Goal: Task Accomplishment & Management: Use online tool/utility

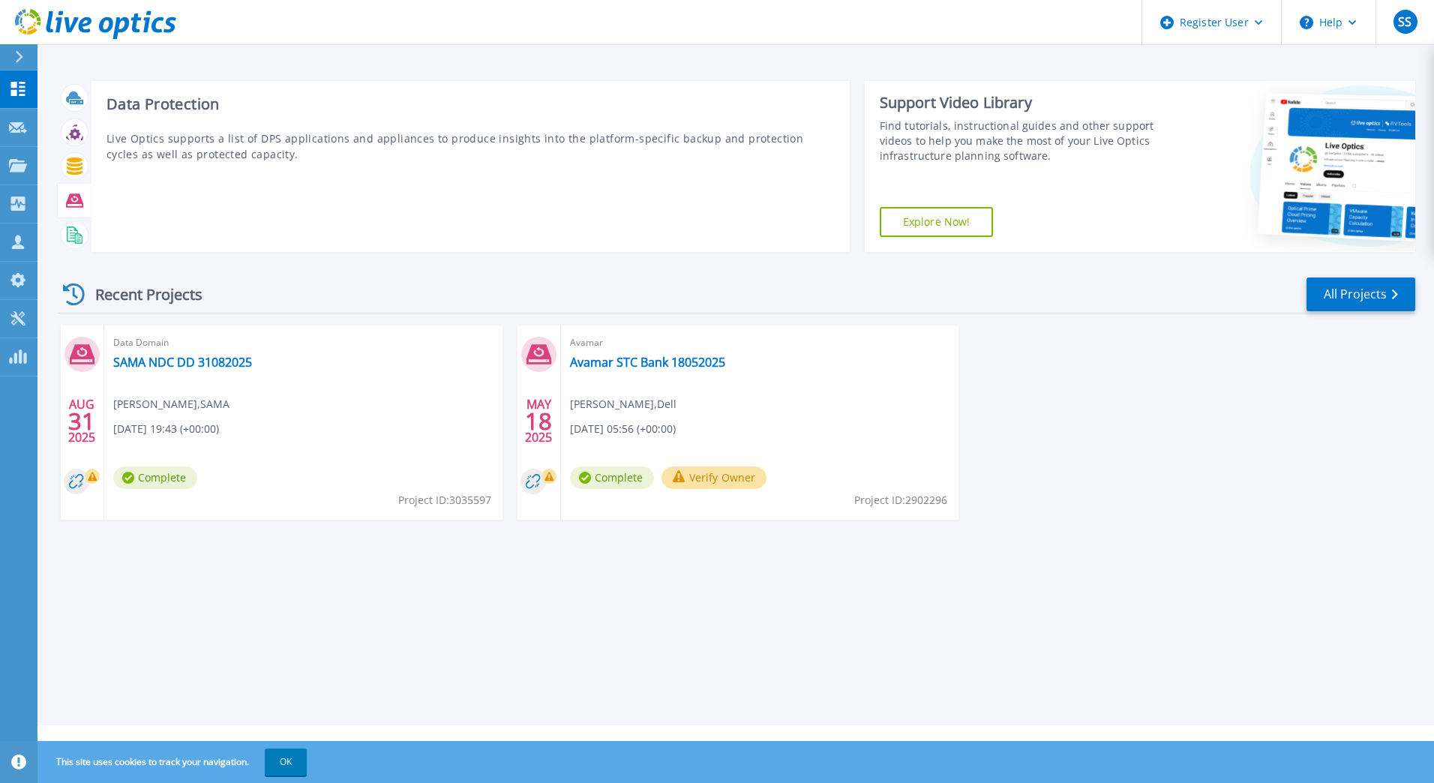
click at [79, 199] on icon at bounding box center [74, 199] width 17 height 13
click at [76, 199] on icon at bounding box center [74, 199] width 17 height 13
drag, startPoint x: 76, startPoint y: 199, endPoint x: 356, endPoint y: 199, distance: 280.4
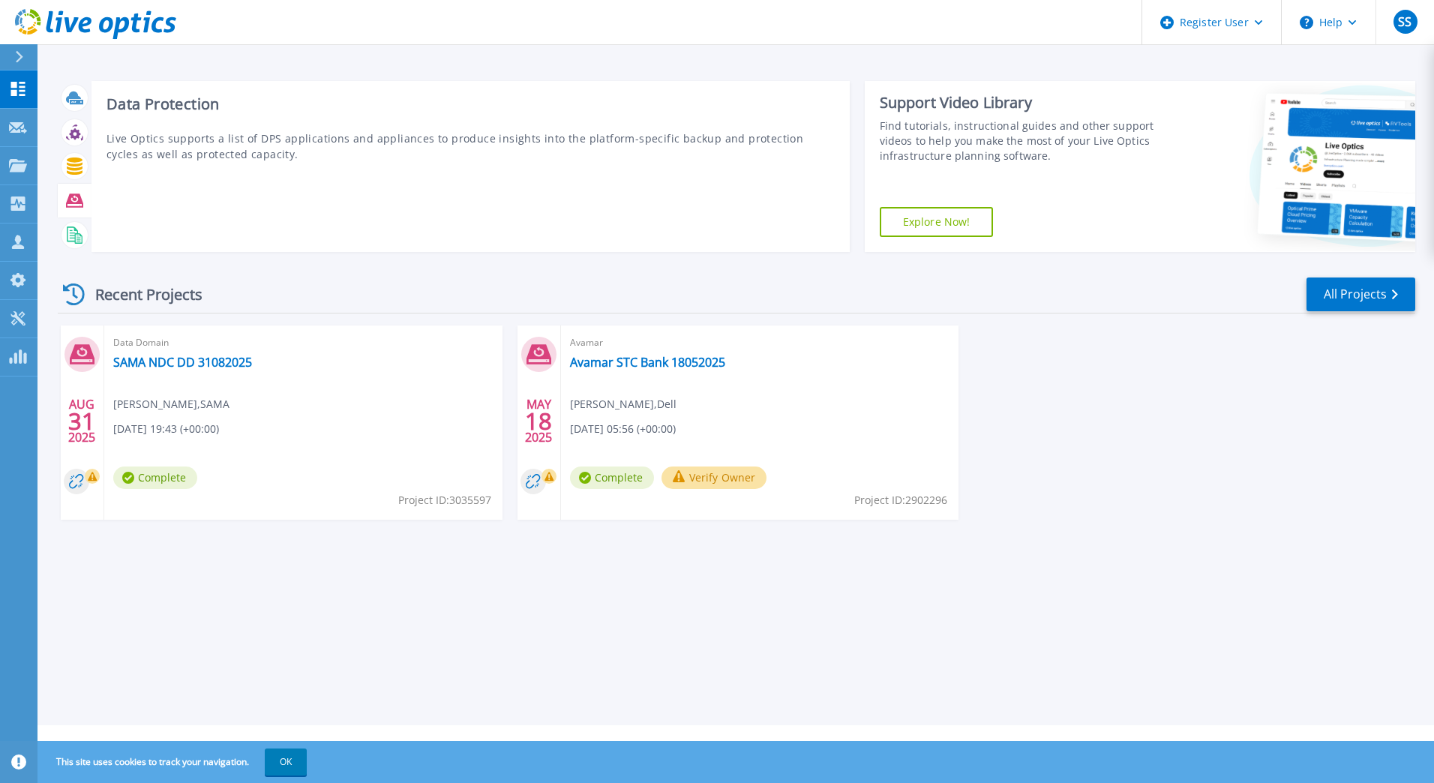
click at [355, 199] on div "Data Protection Live Optics supports a list of DPS applications and appliances …" at bounding box center [470, 166] width 758 height 171
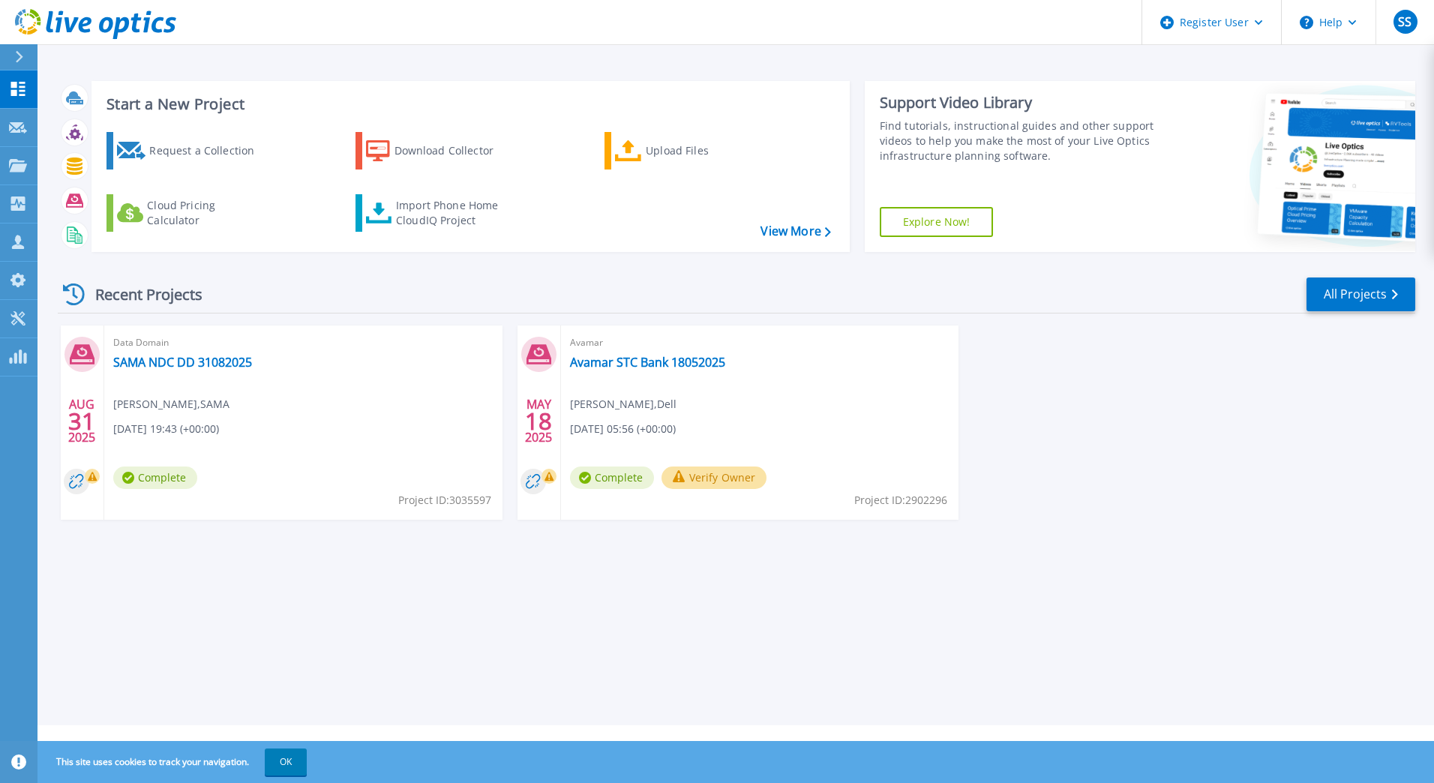
click at [20, 56] on icon at bounding box center [19, 57] width 7 height 12
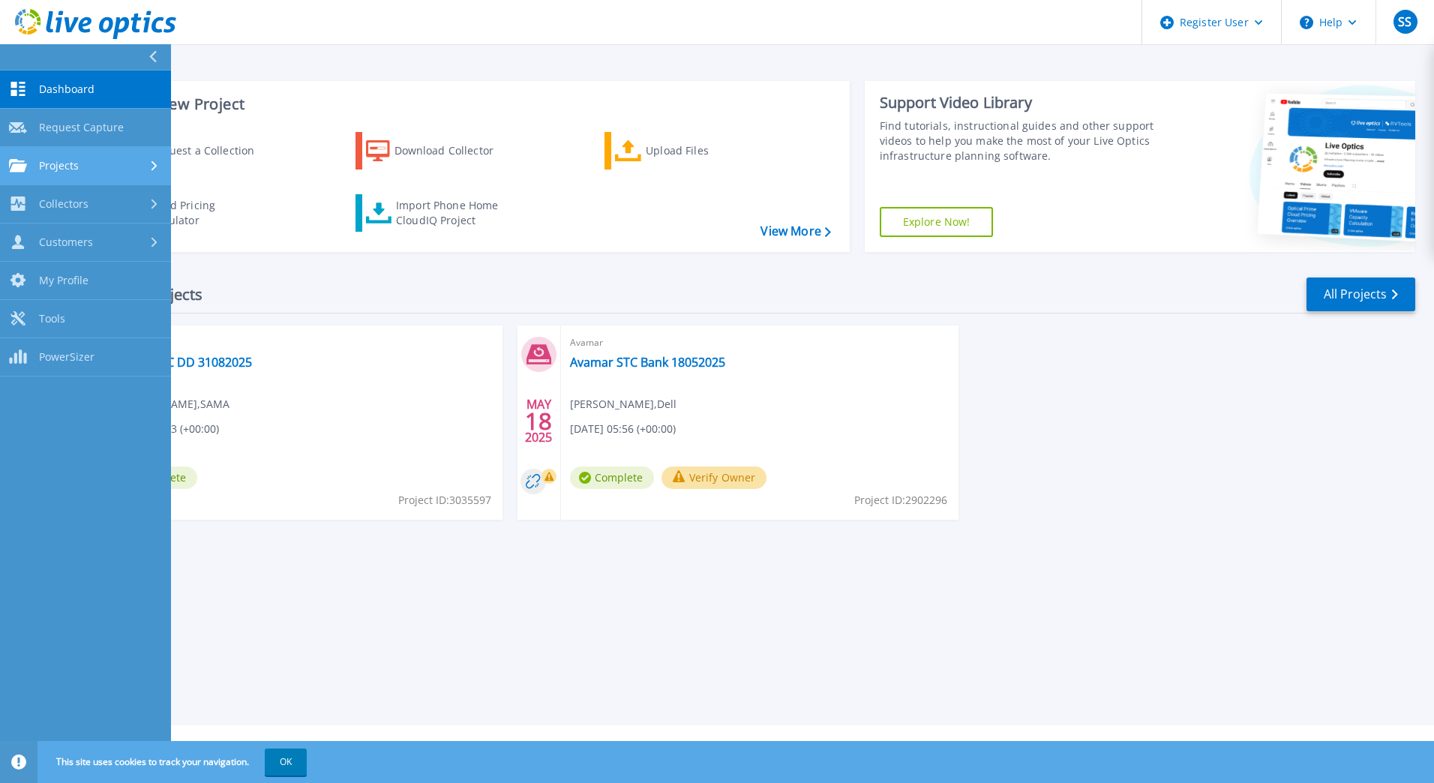
click at [68, 168] on span "Projects" at bounding box center [59, 165] width 40 height 13
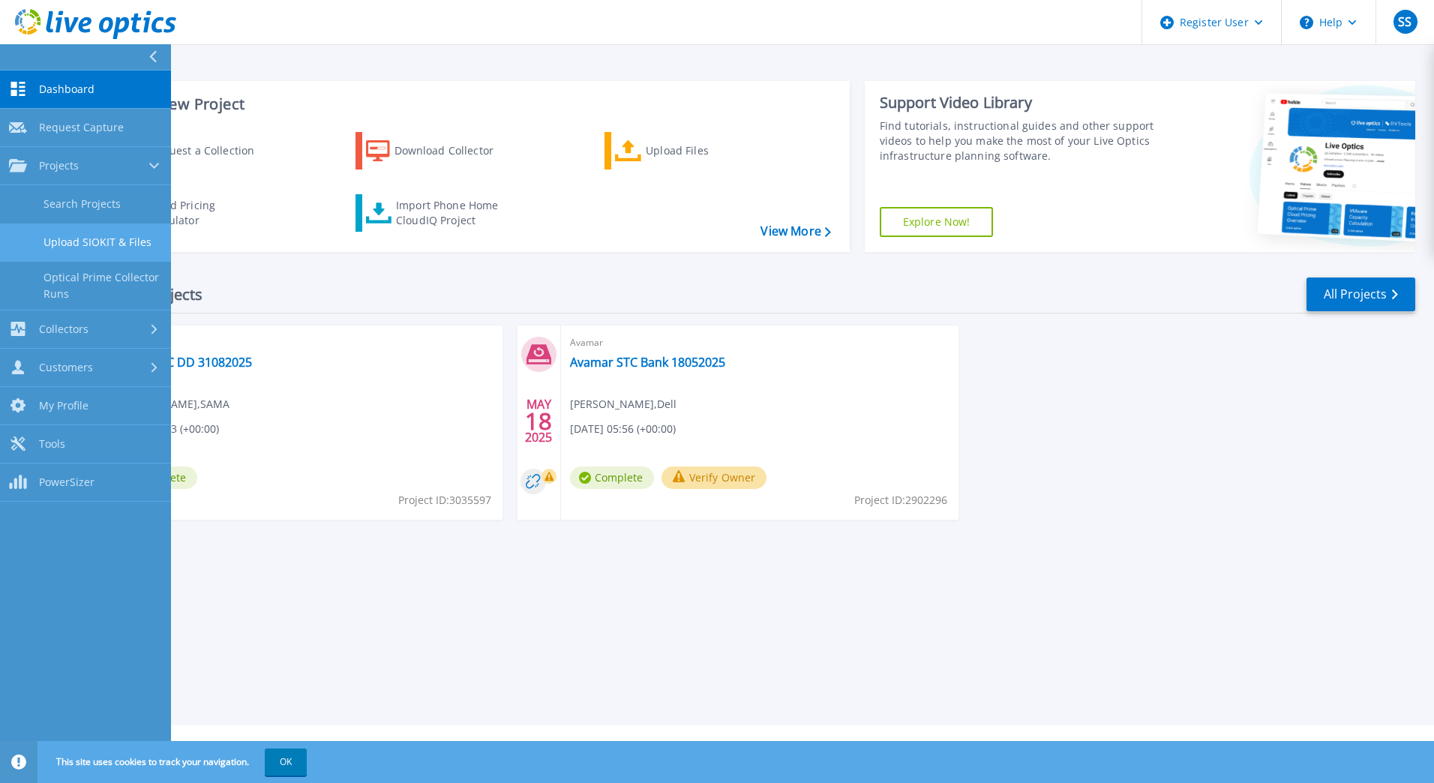
click at [121, 245] on link "Upload SIOKIT & Files" at bounding box center [85, 242] width 171 height 38
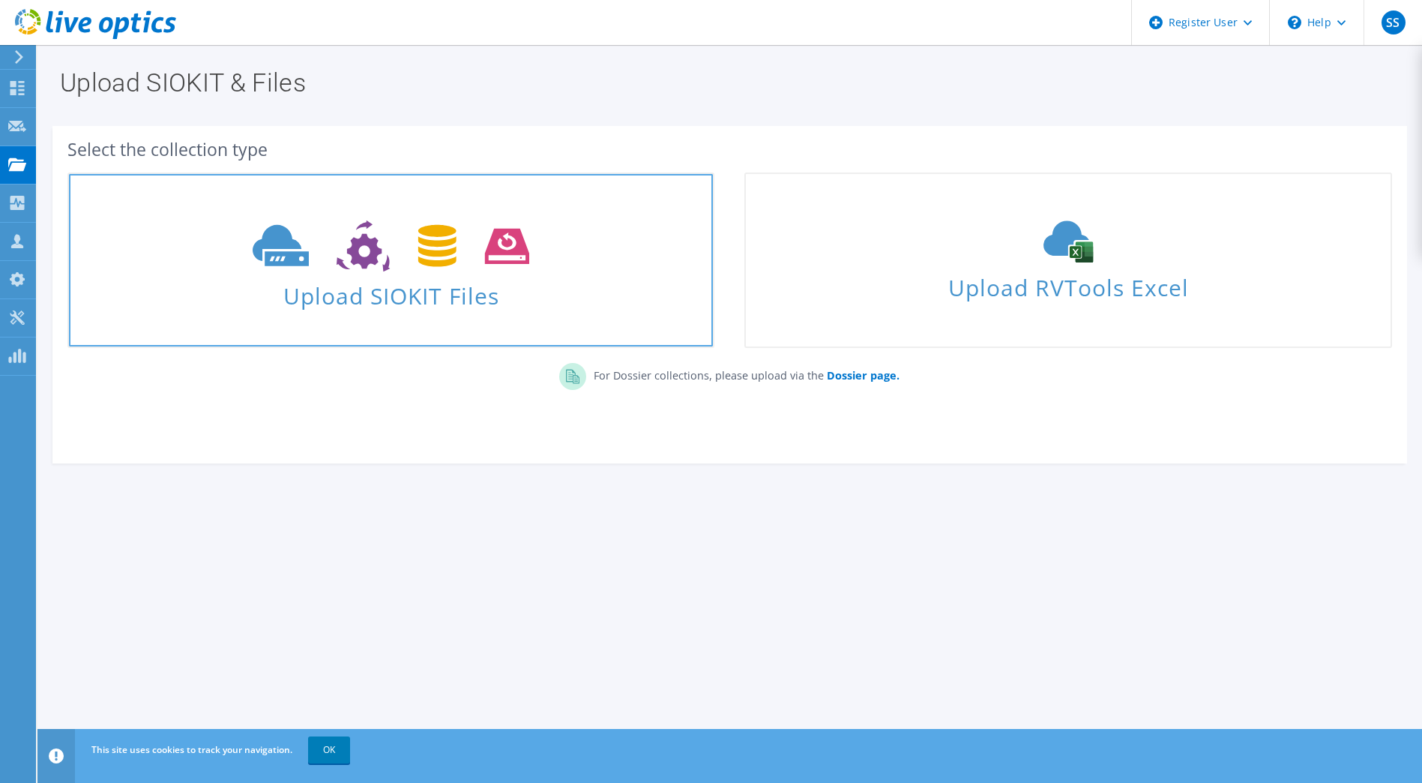
click at [380, 301] on span "Upload SIOKIT Files" at bounding box center [391, 291] width 644 height 32
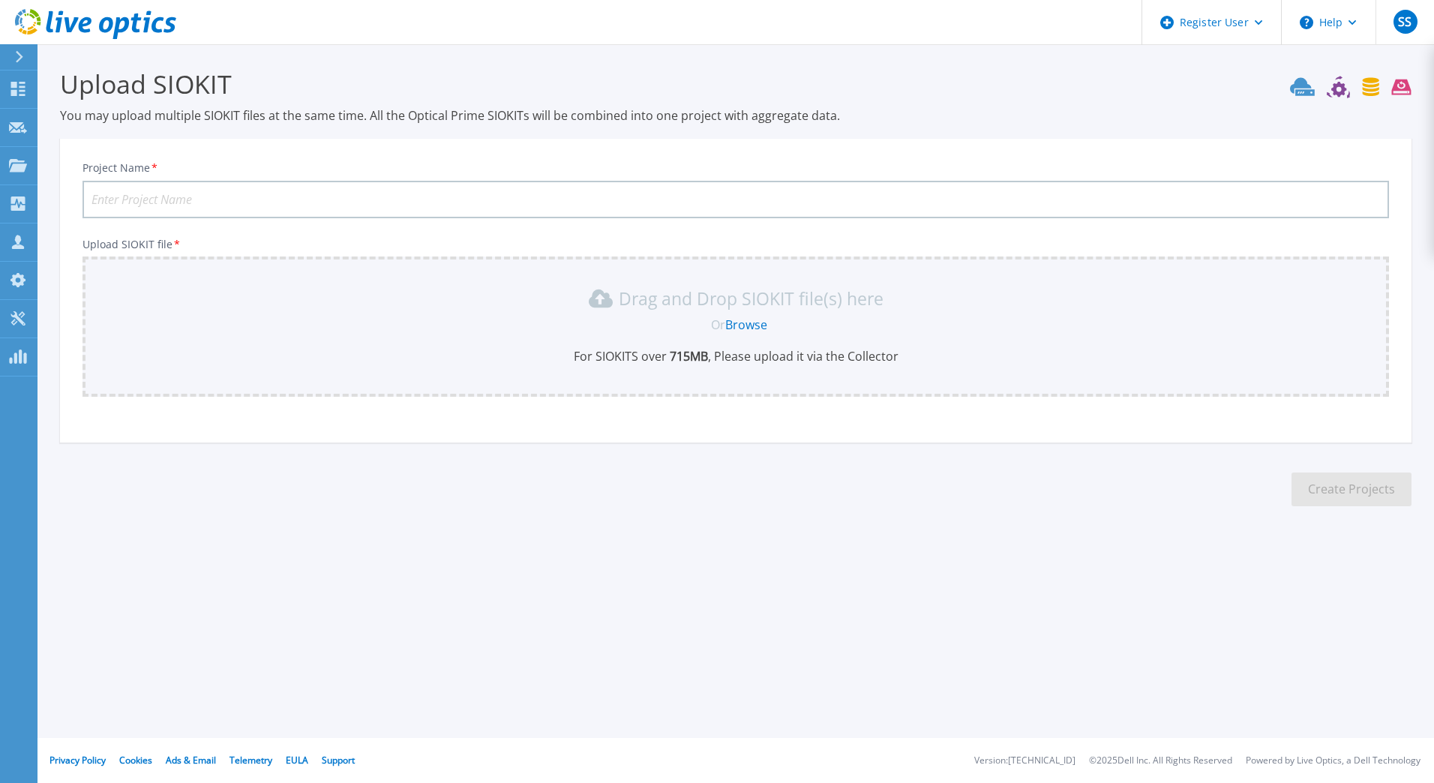
click at [737, 322] on link "Browse" at bounding box center [746, 324] width 42 height 16
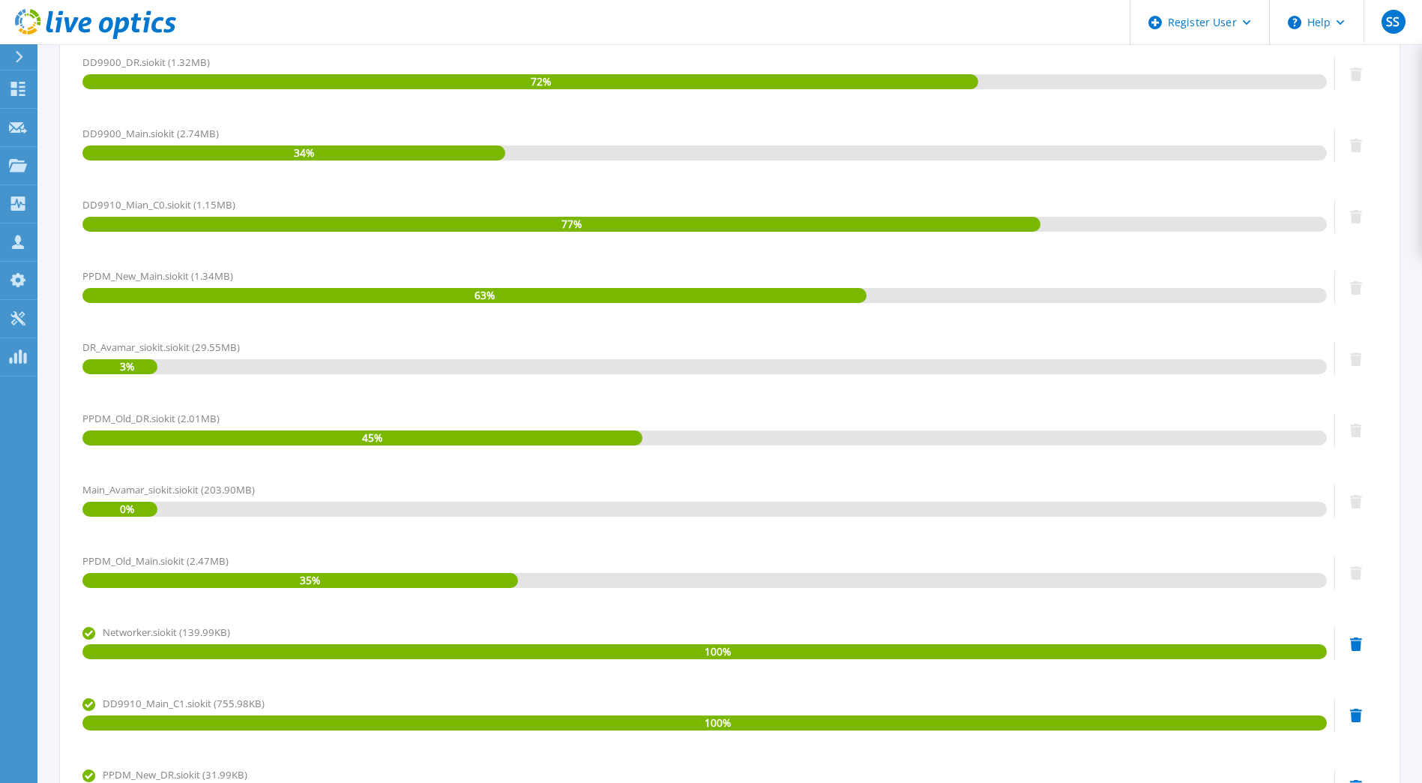
scroll to position [70, 0]
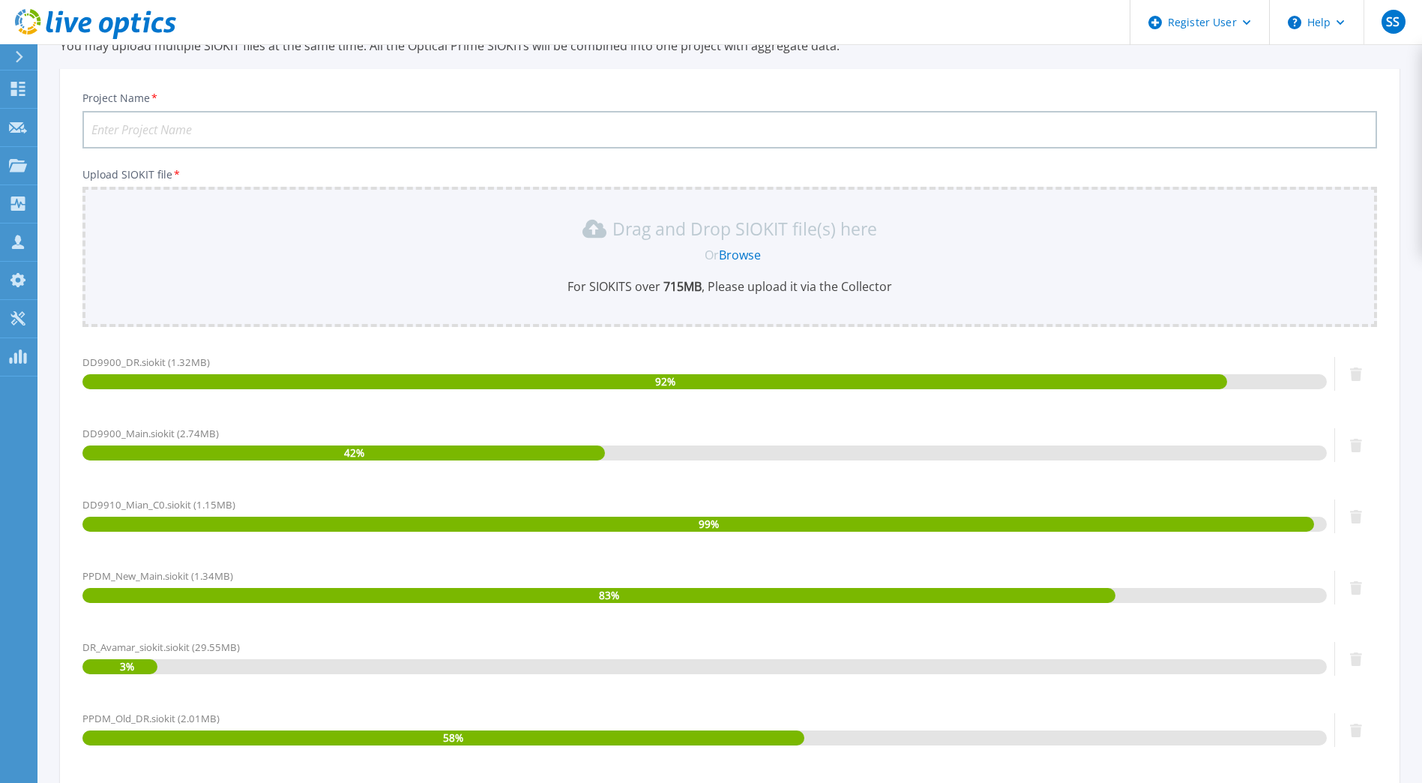
click at [331, 128] on input "Project Name *" at bounding box center [729, 129] width 1295 height 37
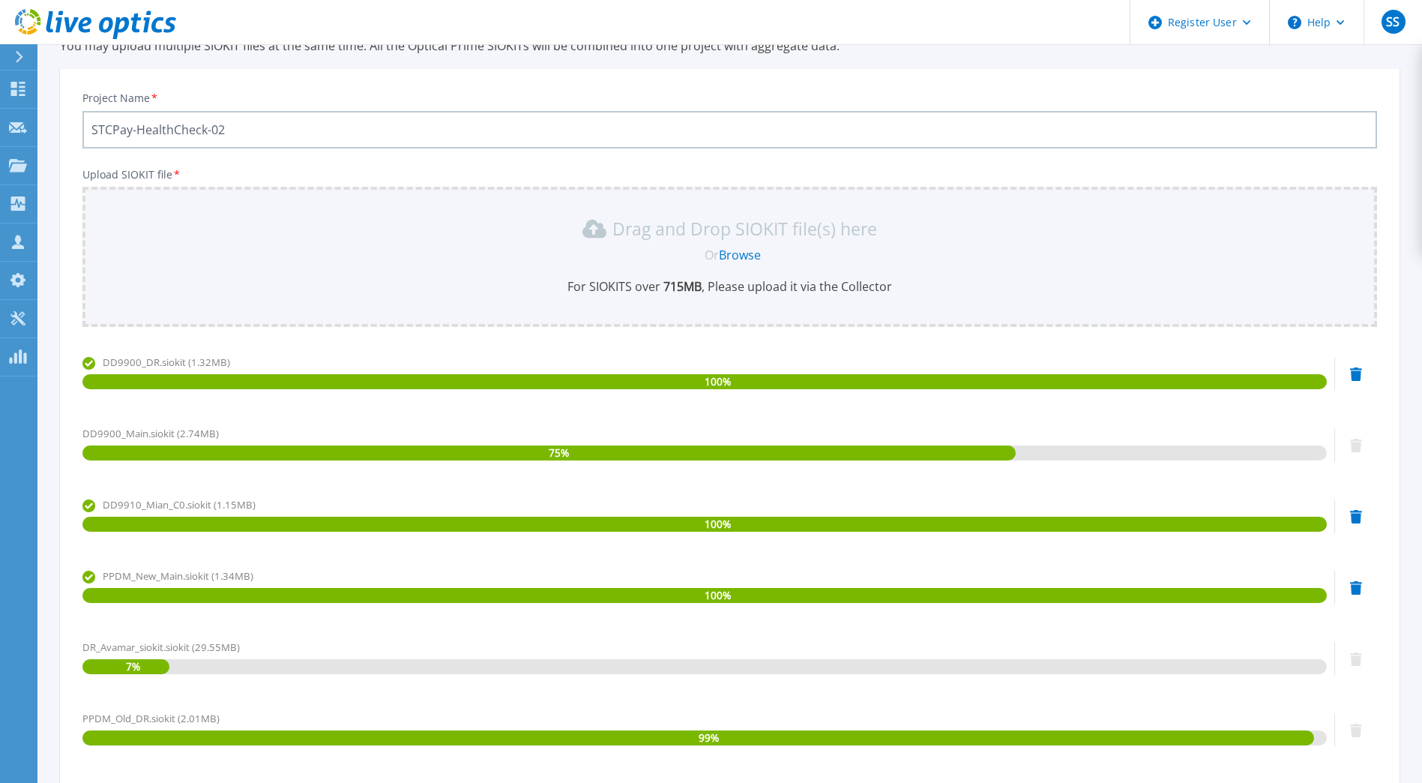
click at [115, 123] on input "STCPay-HealthCheck-02" at bounding box center [729, 129] width 1295 height 37
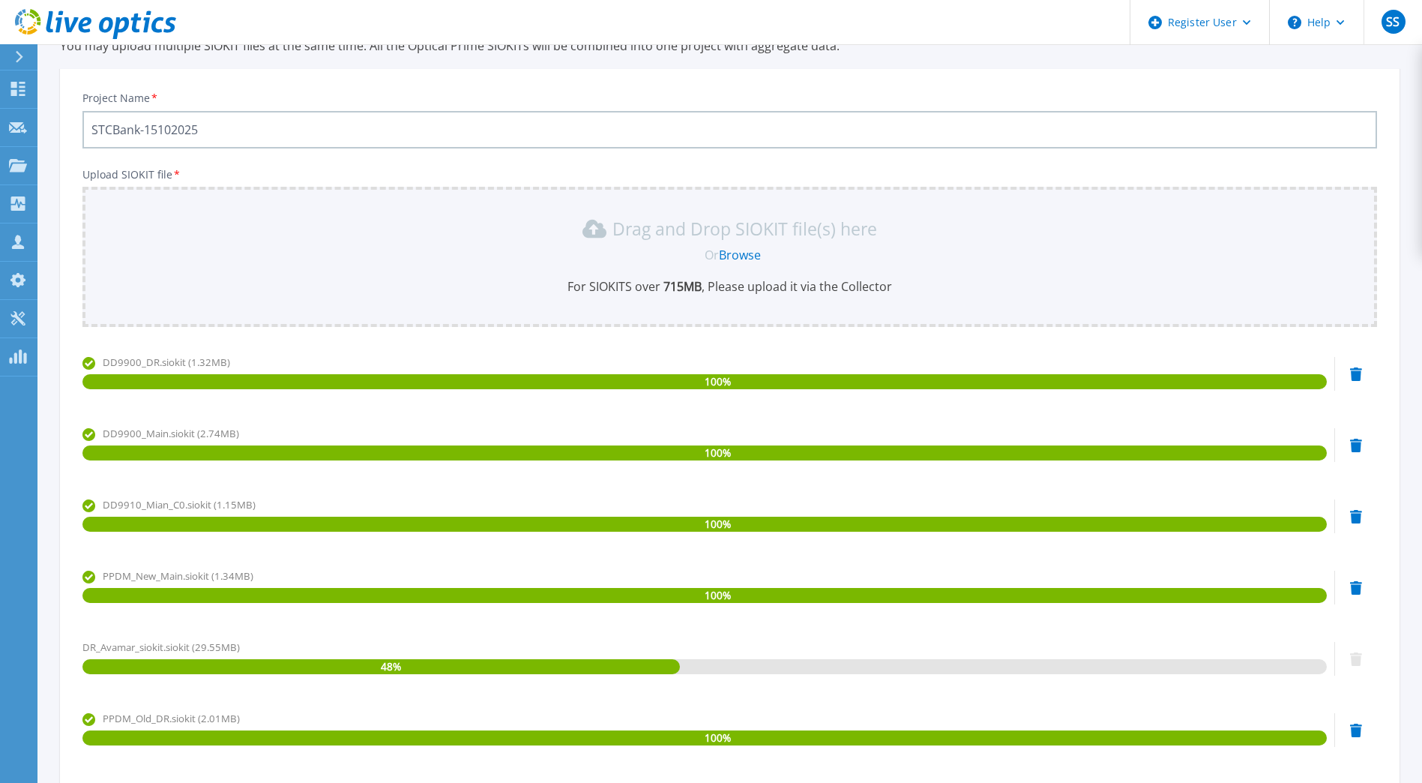
type input "STCBank-15102025"
click at [773, 163] on div "Project Name * STCBank-15102025 Upload SIOKIT file * Drag and Drop SIOKIT file(…" at bounding box center [730, 653] width 1340 height 1149
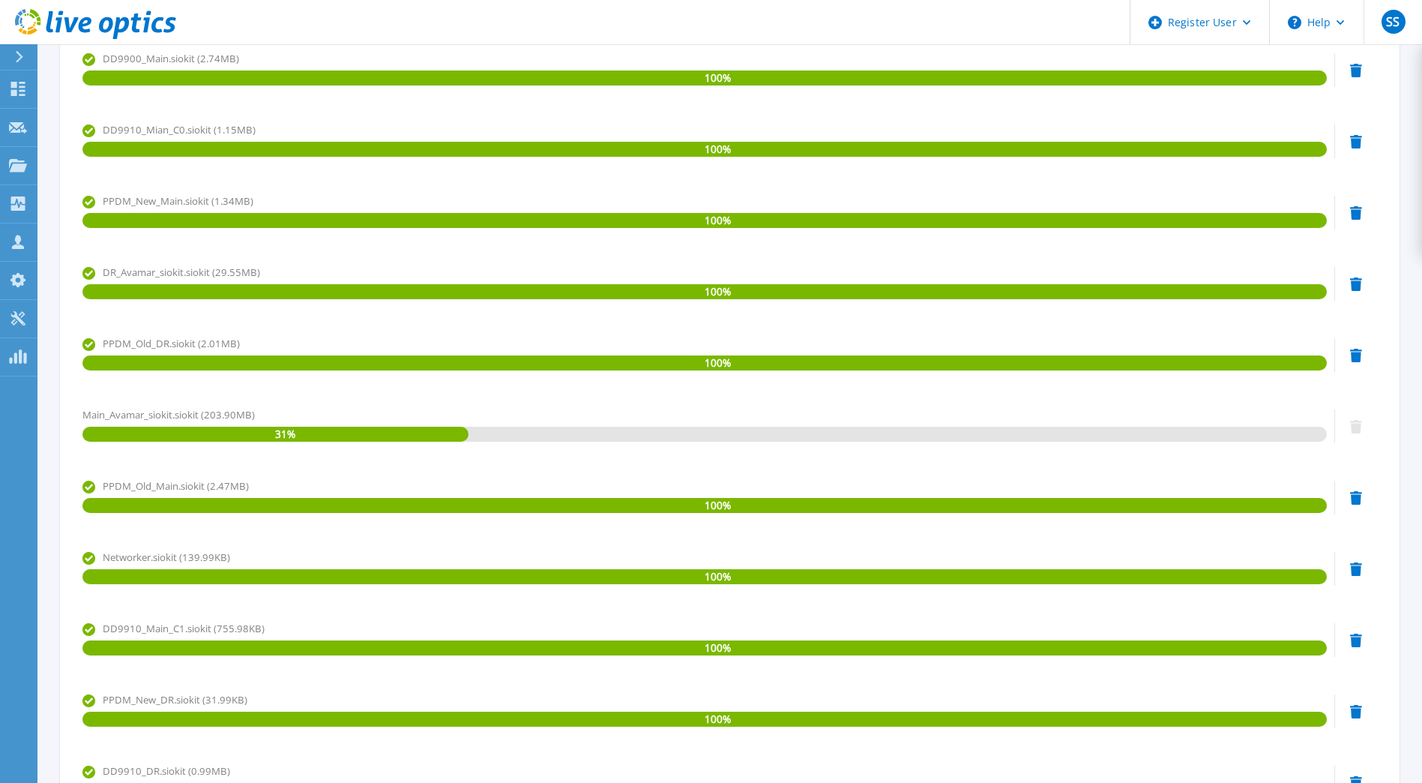
scroll to position [670, 0]
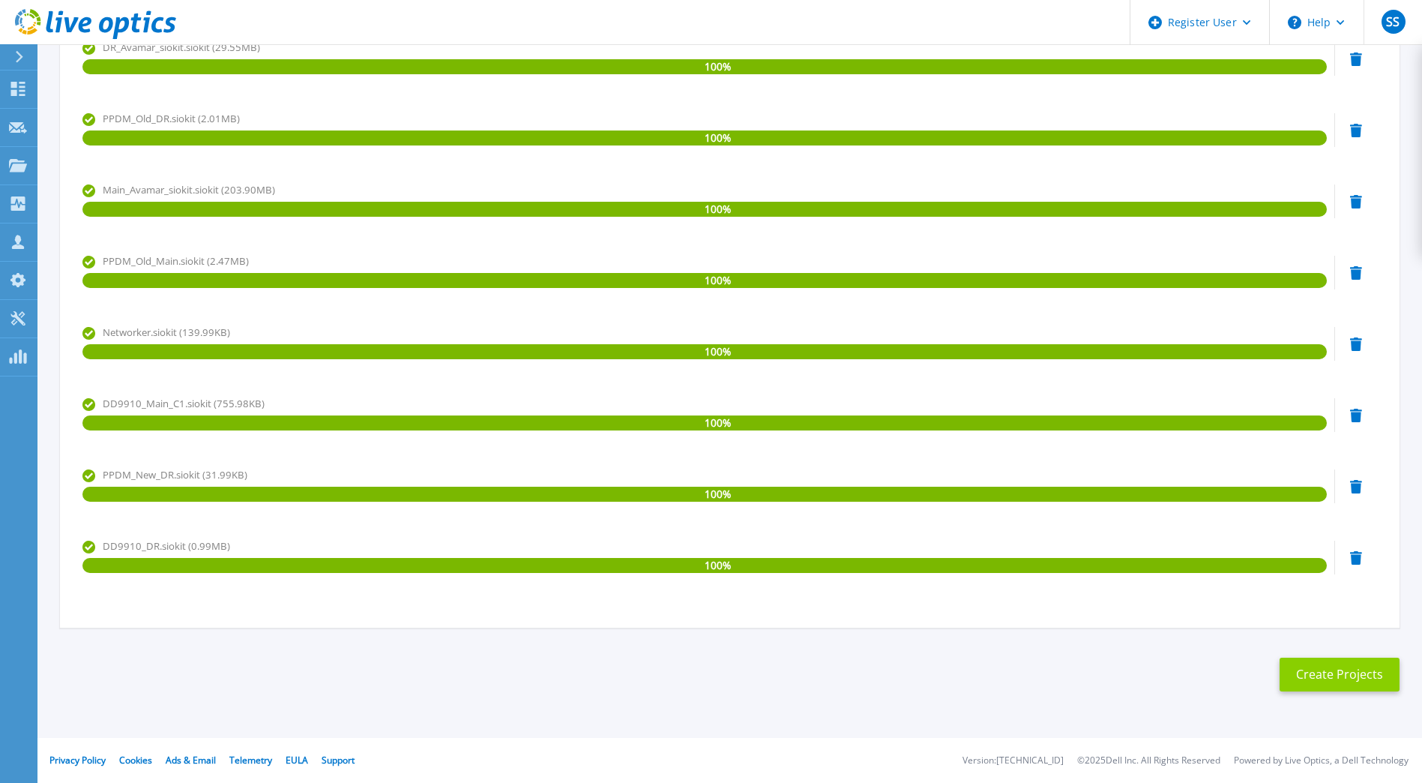
click at [1304, 684] on button "Create Projects" at bounding box center [1340, 675] width 120 height 34
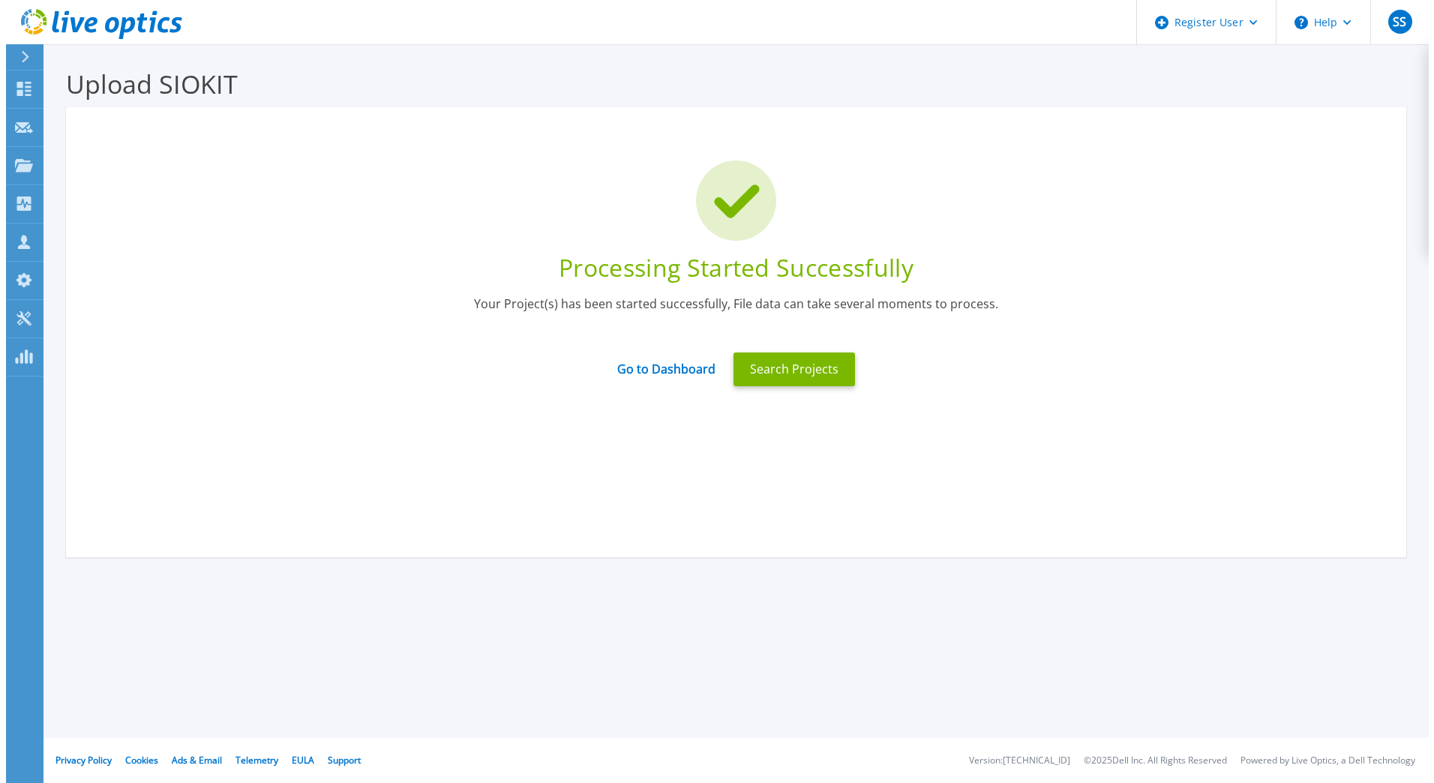
scroll to position [0, 0]
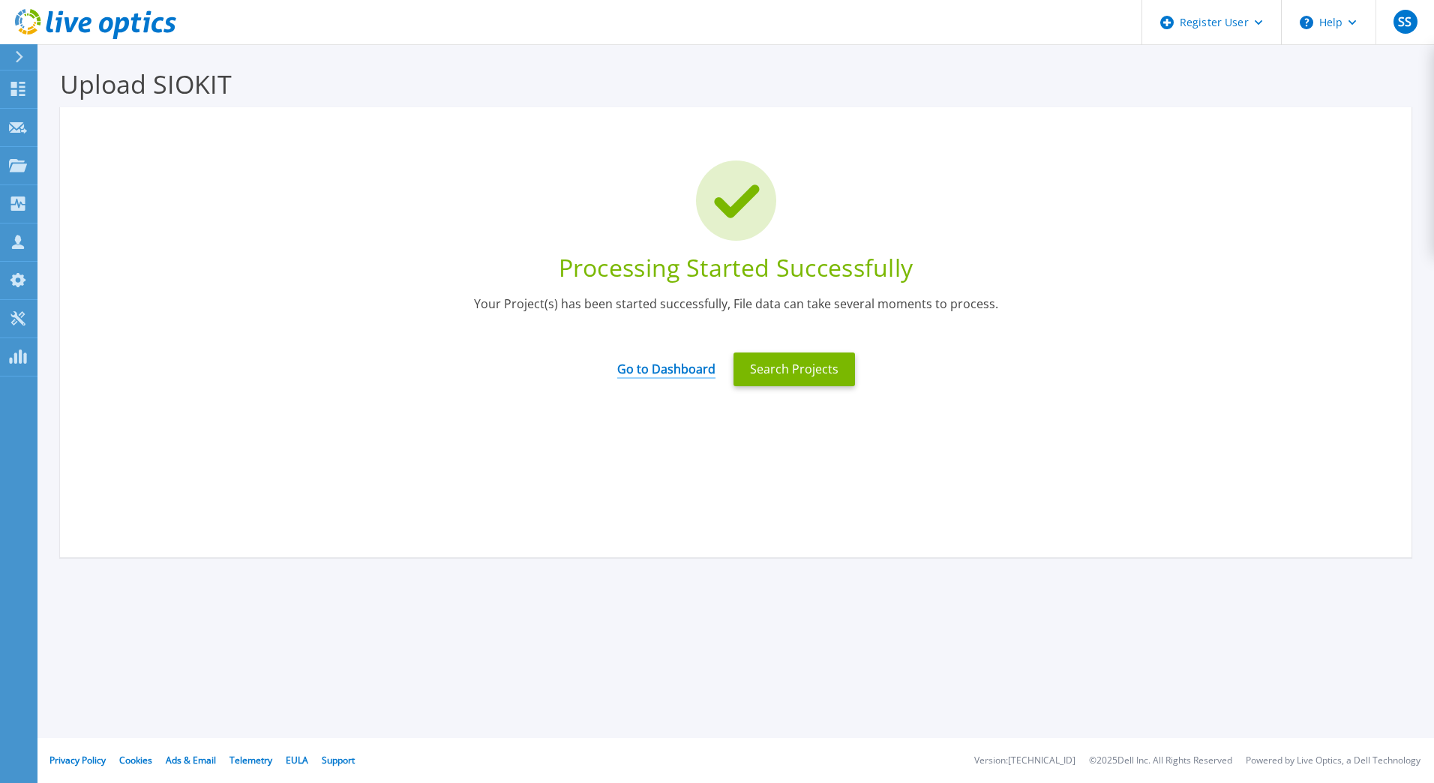
click at [685, 372] on link "Go to Dashboard" at bounding box center [666, 363] width 98 height 29
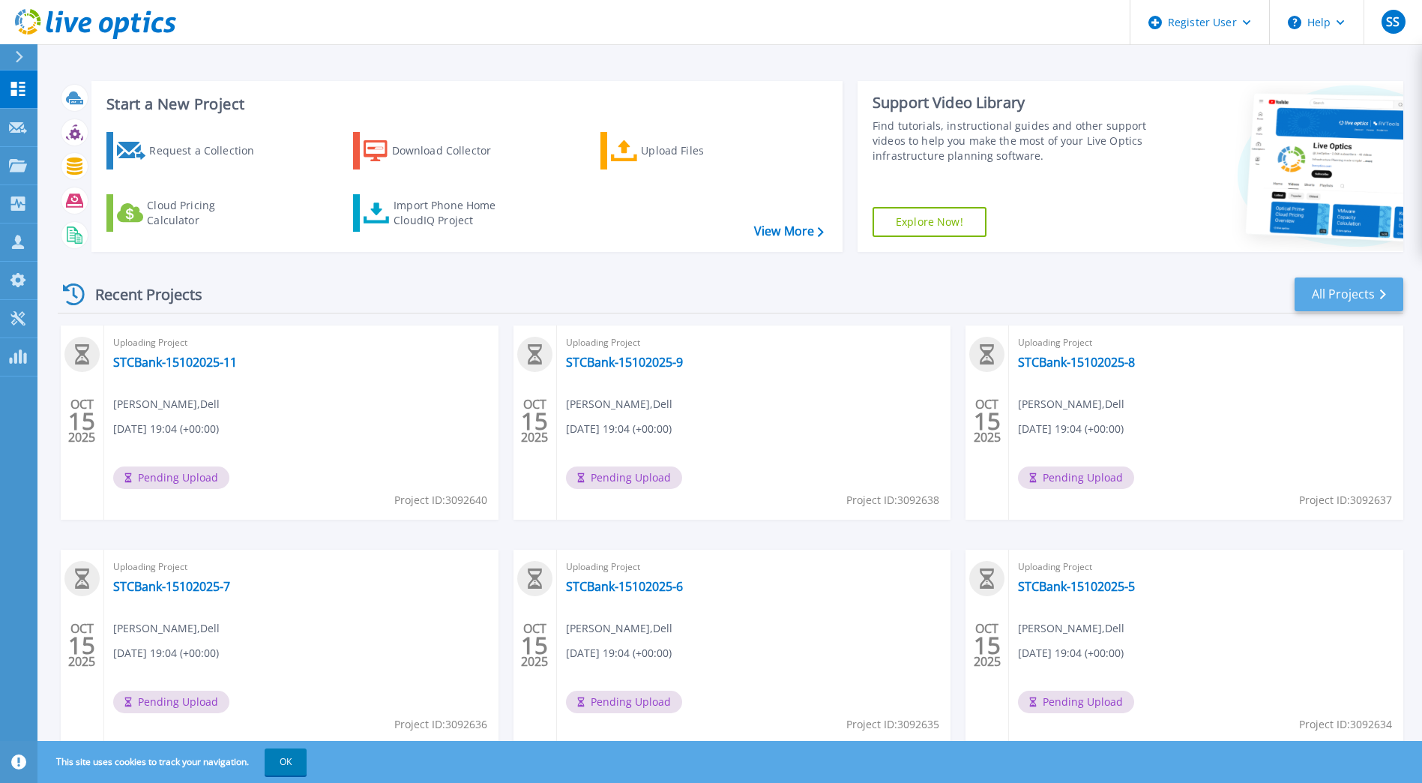
click at [1327, 295] on link "All Projects" at bounding box center [1349, 294] width 109 height 34
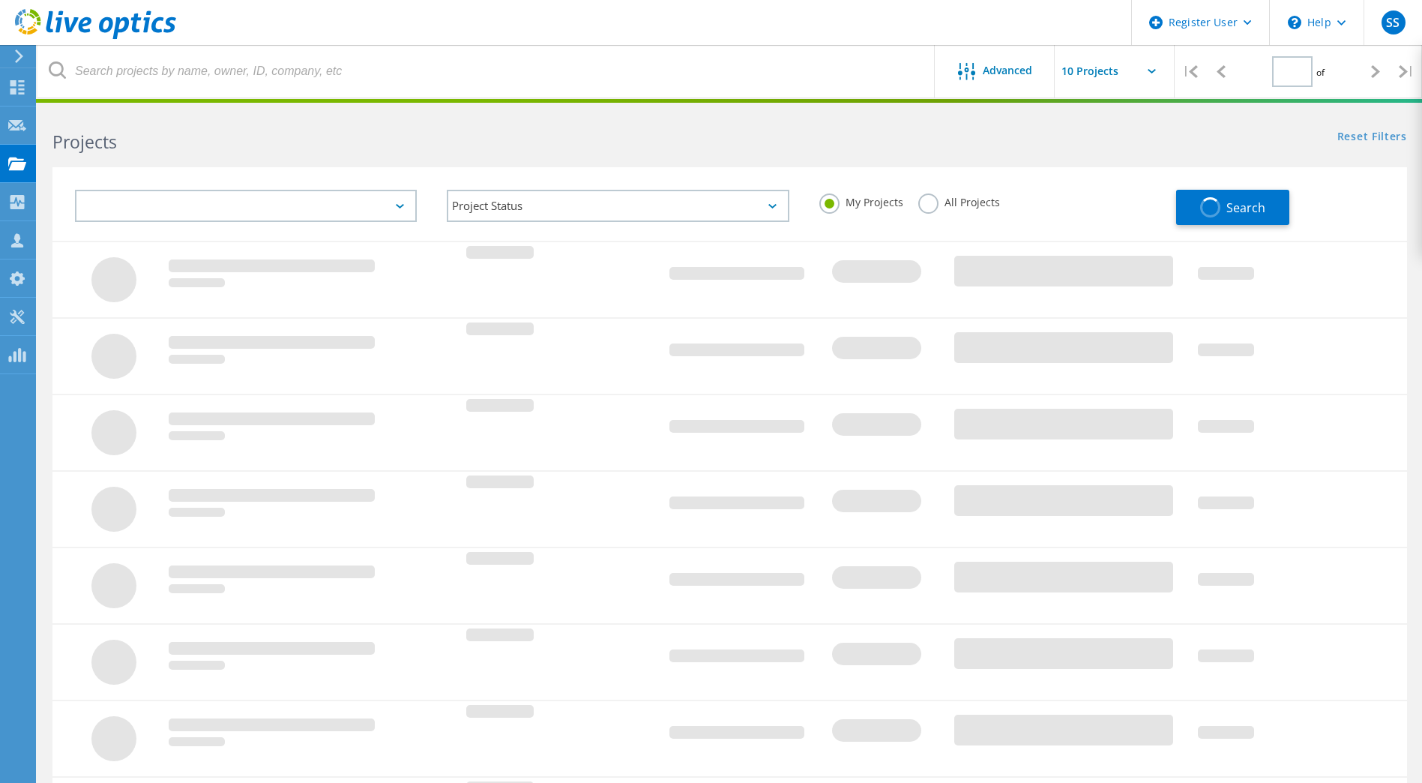
type input "1"
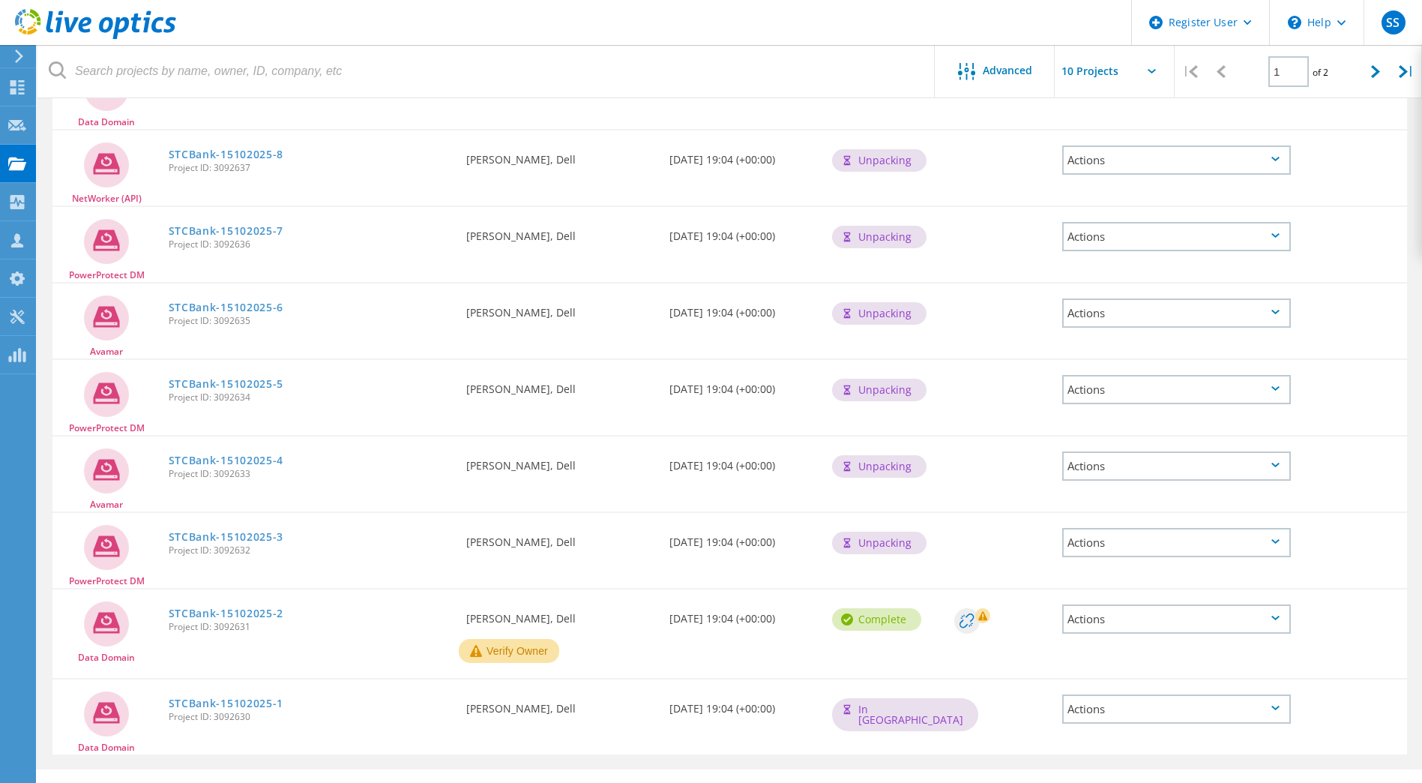
scroll to position [300, 0]
click at [966, 620] on circle at bounding box center [967, 619] width 25 height 25
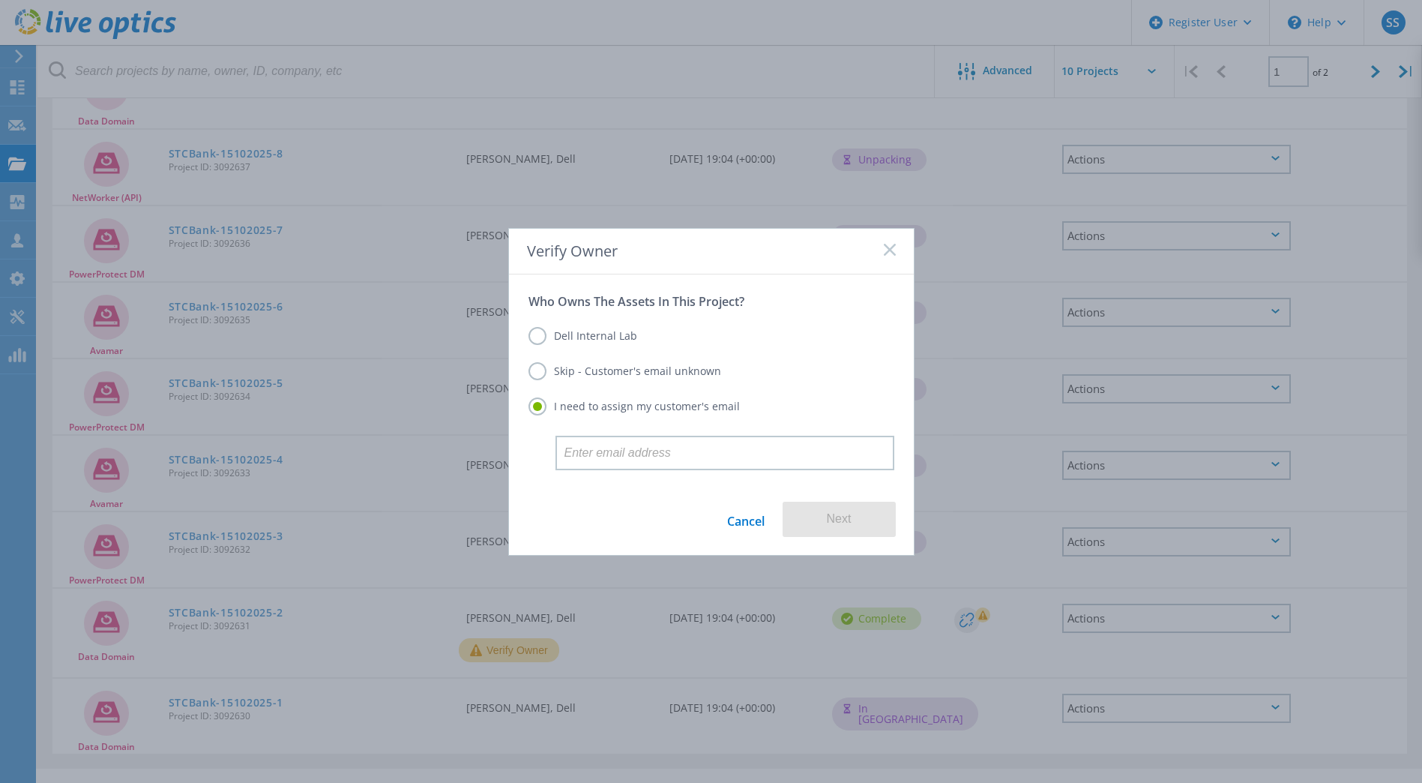
click at [748, 517] on link "Cancel" at bounding box center [745, 519] width 37 height 35
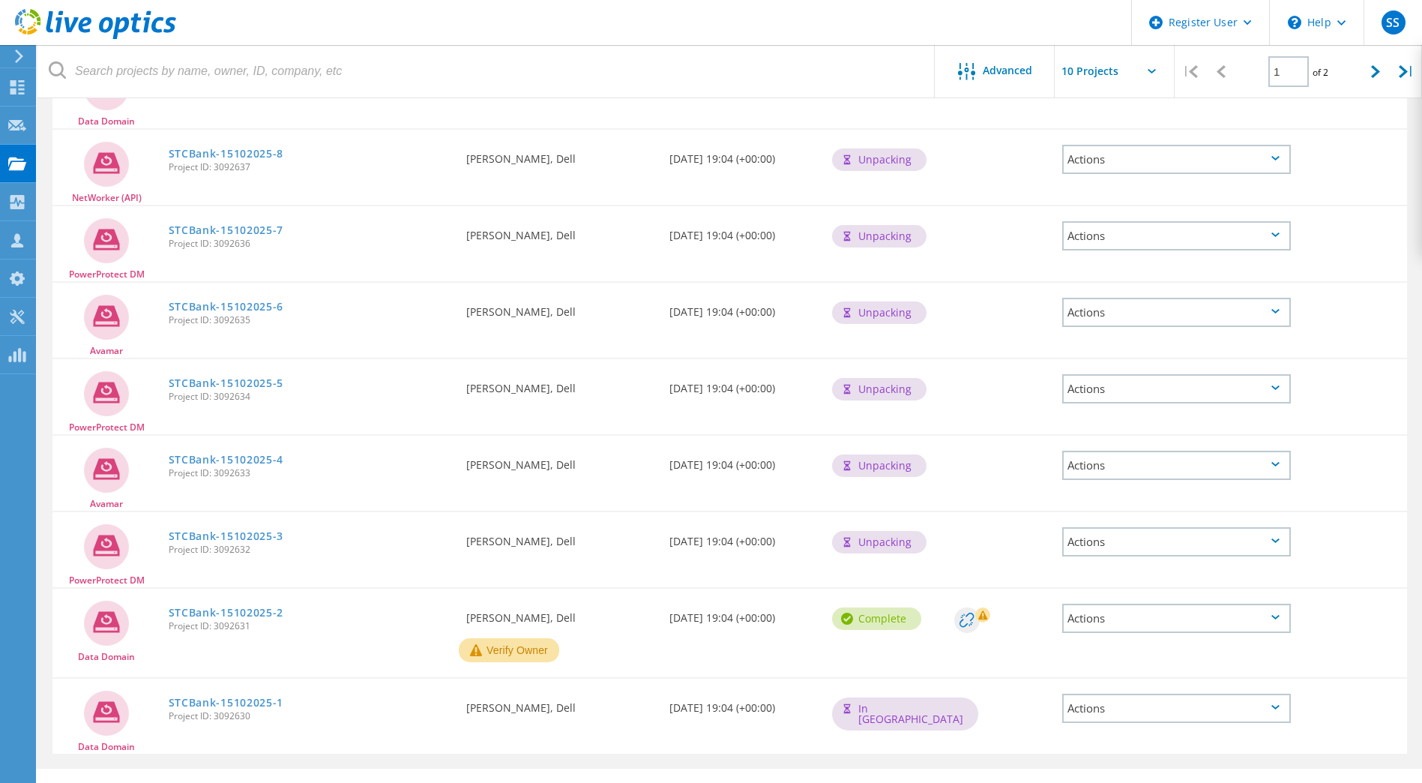
click at [1144, 630] on div "Actions" at bounding box center [1177, 618] width 229 height 29
click at [1410, 631] on div "Project Name Owner Date Created Status Deal Id Actions Uploading Project STCBan…" at bounding box center [729, 355] width 1385 height 828
click at [246, 613] on link "STCBank-15102025-2" at bounding box center [226, 612] width 115 height 10
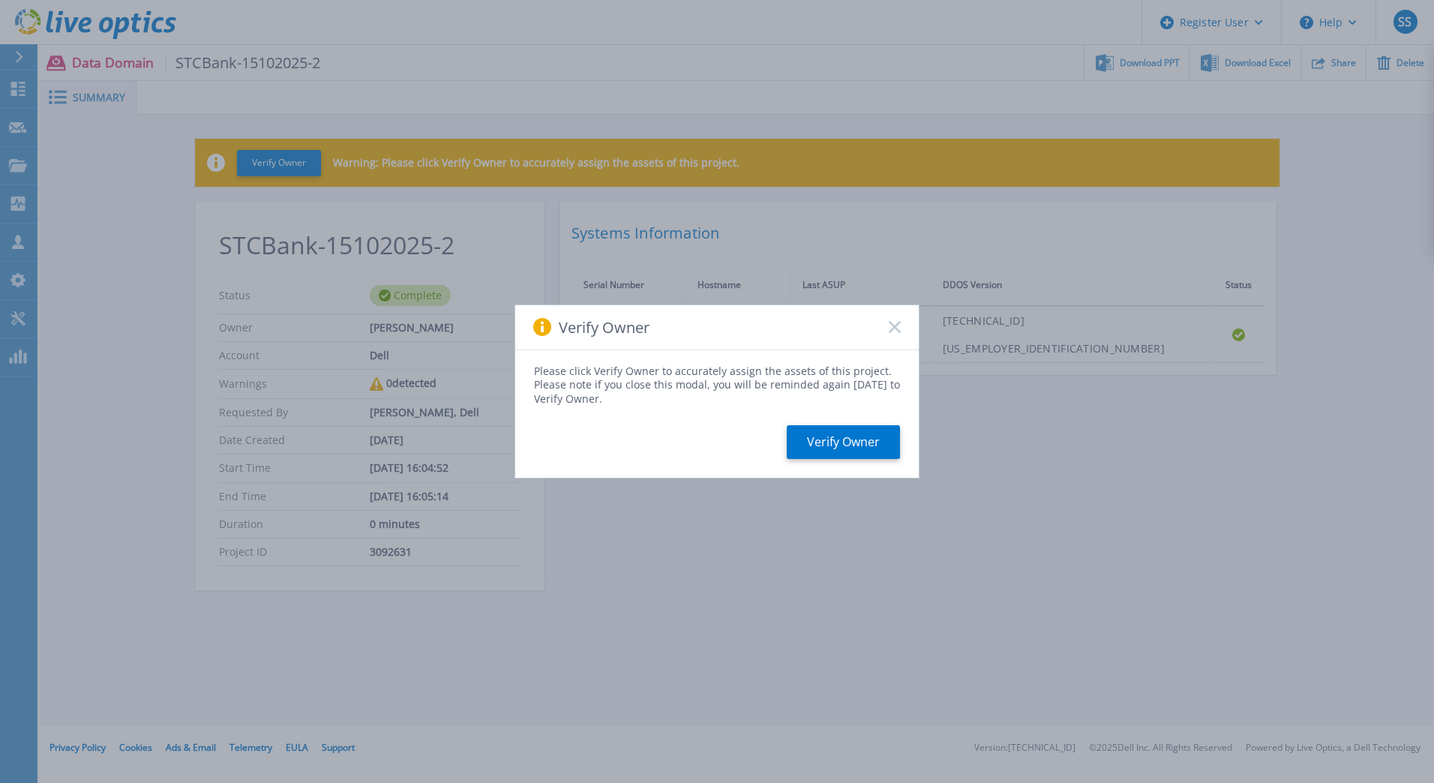
click at [892, 330] on rect at bounding box center [894, 327] width 13 height 13
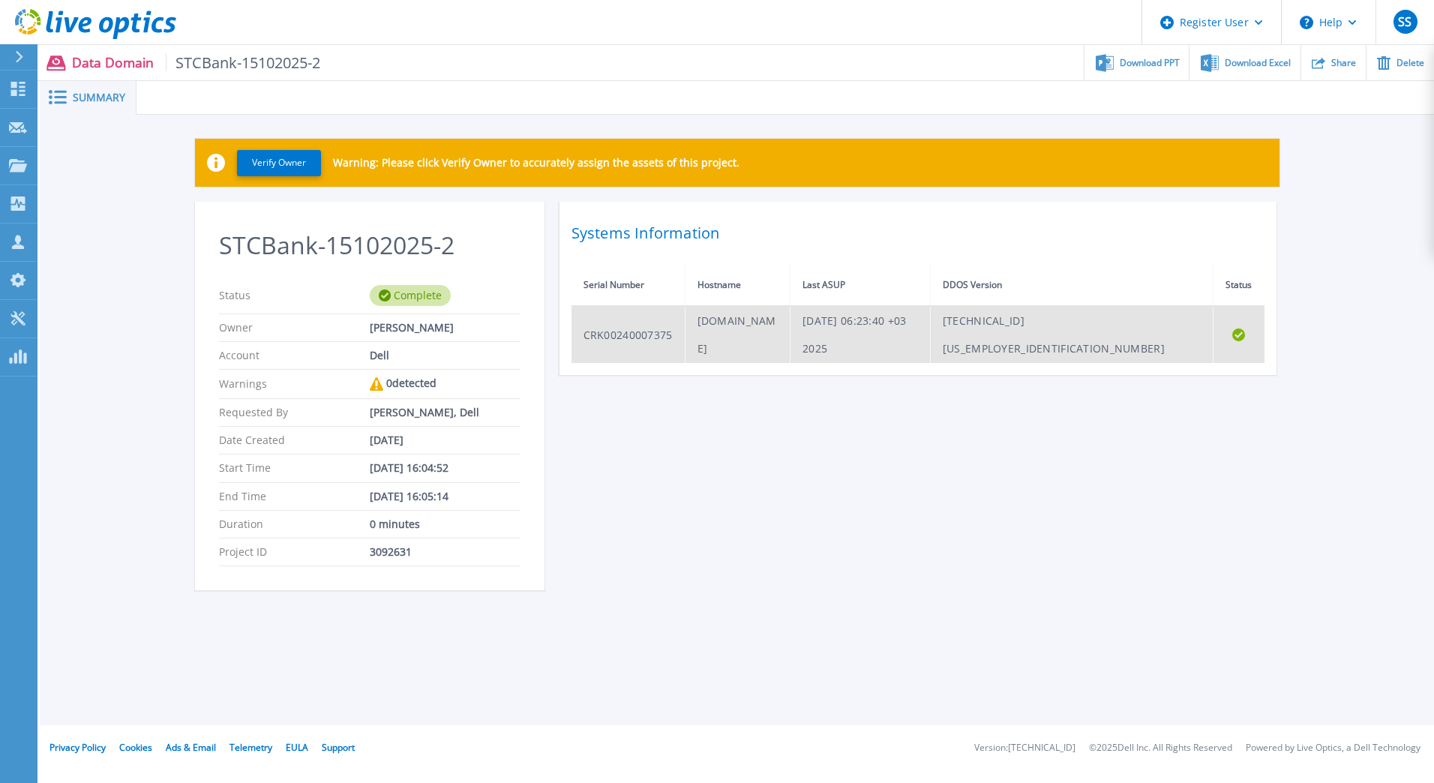
drag, startPoint x: 704, startPoint y: 322, endPoint x: 866, endPoint y: 325, distance: 162.0
click at [790, 325] on td "[DOMAIN_NAME]" at bounding box center [737, 334] width 105 height 57
drag, startPoint x: 866, startPoint y: 325, endPoint x: 825, endPoint y: 326, distance: 41.3
copy td "[DOMAIN_NAME]"
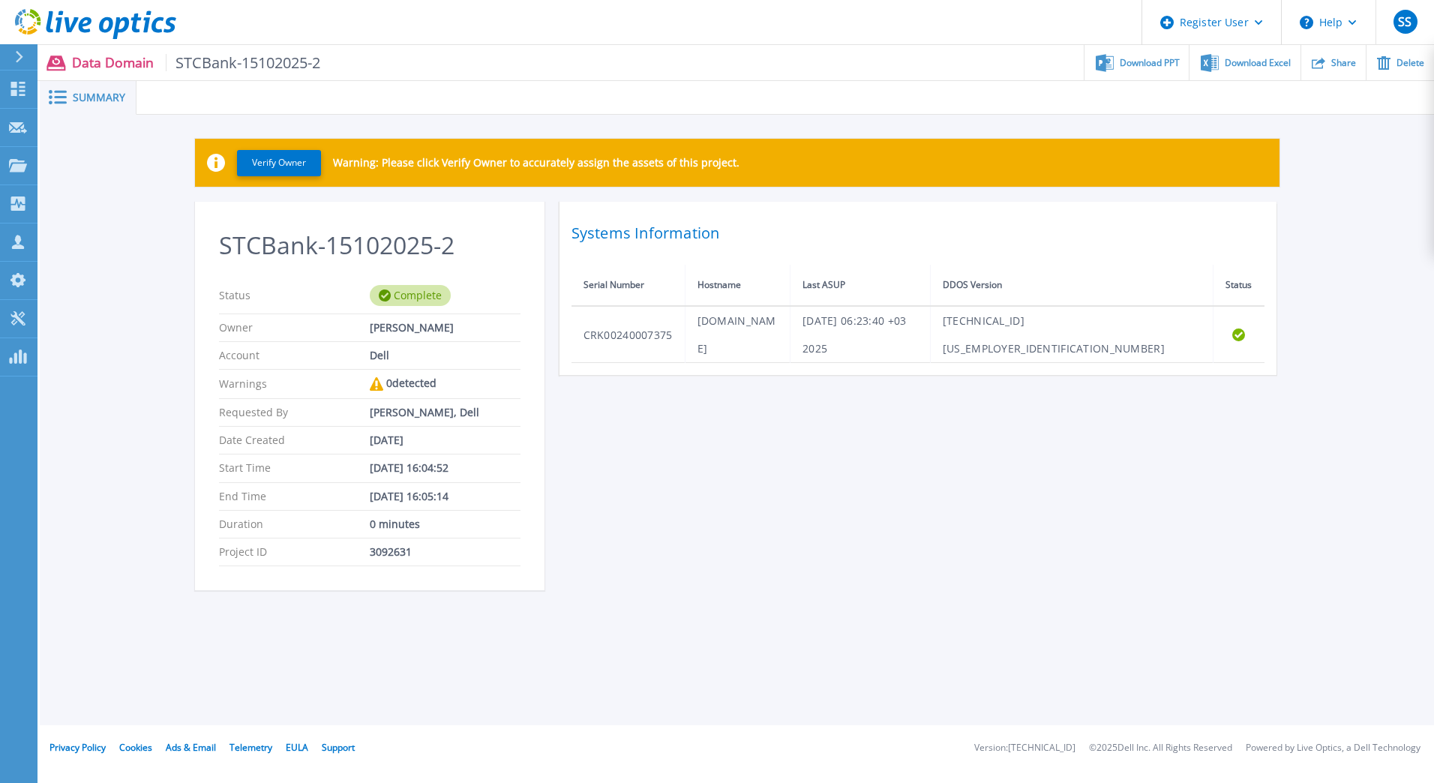
click at [87, 95] on span "Summary" at bounding box center [99, 97] width 52 height 10
click at [650, 388] on div "STCBank-15102025-2 Status Complete Owner Shady Salama Account Dell Warnings 0 d…" at bounding box center [737, 405] width 1084 height 406
click at [109, 64] on p "Data Domain STCBank-15102025-2" at bounding box center [196, 62] width 249 height 17
click at [16, 56] on icon at bounding box center [19, 57] width 8 height 12
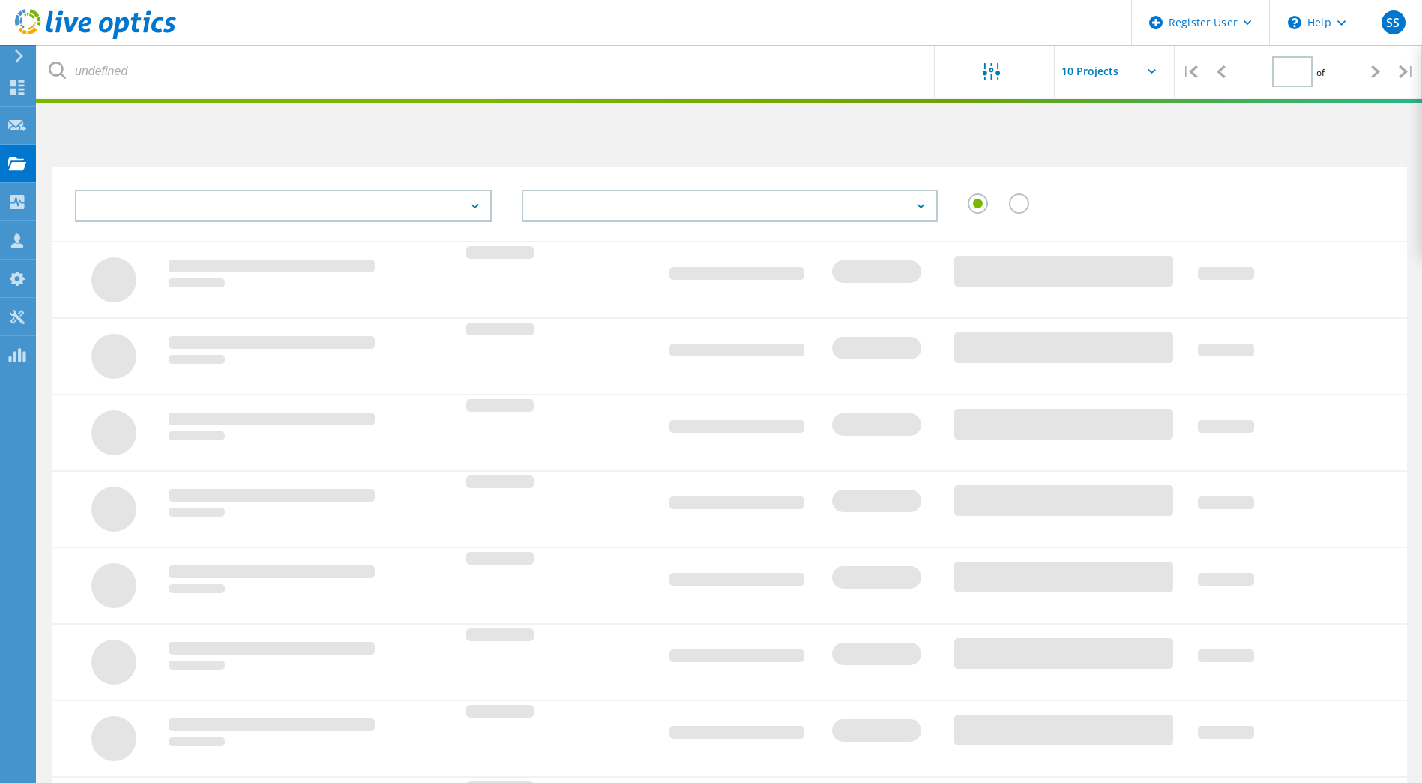
type input "1"
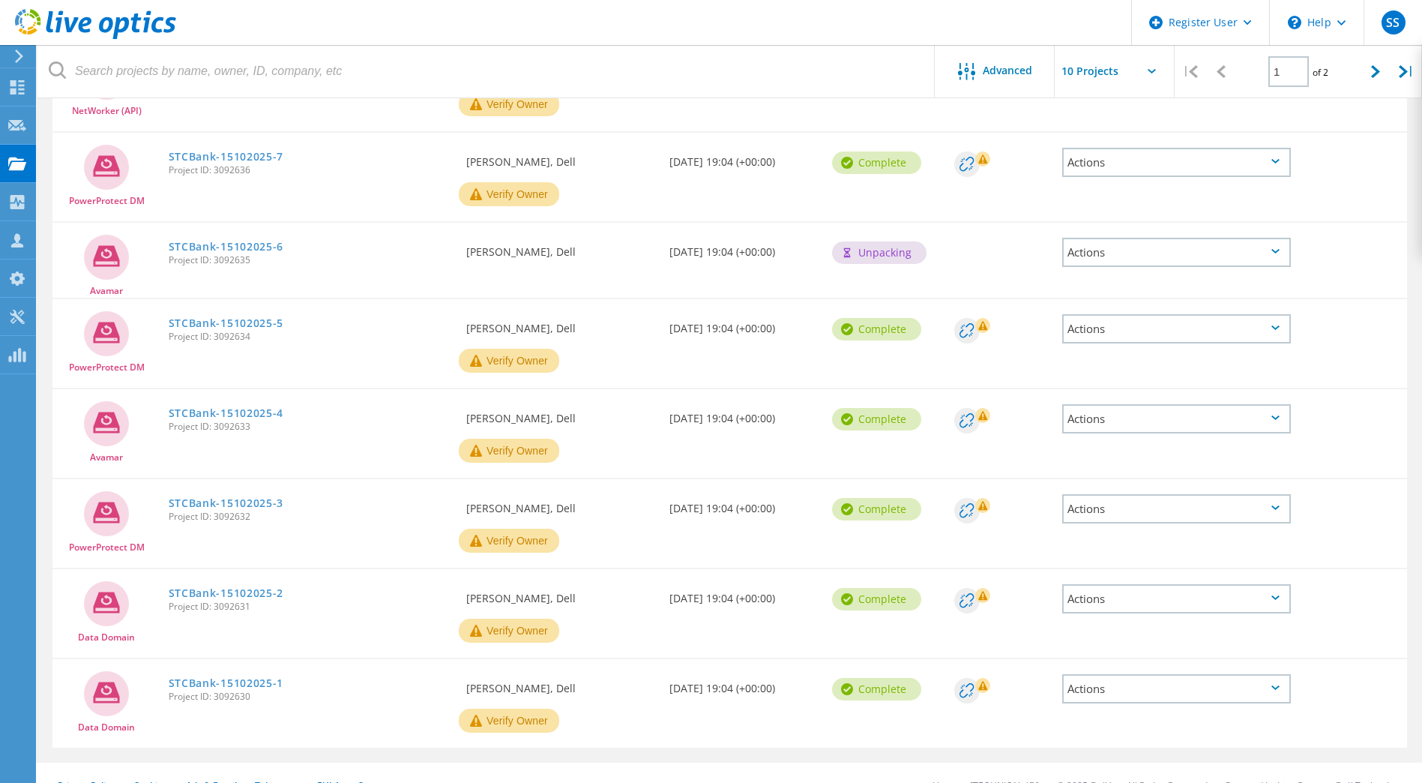
scroll to position [439, 0]
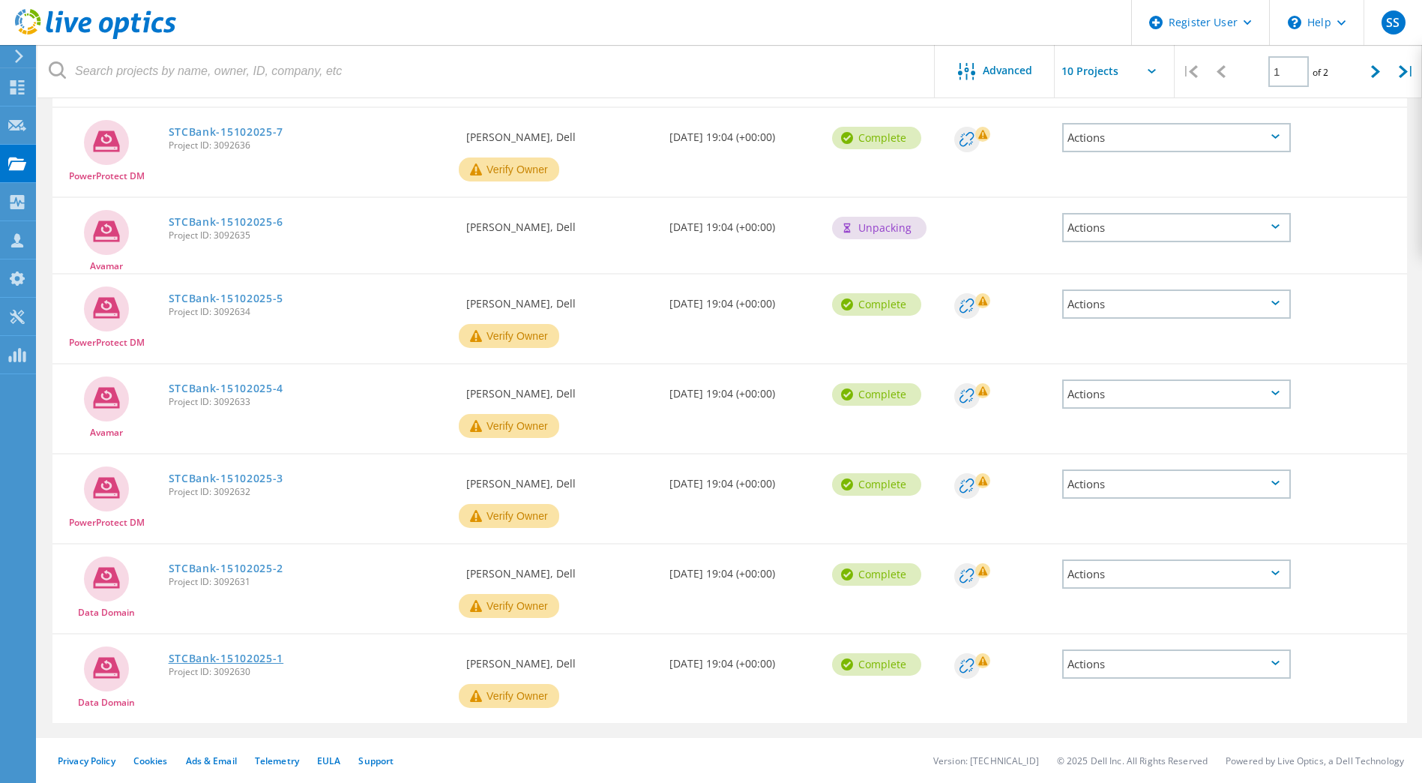
click at [230, 658] on link "STCBank-15102025-1" at bounding box center [226, 658] width 115 height 10
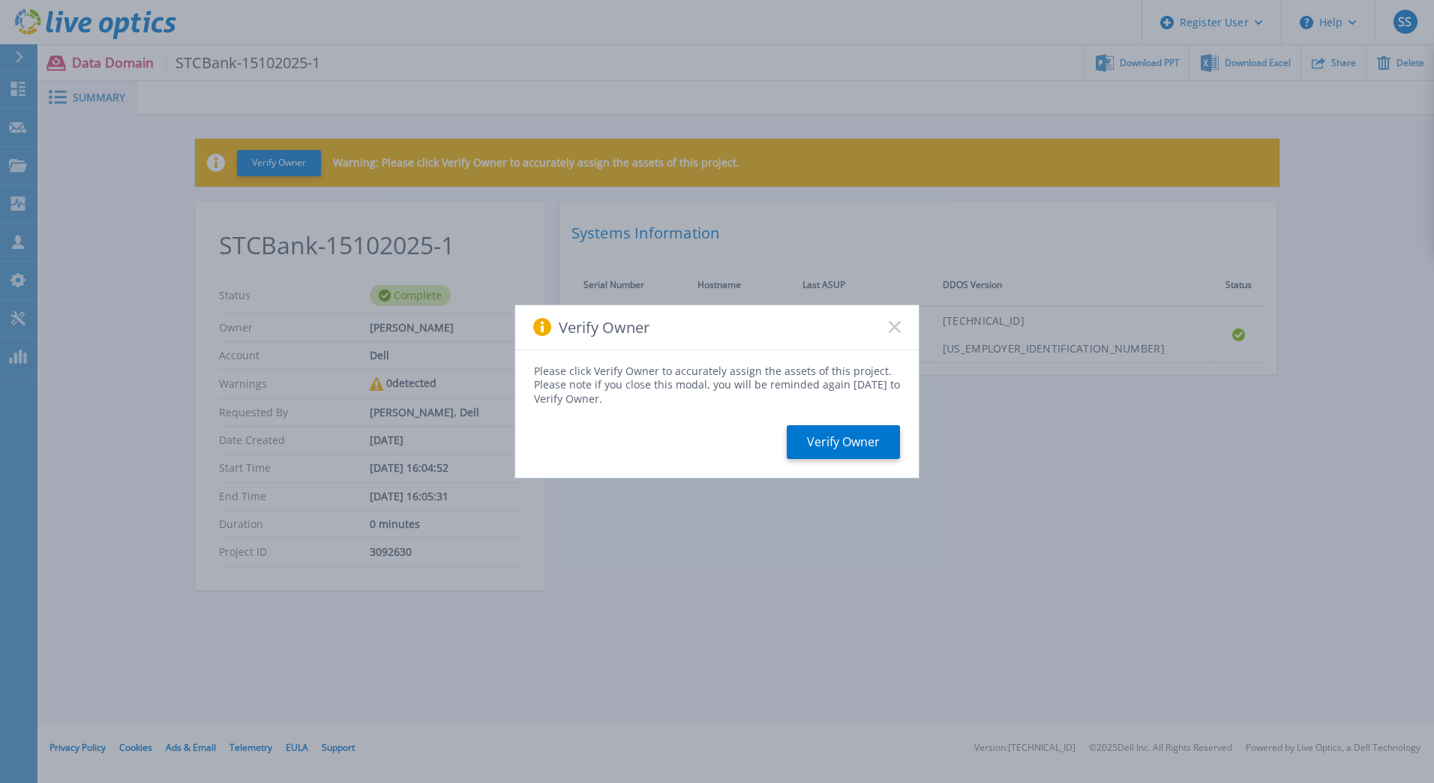
click at [892, 328] on rect at bounding box center [894, 327] width 13 height 13
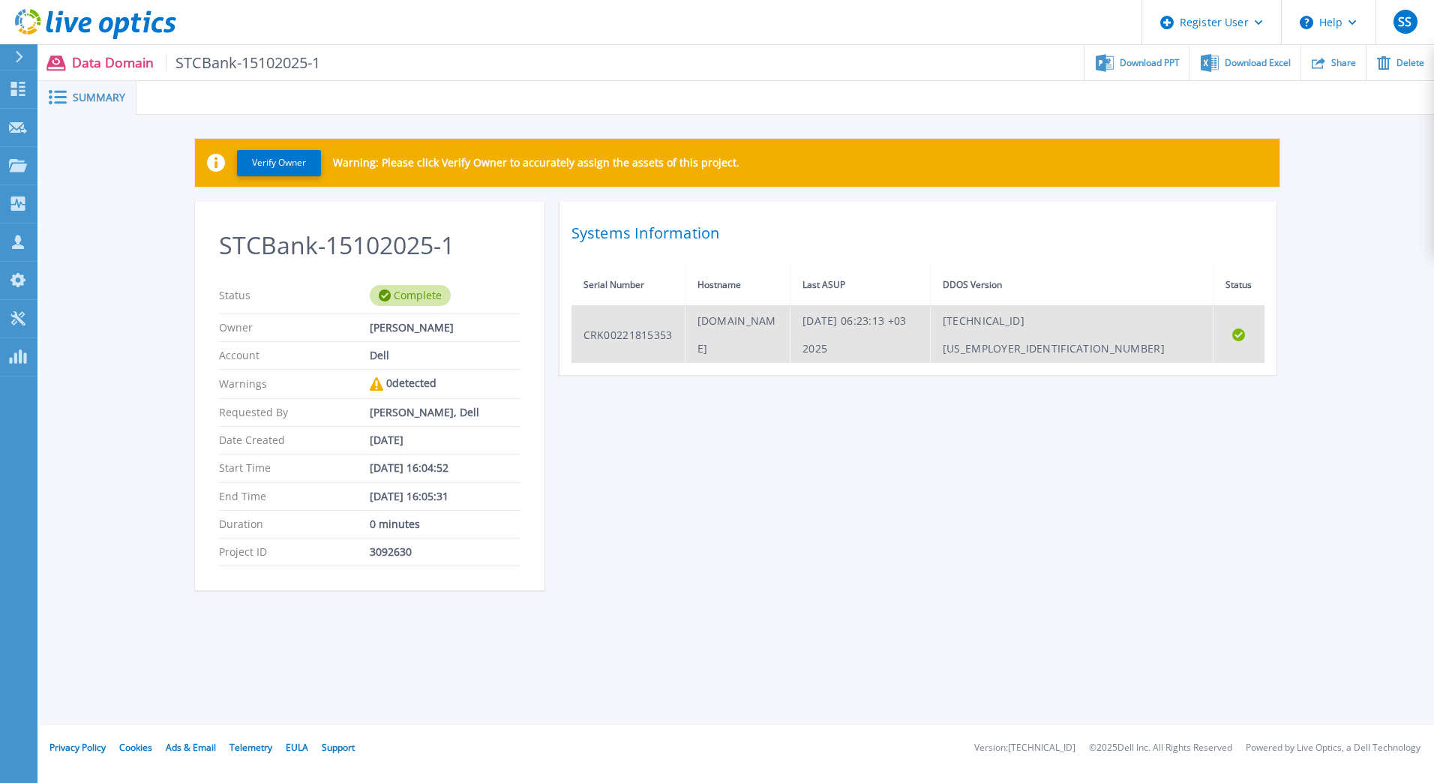
click at [719, 325] on td "[DOMAIN_NAME]" at bounding box center [737, 334] width 105 height 57
click at [719, 325] on td "sr120001dm-p01.stcpay.com.sa" at bounding box center [737, 334] width 105 height 57
copy td "sr120001dm-p01.stcpay.com.sa"
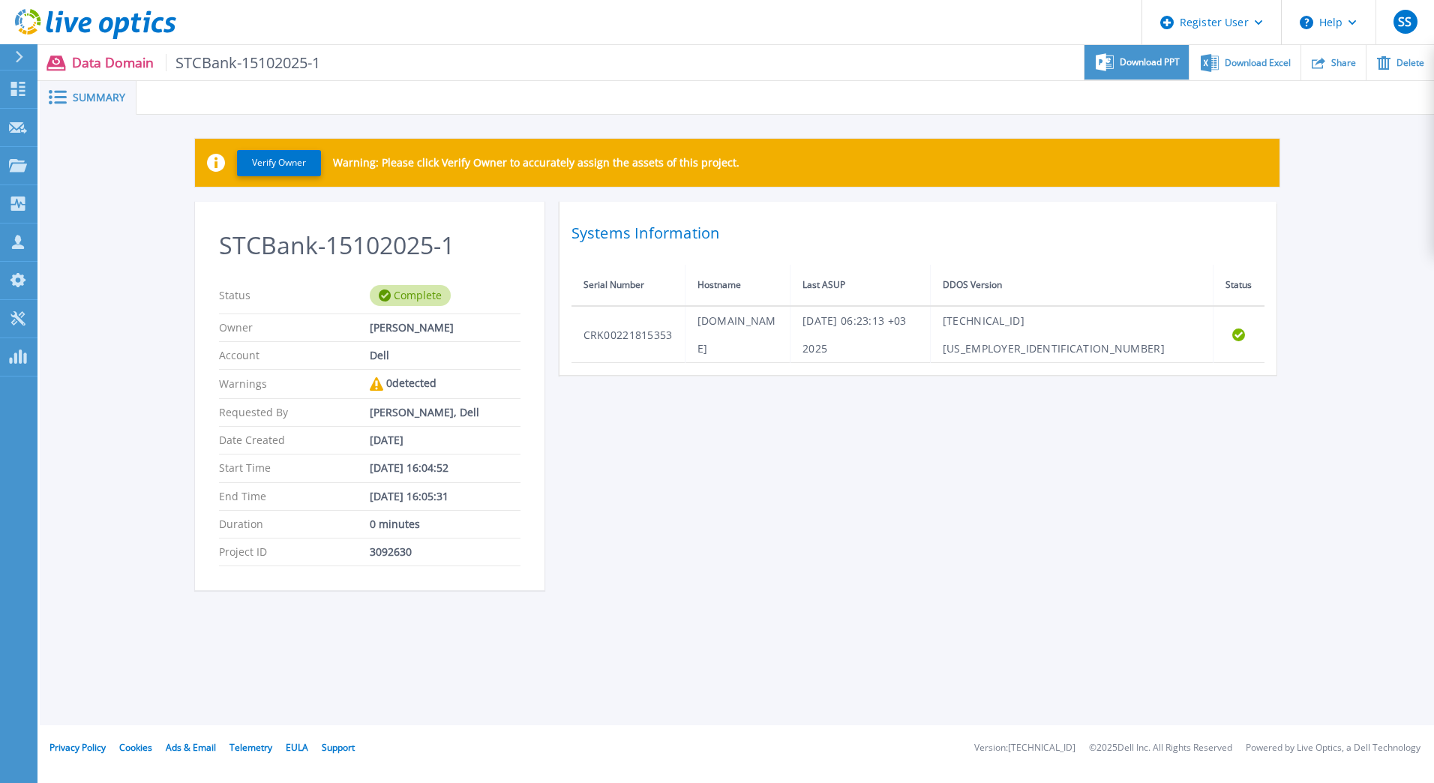
click at [1162, 67] on div "Download PPT" at bounding box center [1136, 62] width 104 height 35
click at [1200, 123] on div "Verify Owner Warning: Please click Verify Owner to accurately assign the assets…" at bounding box center [737, 373] width 1394 height 516
click at [1238, 67] on span "Download Excel" at bounding box center [1258, 62] width 66 height 9
click at [1375, 156] on div "Verify Owner Warning: Please click Verify Owner to accurately assign the assets…" at bounding box center [737, 373] width 1394 height 516
click at [18, 57] on icon at bounding box center [19, 57] width 8 height 12
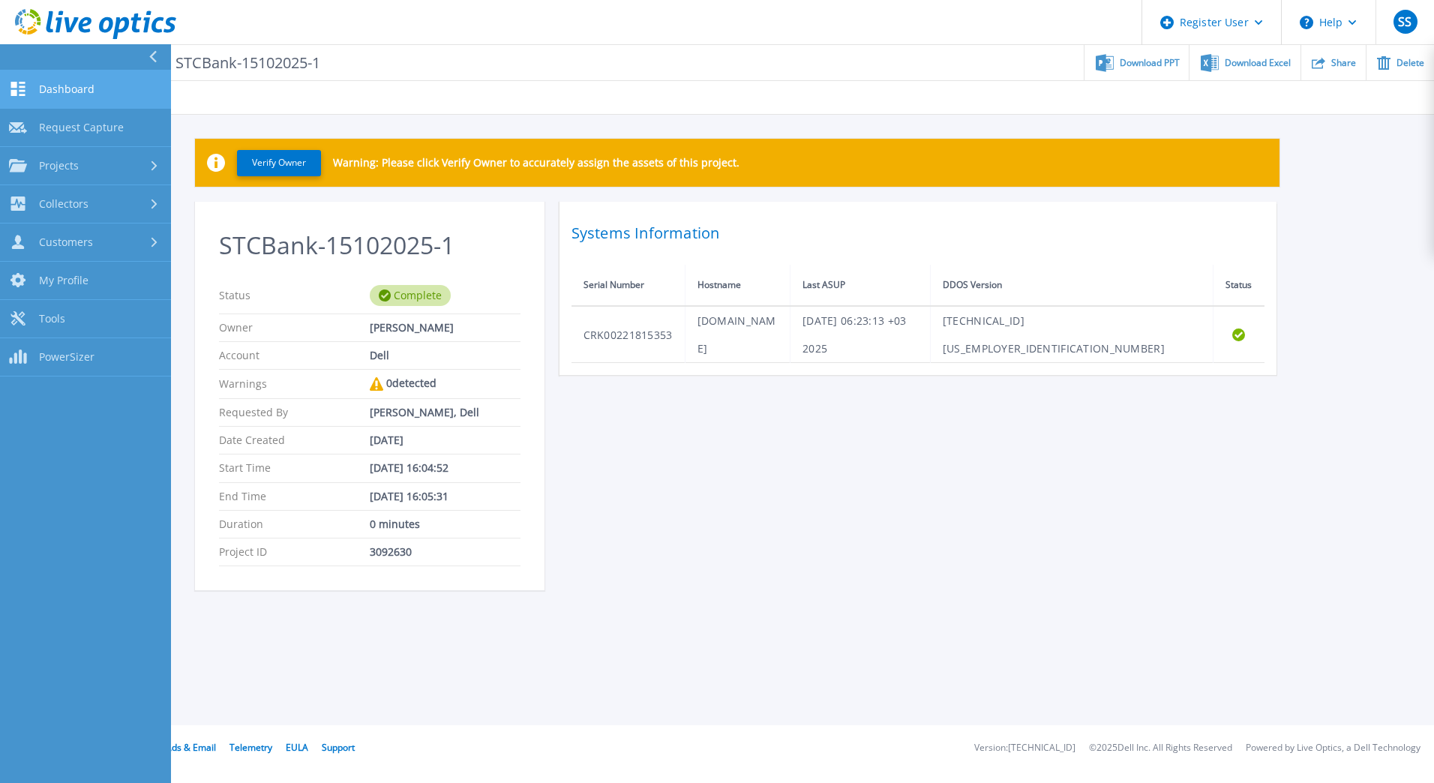
click at [52, 88] on span "Dashboard" at bounding box center [66, 88] width 55 height 13
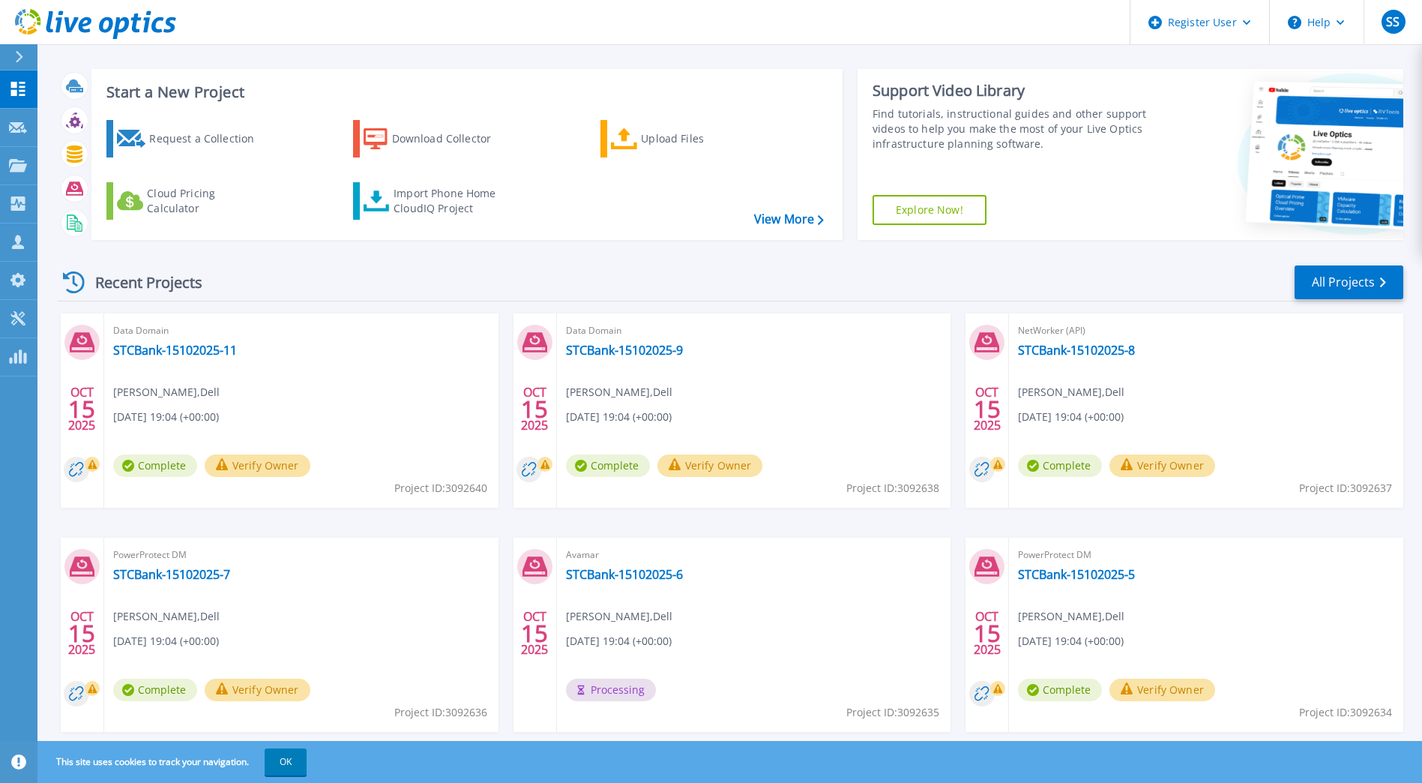
scroll to position [48, 0]
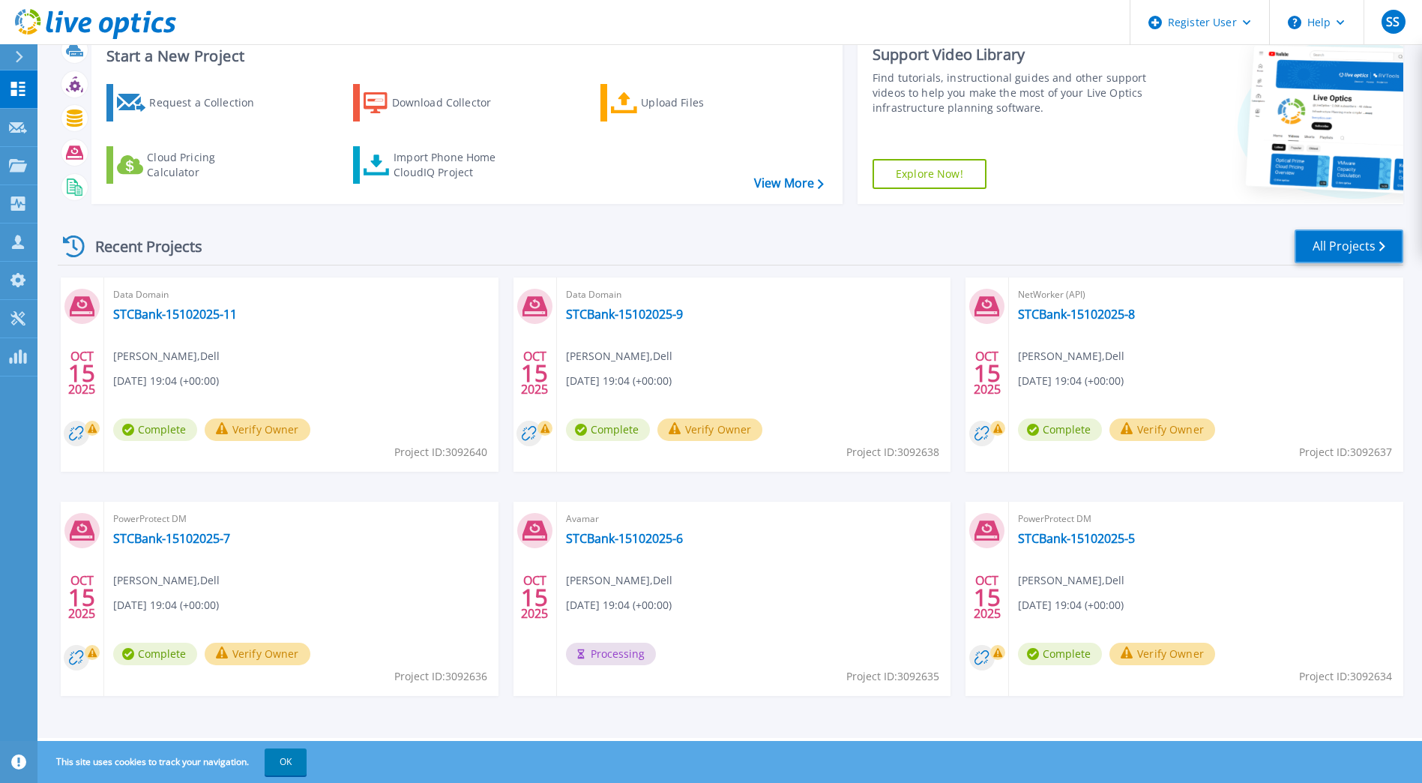
click at [1355, 248] on link "All Projects" at bounding box center [1349, 246] width 109 height 34
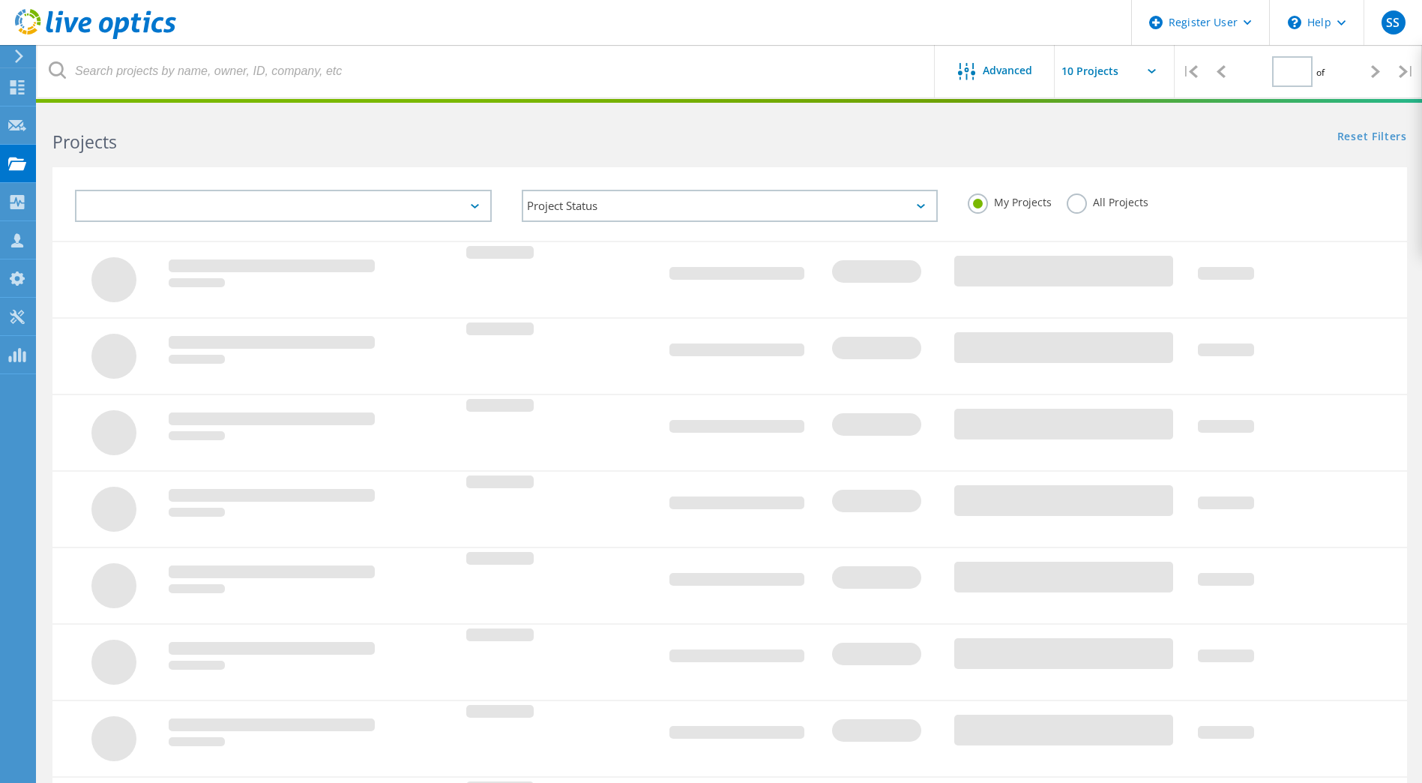
type input "1"
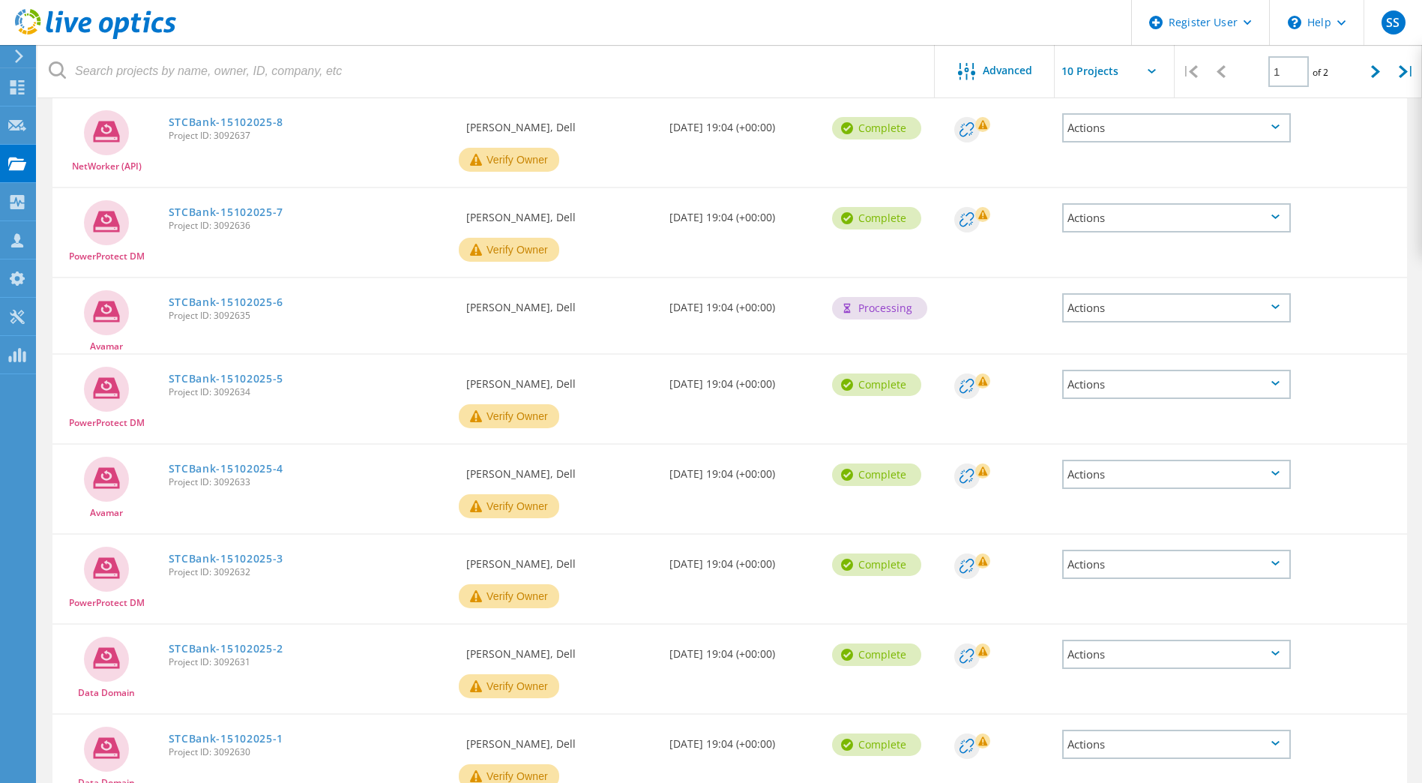
scroll to position [439, 0]
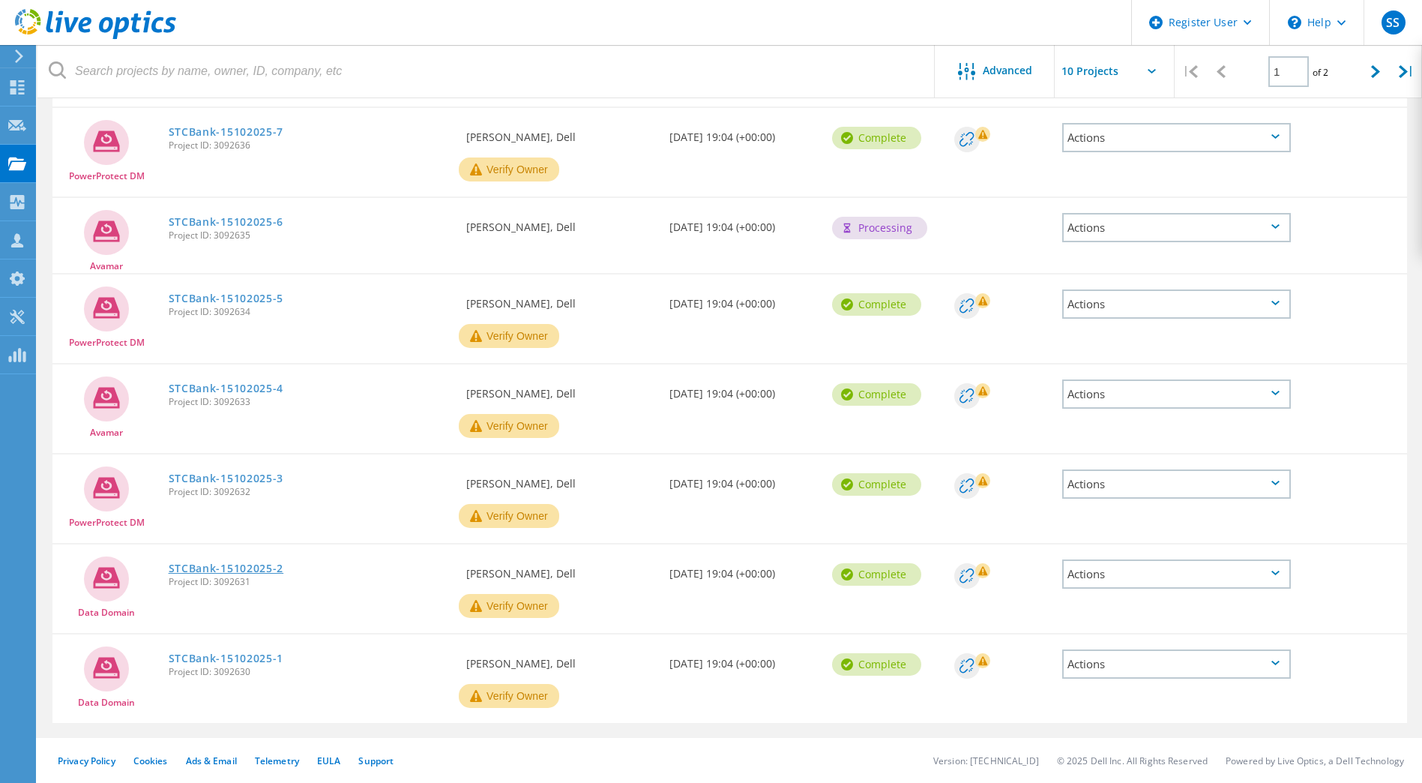
click at [254, 566] on link "STCBank-15102025-2" at bounding box center [226, 568] width 115 height 10
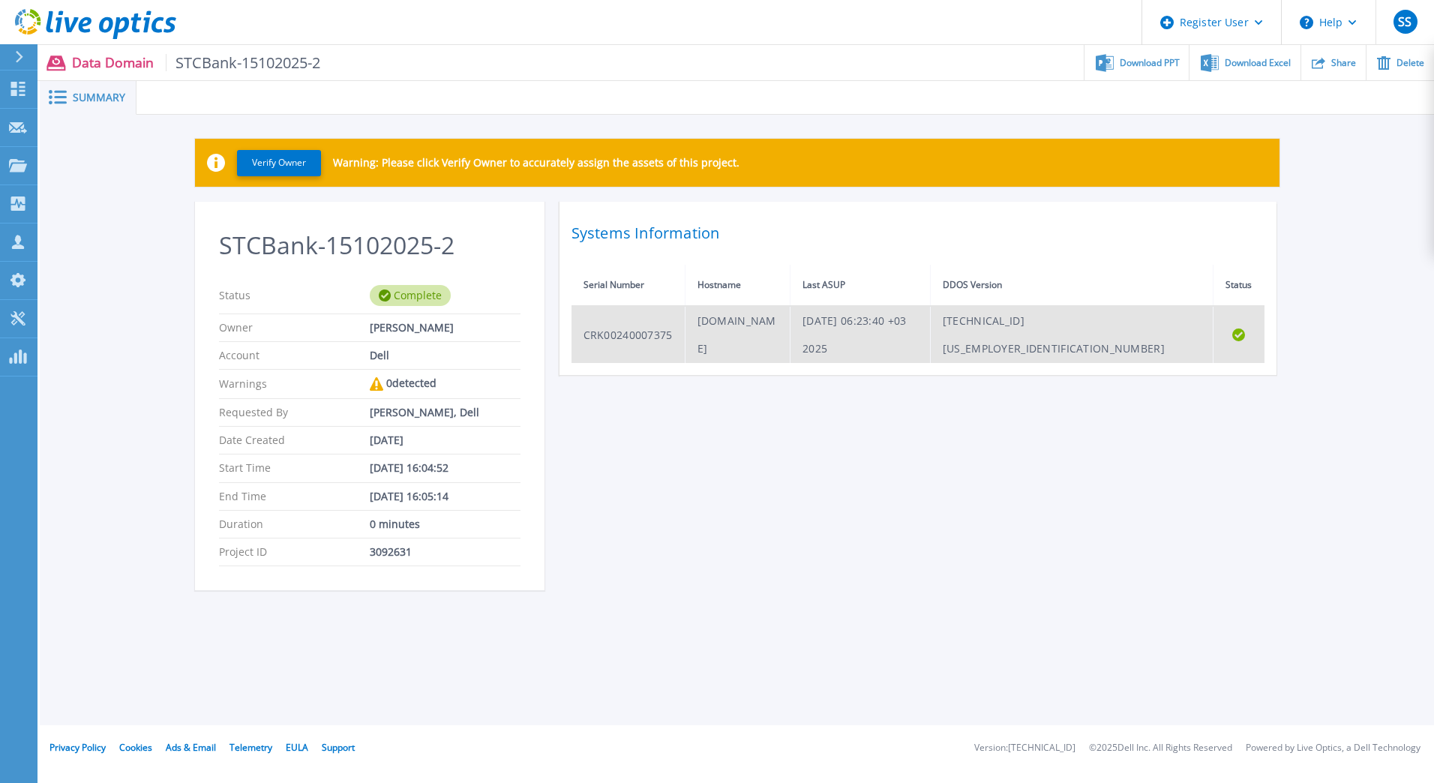
click at [790, 324] on td "[DOMAIN_NAME]" at bounding box center [737, 334] width 105 height 57
click at [790, 324] on td "sr120004dm-p01.stcpay.com.sa" at bounding box center [737, 334] width 105 height 57
copy td "sr120004dm-p01.stcpay.com.sa"
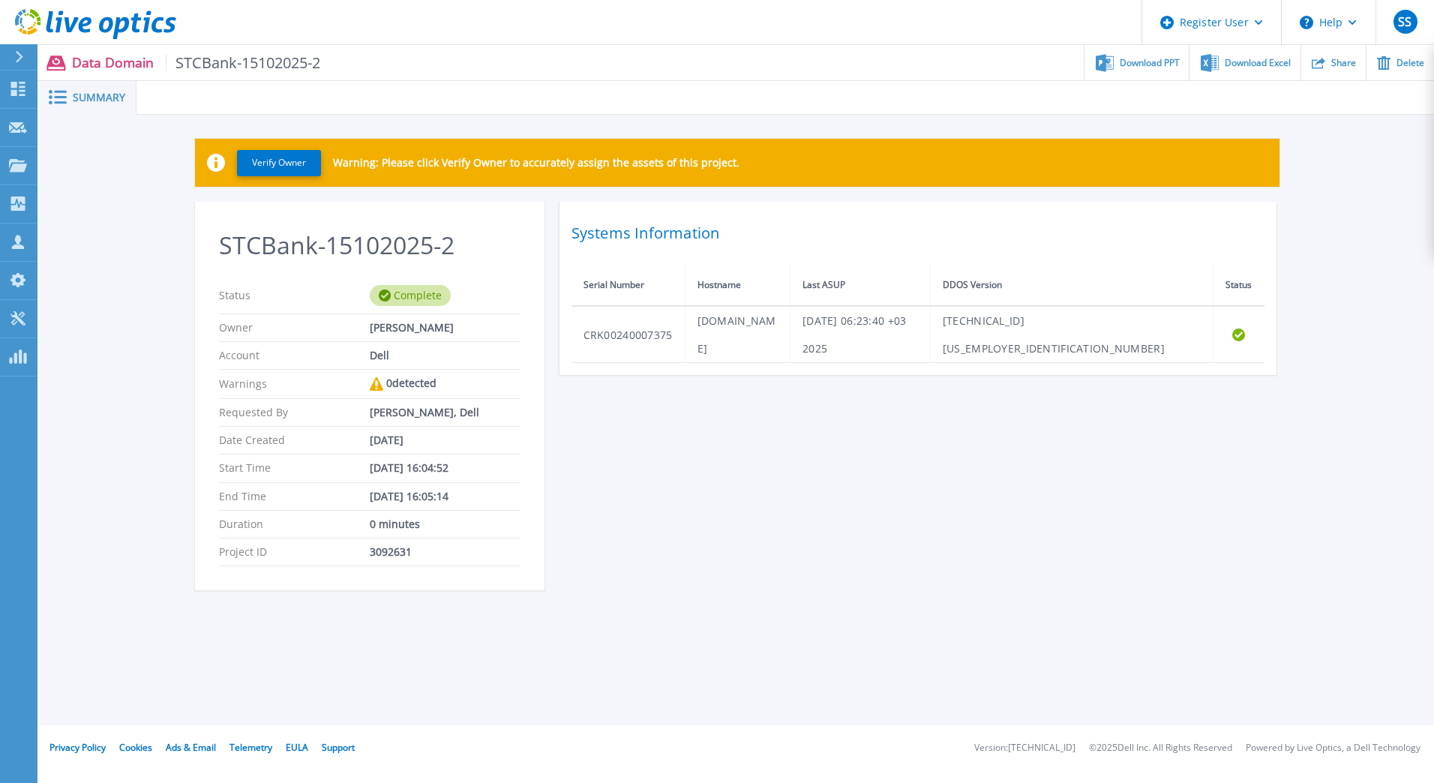
click at [898, 413] on div "STCBank-15102025-2 Status Complete Owner Shady Salama Account Dell Warnings 0 d…" at bounding box center [737, 405] width 1084 height 406
click at [1172, 66] on span "Download PPT" at bounding box center [1150, 62] width 60 height 9
click at [1054, 113] on div at bounding box center [784, 98] width 1297 height 34
click at [1224, 70] on div "Download Excel" at bounding box center [1244, 62] width 110 height 35
click at [1161, 463] on div "STCBank-15102025-2 Status Complete Owner Shady Salama Account Dell Warnings 0 d…" at bounding box center [737, 405] width 1084 height 406
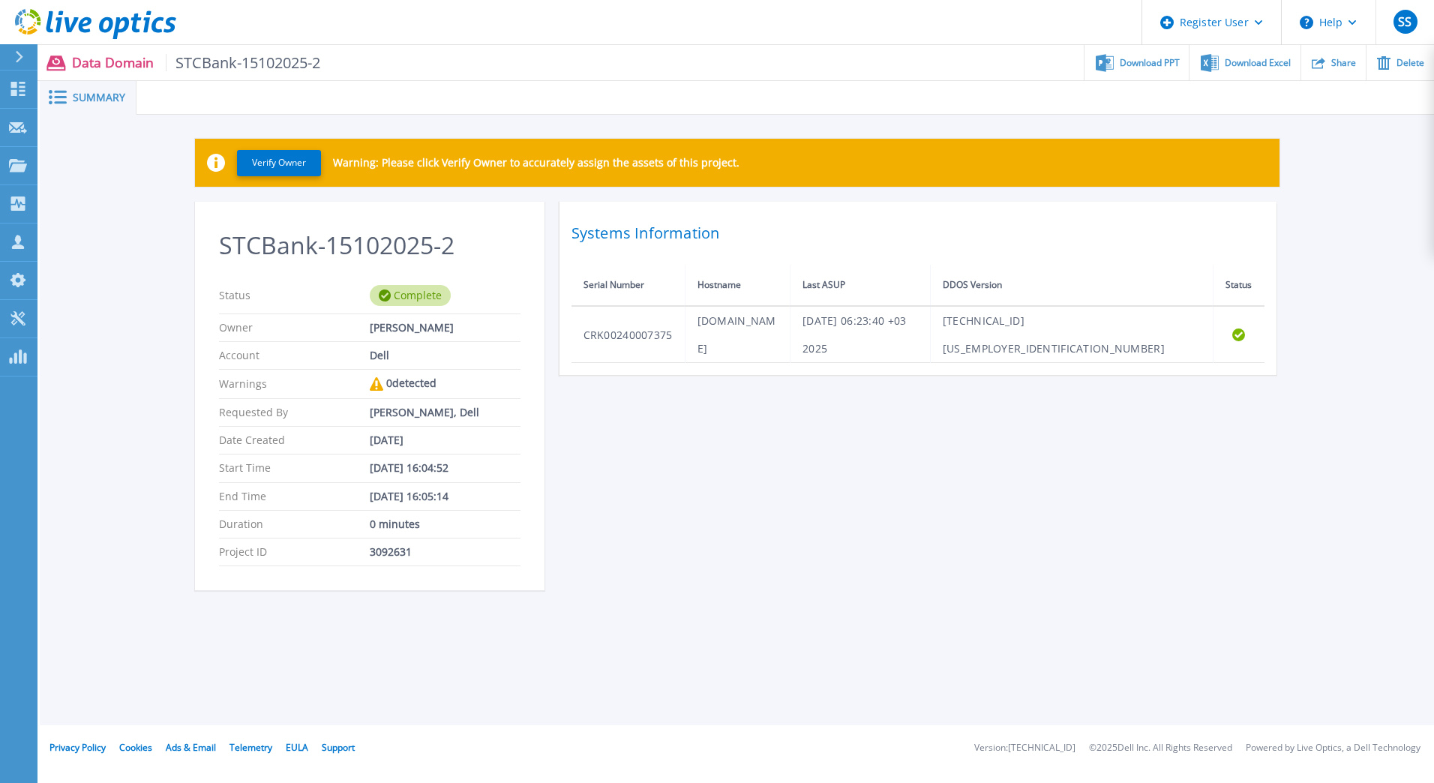
click at [21, 58] on icon at bounding box center [19, 57] width 7 height 12
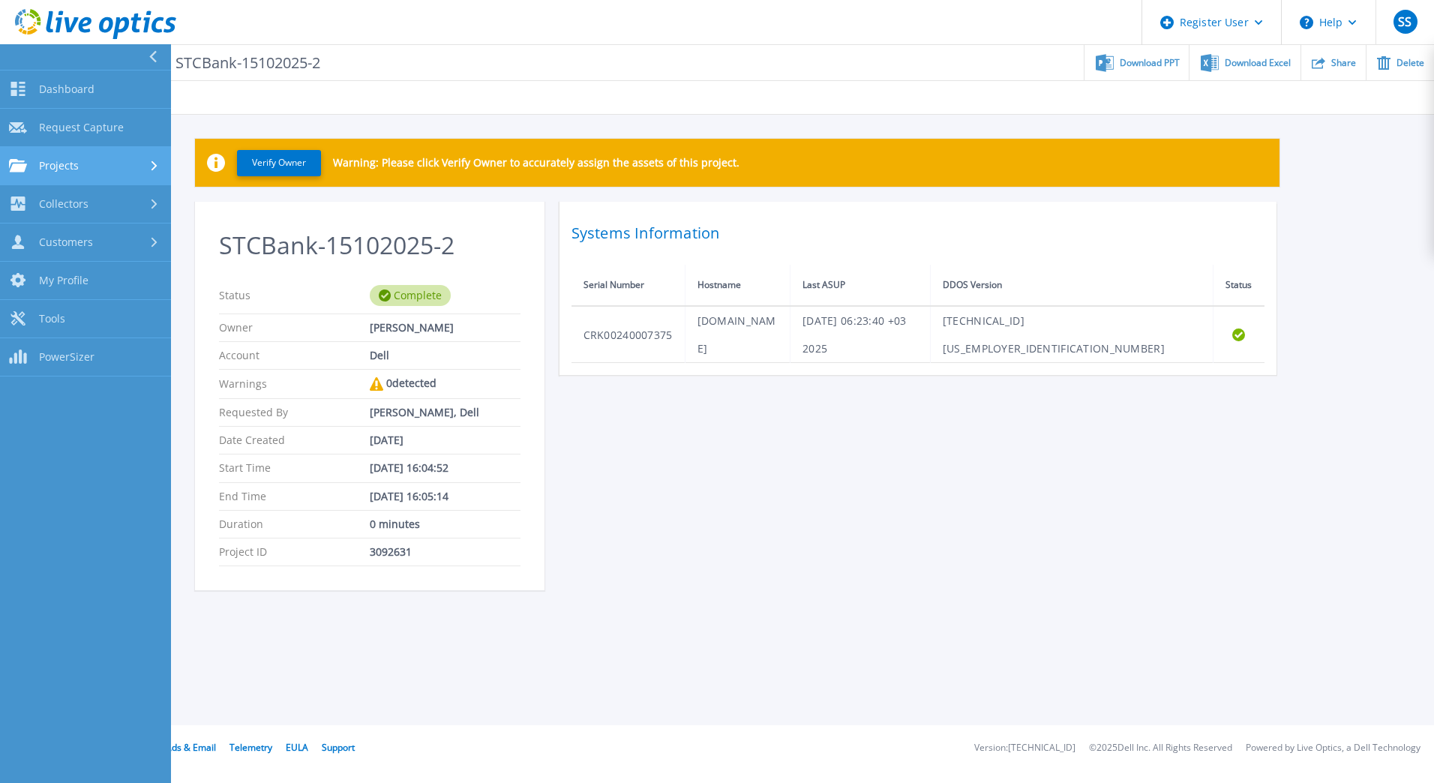
click at [79, 160] on div "Projects" at bounding box center [85, 165] width 153 height 13
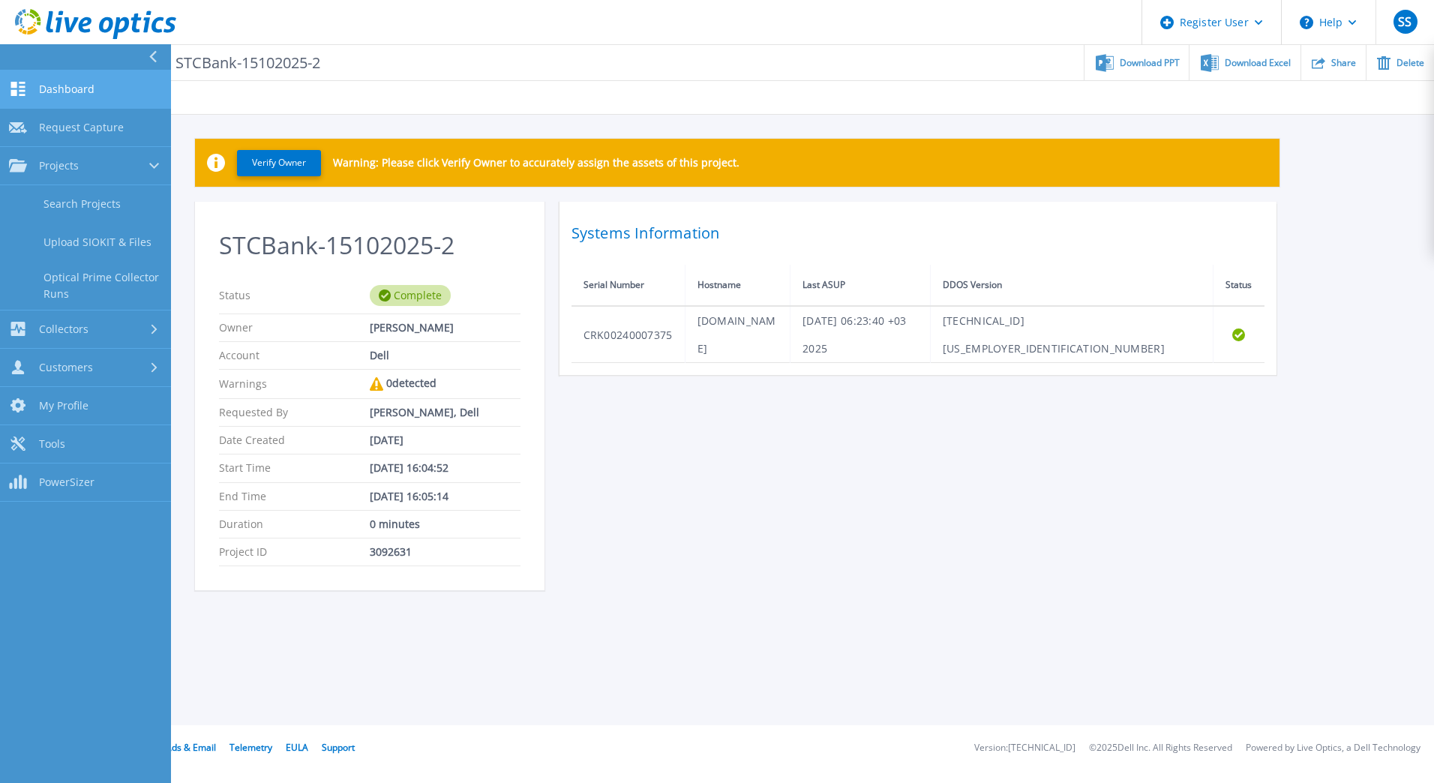
click at [92, 85] on span "Dashboard" at bounding box center [66, 88] width 55 height 13
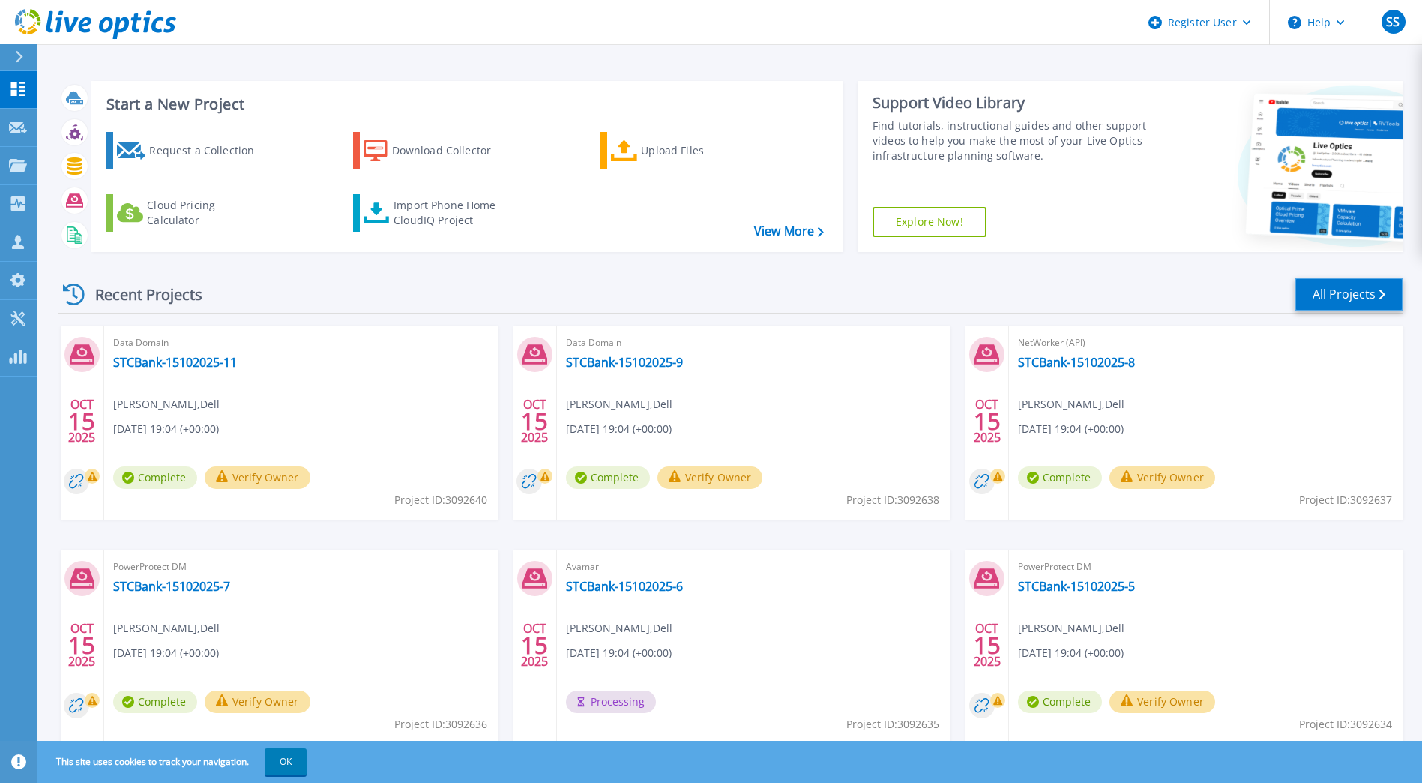
click at [1319, 294] on link "All Projects" at bounding box center [1349, 294] width 109 height 34
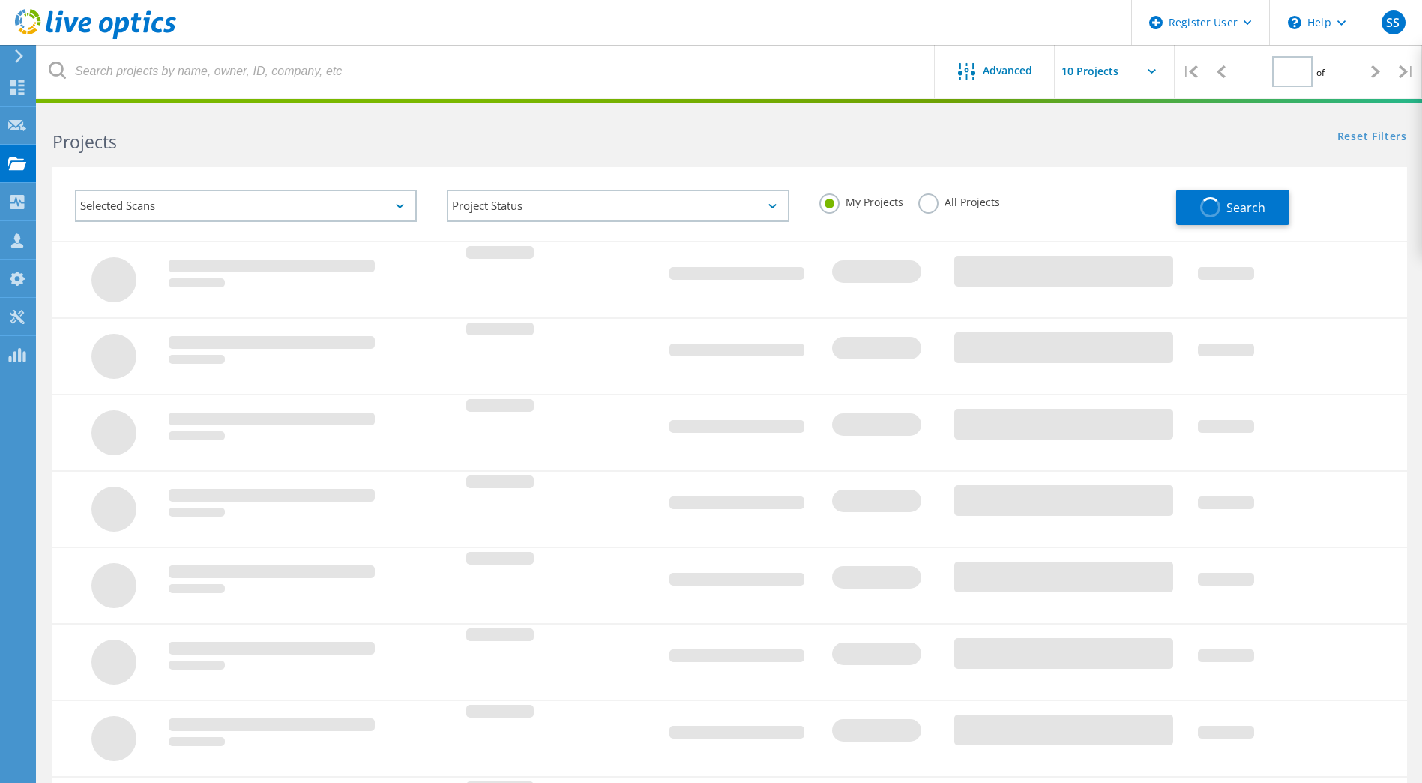
type input "1"
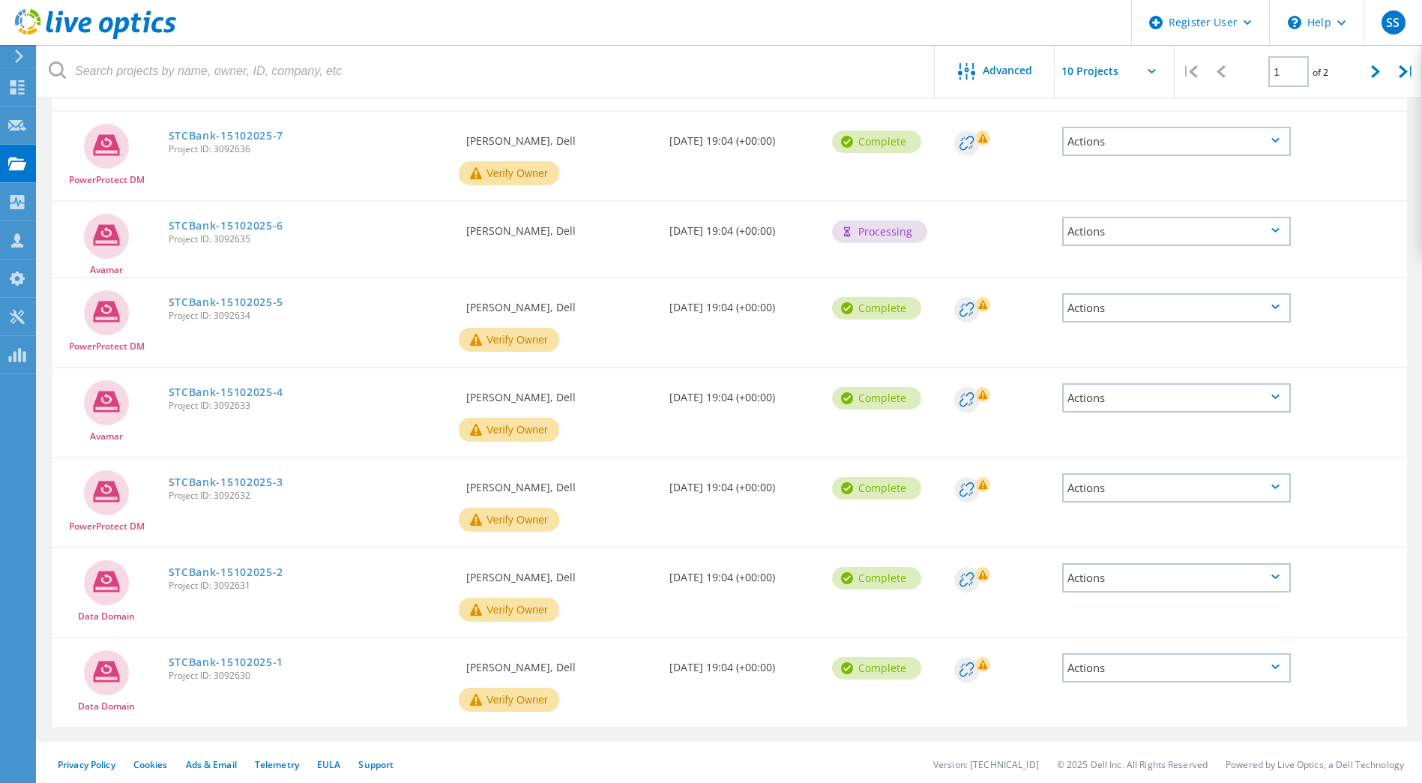
scroll to position [439, 0]
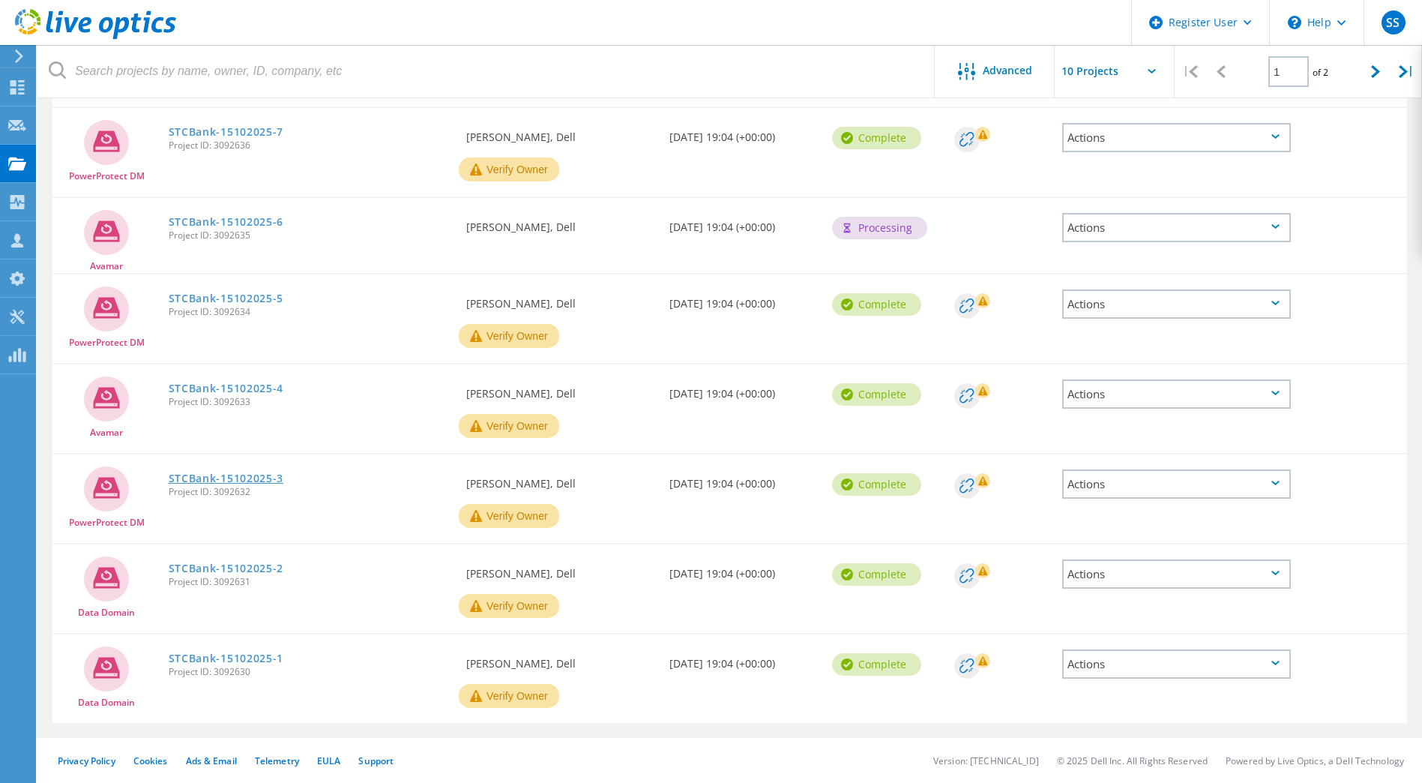
click at [220, 478] on link "STCBank-15102025-3" at bounding box center [226, 478] width 115 height 10
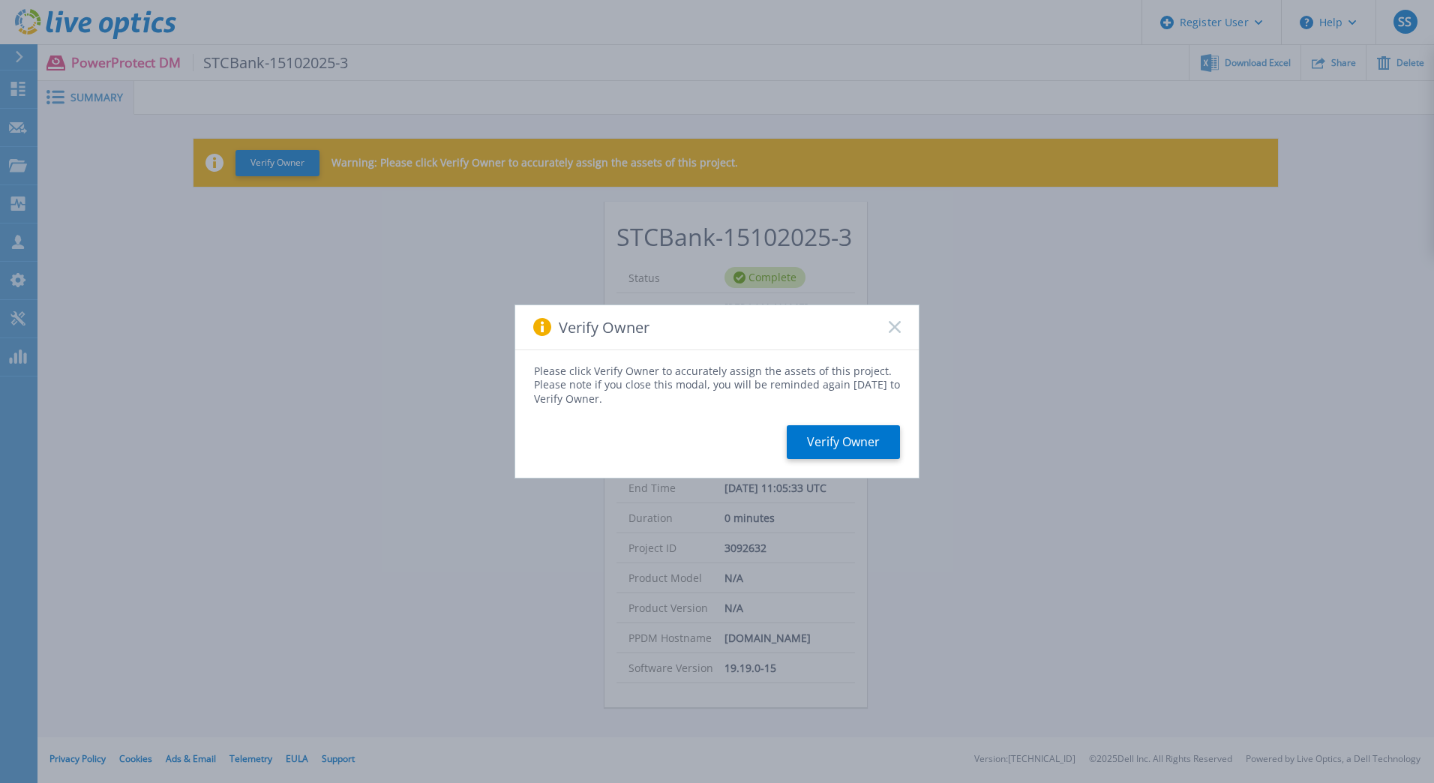
click at [894, 324] on icon at bounding box center [895, 327] width 12 height 12
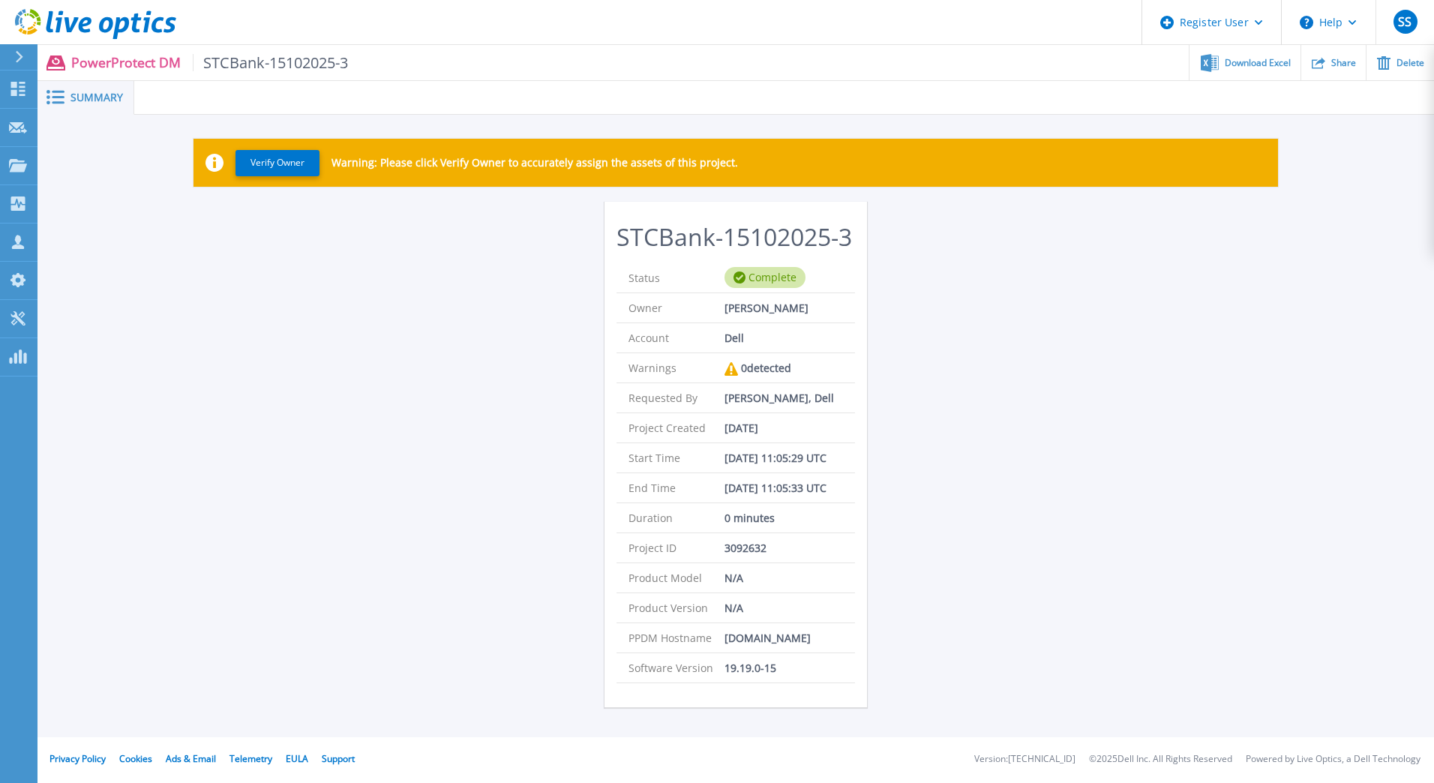
click at [783, 635] on p "sr120003am-p01.stcpay.com.sa" at bounding box center [767, 637] width 86 height 29
copy p "sr120003am-p01.stcpay.com.sa"
click at [1233, 69] on div "Download Excel" at bounding box center [1244, 62] width 110 height 35
click at [1057, 528] on div "Verify Owner Warning: Please click Verify Owner to accurately assign the assets…" at bounding box center [735, 426] width 1396 height 622
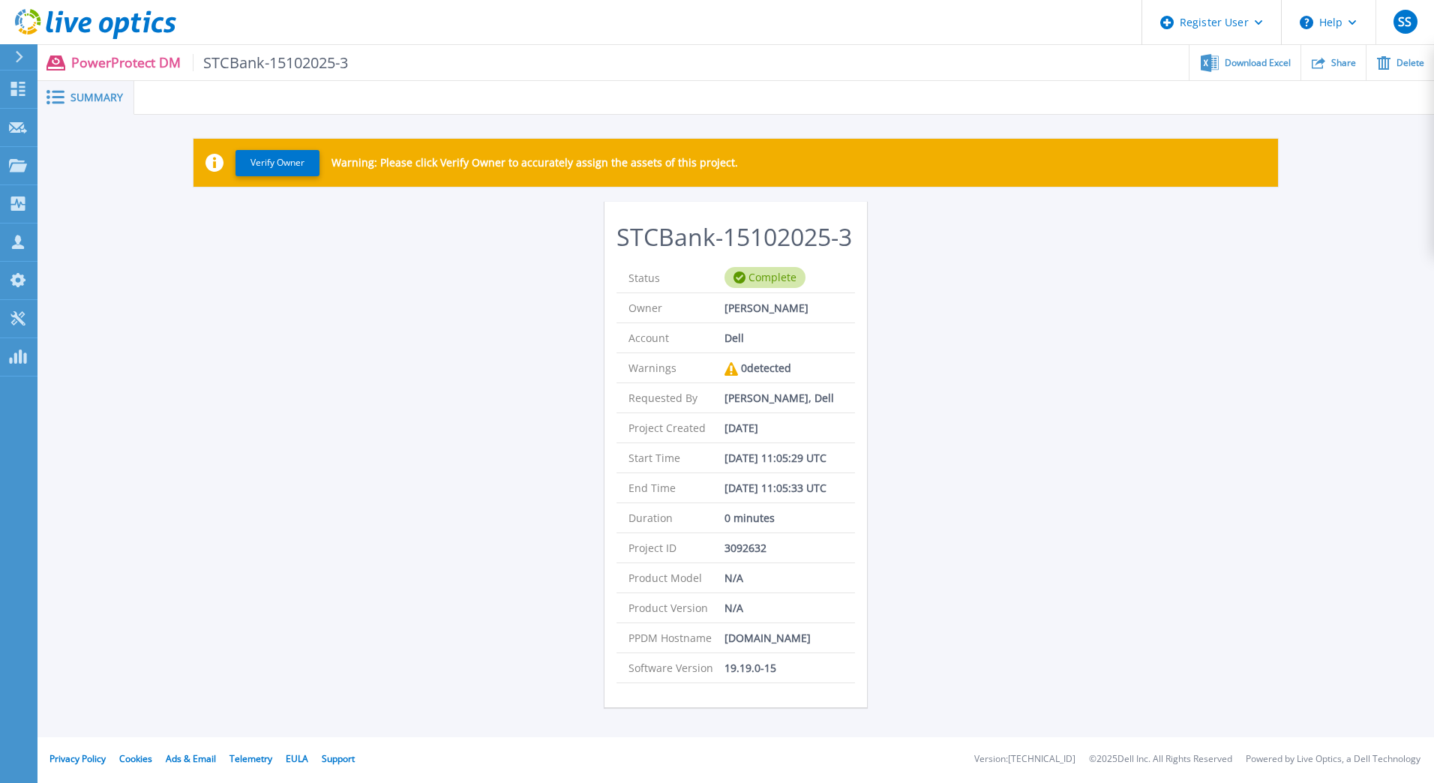
click at [31, 61] on div at bounding box center [25, 56] width 24 height 25
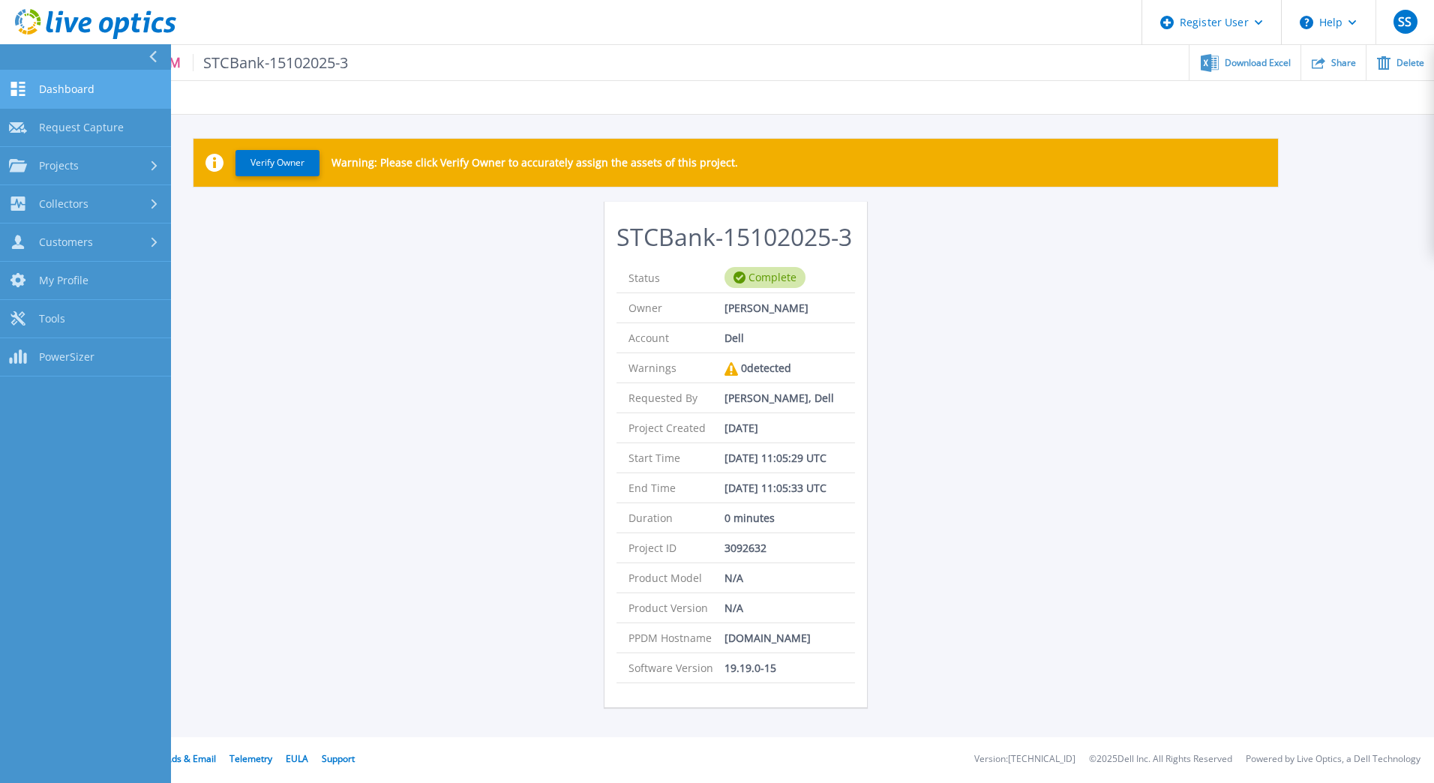
click at [61, 85] on span "Dashboard" at bounding box center [66, 88] width 55 height 13
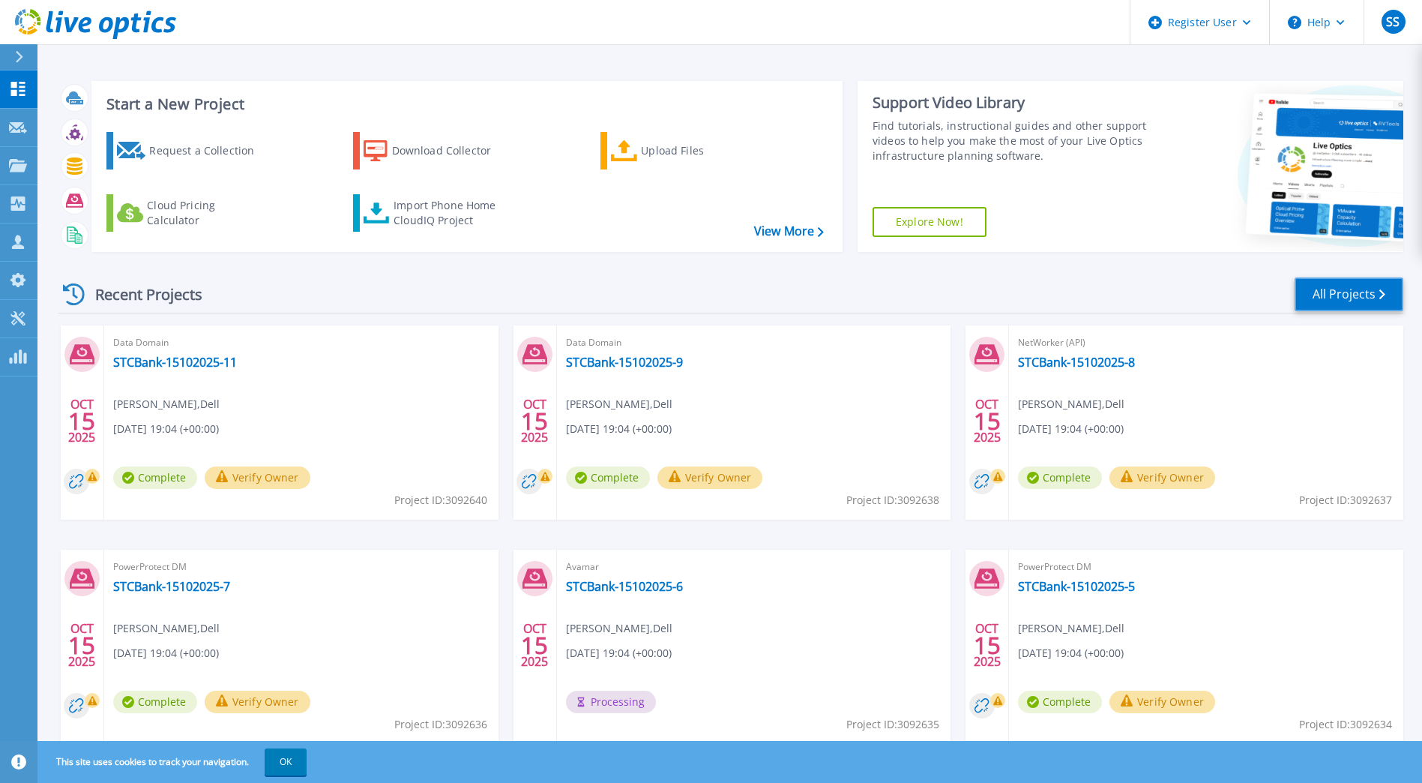
click at [1369, 298] on link "All Projects" at bounding box center [1349, 294] width 109 height 34
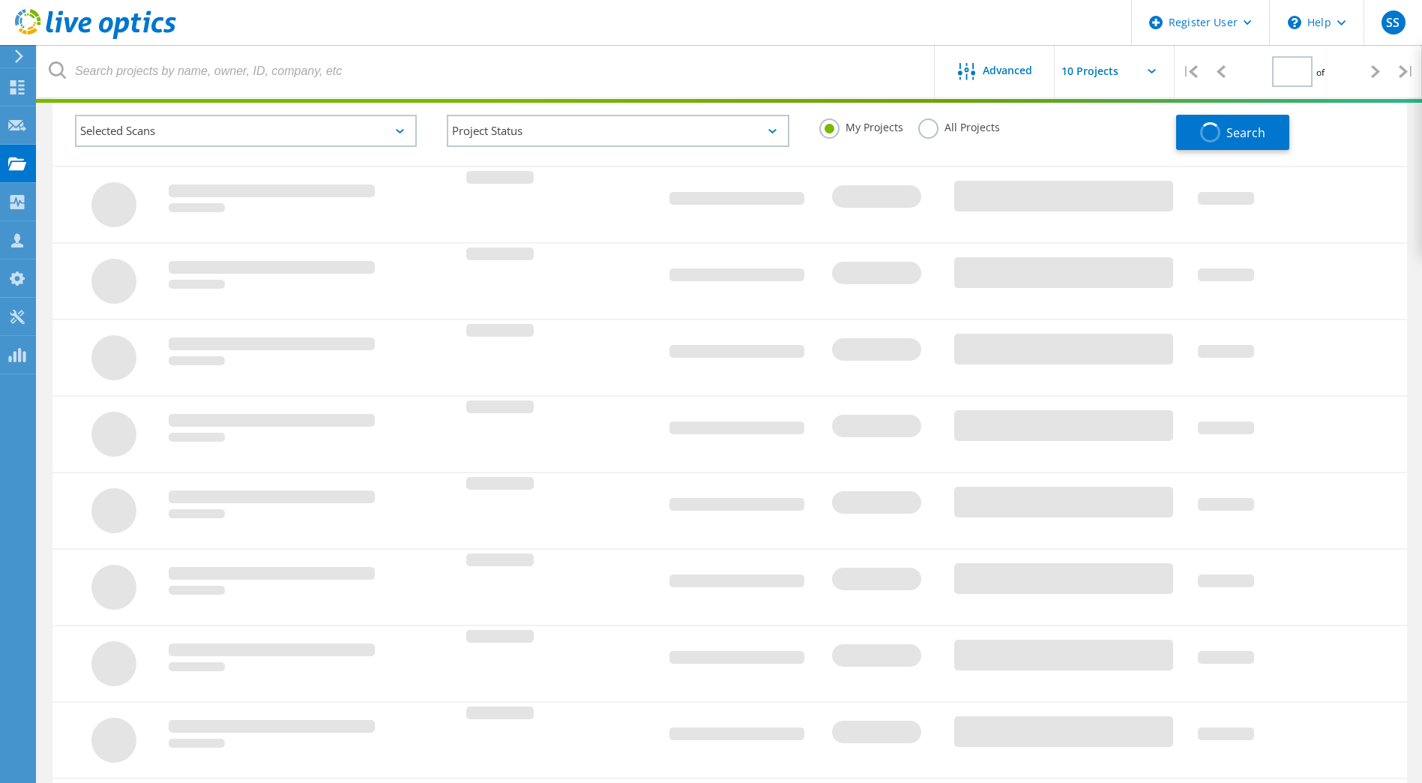
type input "1"
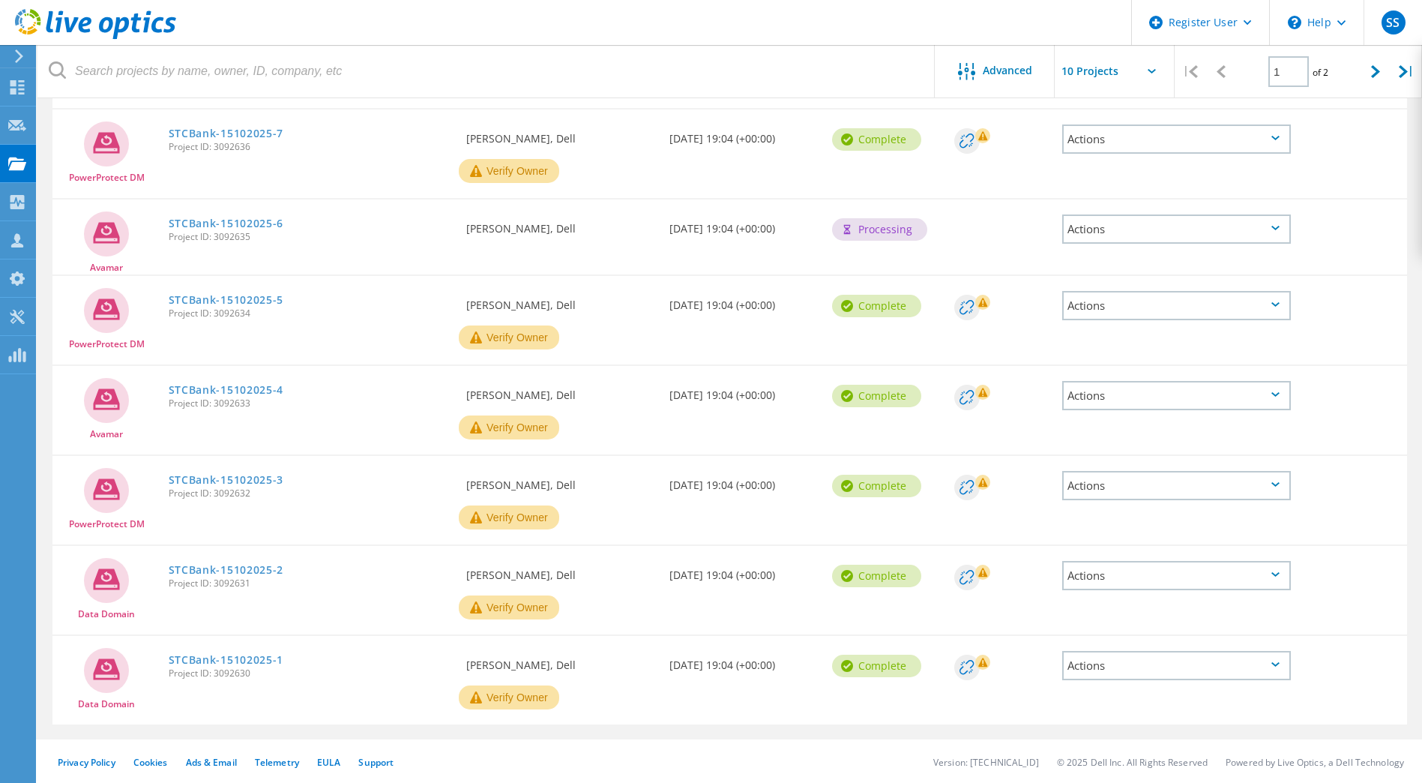
scroll to position [439, 0]
click at [217, 385] on link "STCBank-15102025-4" at bounding box center [226, 388] width 115 height 10
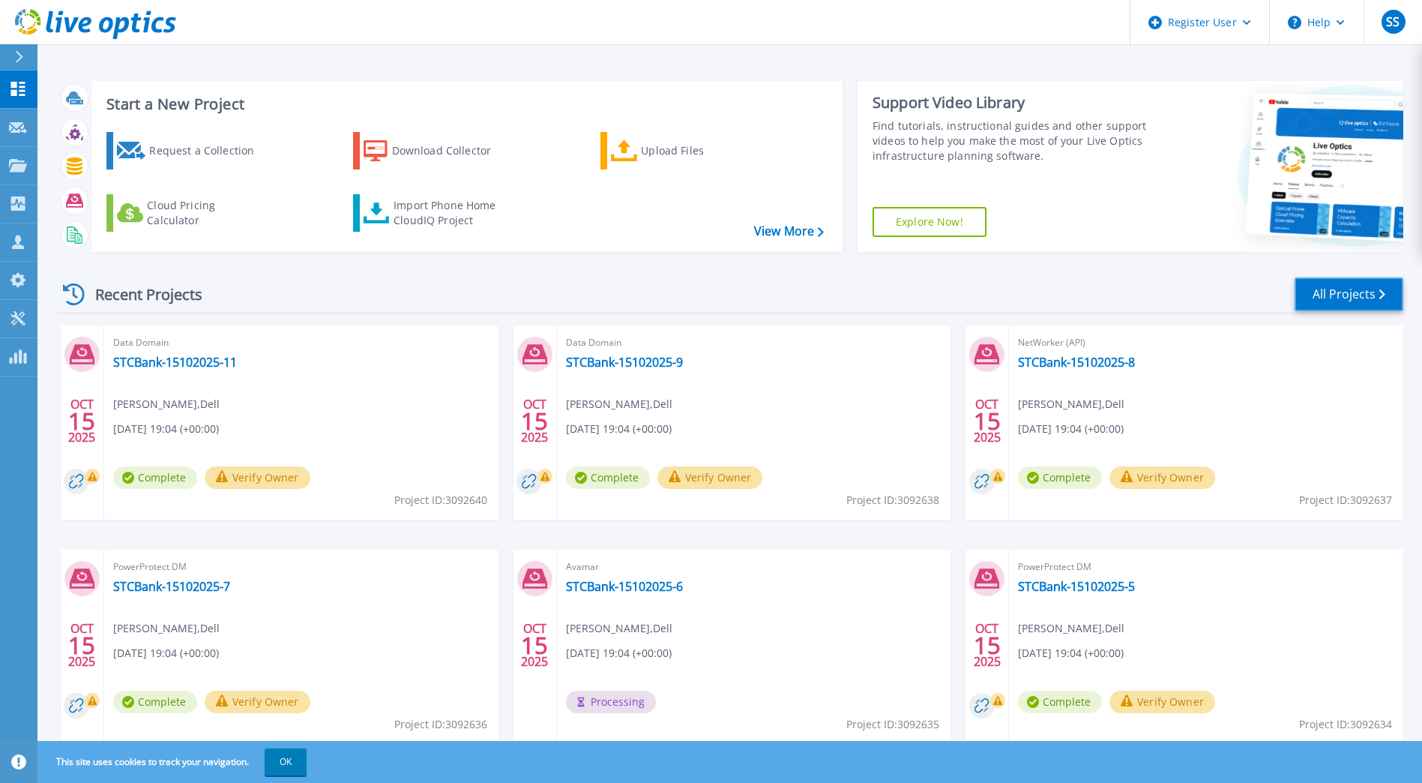
click at [1329, 300] on link "All Projects" at bounding box center [1349, 294] width 109 height 34
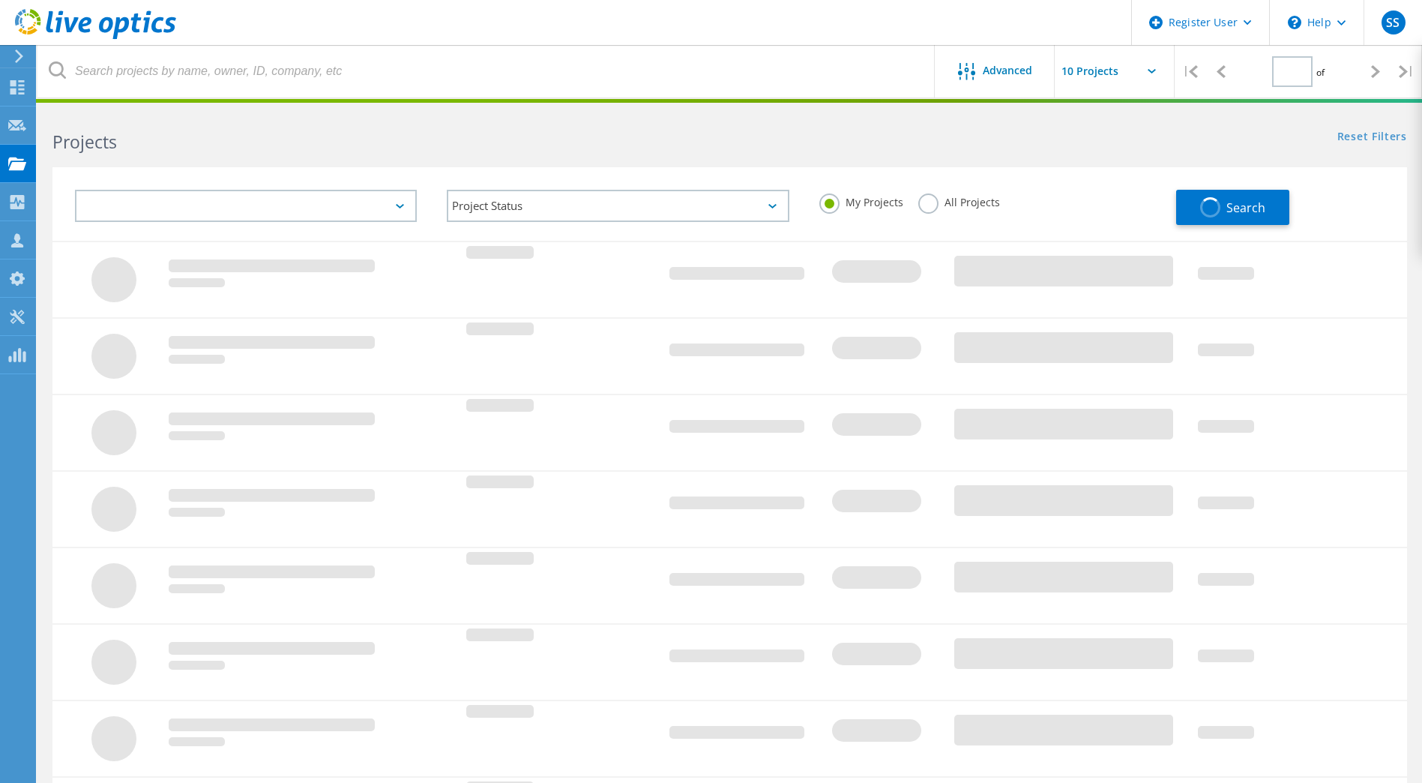
type input "1"
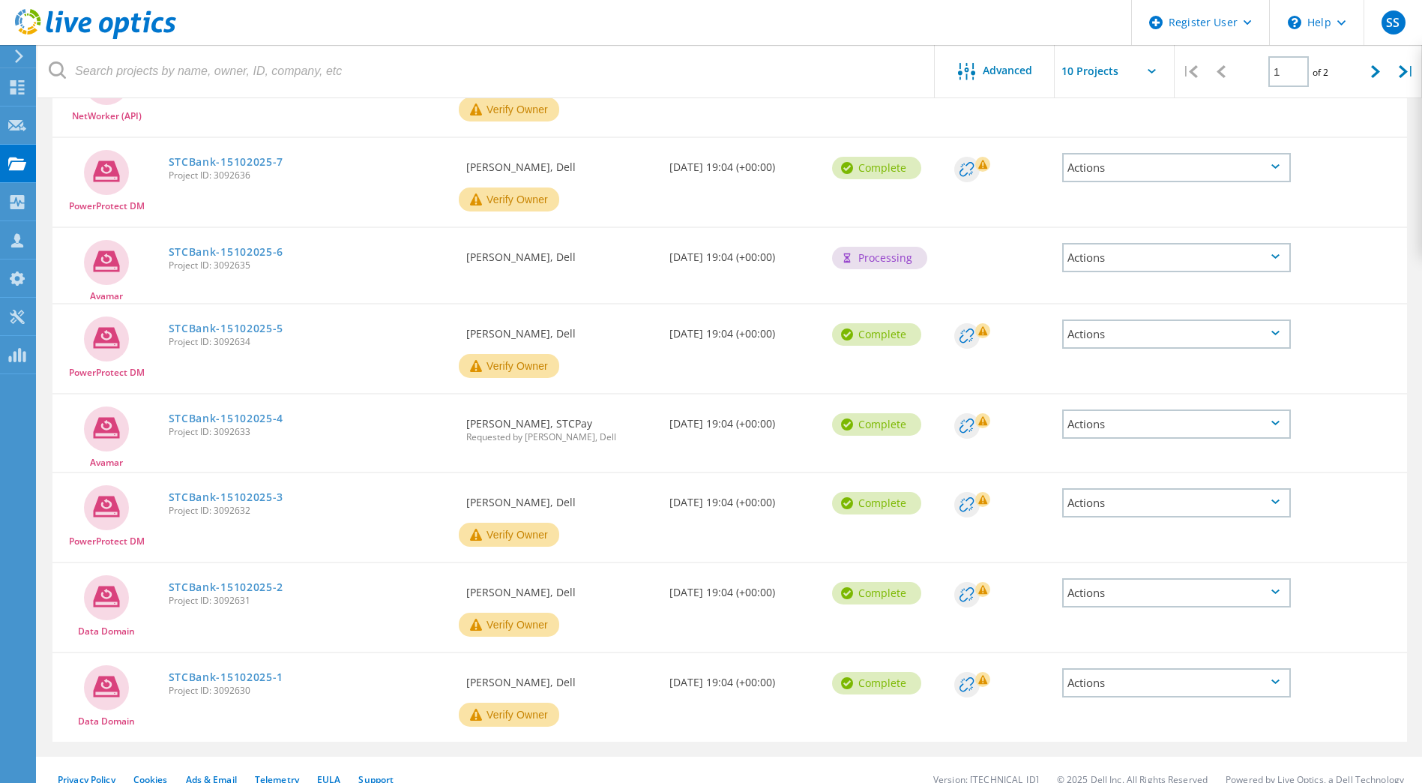
scroll to position [427, 0]
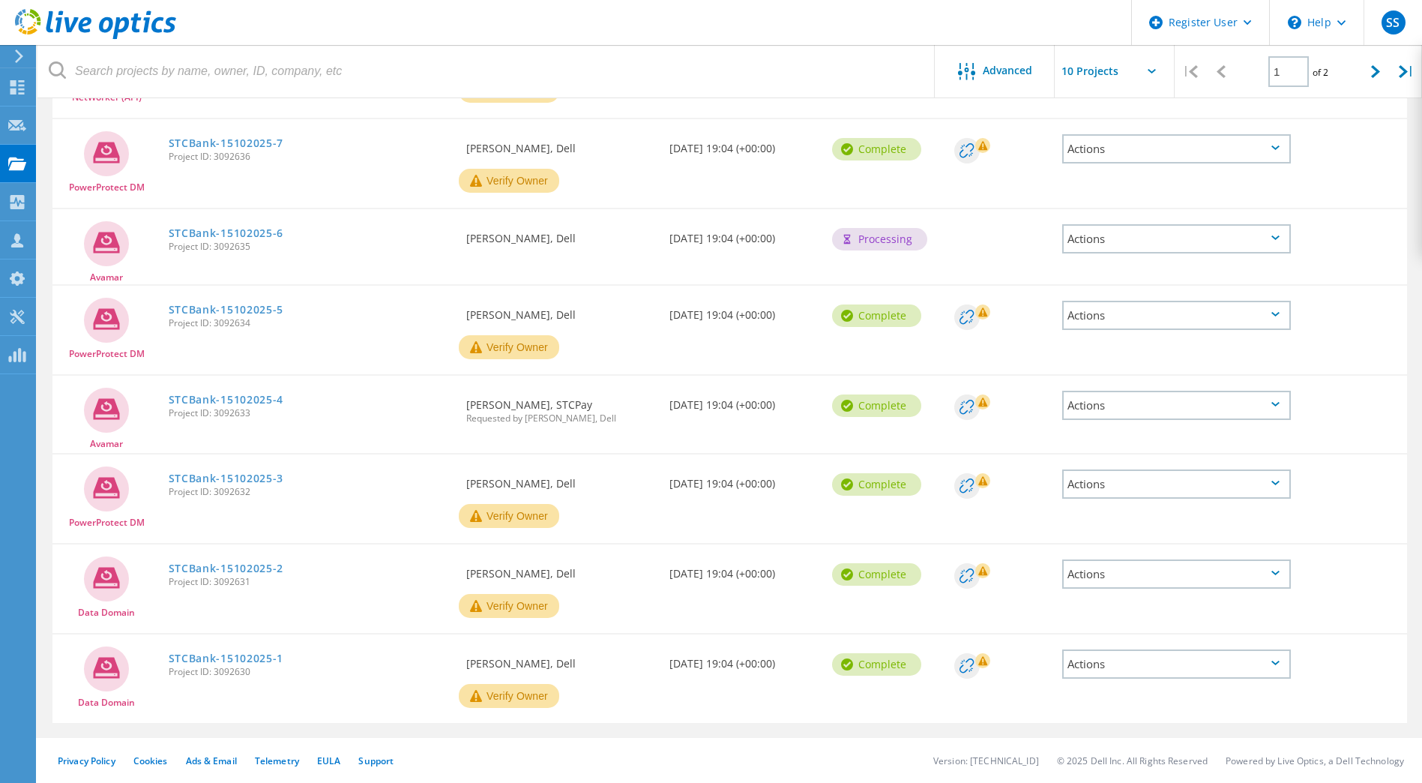
click at [508, 512] on button "Verify Owner" at bounding box center [509, 516] width 100 height 24
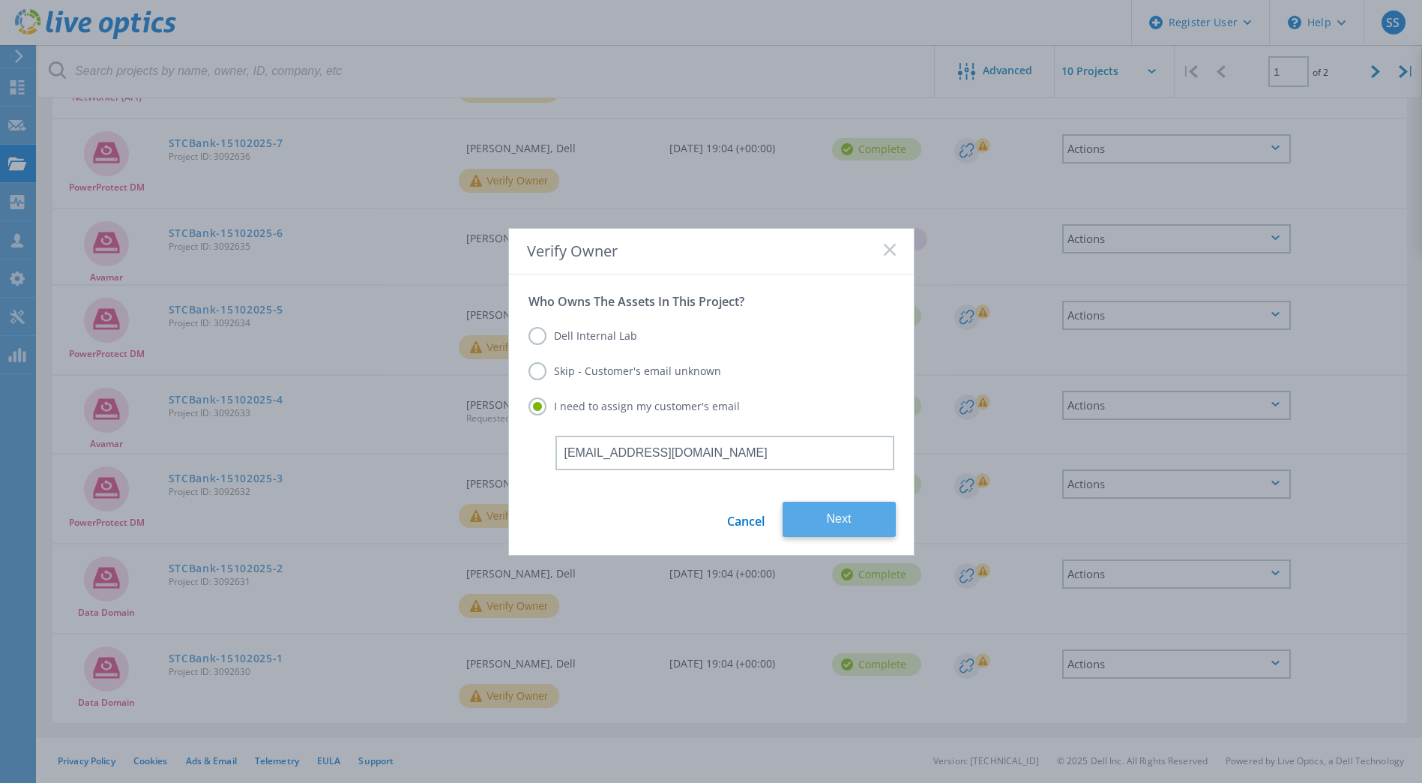
type input "wahmed.c@stcbank.com.sa"
click at [815, 519] on button "Next" at bounding box center [839, 519] width 113 height 35
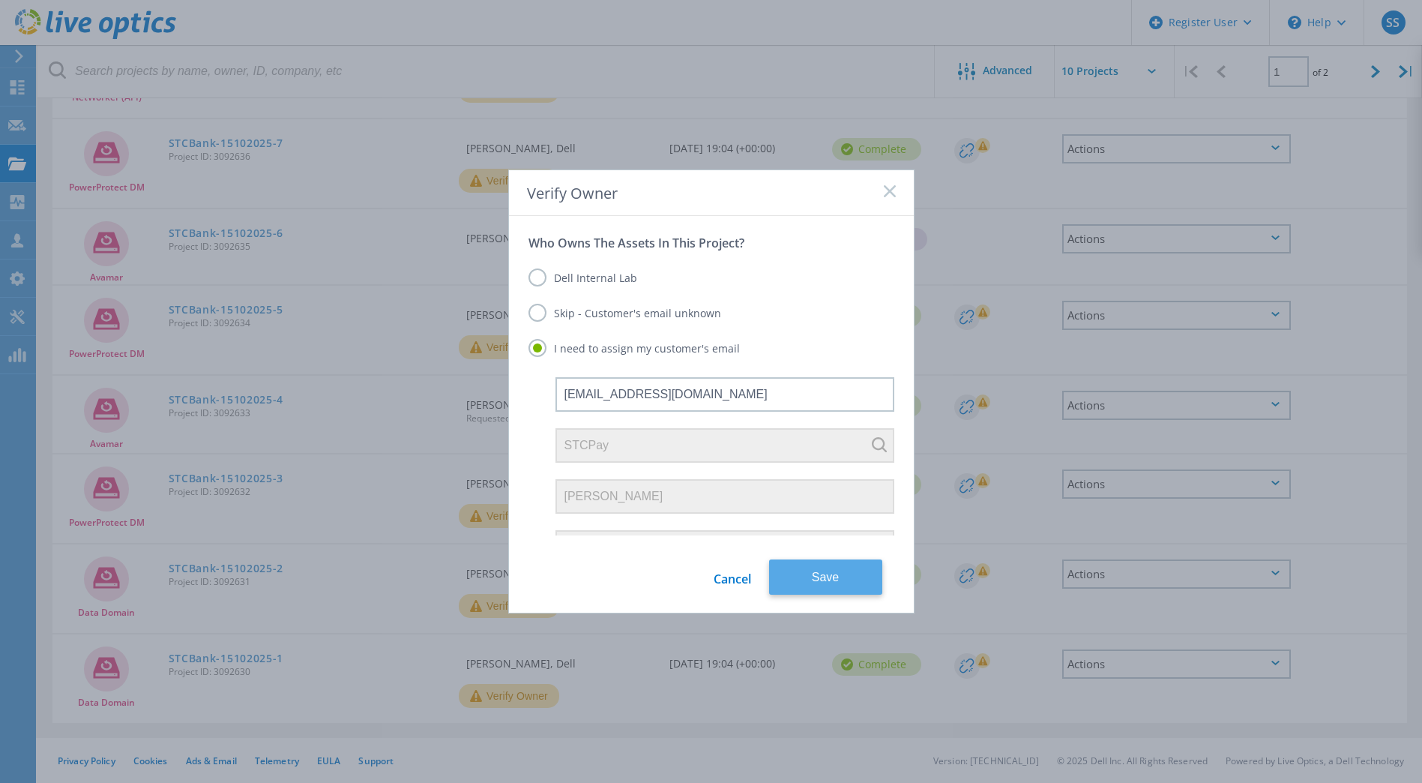
click at [835, 560] on button "Save" at bounding box center [825, 576] width 113 height 35
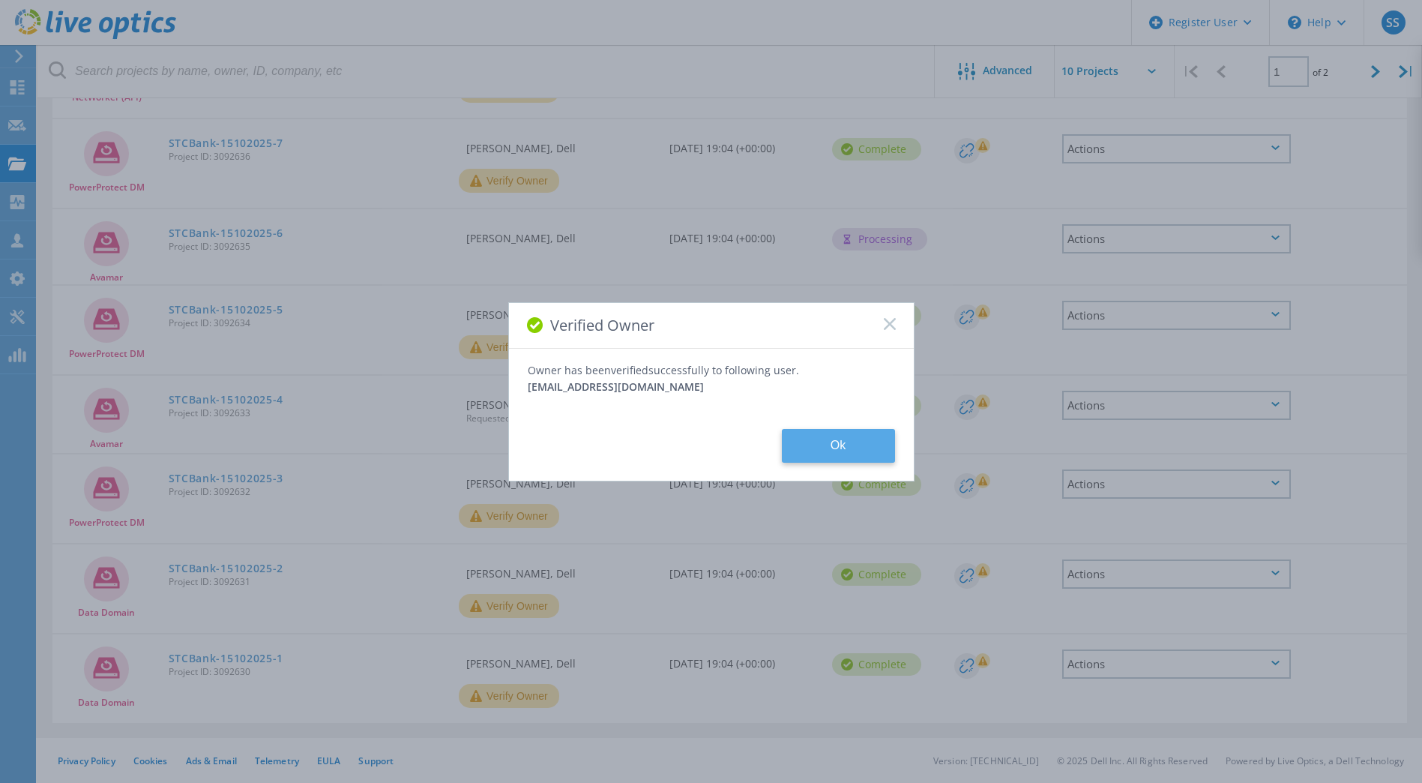
click at [806, 452] on button "Ok" at bounding box center [838, 446] width 113 height 34
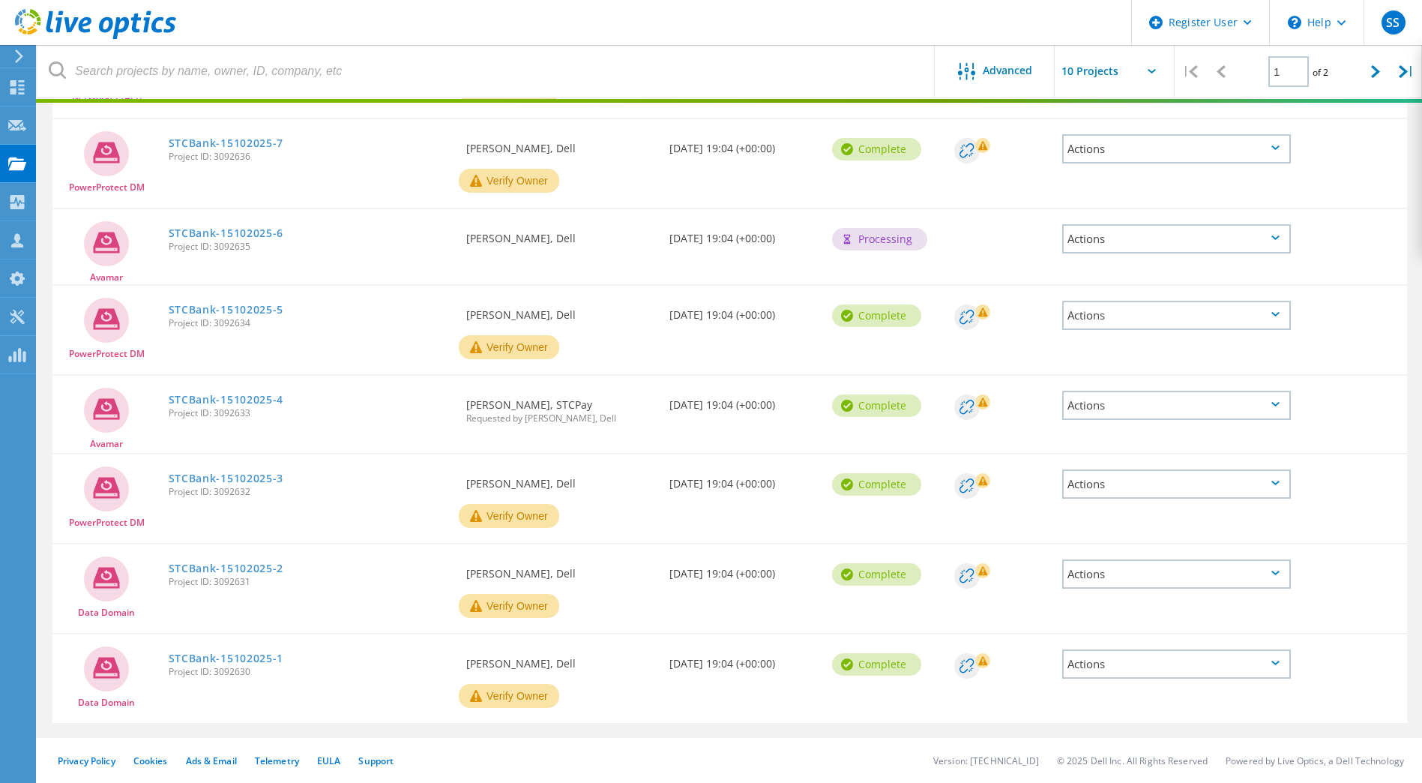
scroll to position [416, 0]
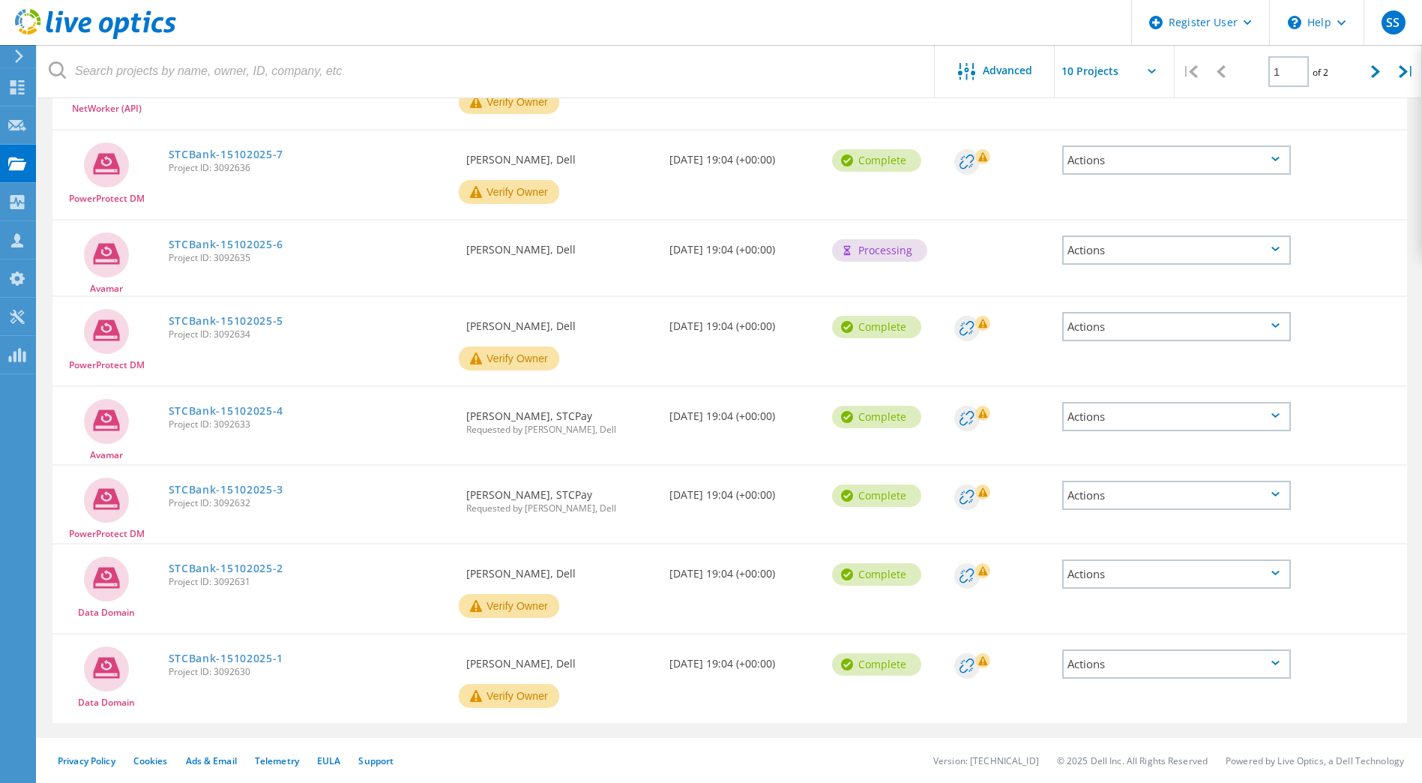
click at [503, 600] on button "Verify Owner" at bounding box center [509, 606] width 100 height 24
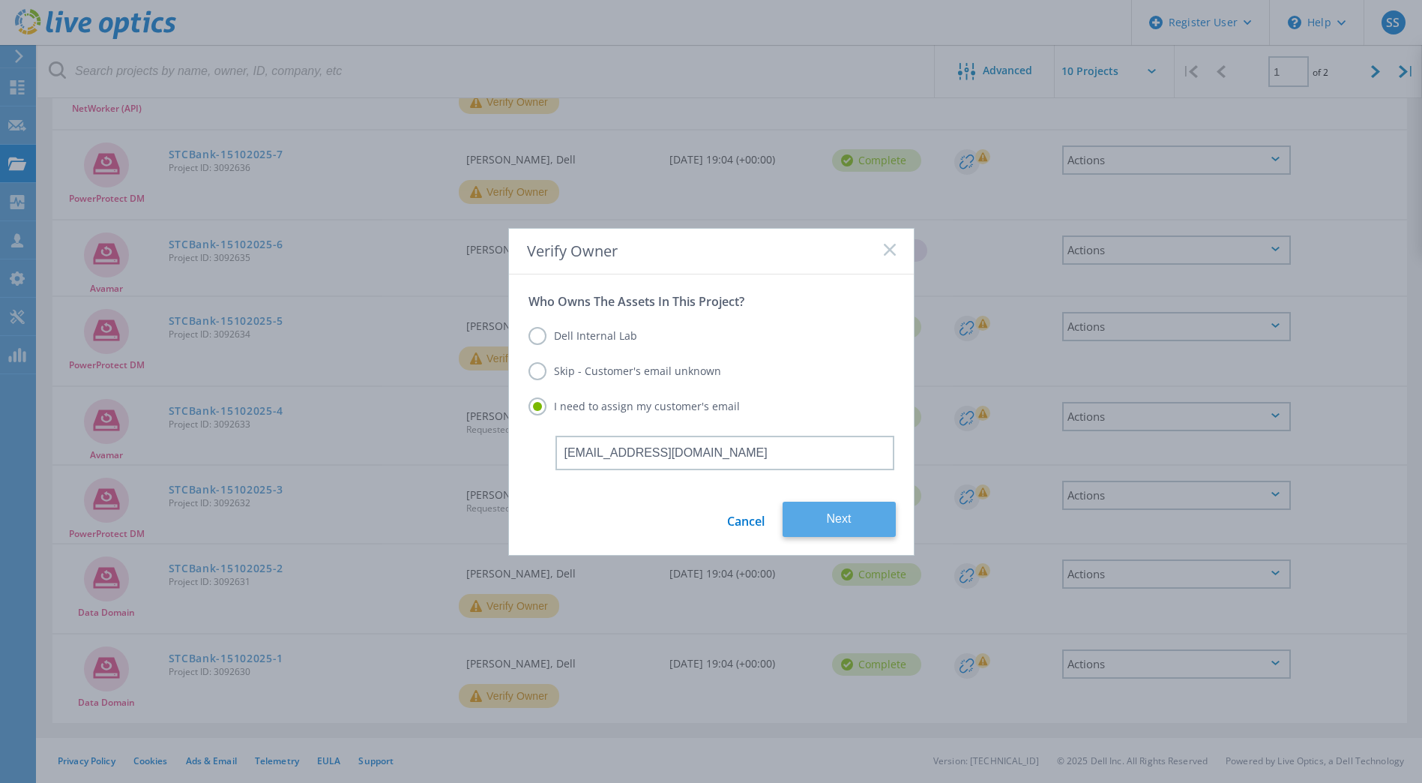
type input "wahmed.c@stcbank.com.sa"
click at [847, 527] on button "Next" at bounding box center [839, 519] width 113 height 35
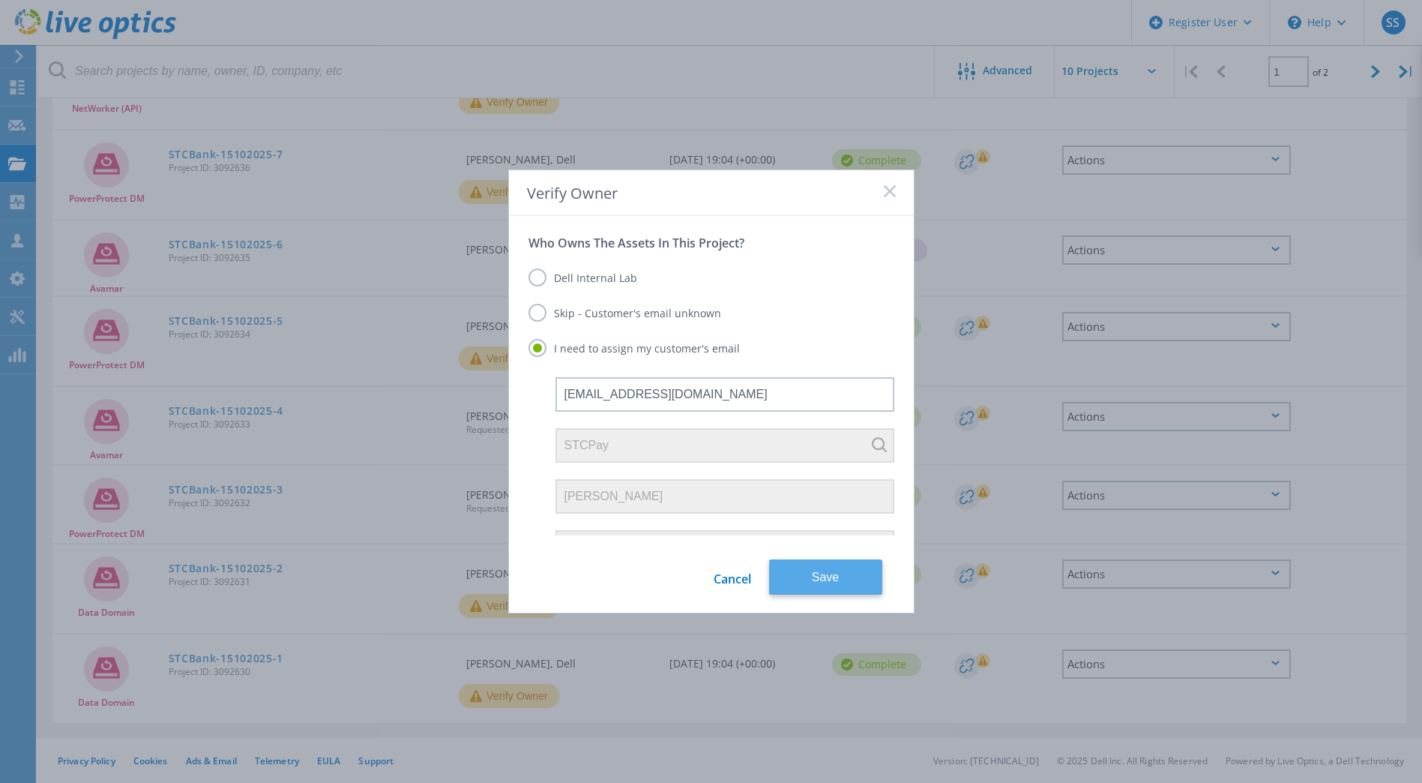
click at [862, 574] on button "Save" at bounding box center [825, 576] width 113 height 35
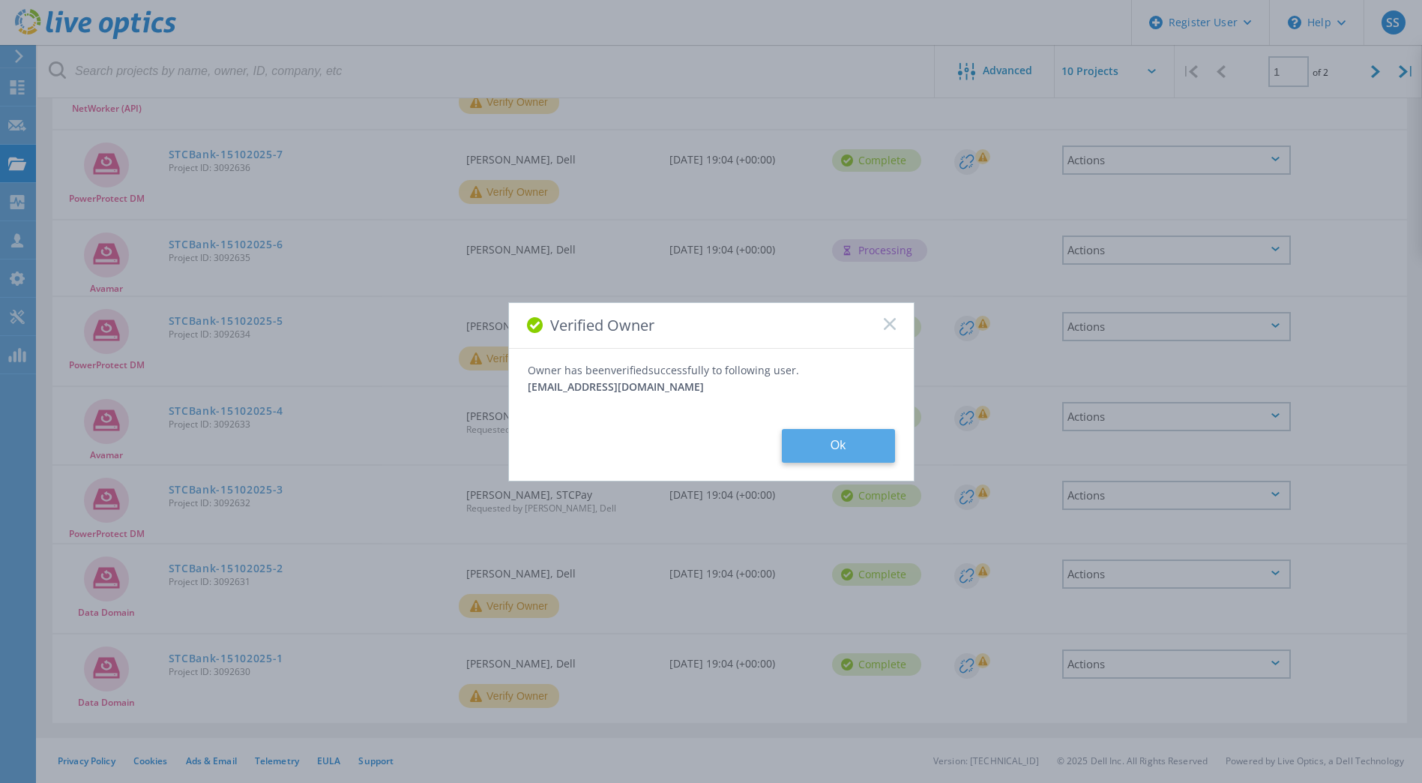
click at [822, 439] on button "Ok" at bounding box center [838, 446] width 113 height 34
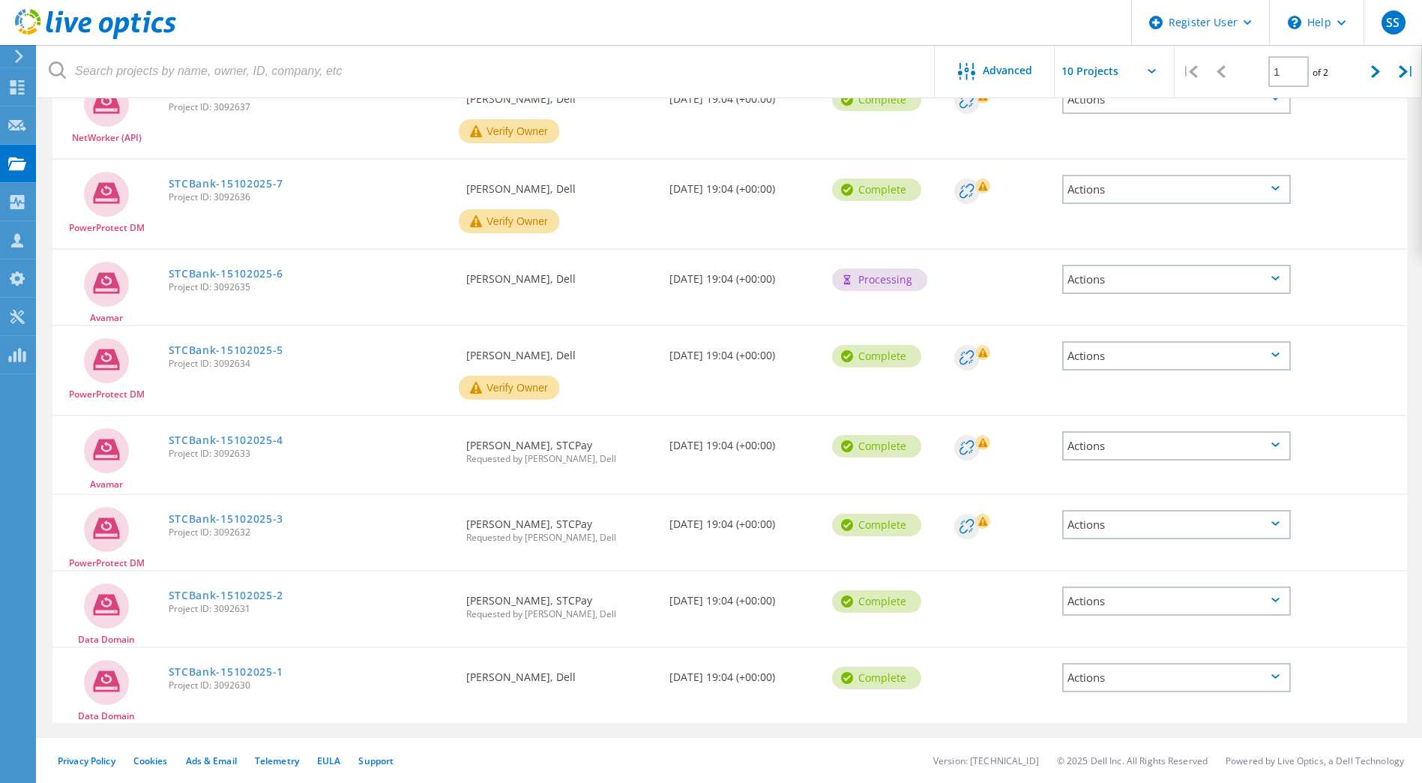
scroll to position [405, 0]
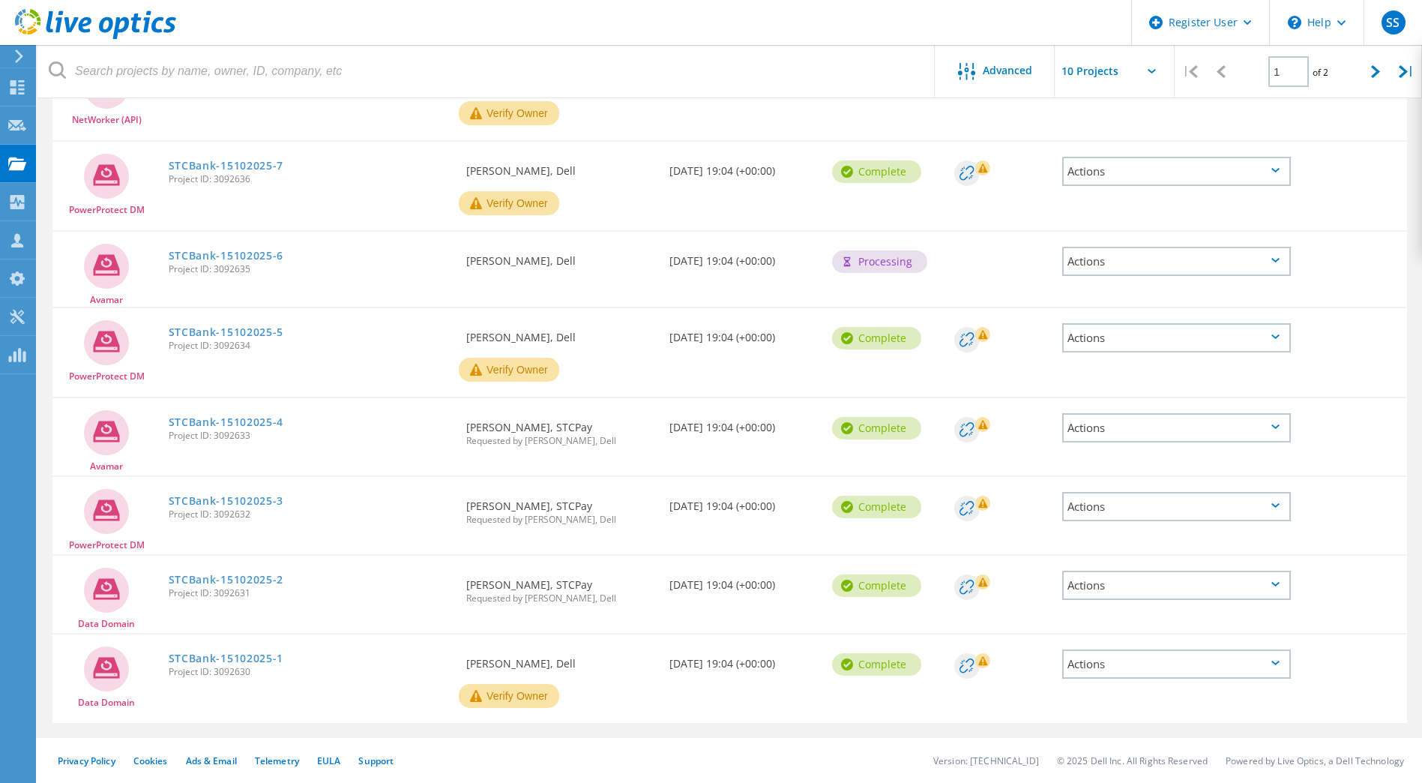
click at [526, 699] on button "Verify Owner" at bounding box center [509, 696] width 100 height 24
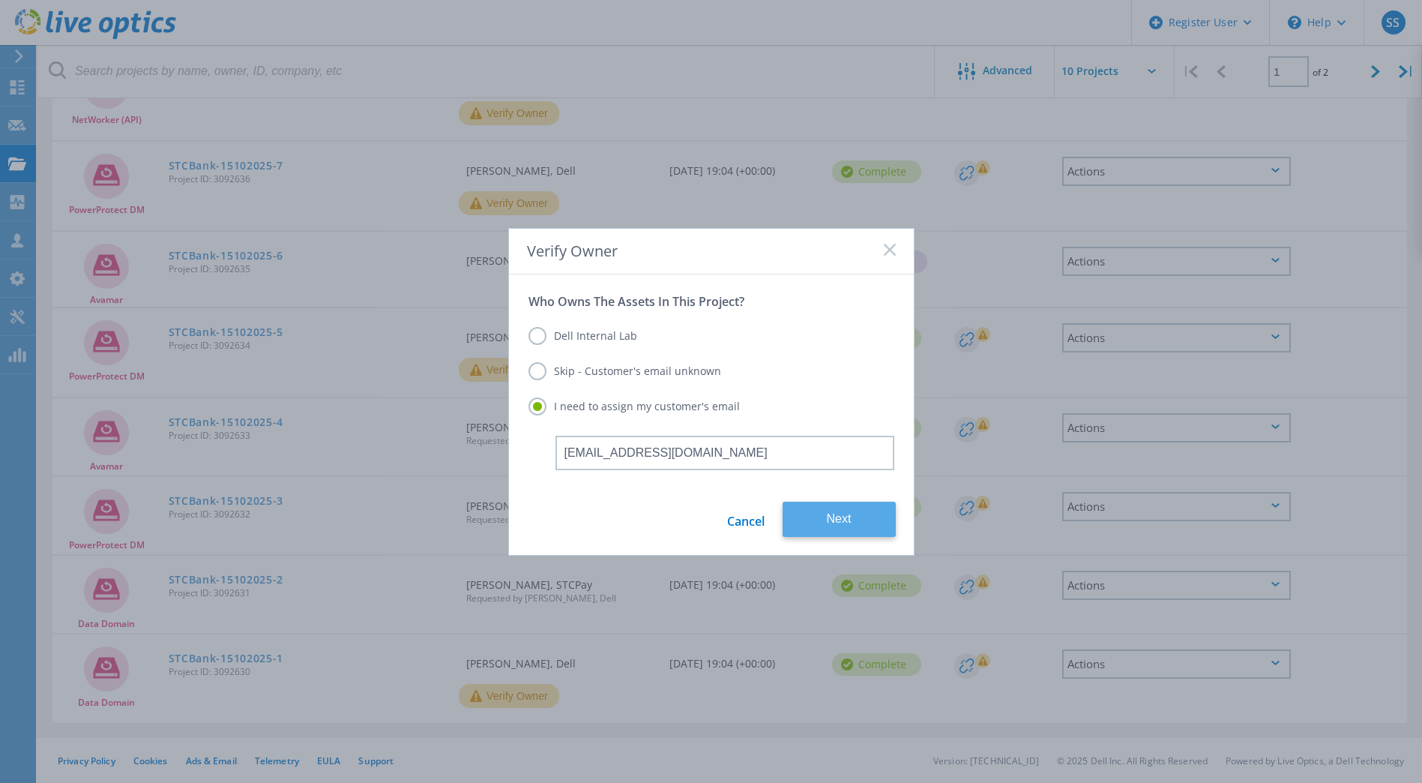
type input "wahmed.c@stcbank.com.sa"
click at [825, 511] on button "Next" at bounding box center [839, 519] width 113 height 35
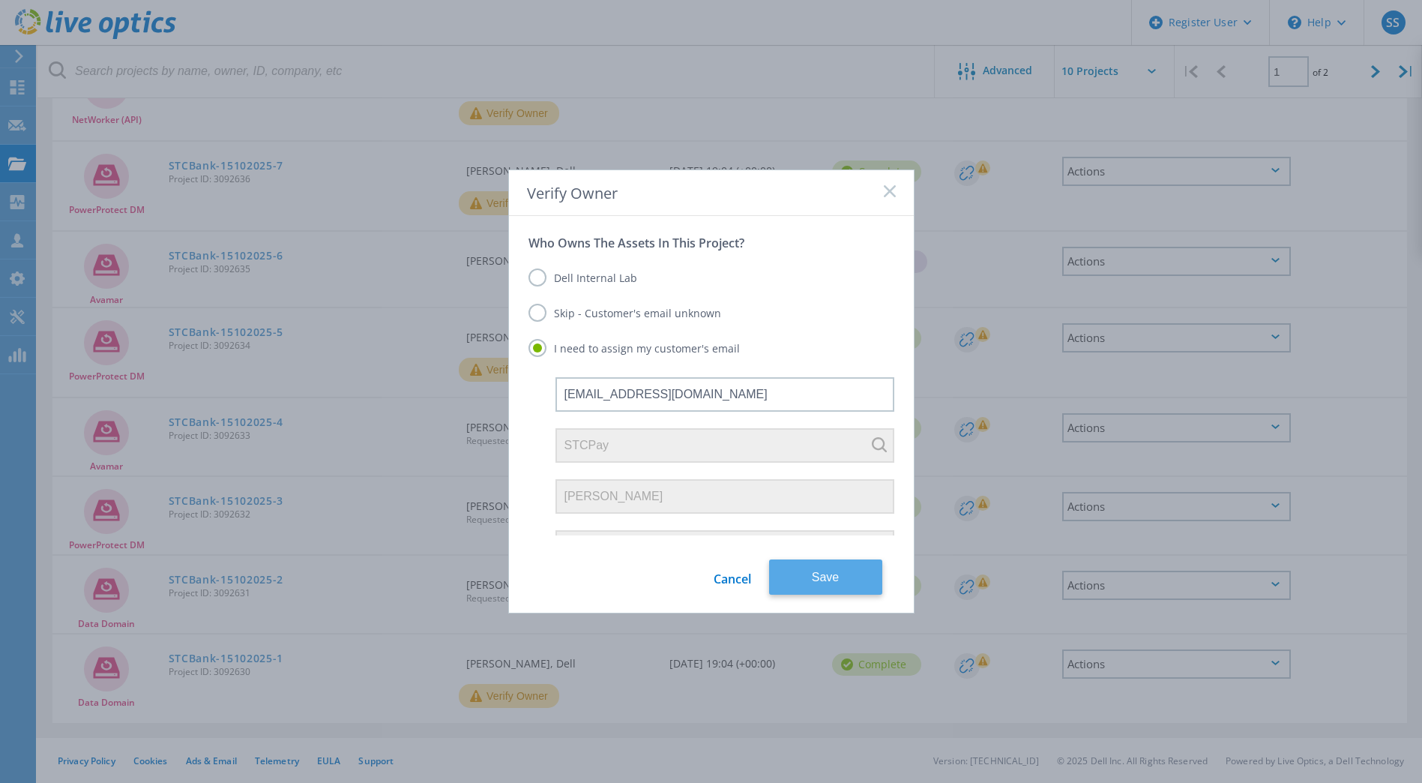
click at [839, 571] on button "Save" at bounding box center [825, 576] width 113 height 35
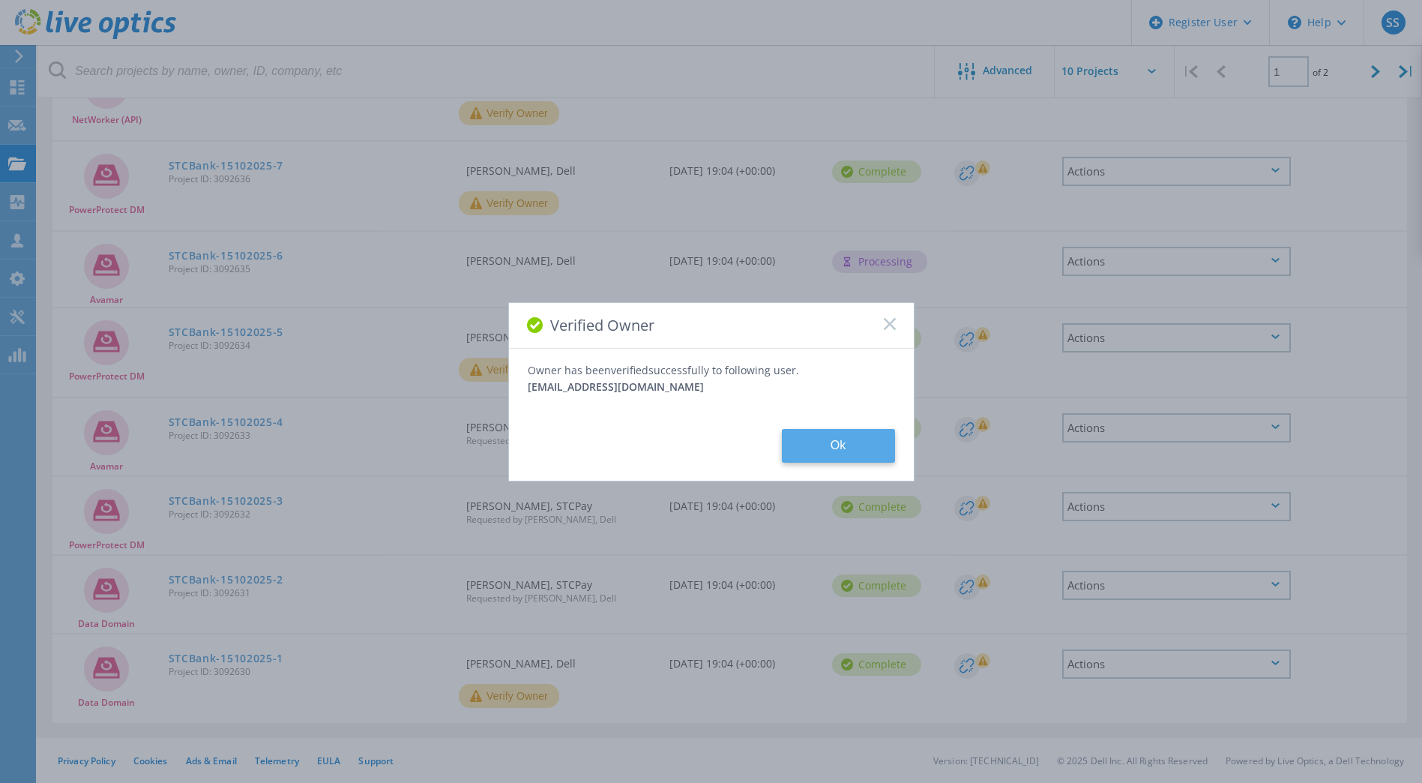
click at [849, 444] on button "Ok" at bounding box center [838, 446] width 113 height 34
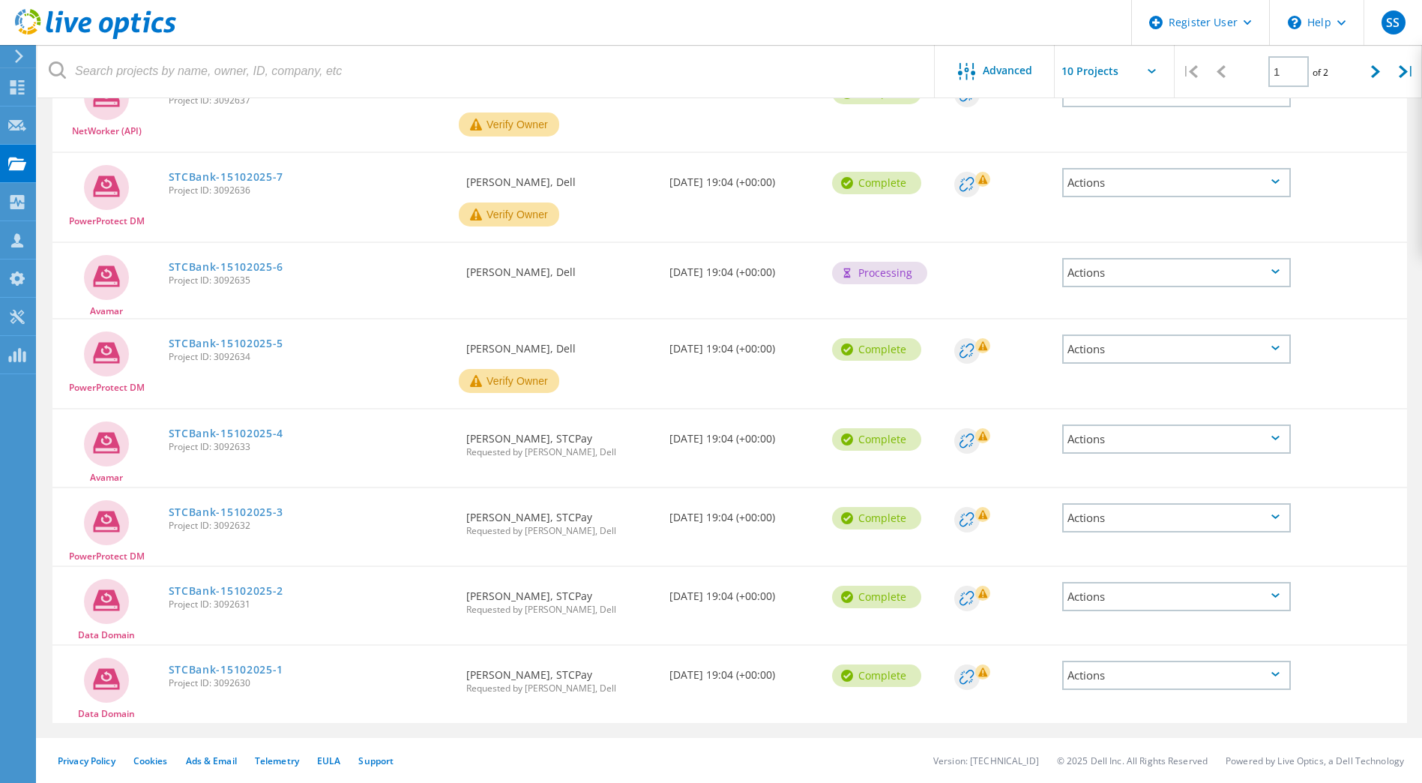
scroll to position [394, 0]
click at [529, 380] on button "Verify Owner" at bounding box center [509, 381] width 100 height 24
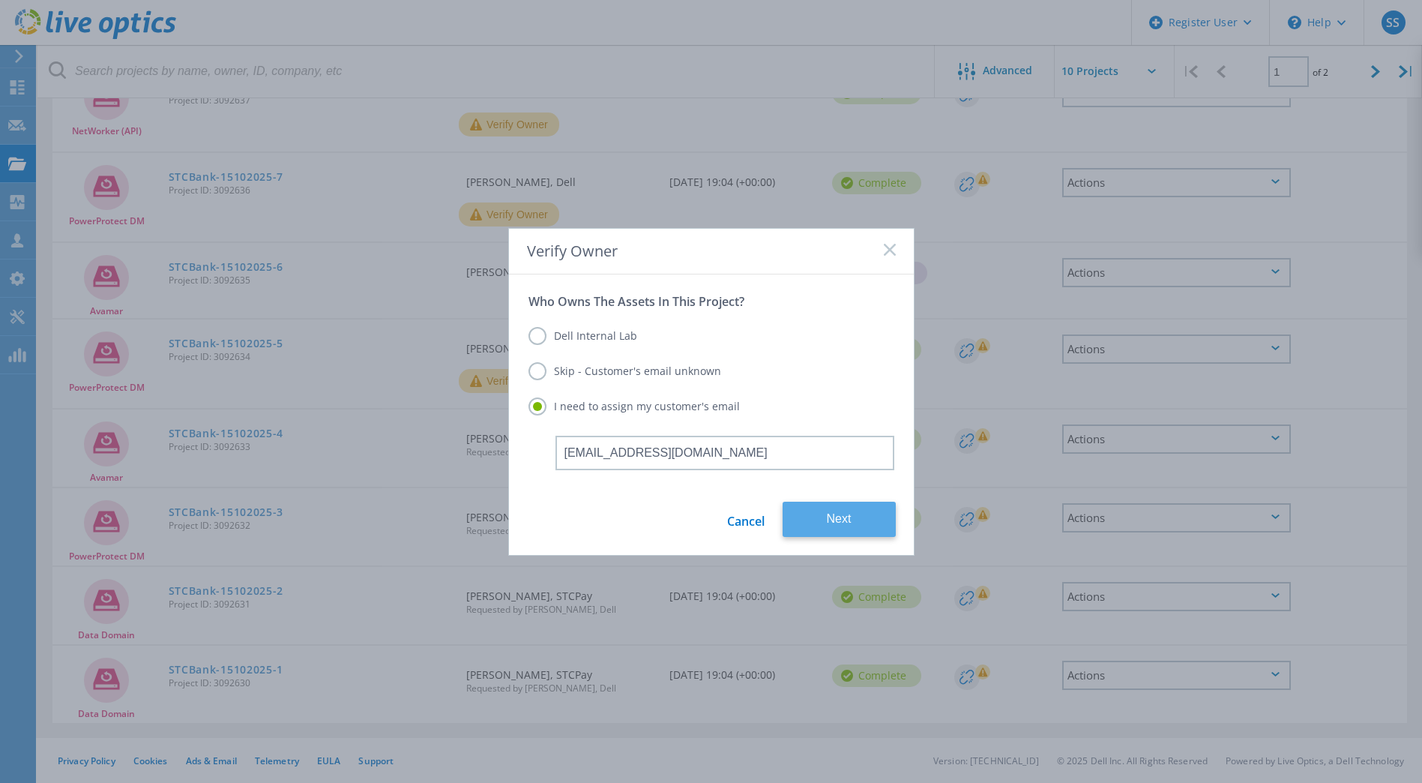
type input "wahmed.c@stcbank.com.sa"
click at [811, 509] on button "Next" at bounding box center [839, 519] width 113 height 35
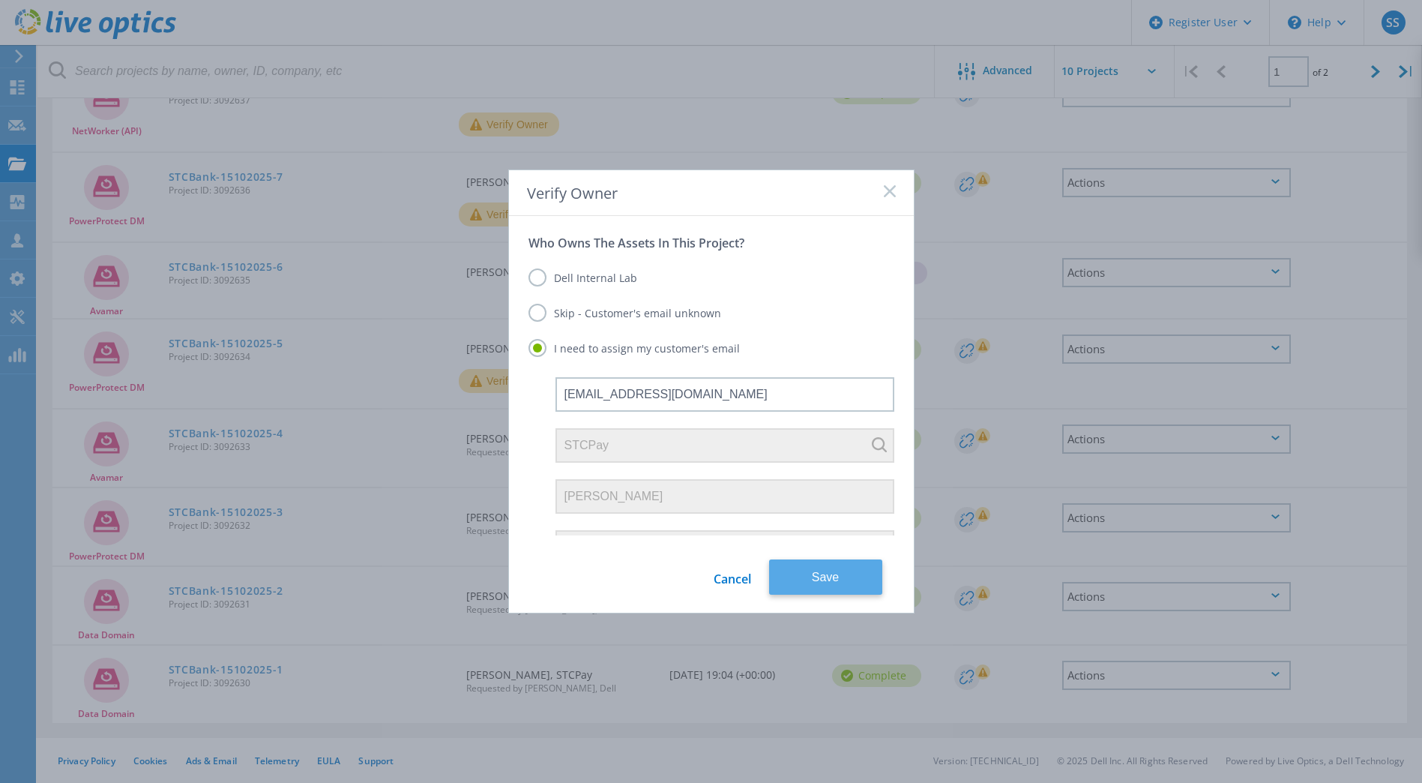
click at [866, 568] on button "Save" at bounding box center [825, 576] width 113 height 35
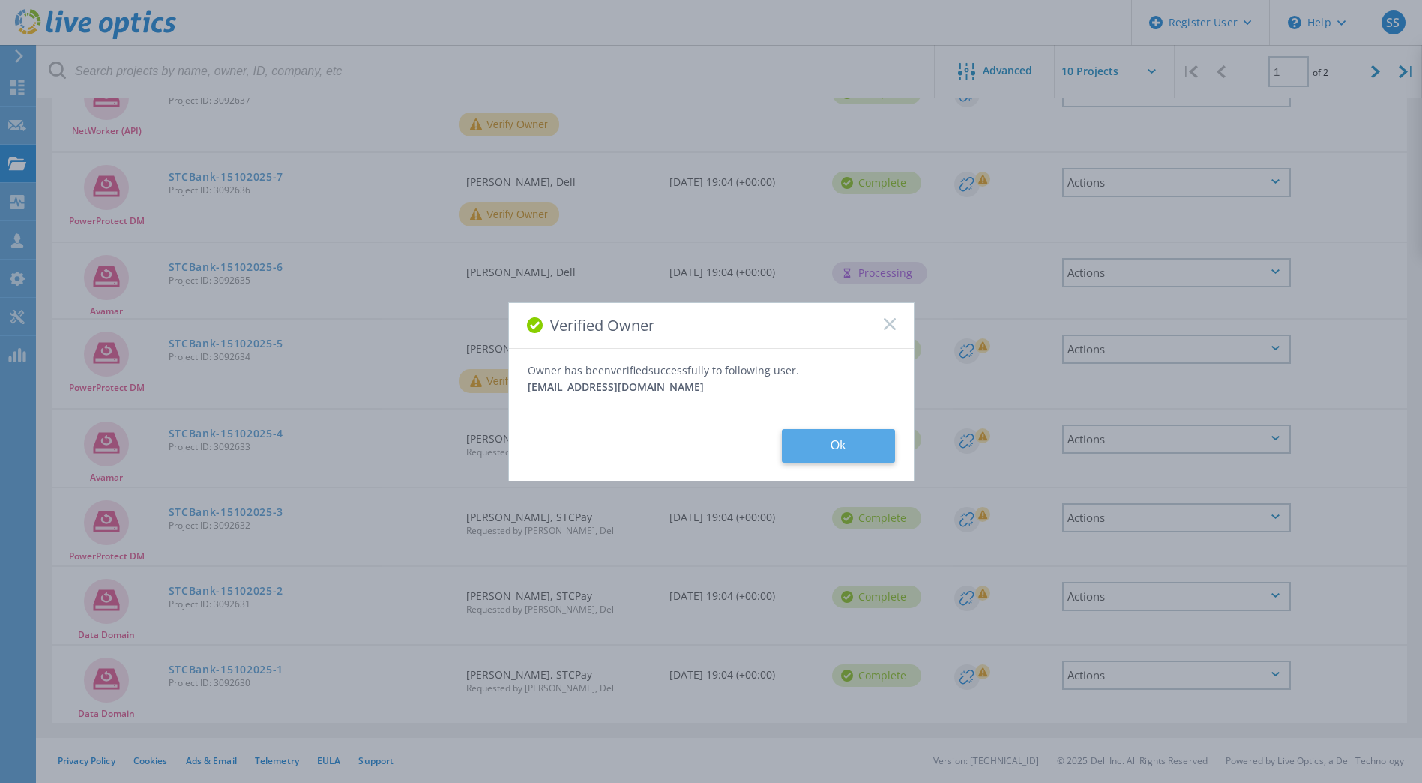
click at [837, 453] on button "Ok" at bounding box center [838, 446] width 113 height 34
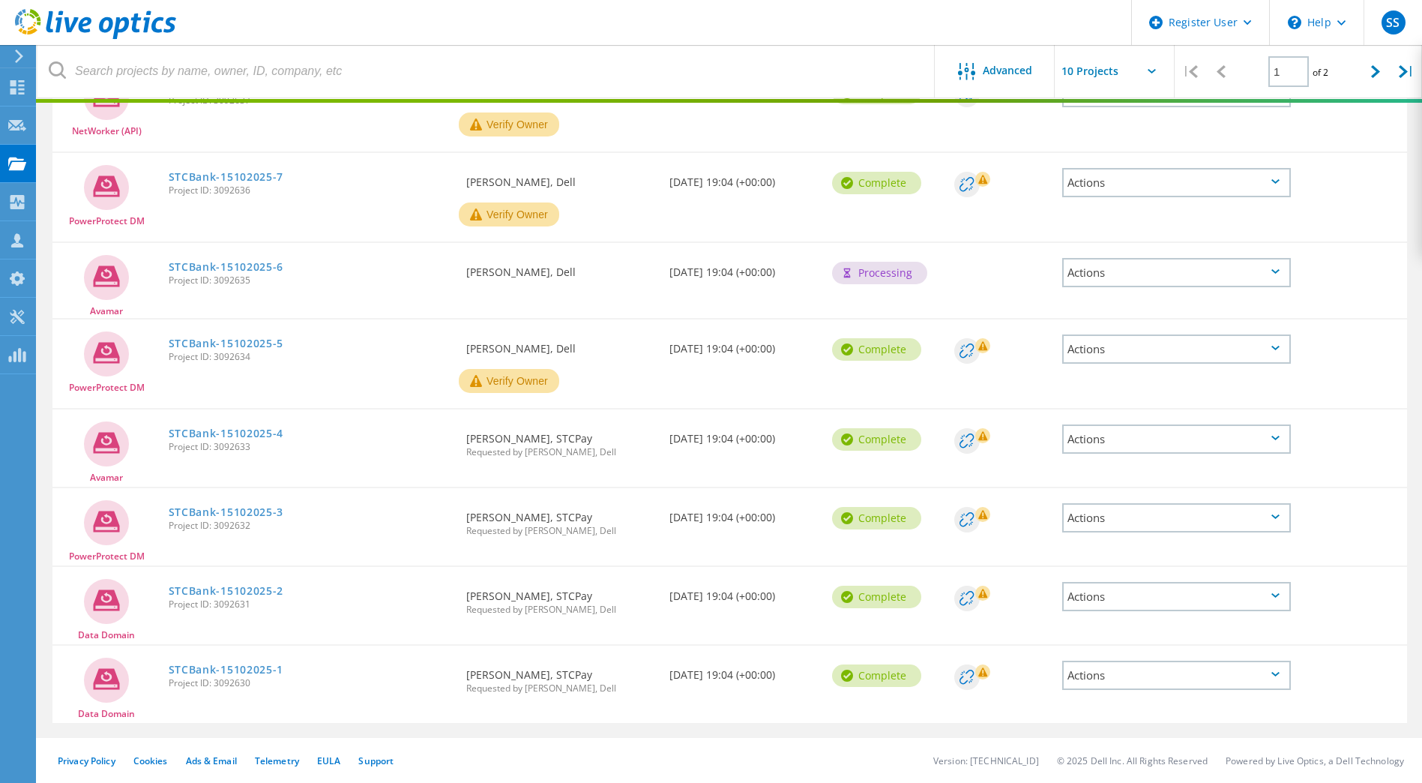
scroll to position [382, 0]
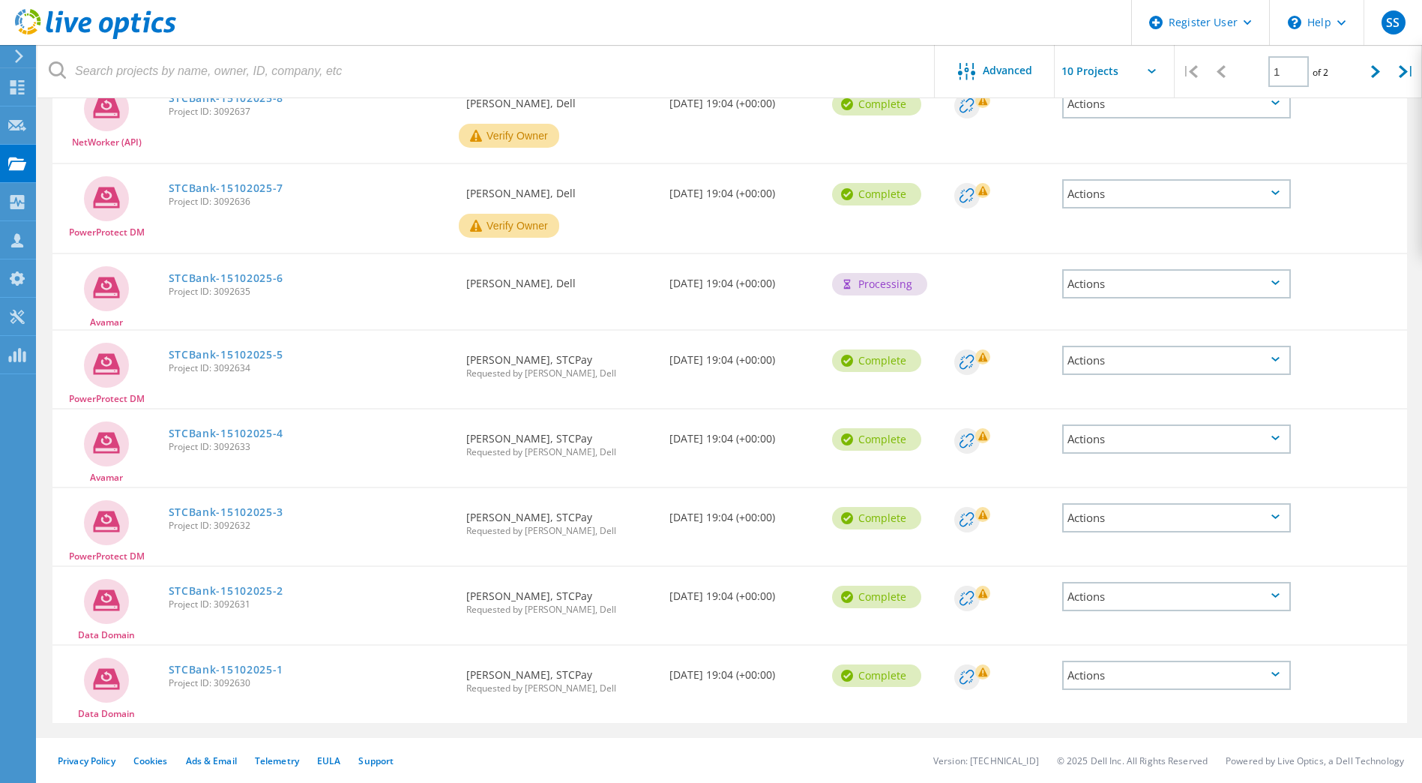
click at [516, 222] on button "Verify Owner" at bounding box center [509, 226] width 100 height 24
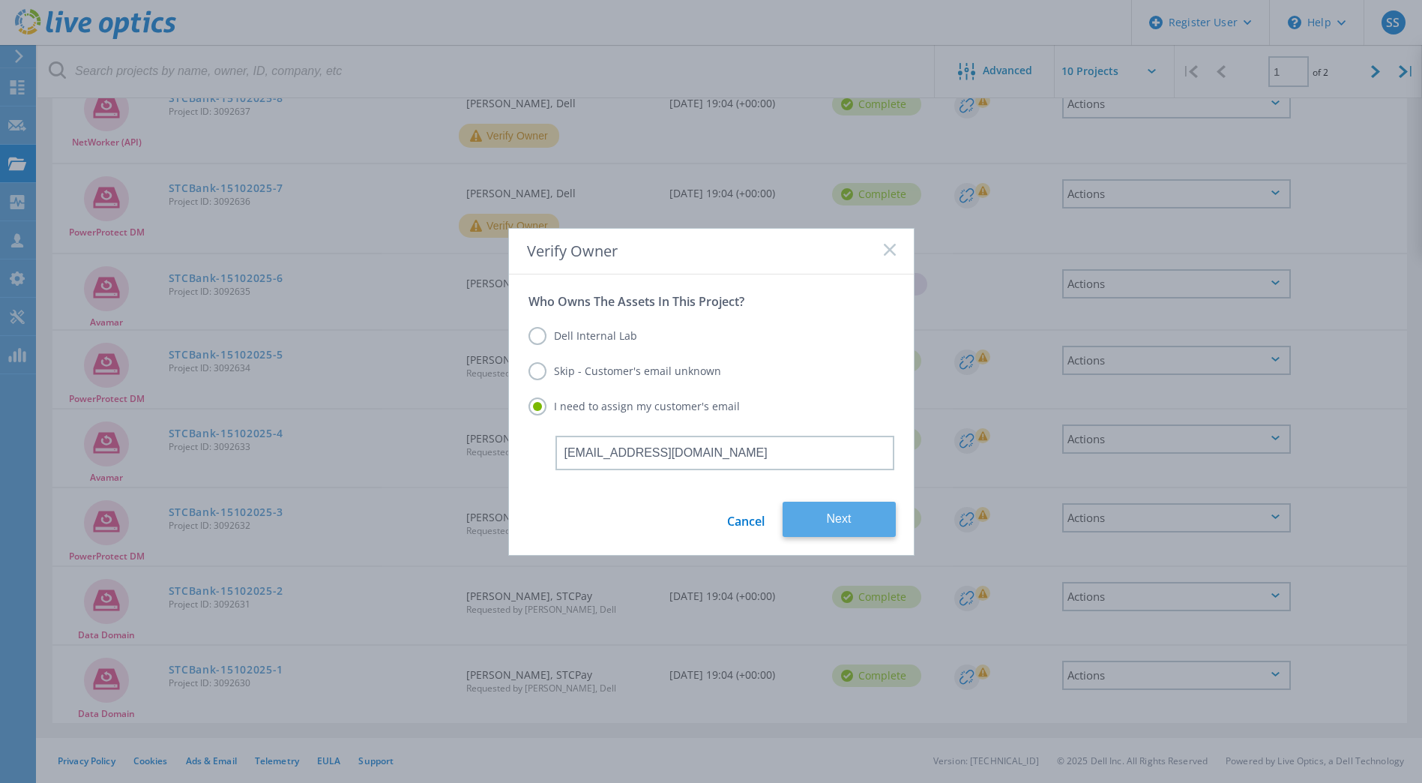
type input "wahmed.c@stcbank.com.sa"
click at [805, 511] on button "Next" at bounding box center [839, 519] width 113 height 35
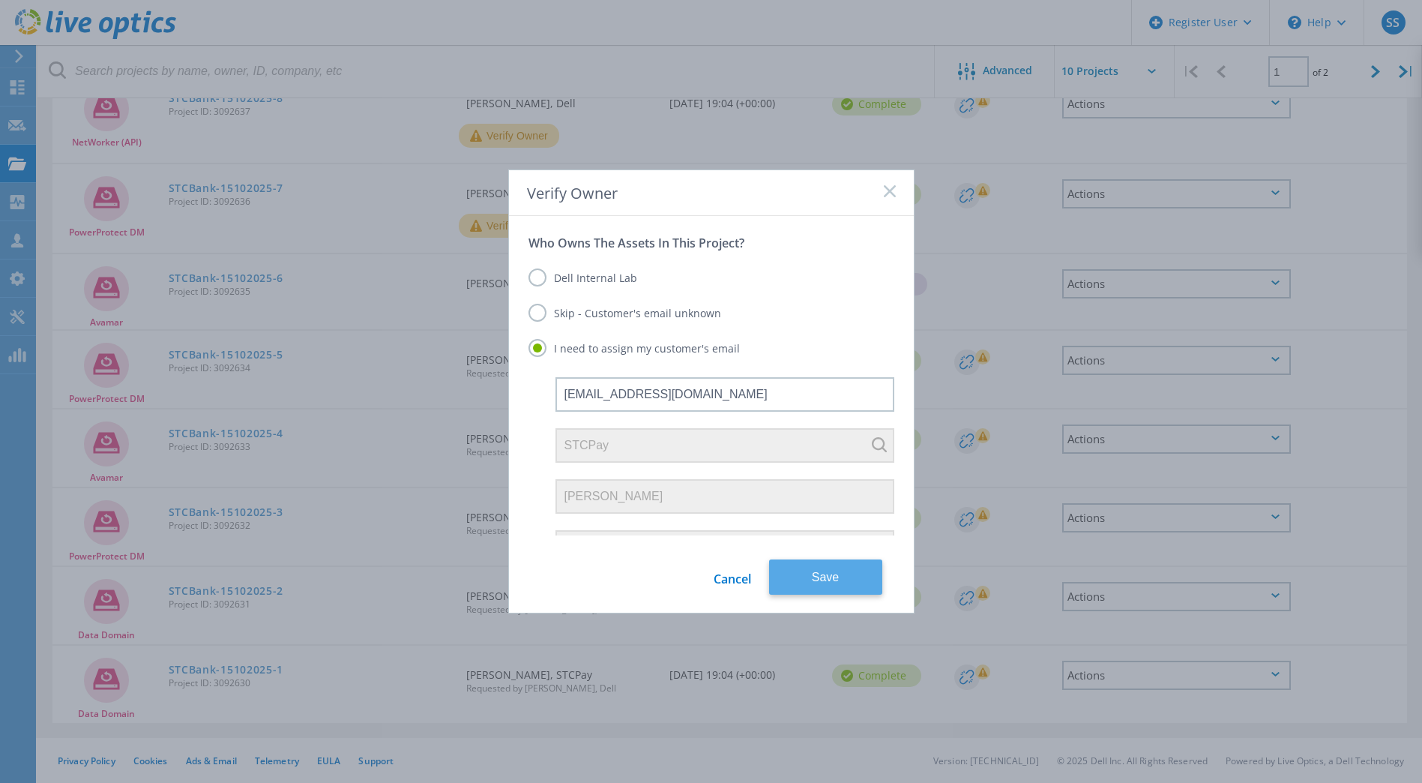
click at [847, 571] on button "Save" at bounding box center [825, 576] width 113 height 35
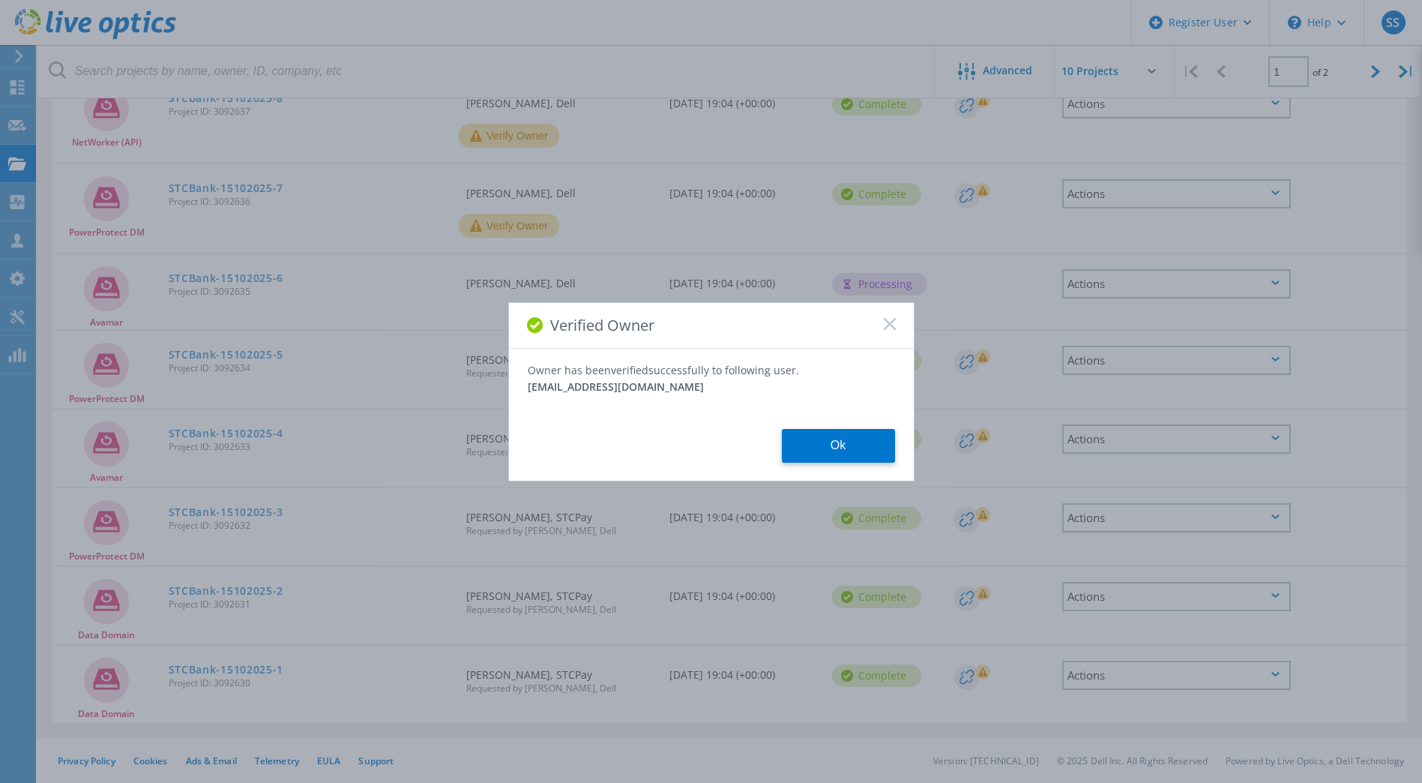
click at [830, 444] on button "Ok" at bounding box center [838, 446] width 113 height 34
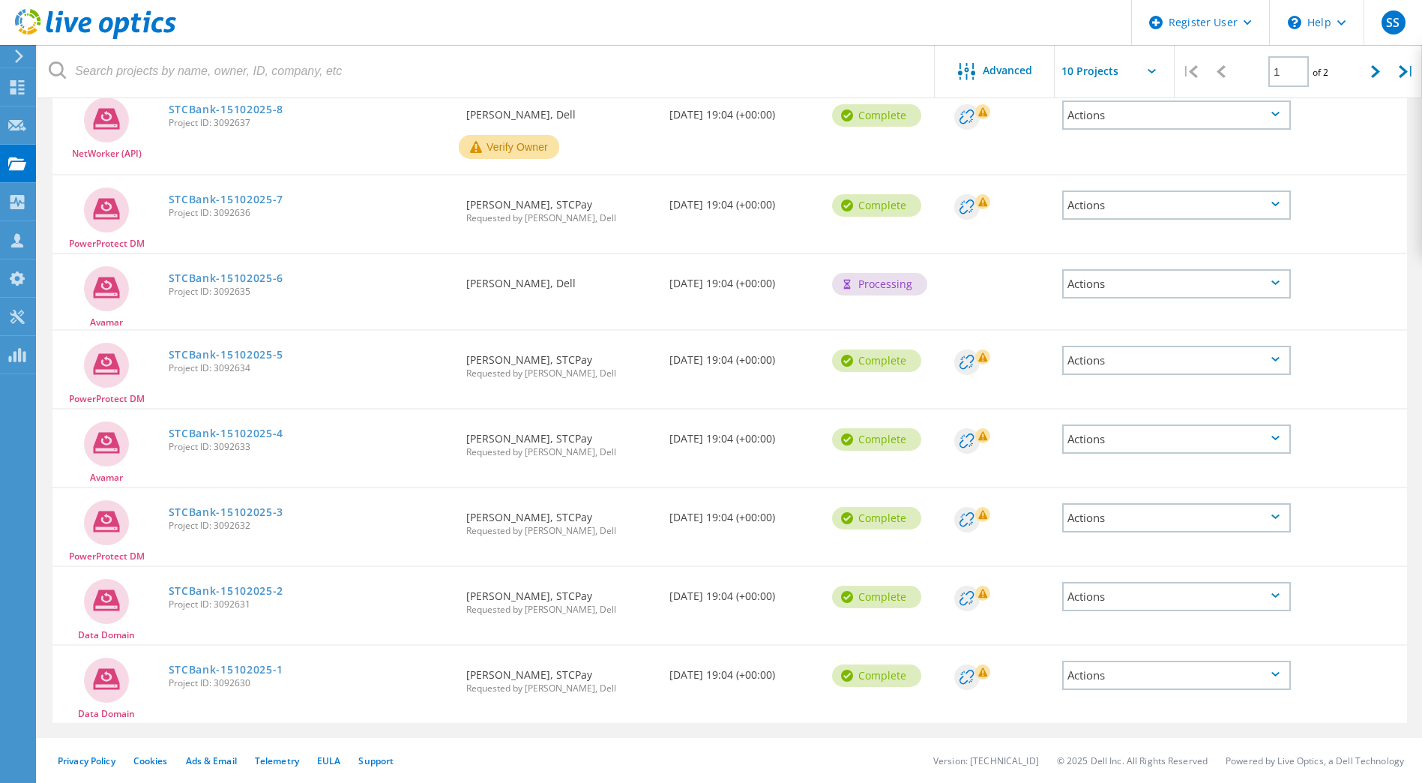
scroll to position [371, 0]
click at [503, 151] on button "Verify Owner" at bounding box center [509, 147] width 100 height 24
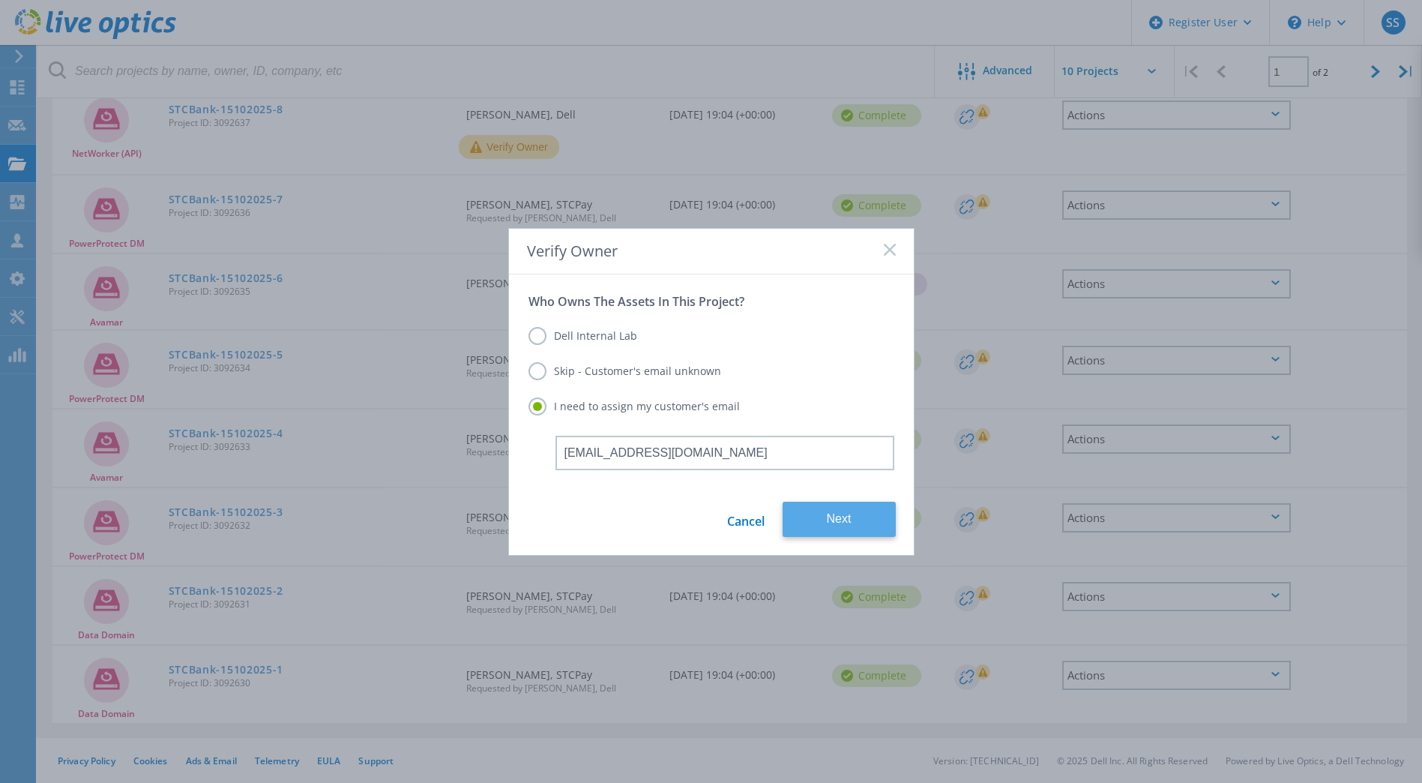
type input "wahmed.c@stcbank.com.sa"
click at [811, 513] on button "Next" at bounding box center [839, 519] width 113 height 35
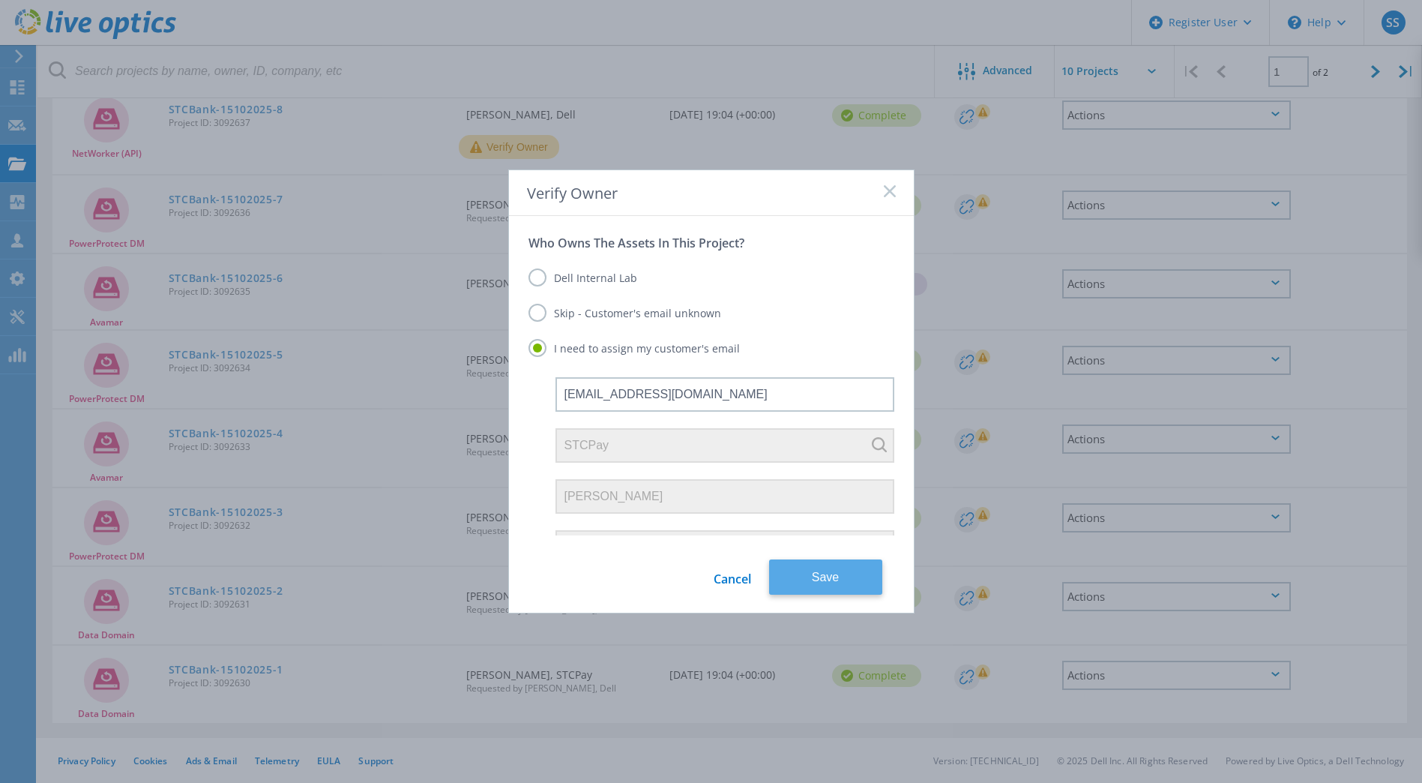
click at [845, 573] on button "Save" at bounding box center [825, 576] width 113 height 35
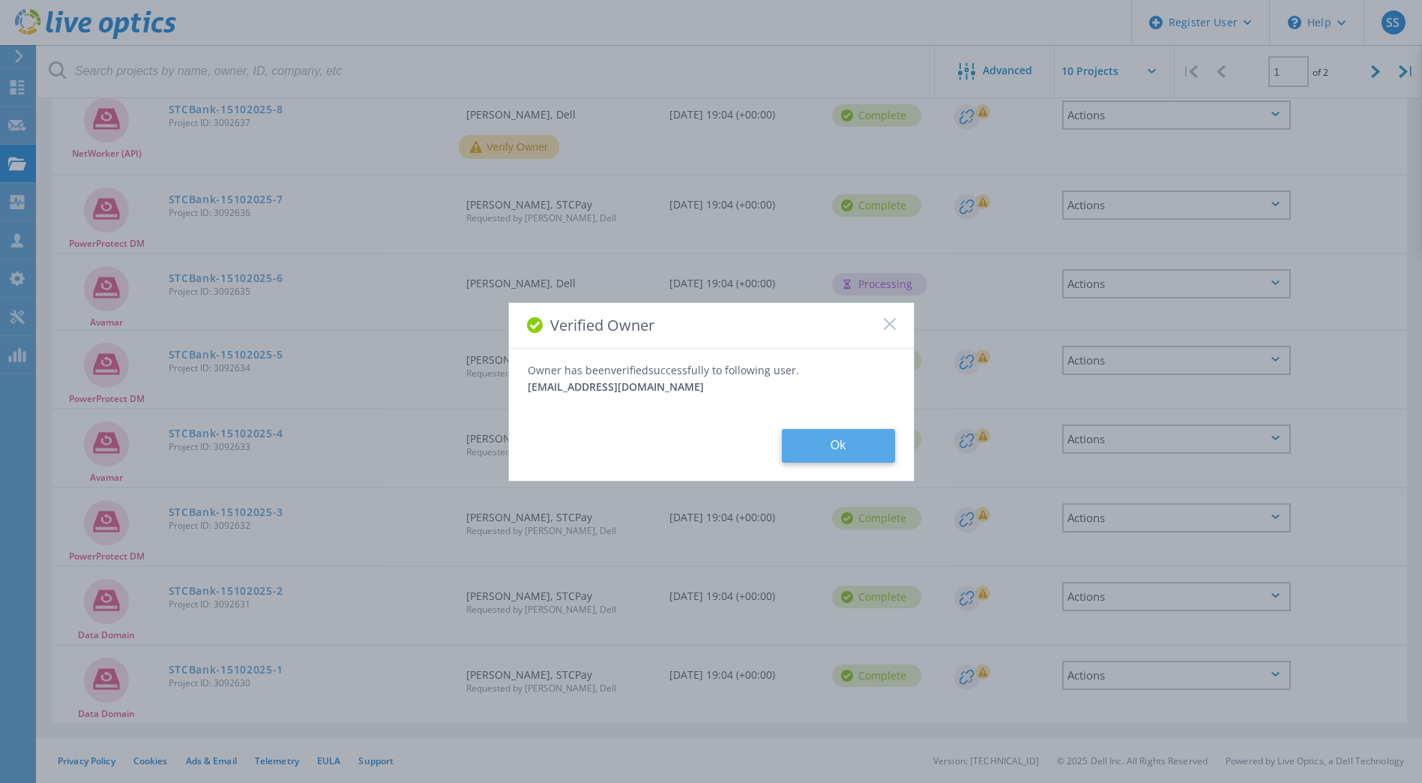
click at [841, 452] on button "Ok" at bounding box center [838, 446] width 113 height 34
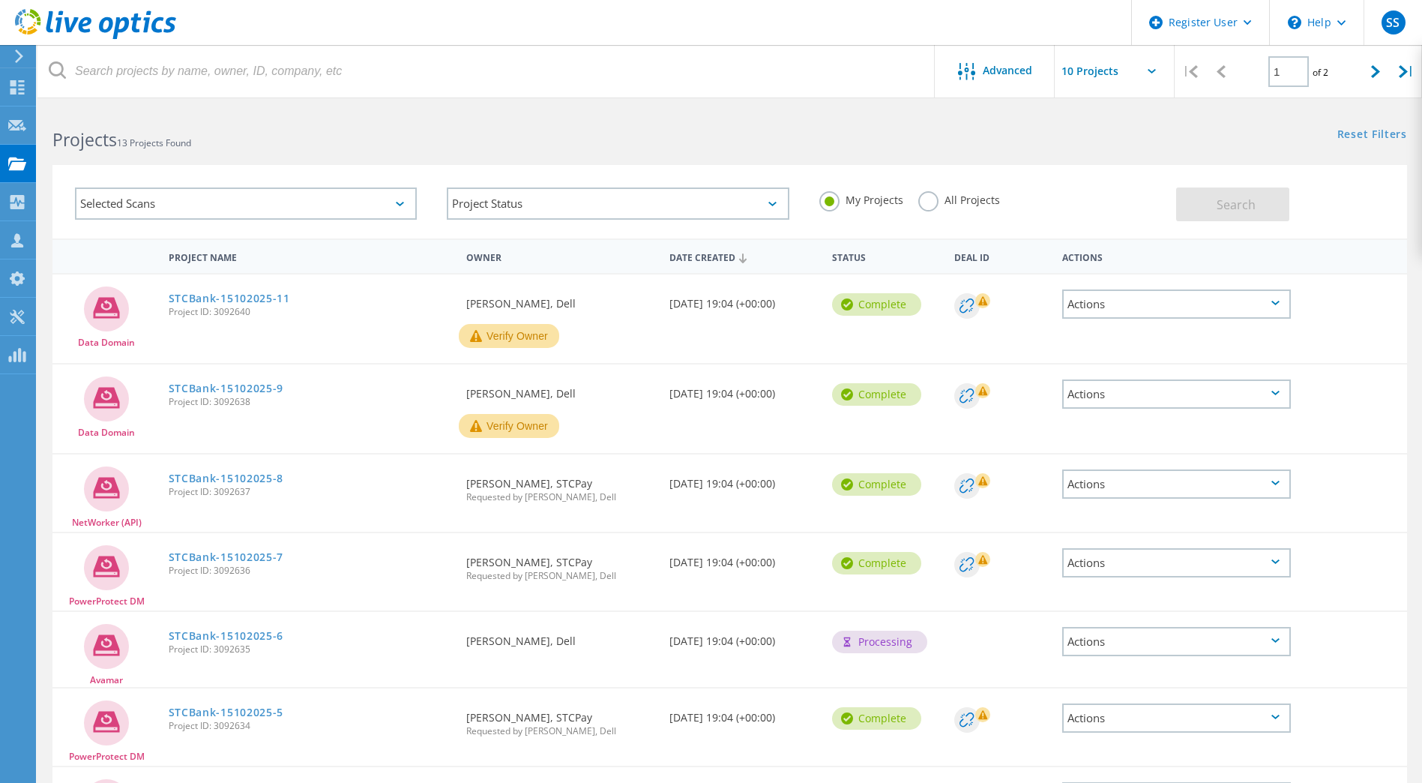
scroll to position [0, 0]
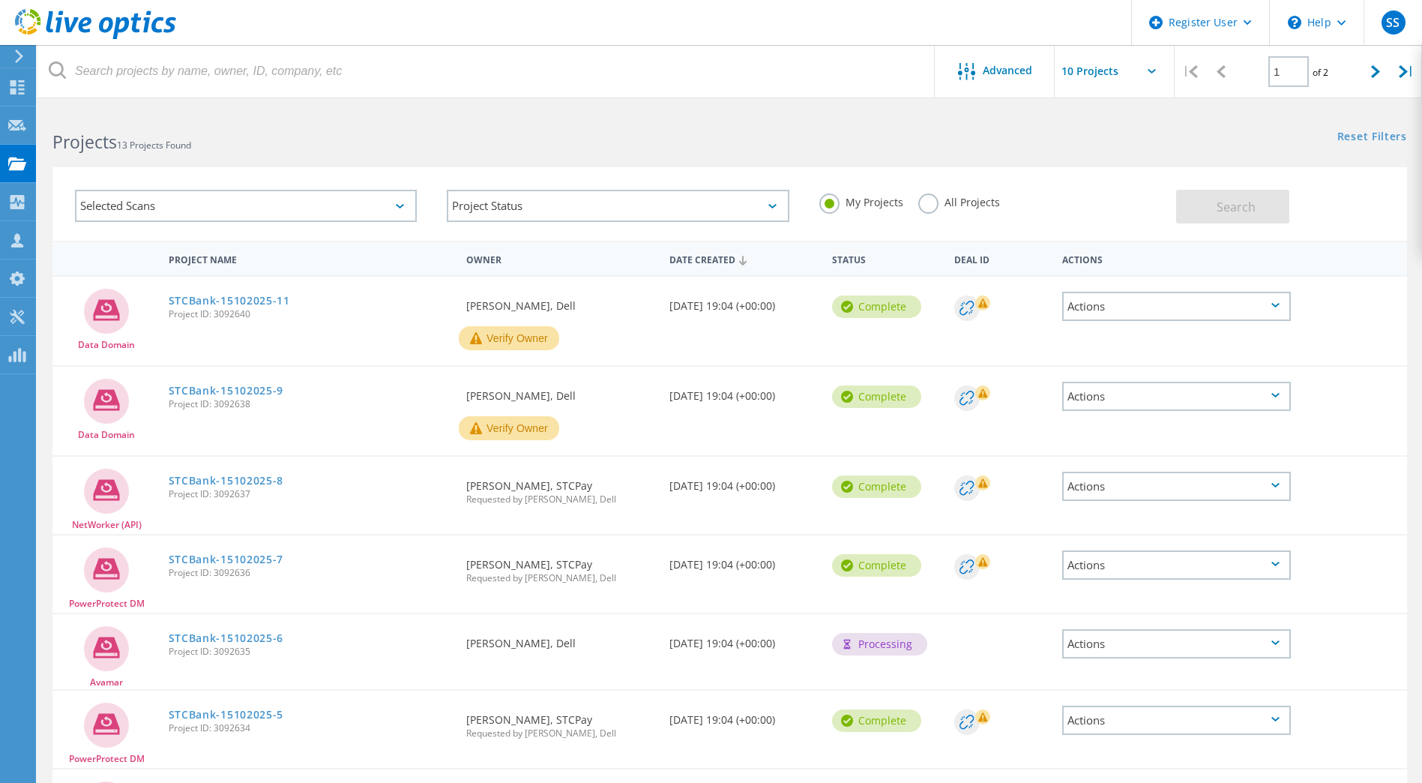
click at [508, 436] on button "Verify Owner" at bounding box center [509, 428] width 100 height 24
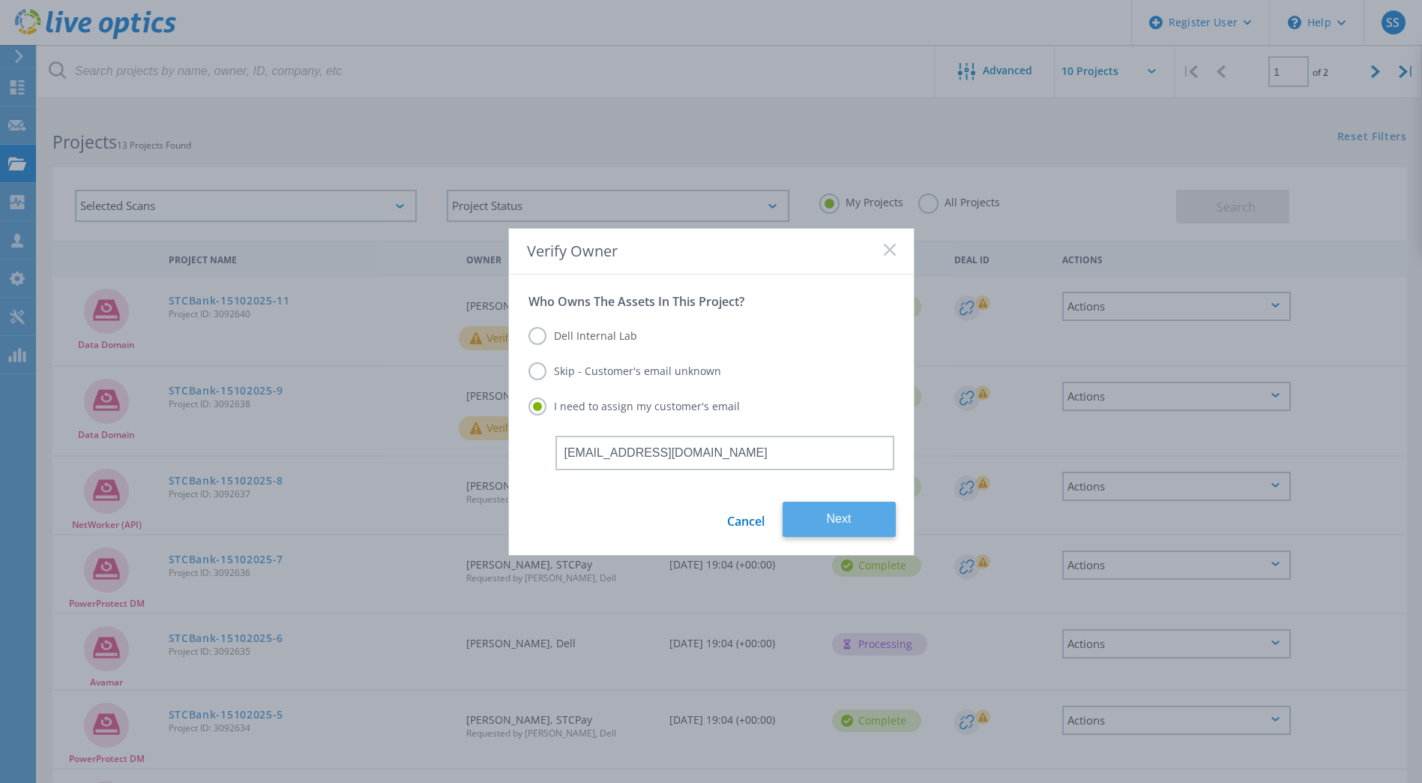
type input "wahmed.c@stcbank.com.sa"
click at [816, 520] on button "Next" at bounding box center [839, 519] width 113 height 35
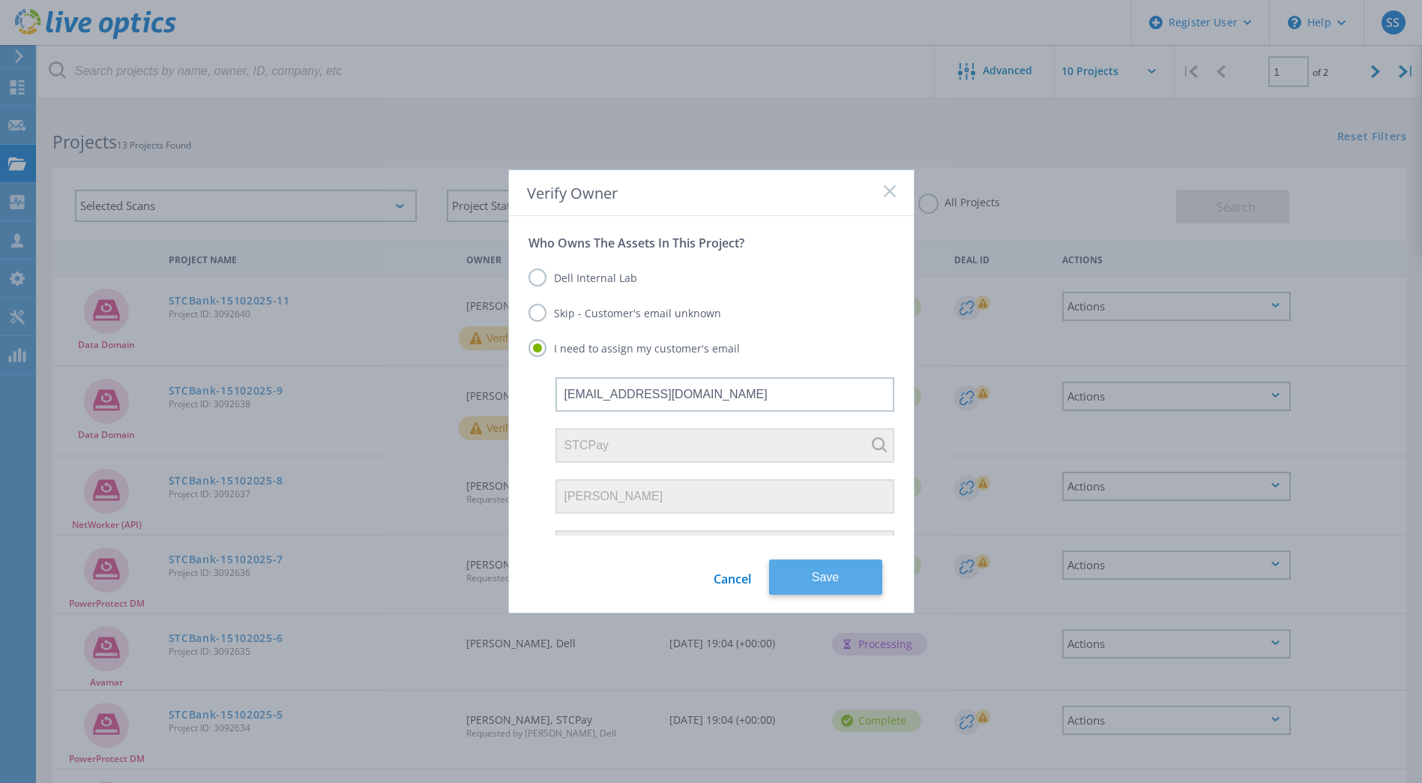
click at [853, 576] on button "Save" at bounding box center [825, 576] width 113 height 35
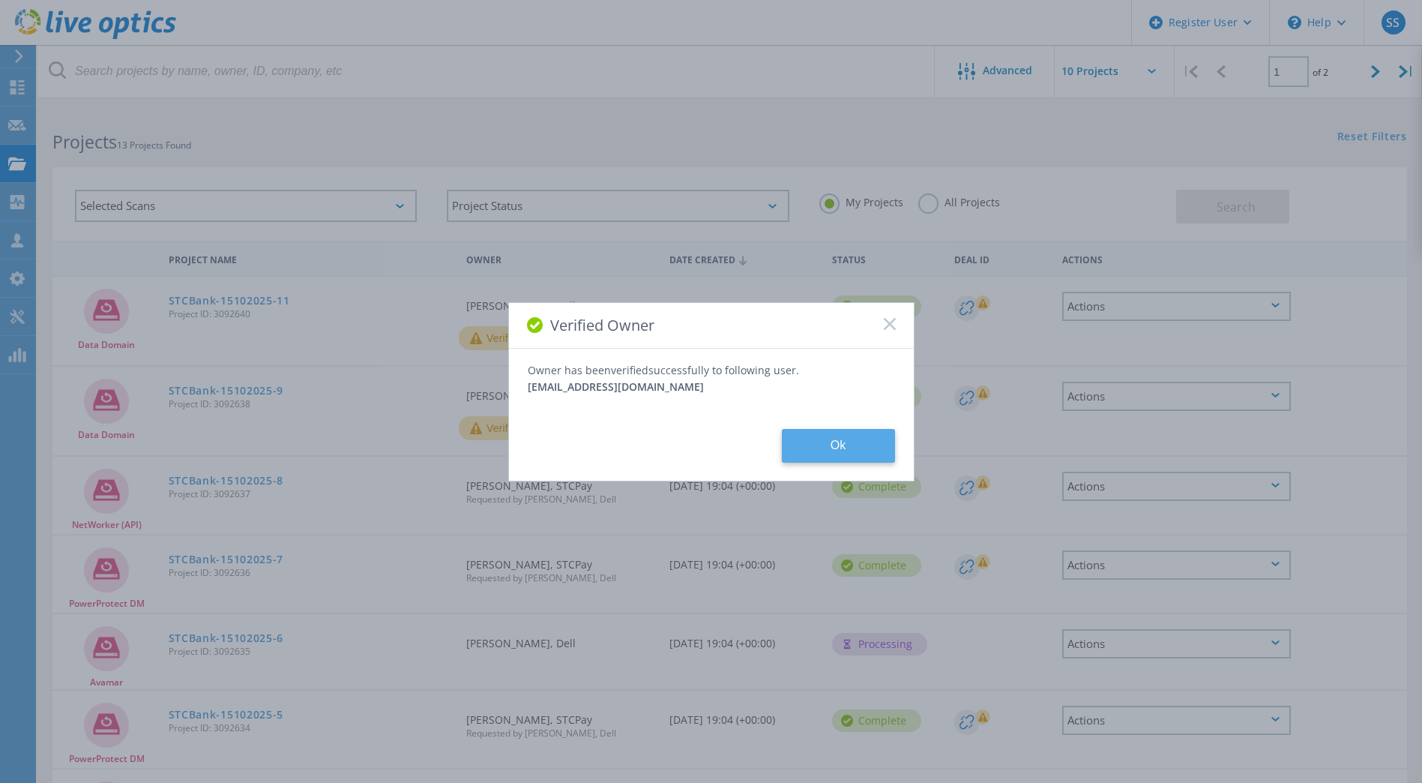
click at [817, 451] on button "Ok" at bounding box center [838, 446] width 113 height 34
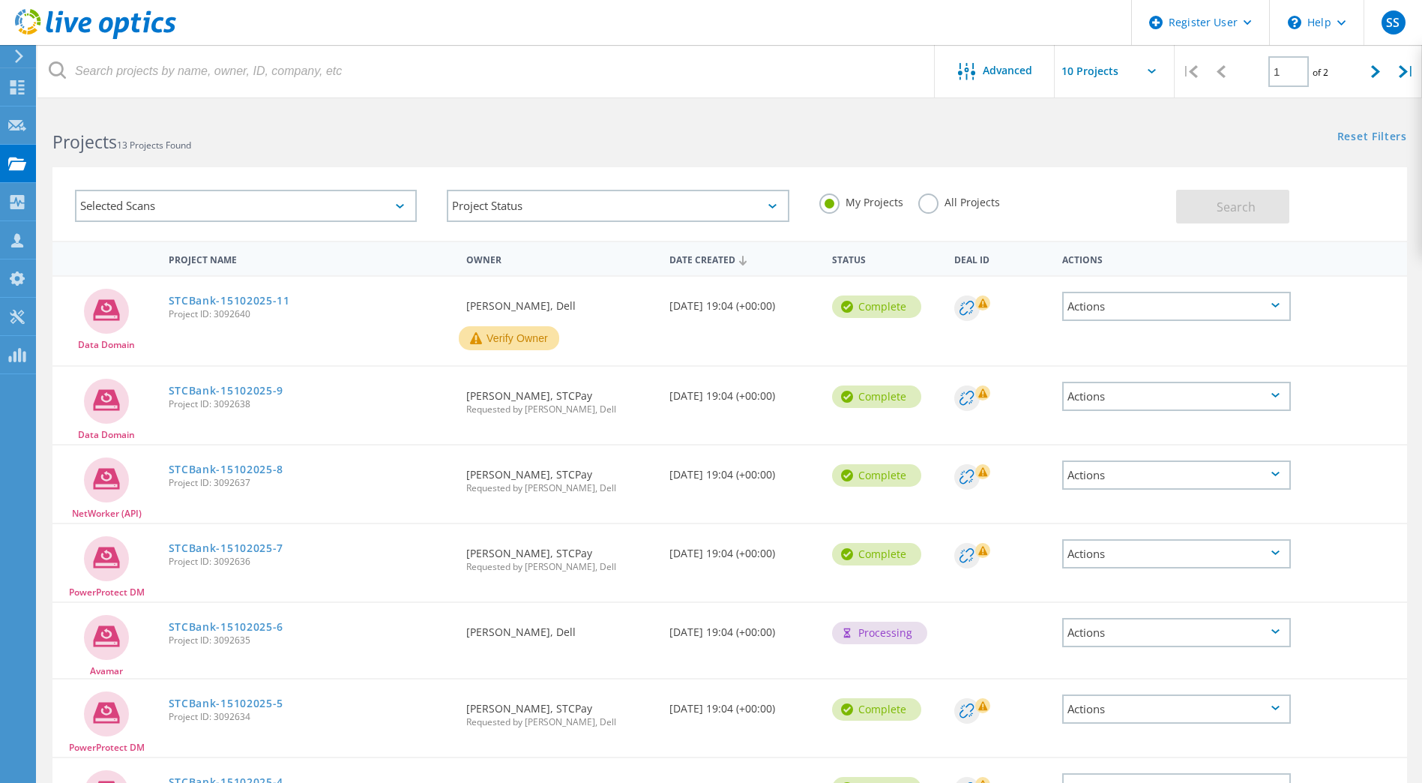
click at [478, 335] on icon at bounding box center [476, 338] width 12 height 12
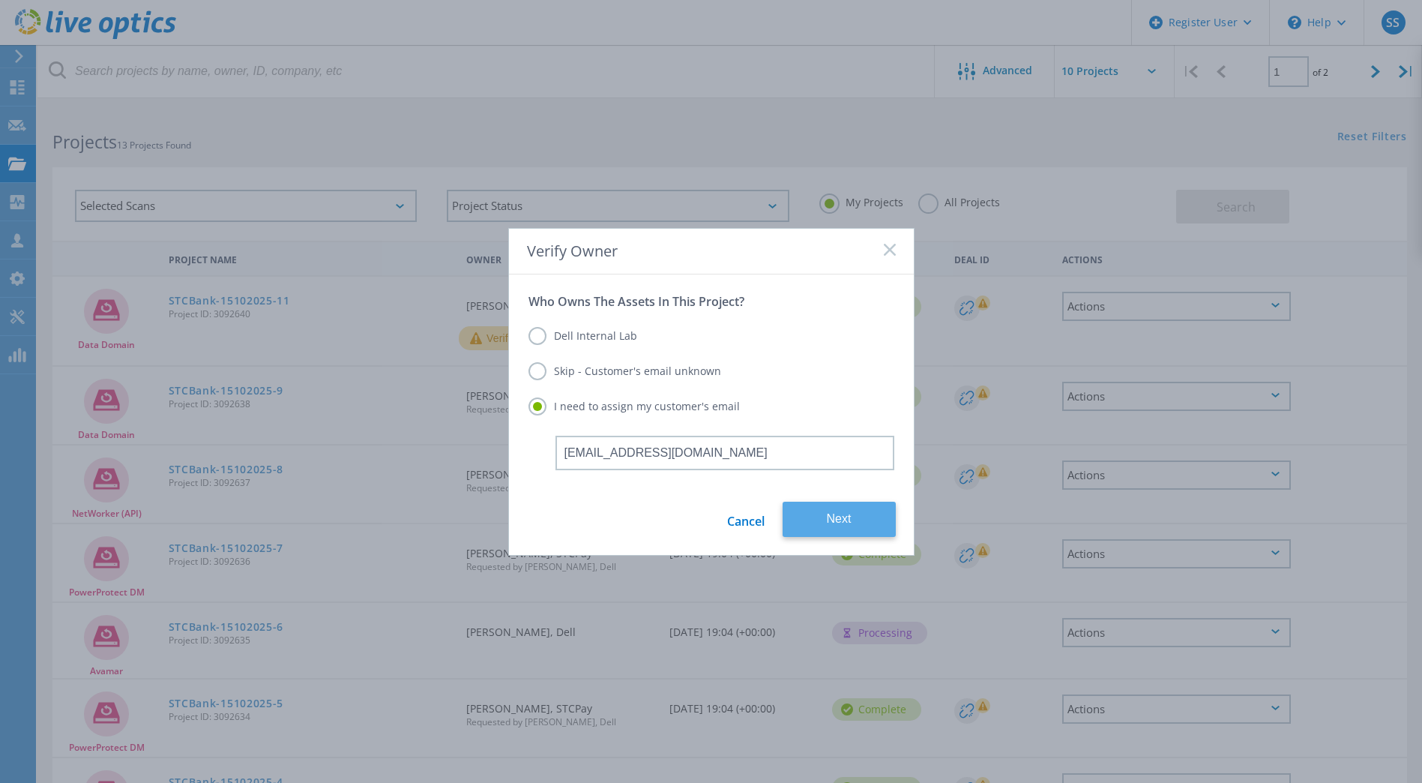
type input "wahmed.c@stcbank.com.sa"
click at [812, 510] on button "Next" at bounding box center [839, 519] width 113 height 35
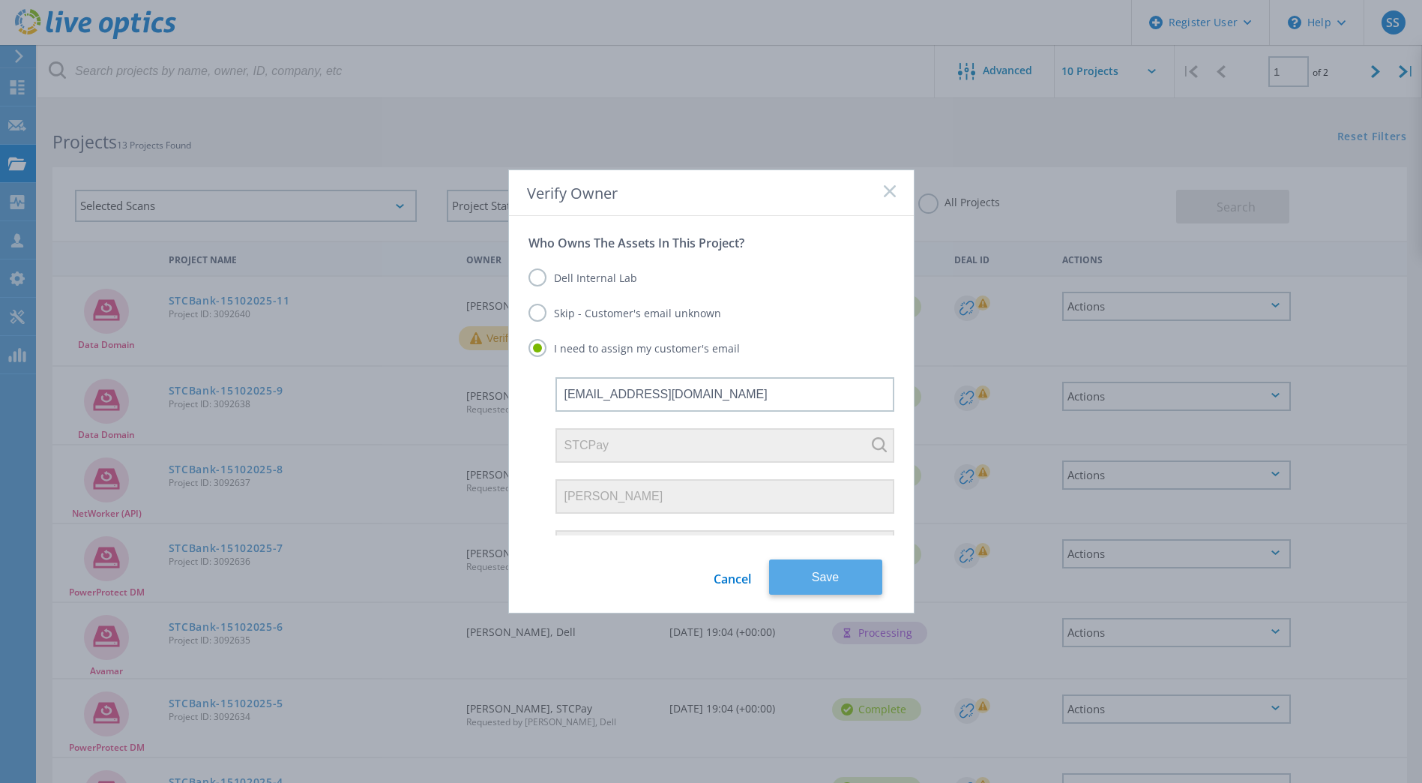
click at [846, 580] on button "Save" at bounding box center [825, 576] width 113 height 35
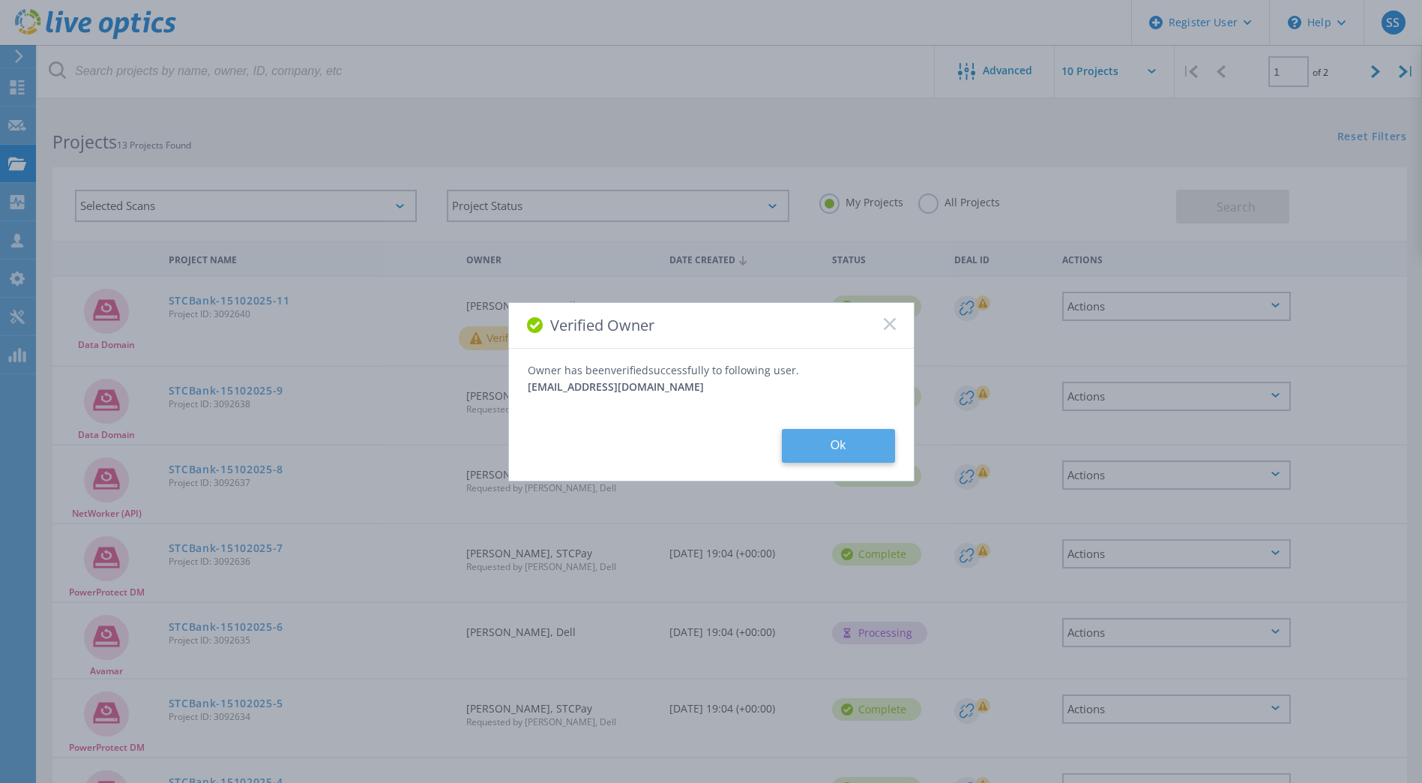
click at [853, 439] on button "Ok" at bounding box center [838, 446] width 113 height 34
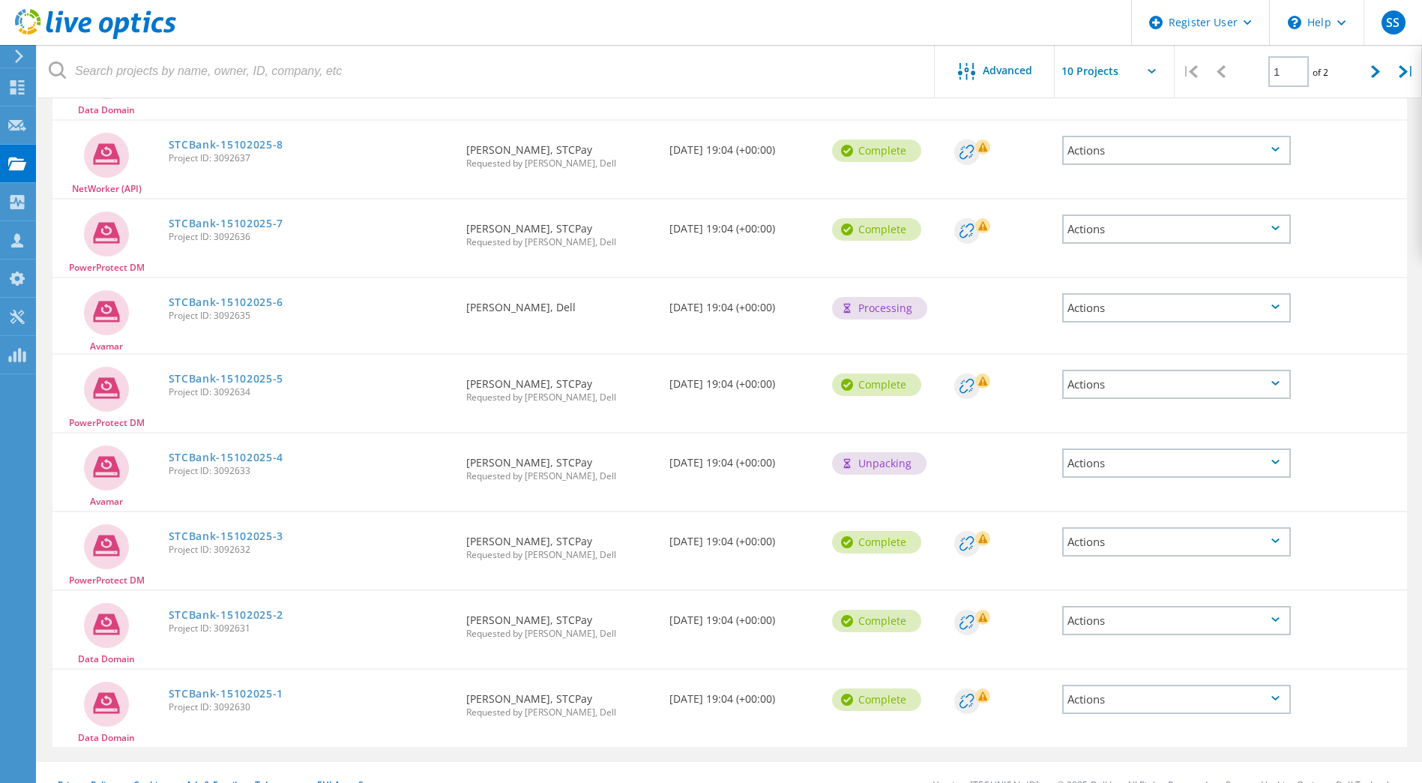
scroll to position [337, 0]
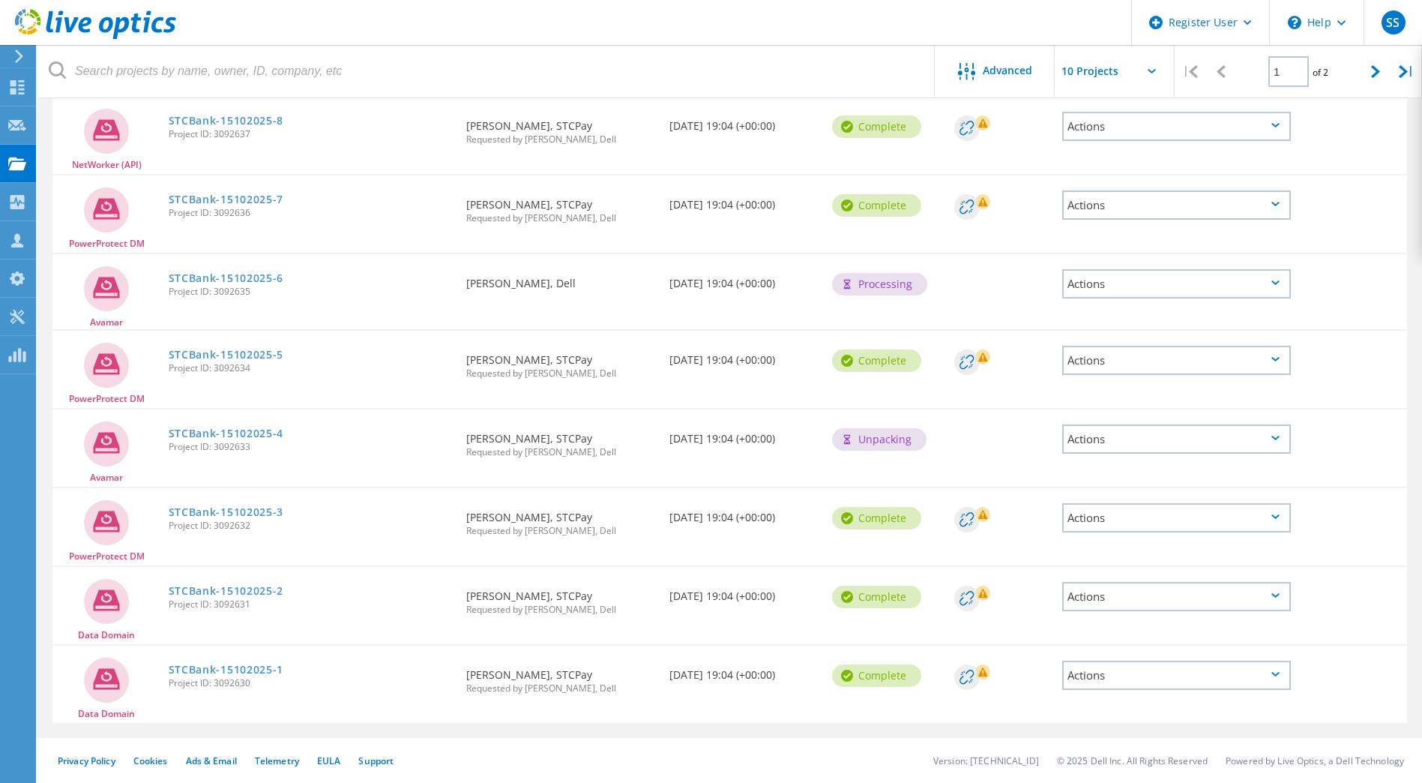
click at [972, 519] on icon at bounding box center [967, 519] width 14 height 14
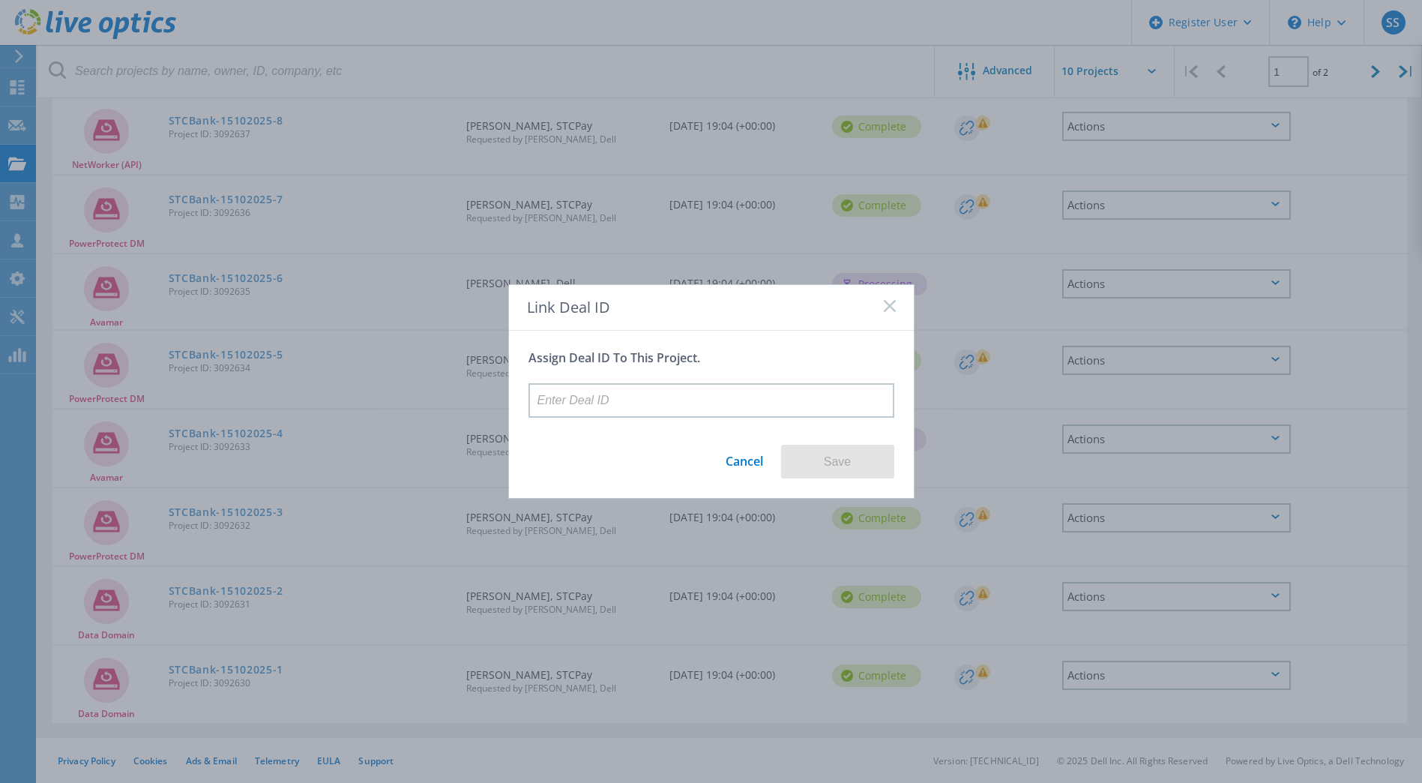
click at [726, 460] on link "Cancel" at bounding box center [744, 456] width 37 height 28
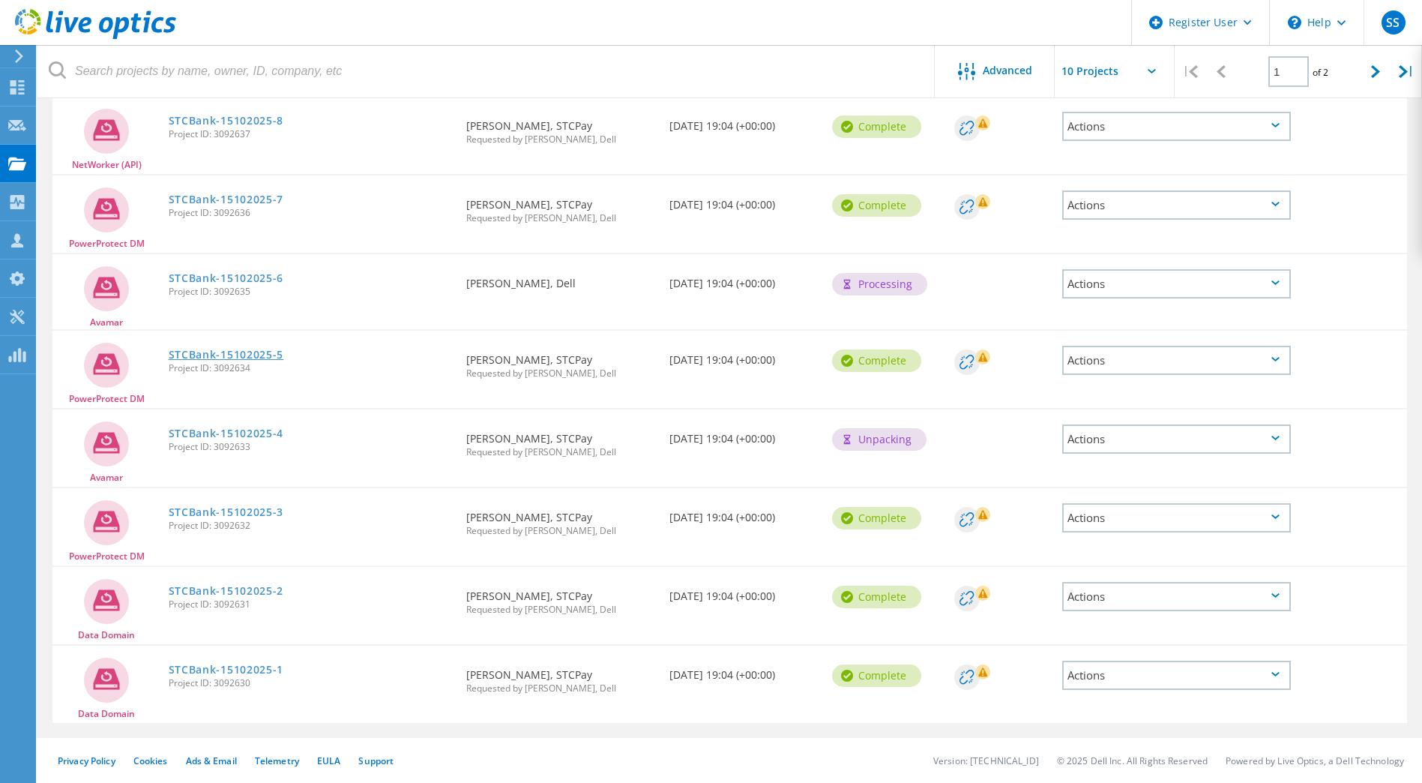
click at [262, 354] on link "STCBank-15102025-5" at bounding box center [226, 354] width 115 height 10
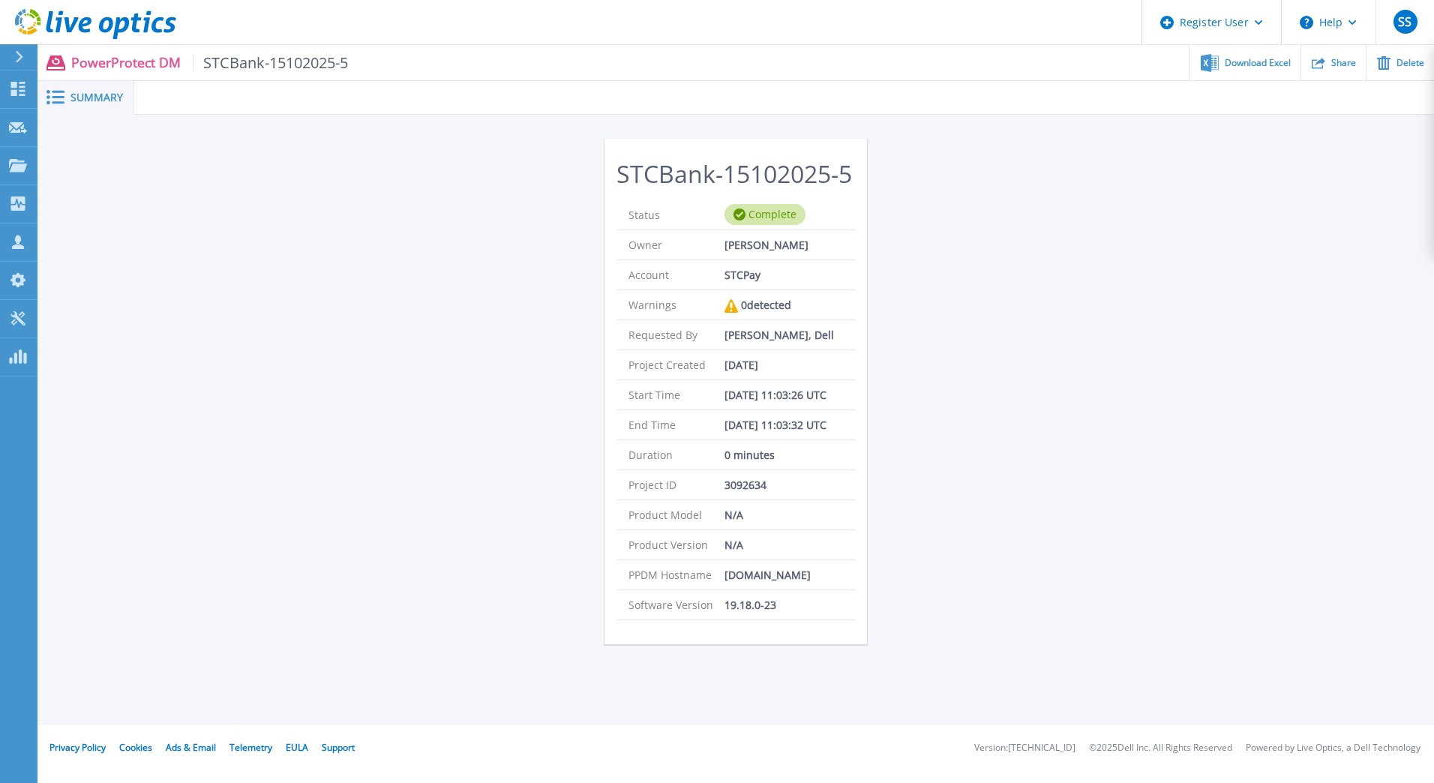
click at [742, 577] on p "sd120004am-p01.stcpay.com.sa" at bounding box center [767, 574] width 86 height 29
click at [742, 577] on p "[DOMAIN_NAME]" at bounding box center [767, 574] width 86 height 29
copy p "sd120004am-p01.stcpay.com.sa"
click at [1276, 69] on div "Download Excel" at bounding box center [1244, 62] width 110 height 35
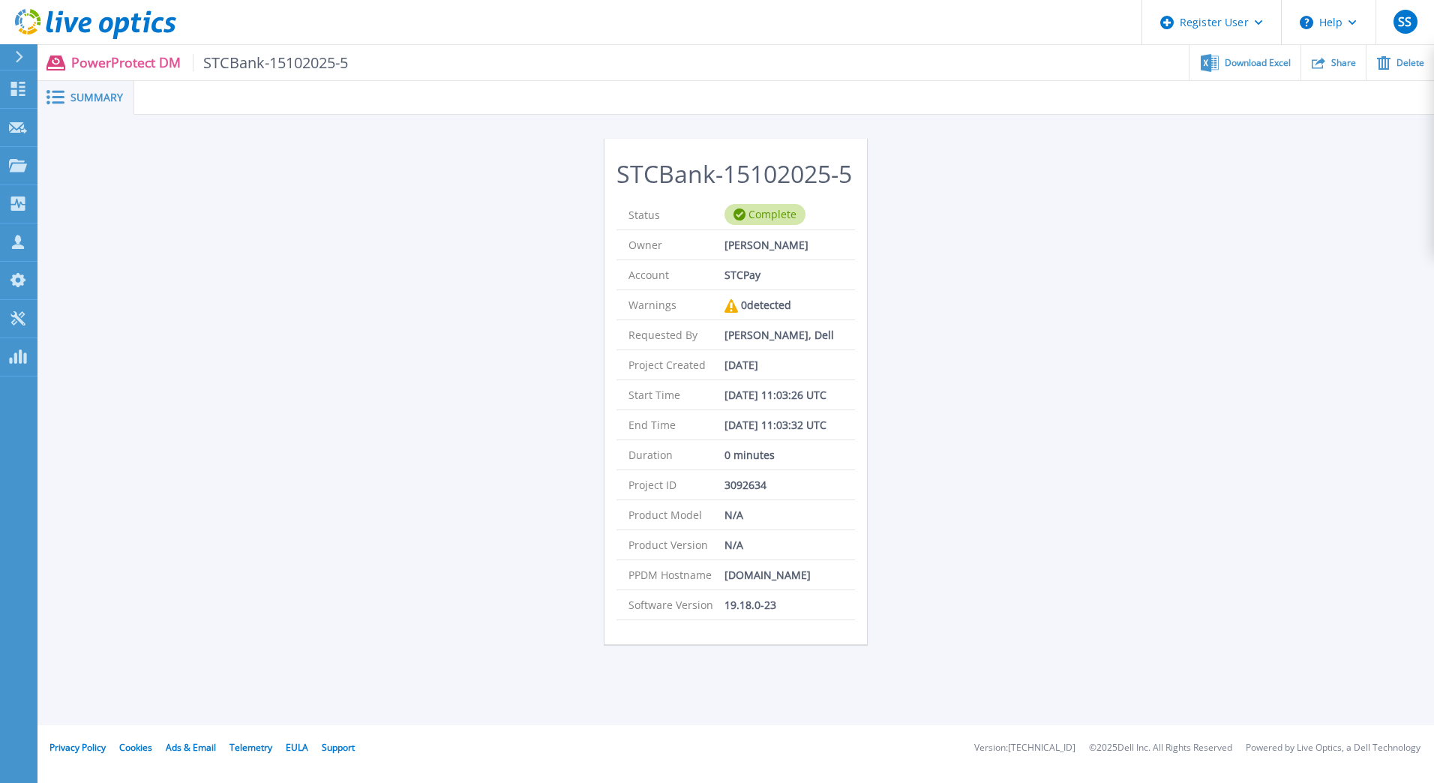
click at [999, 286] on div "STCBank-15102025-5 Status Complete Owner Waseem Ahmed Account STCPay Warnings 0…" at bounding box center [735, 394] width 1396 height 559
click at [21, 59] on icon at bounding box center [19, 57] width 8 height 12
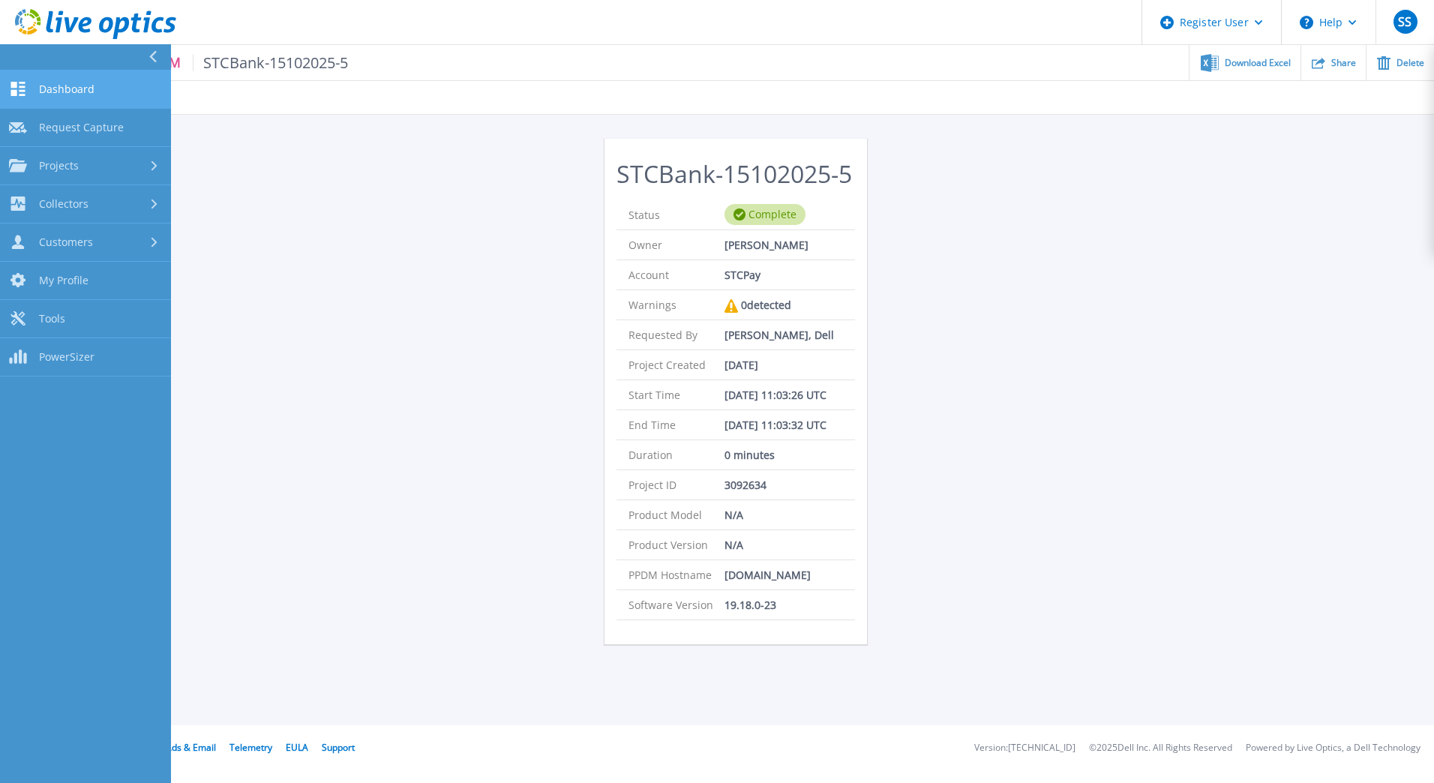
click at [44, 94] on span "Dashboard" at bounding box center [66, 88] width 55 height 13
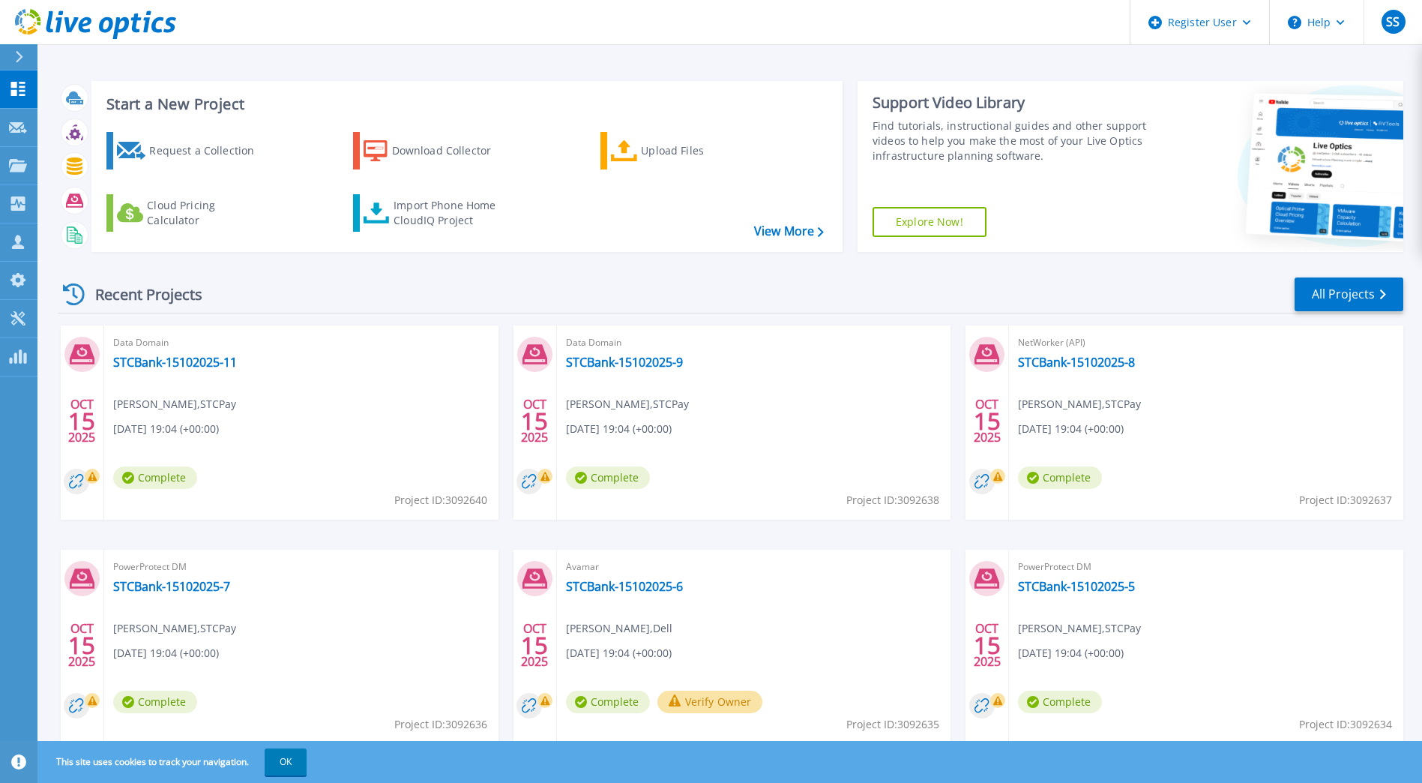
scroll to position [48, 0]
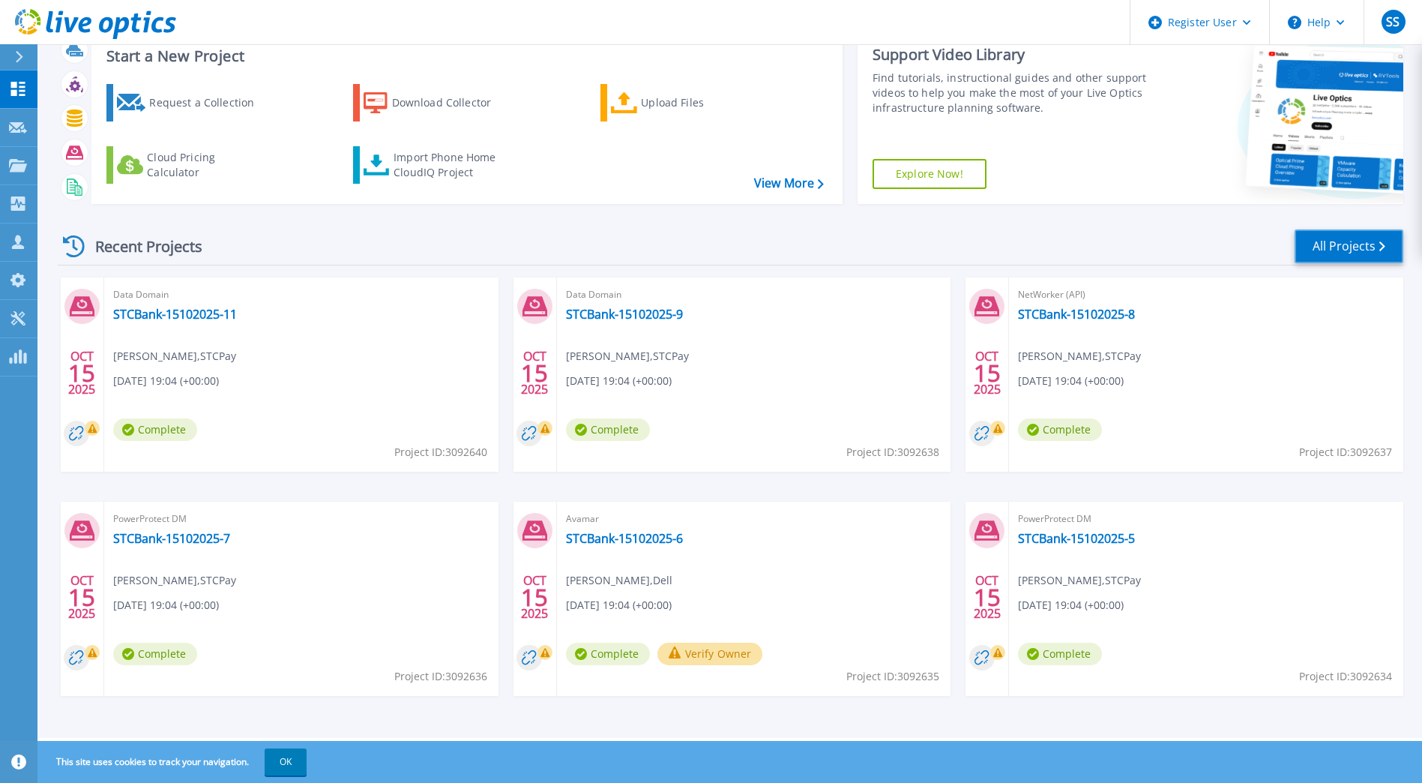
click at [1378, 251] on link "All Projects" at bounding box center [1349, 246] width 109 height 34
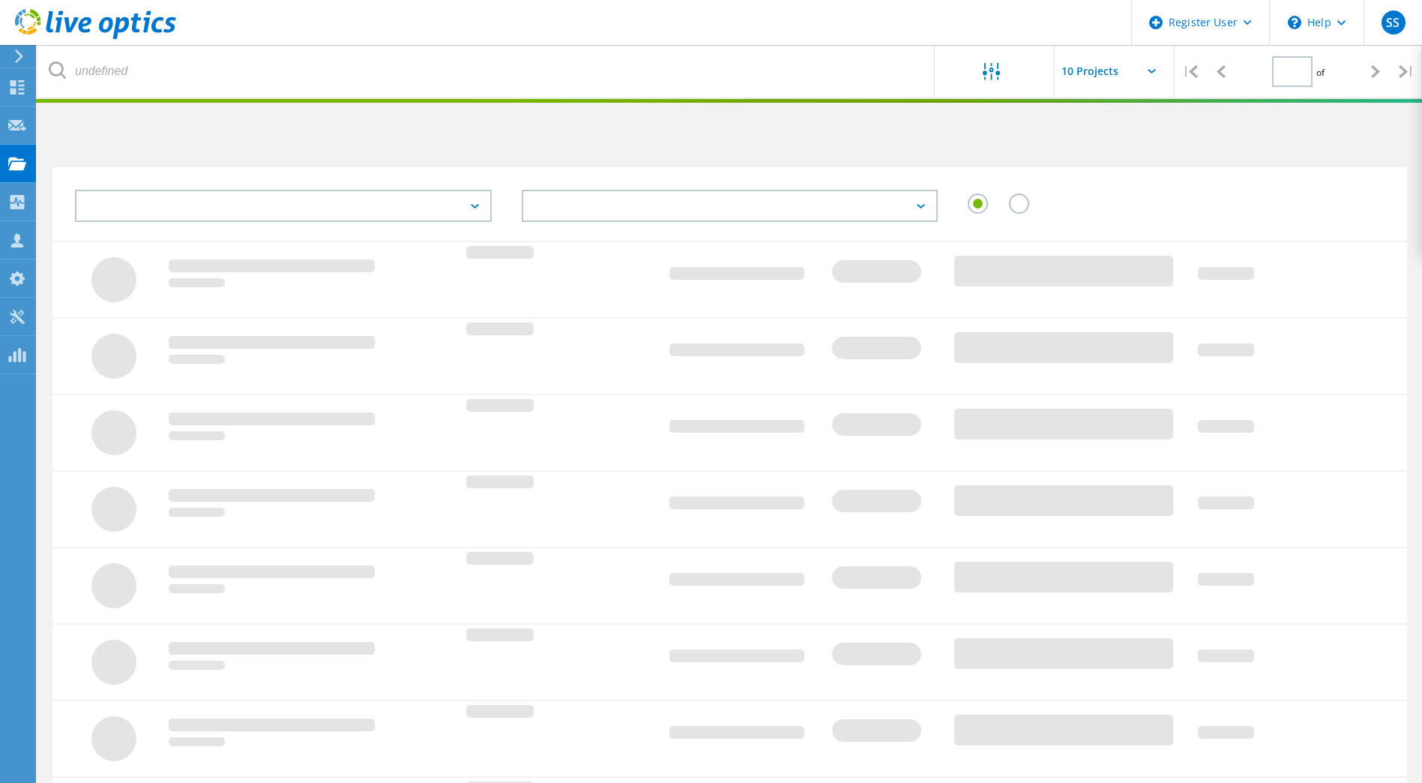
type input "1"
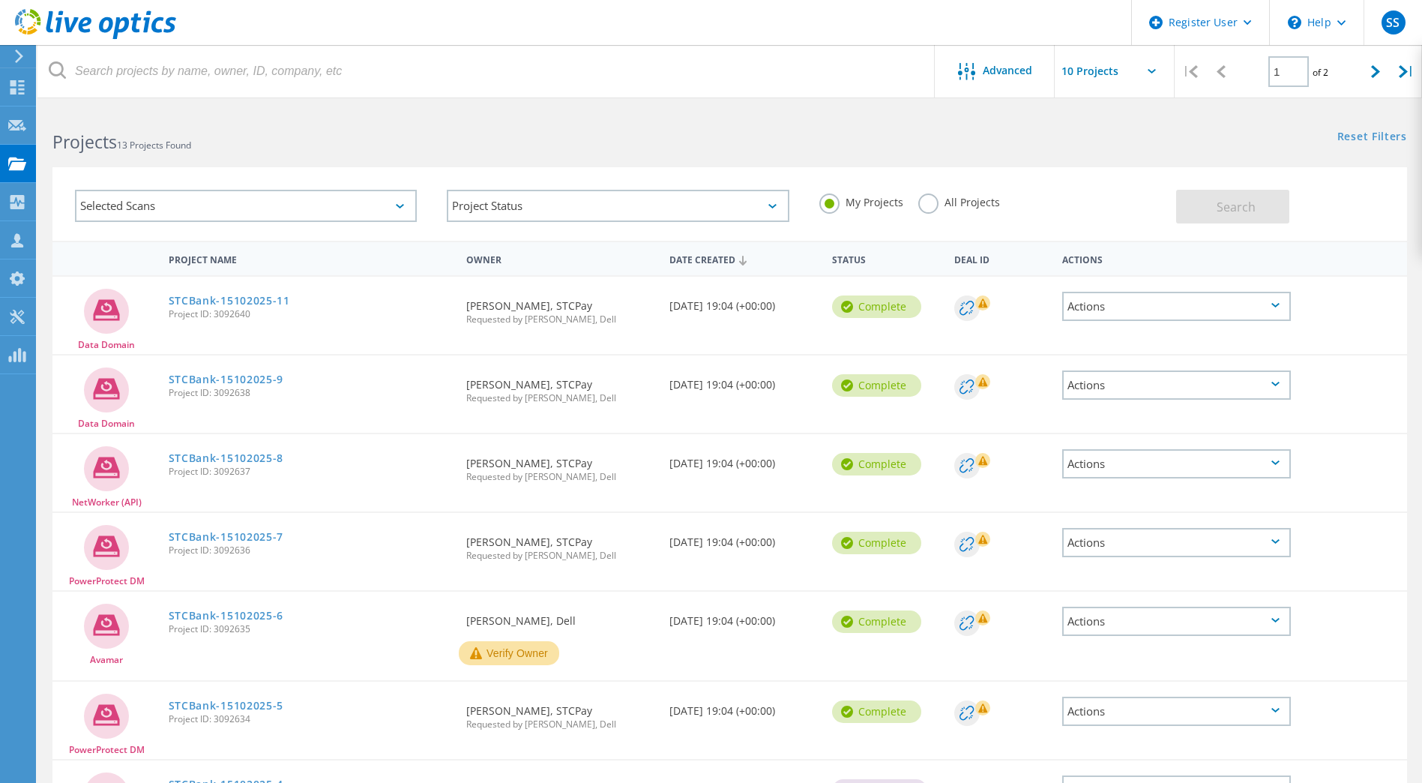
scroll to position [351, 0]
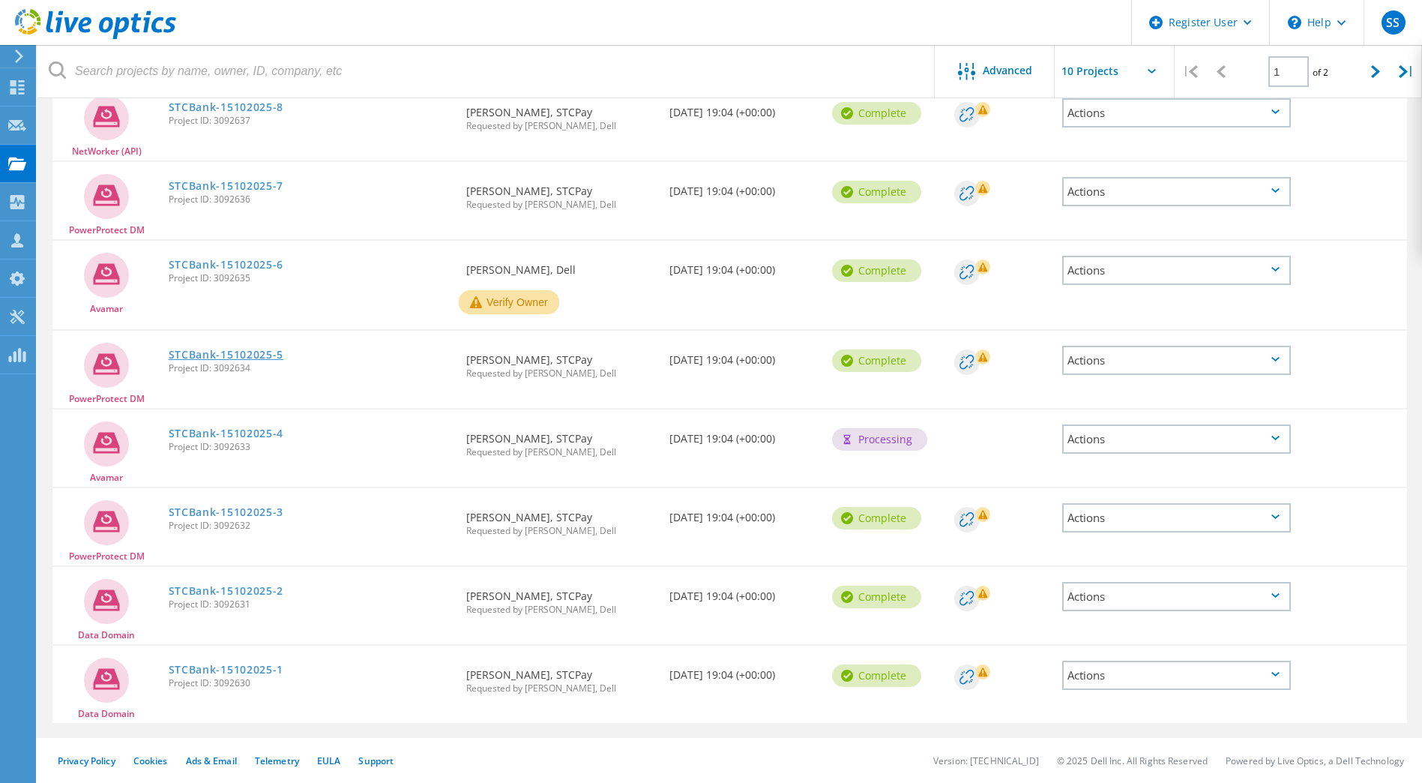
click at [232, 356] on link "STCBank-15102025-5" at bounding box center [226, 354] width 115 height 10
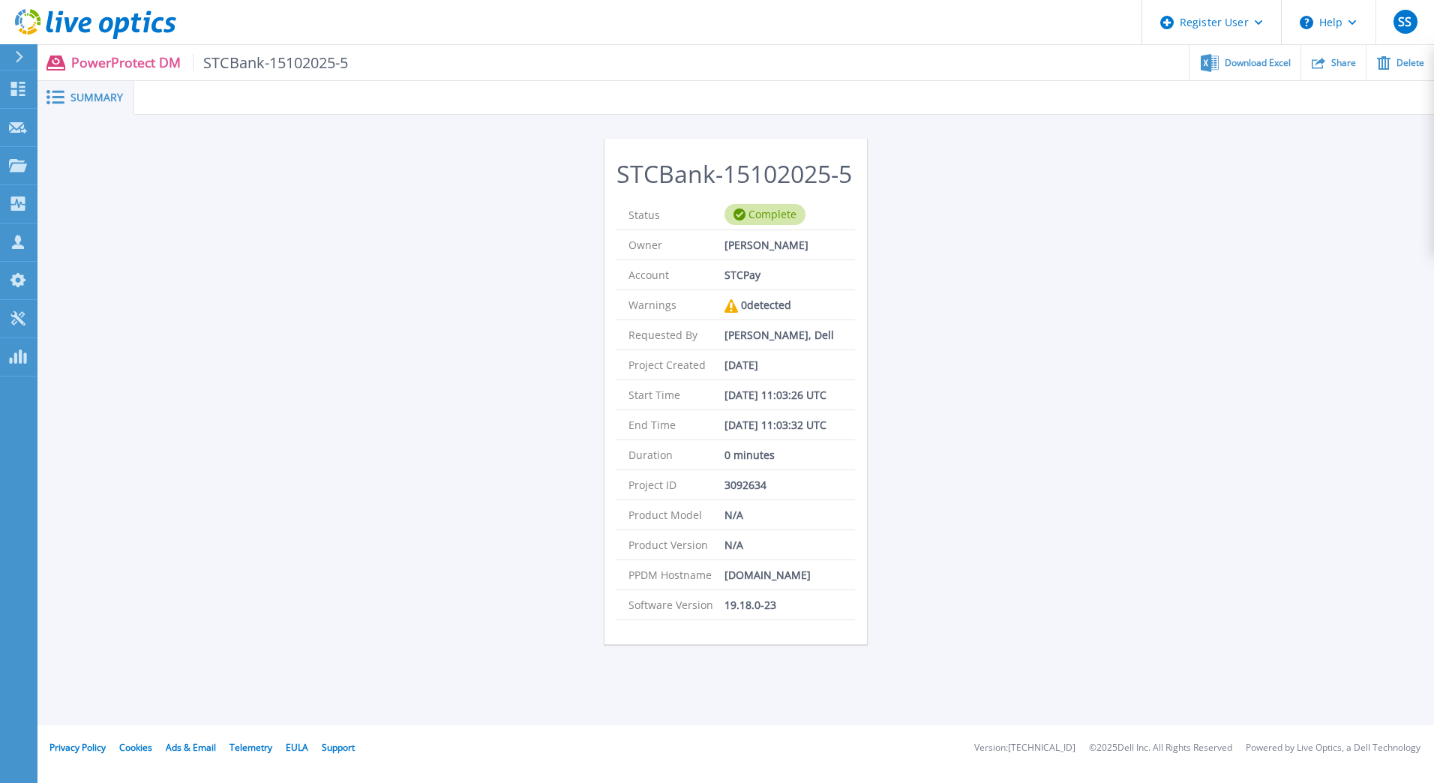
click at [996, 244] on div "STCBank-15102025-5 Status Complete Owner [PERSON_NAME] Account STCPay Warnings …" at bounding box center [735, 394] width 1396 height 559
click at [24, 57] on div at bounding box center [25, 56] width 24 height 25
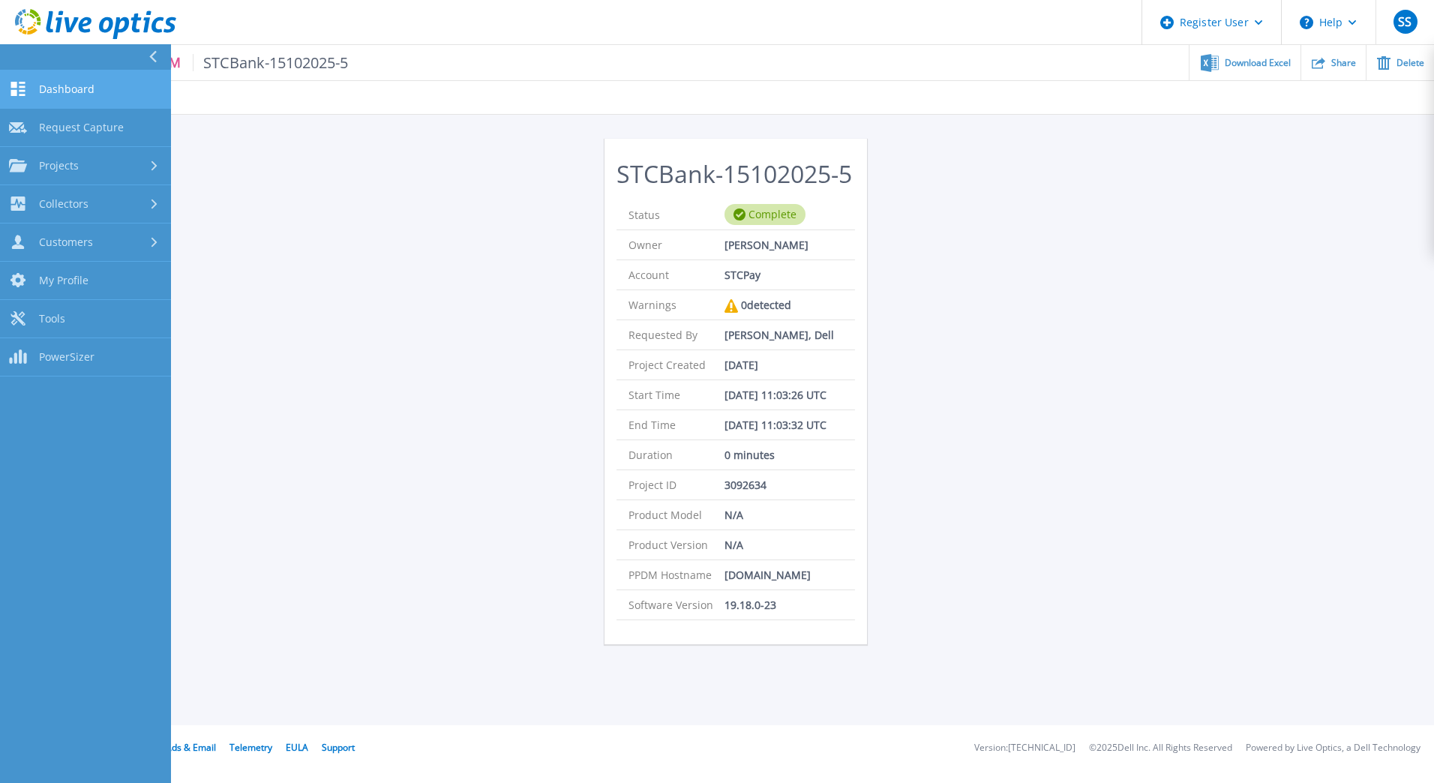
click at [92, 94] on span "Dashboard" at bounding box center [66, 88] width 55 height 13
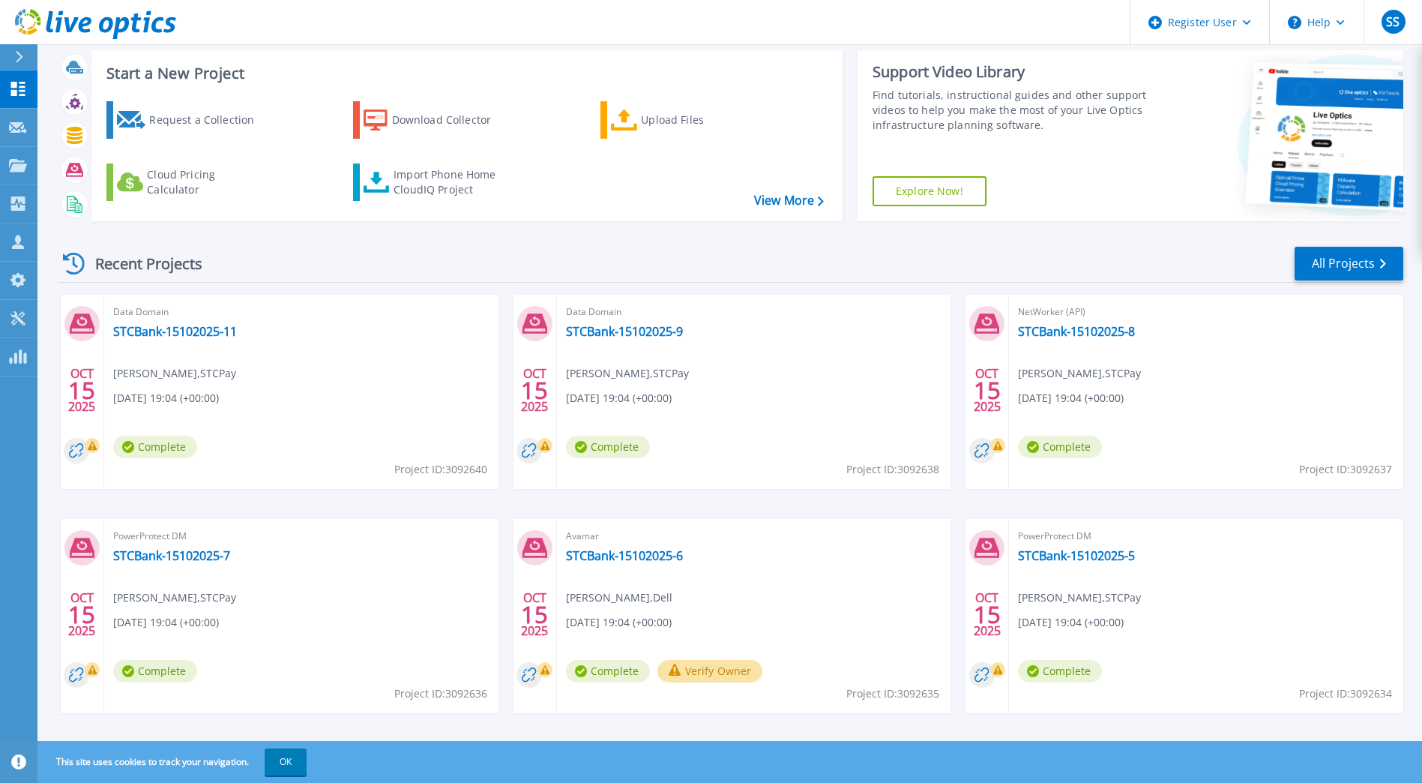
scroll to position [48, 0]
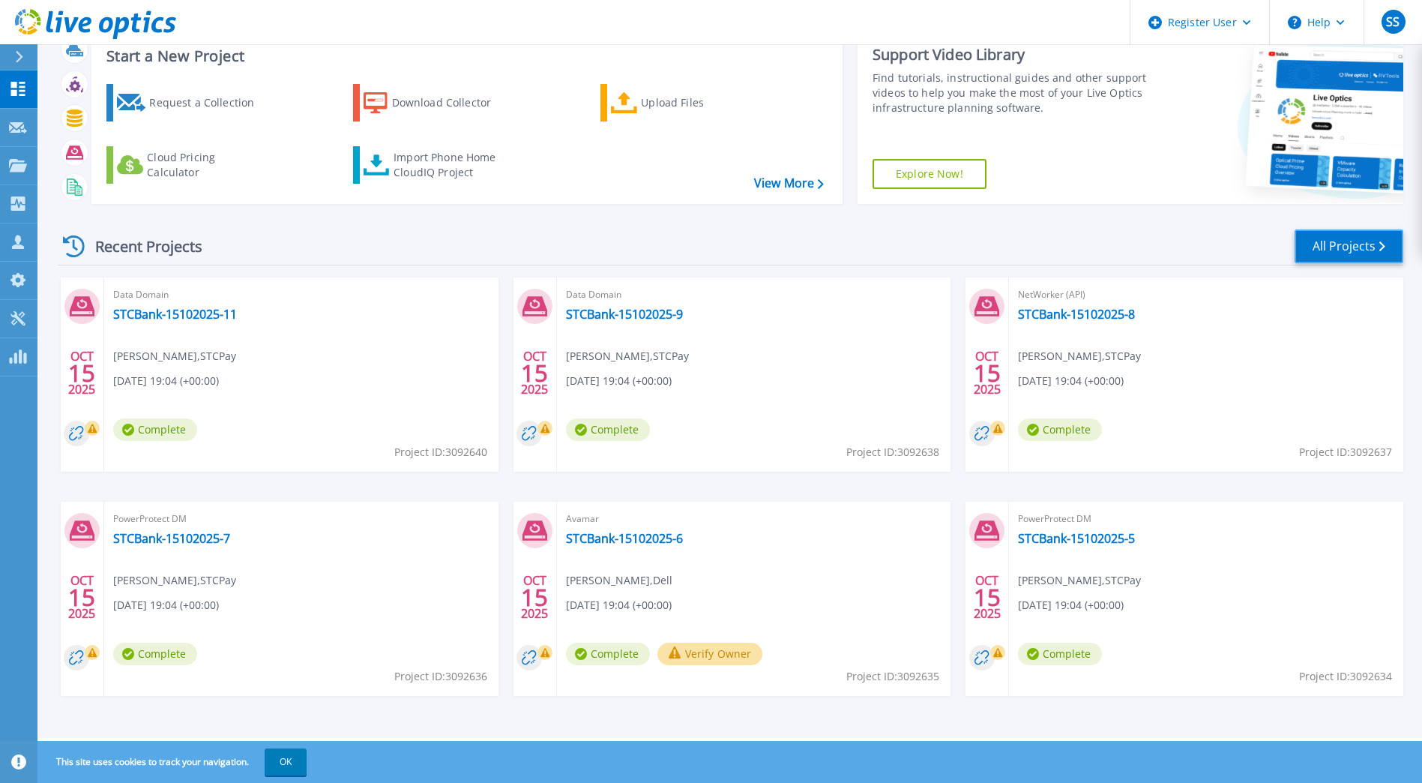
click at [1328, 234] on link "All Projects" at bounding box center [1349, 246] width 109 height 34
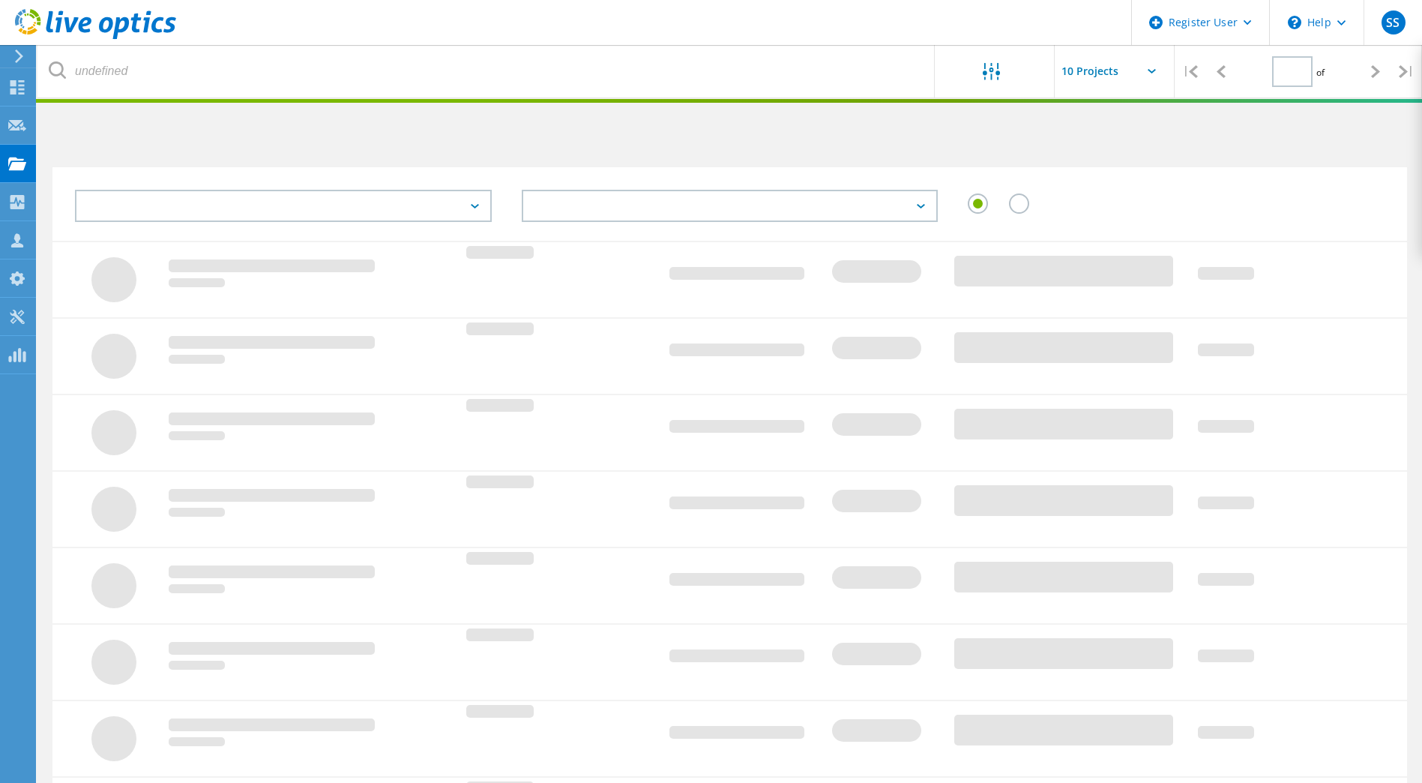
type input "1"
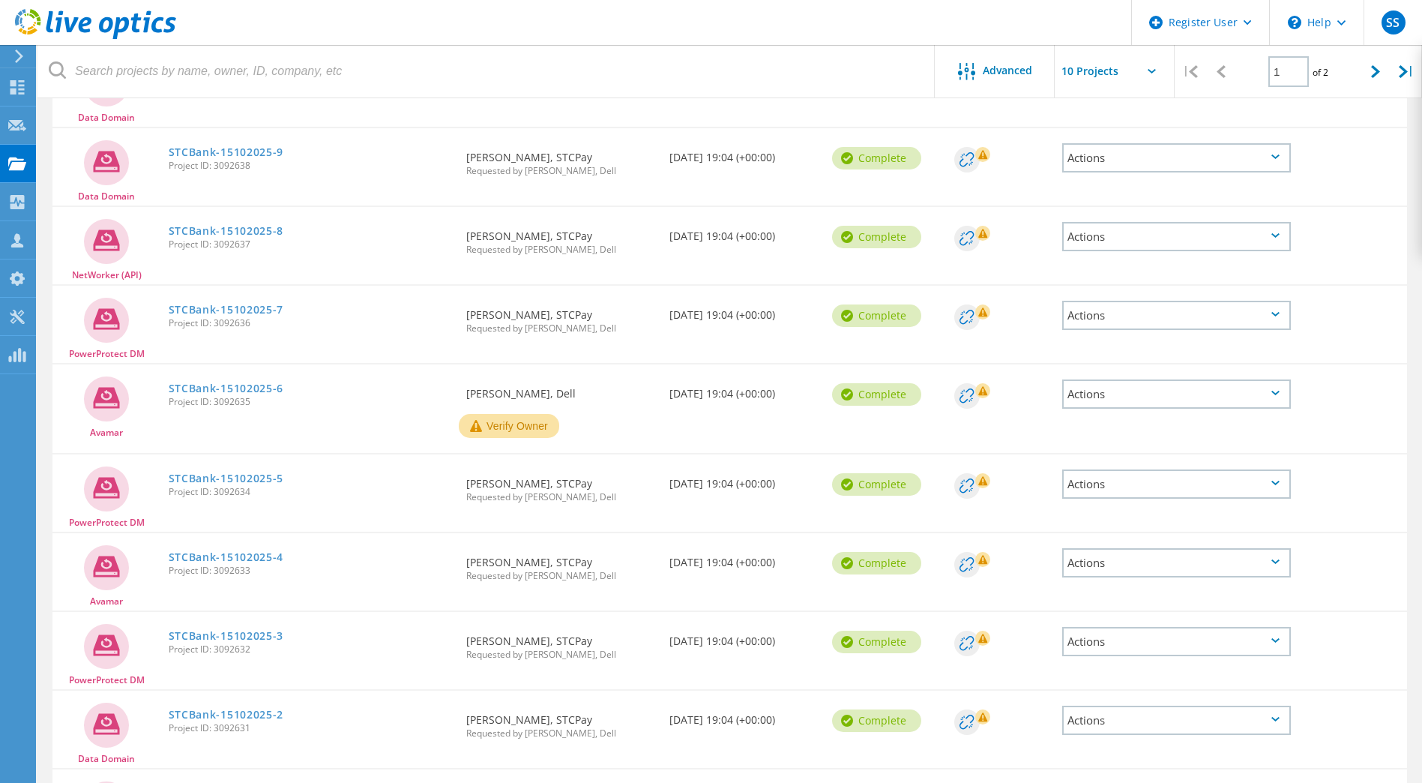
scroll to position [351, 0]
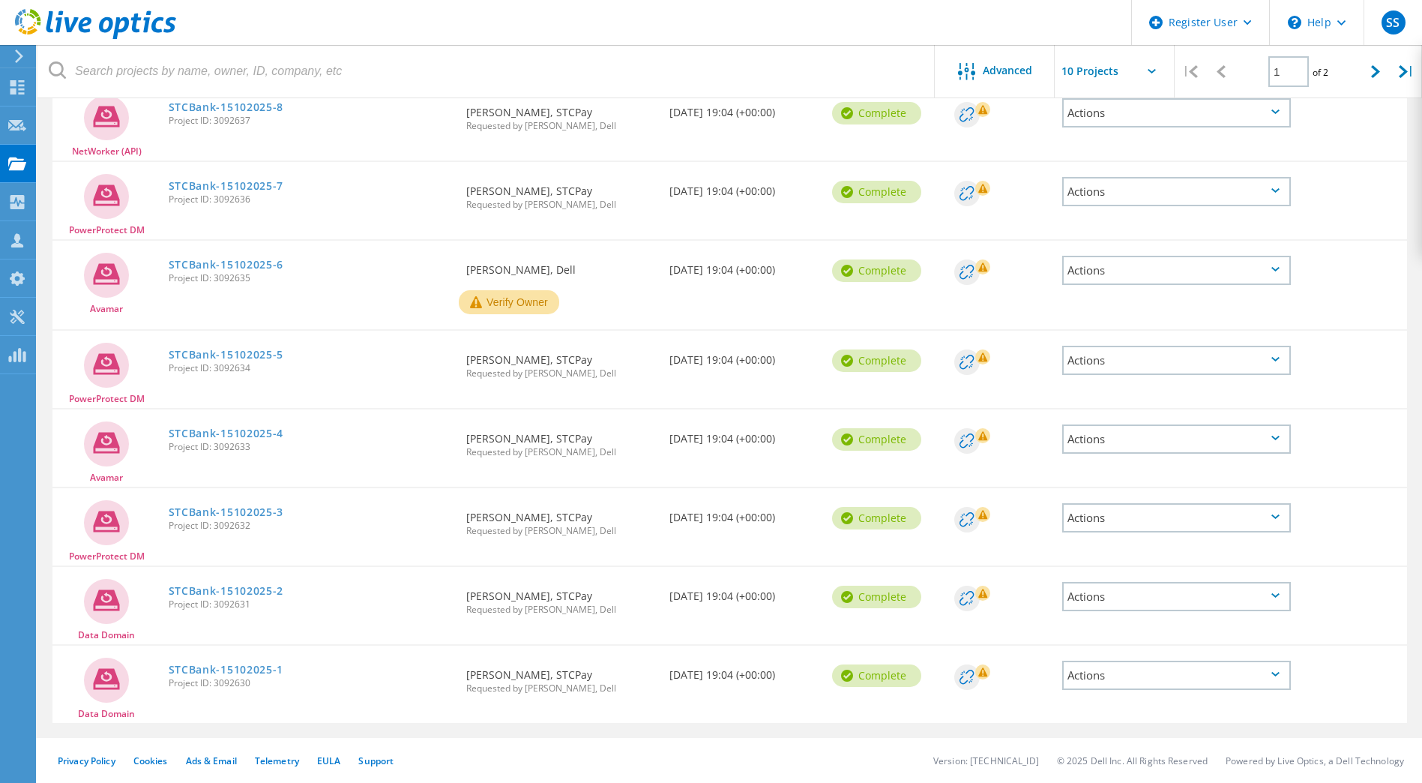
click at [503, 305] on button "Verify Owner" at bounding box center [509, 302] width 100 height 24
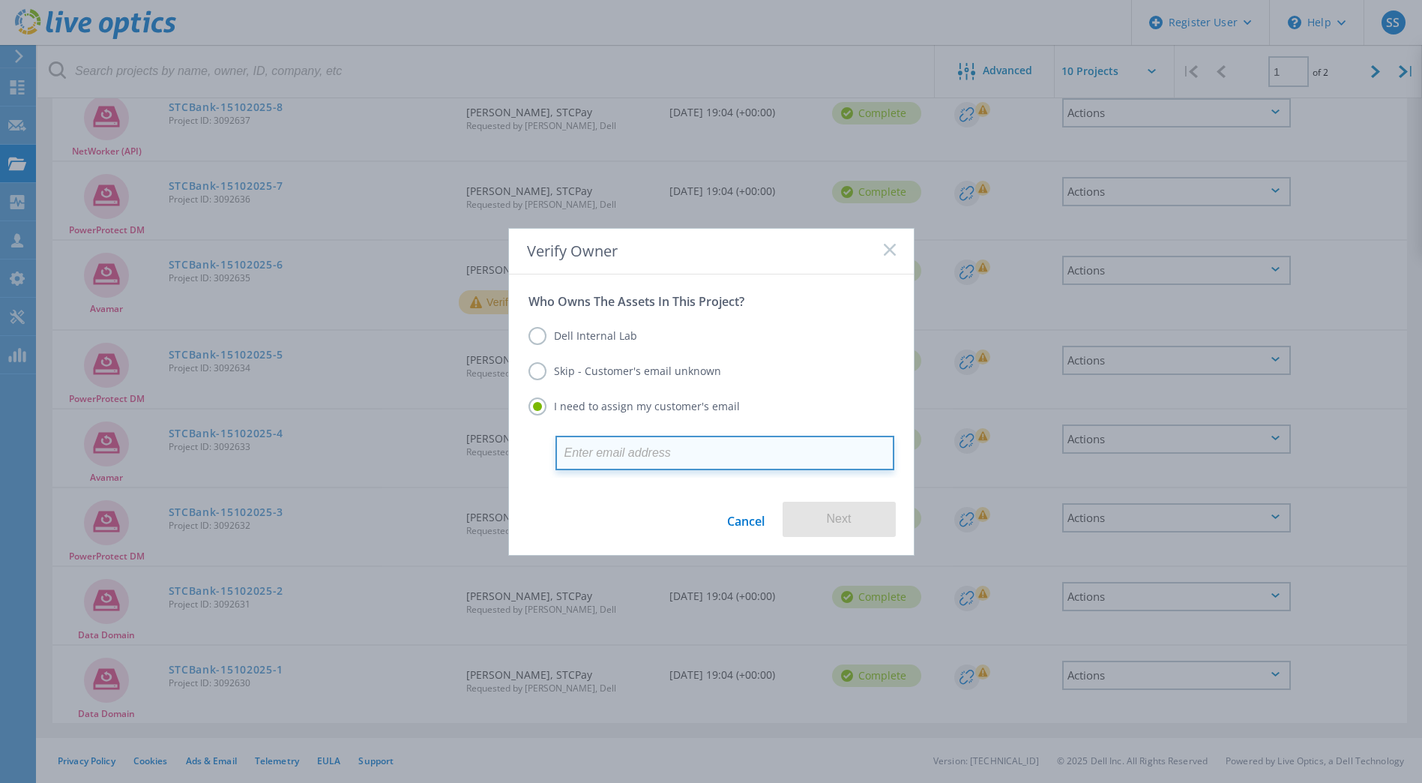
paste input "wahmed.c@stcbank.com.sa"
type input "wahmed.c@stcbank.com.sa"
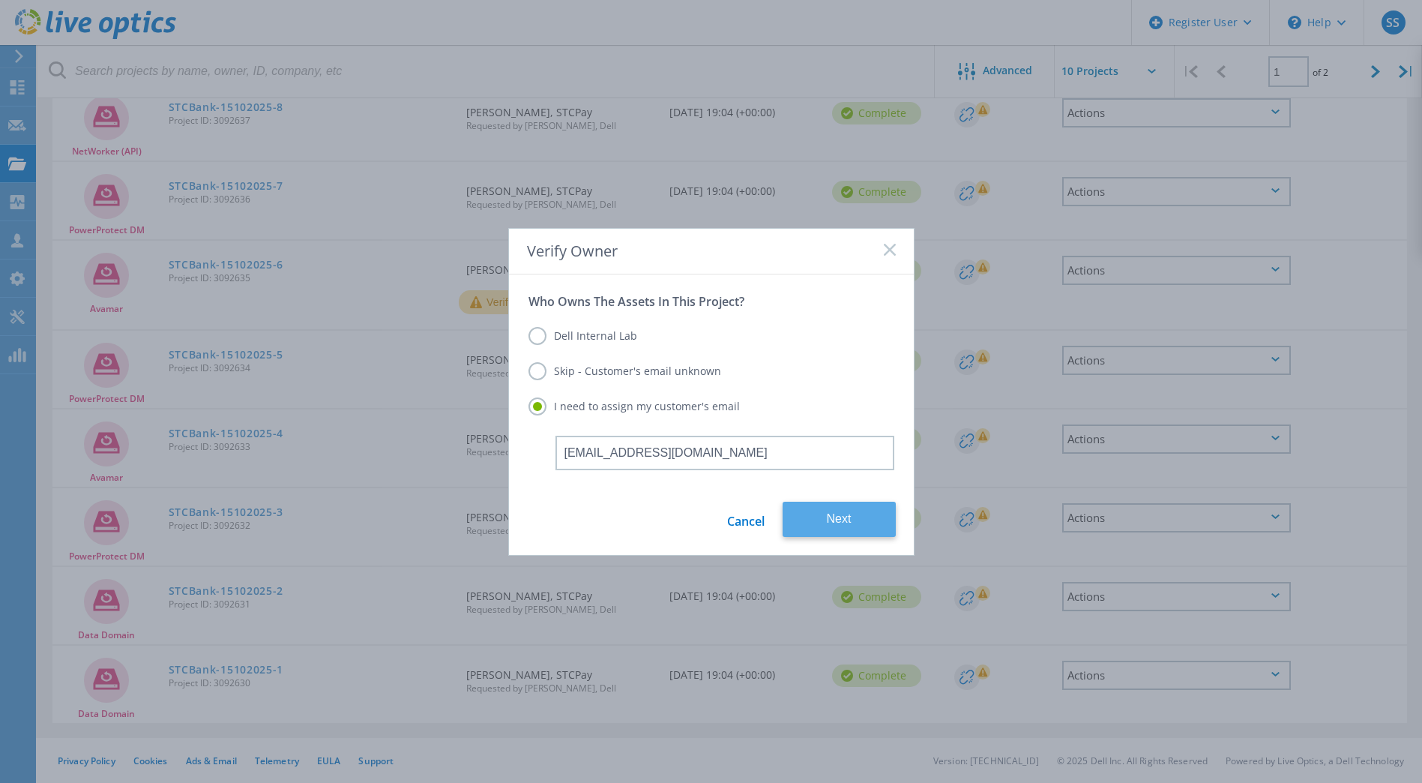
click at [837, 515] on button "Next" at bounding box center [839, 519] width 113 height 35
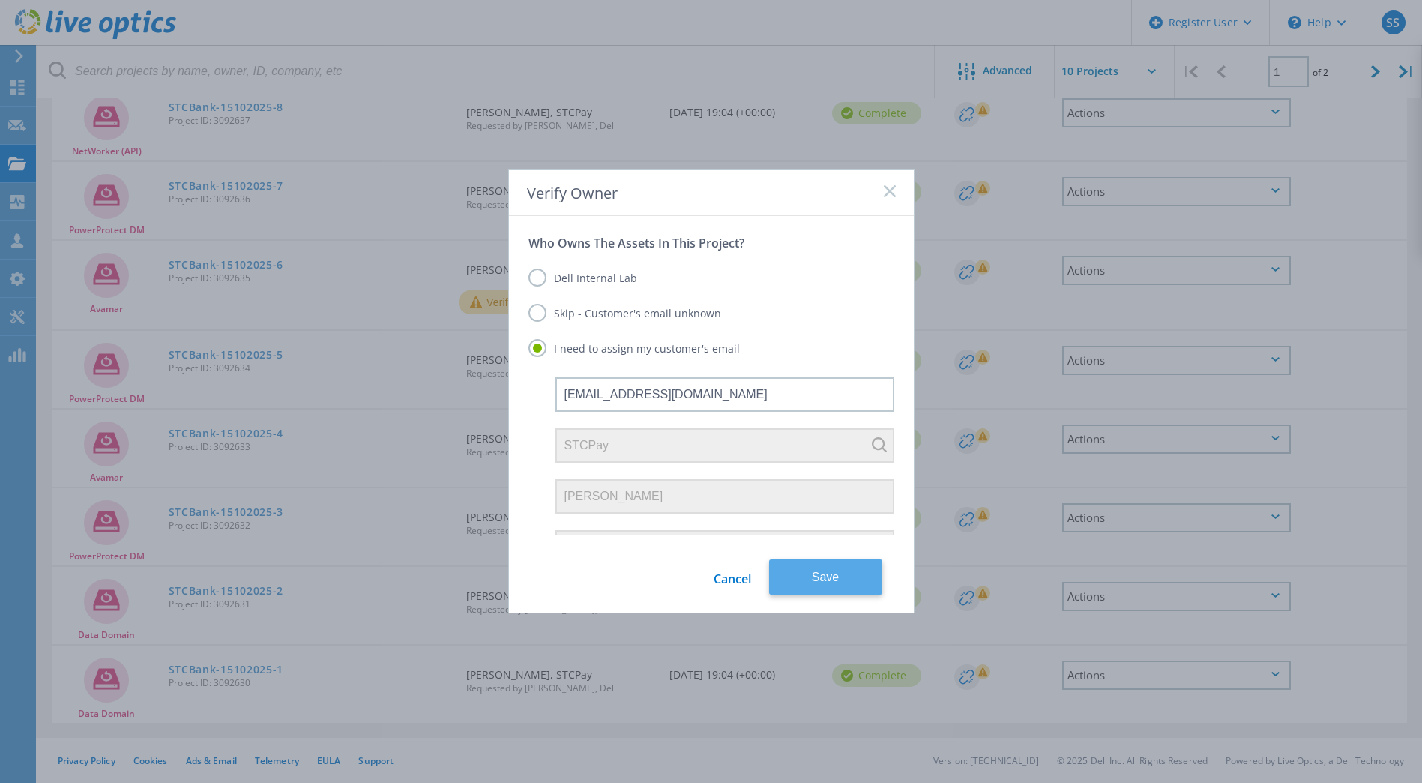
click at [838, 574] on button "Save" at bounding box center [825, 576] width 113 height 35
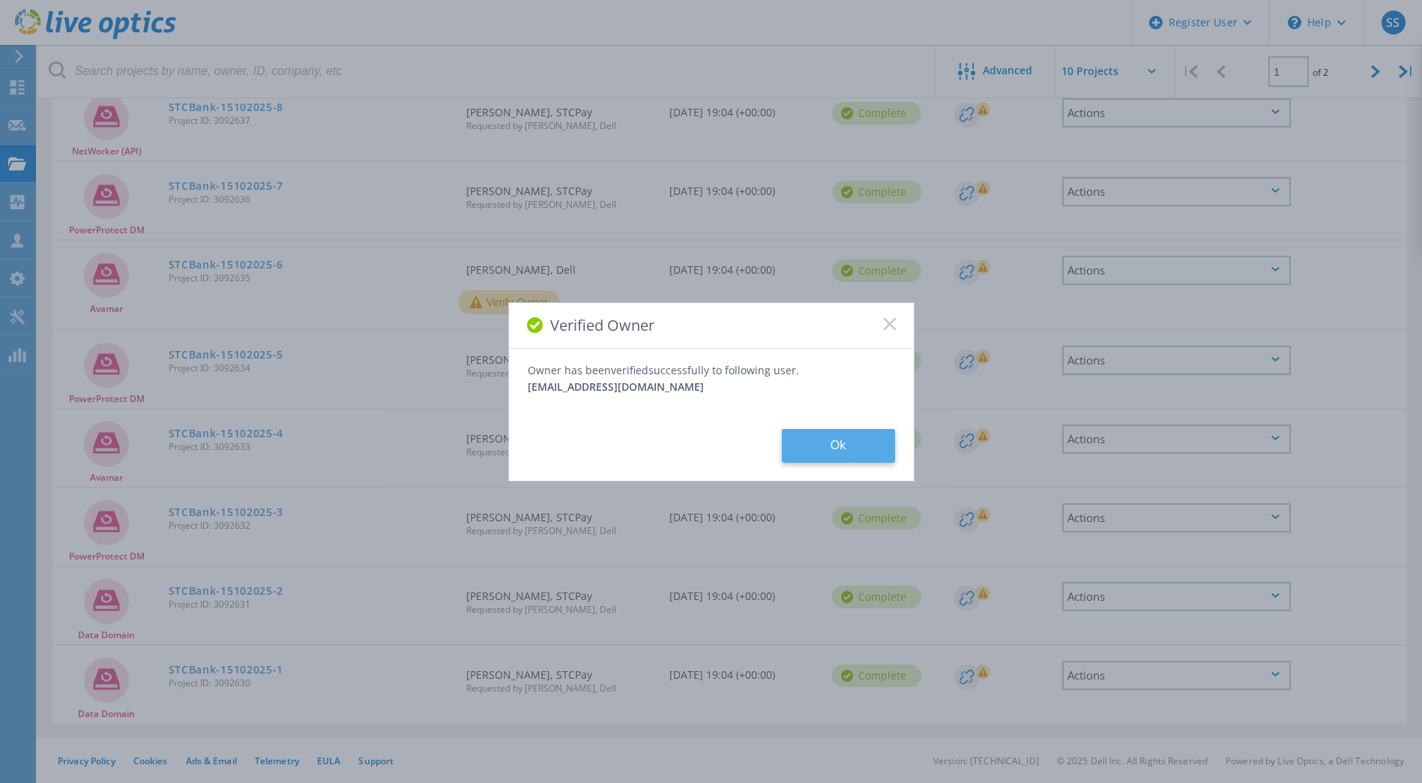
click at [814, 453] on button "Ok" at bounding box center [838, 446] width 113 height 34
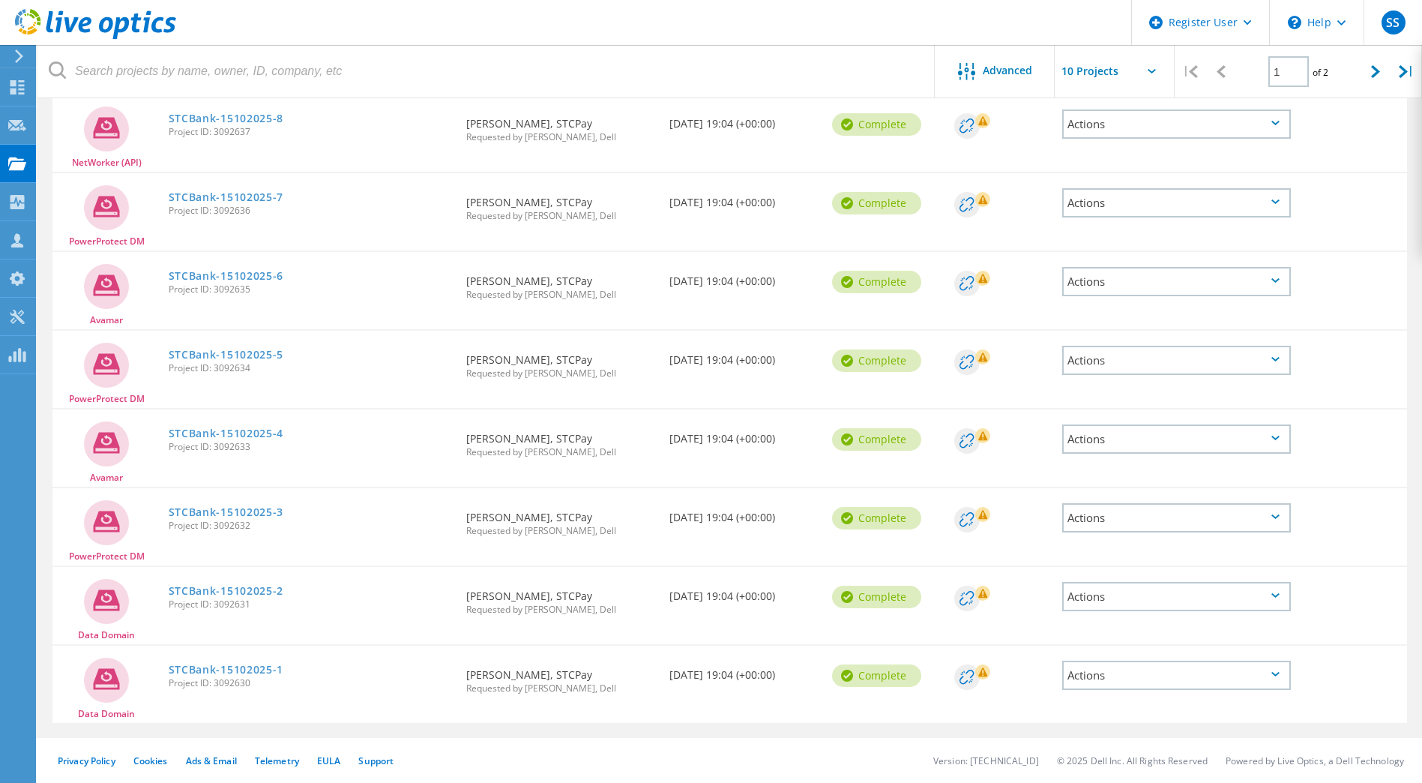
scroll to position [340, 0]
click at [237, 434] on link "STCBank-15102025-4" at bounding box center [226, 433] width 115 height 10
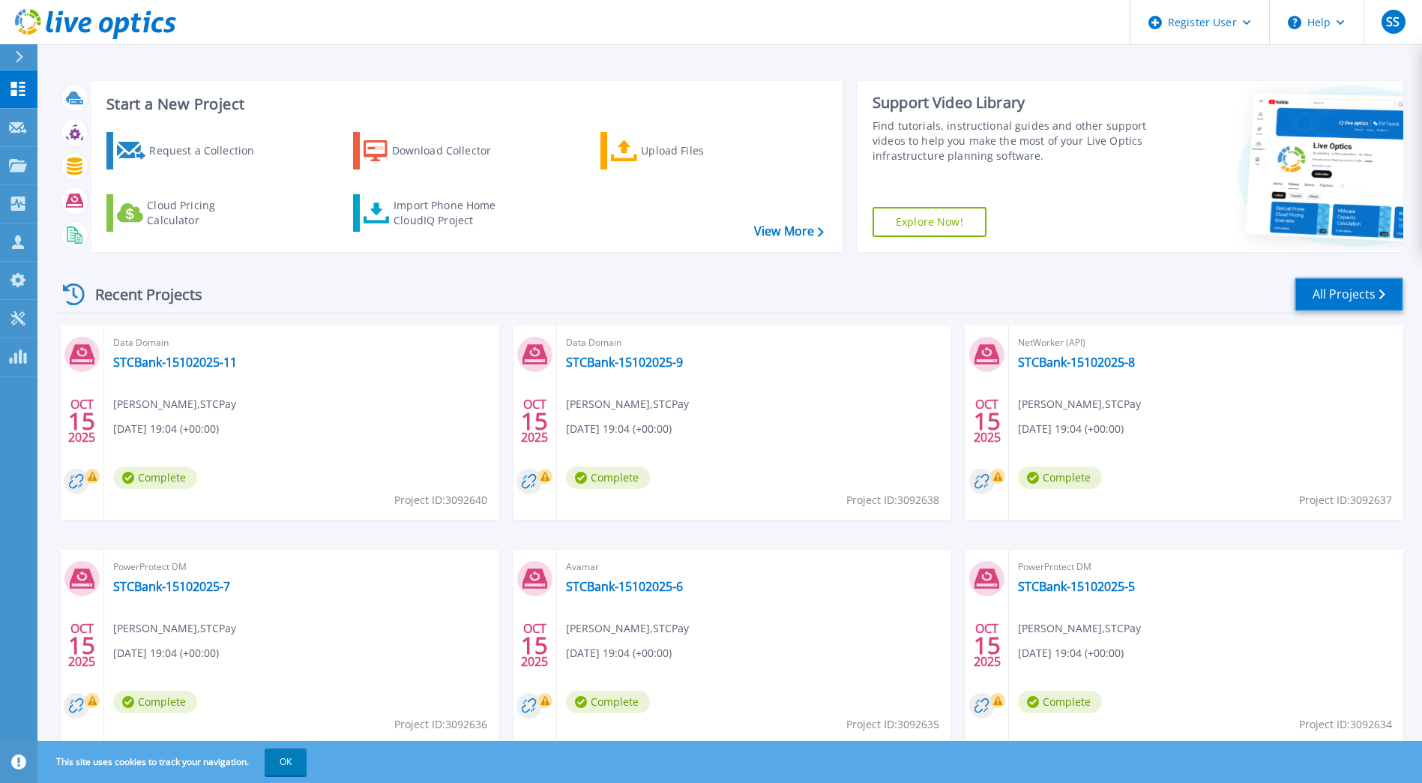
click at [1332, 298] on link "All Projects" at bounding box center [1349, 294] width 109 height 34
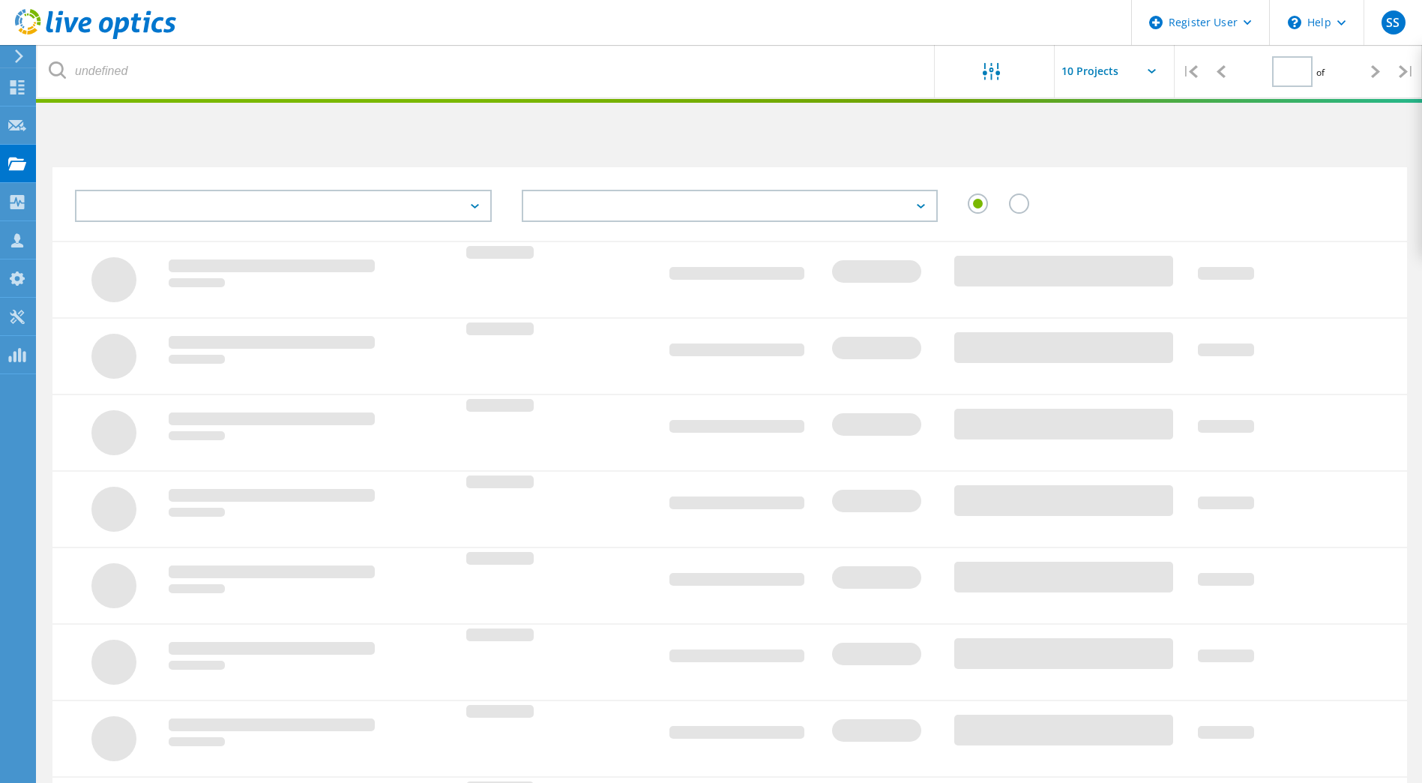
type input "1"
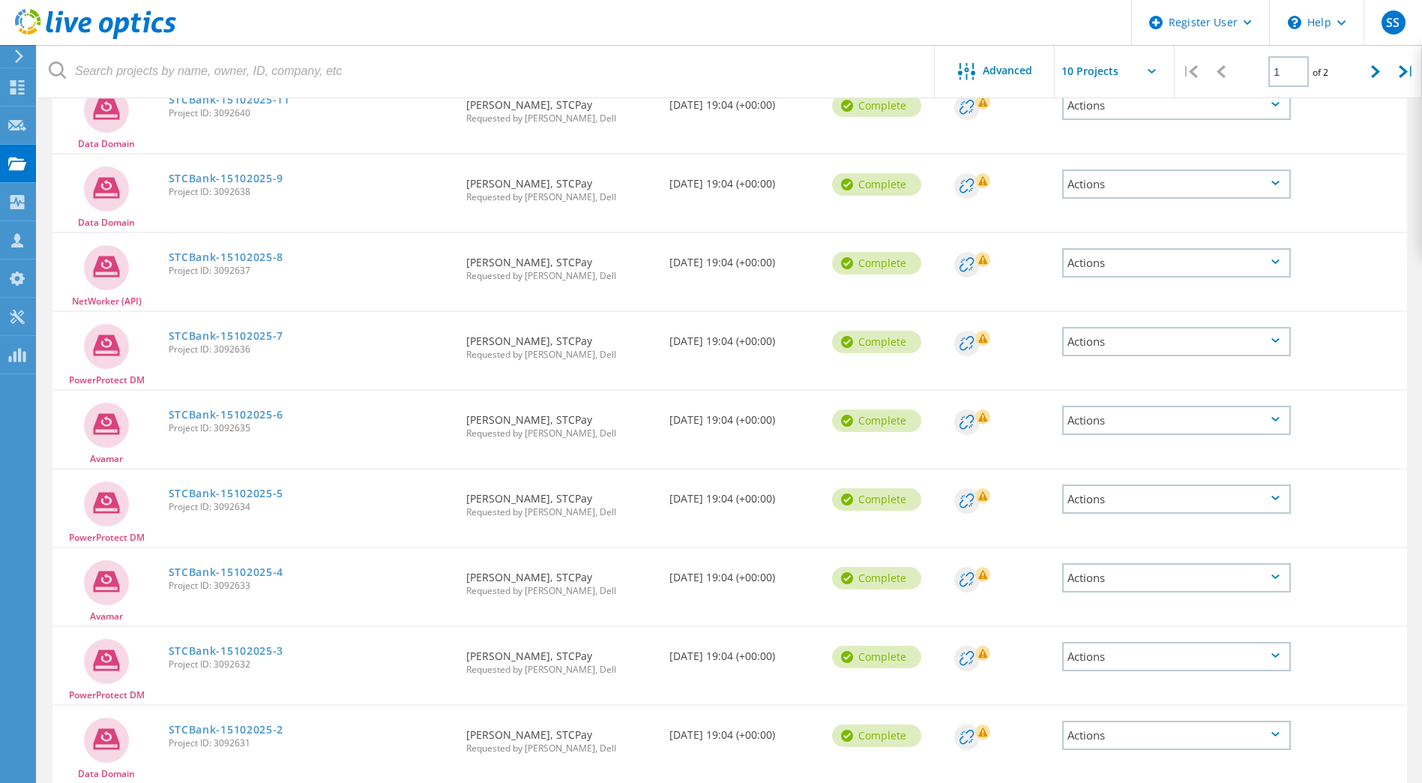
scroll to position [340, 0]
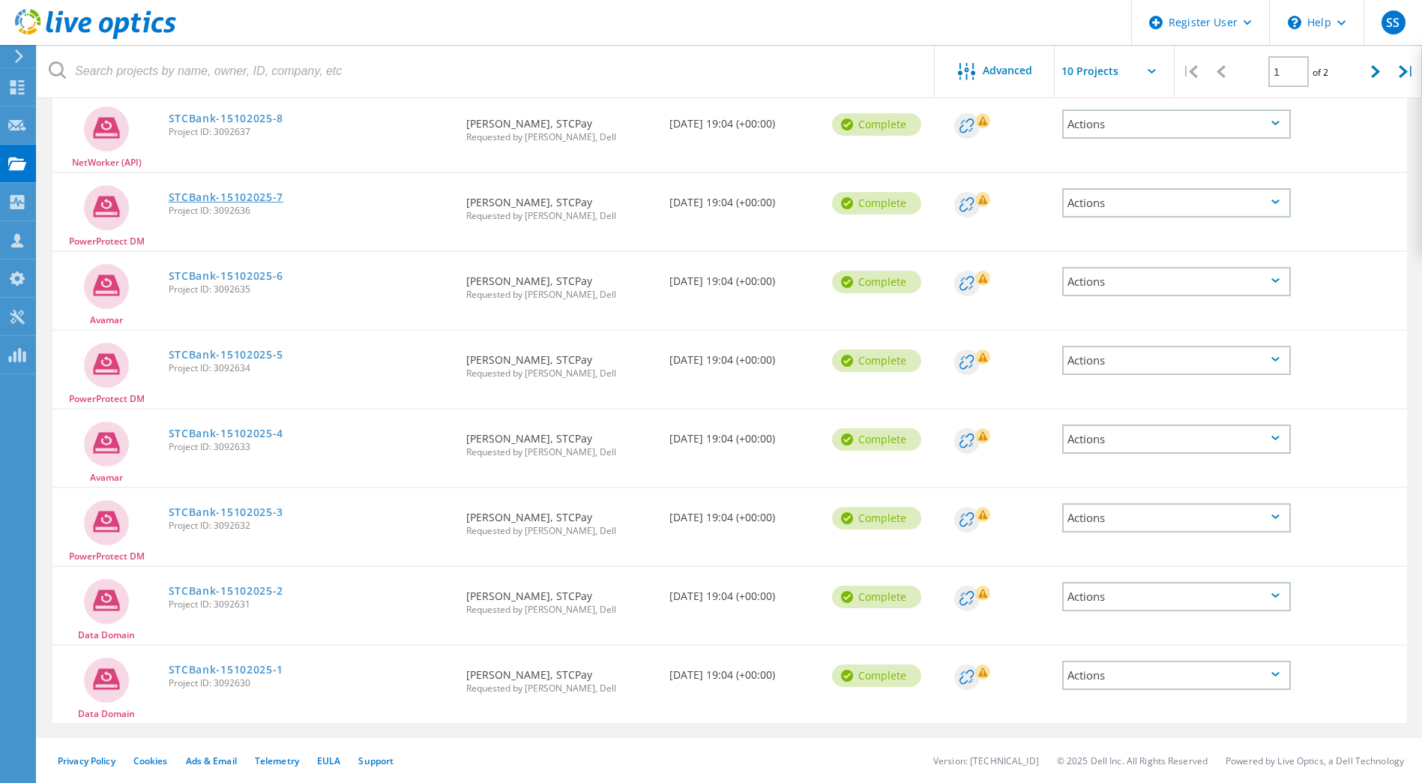
click at [223, 193] on link "STCBank-15102025-7" at bounding box center [226, 197] width 115 height 10
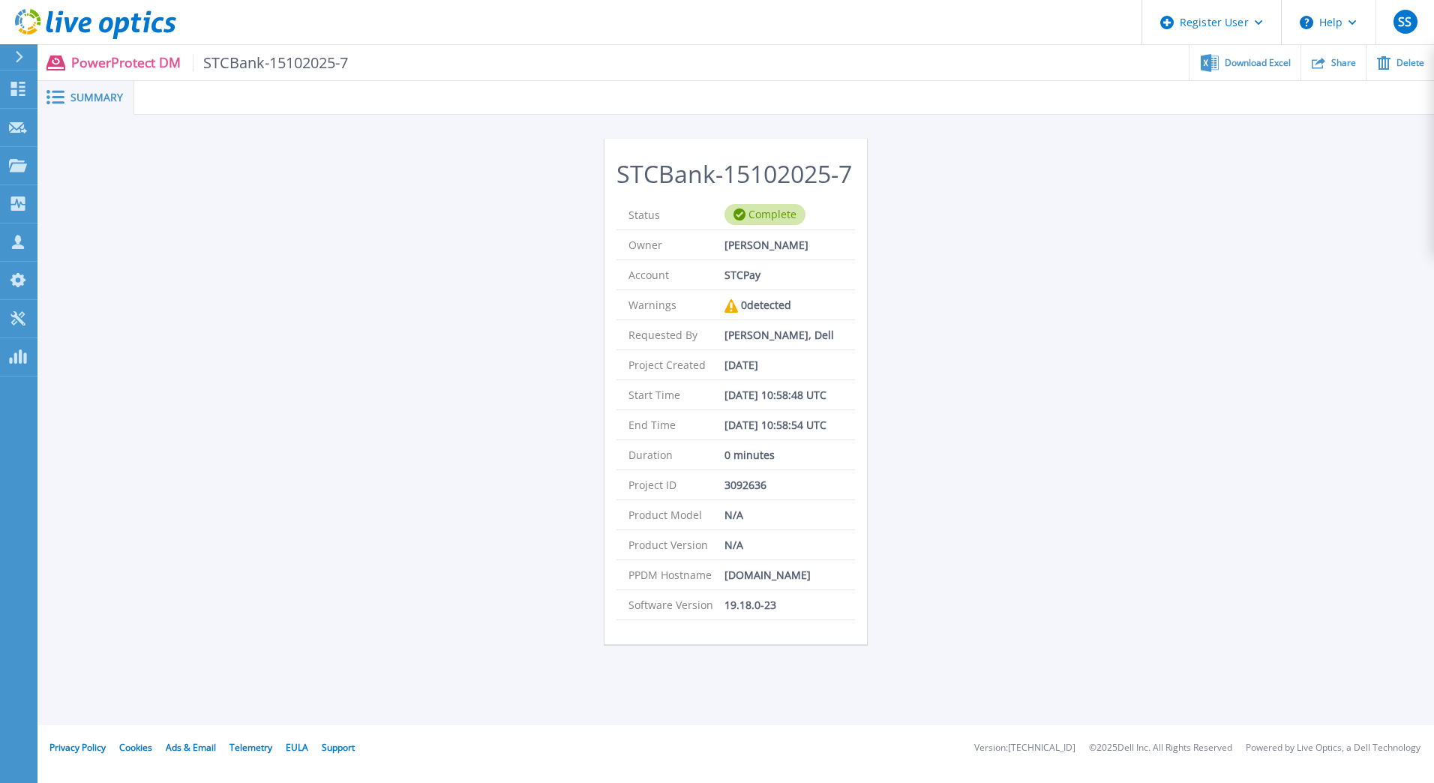
click at [743, 582] on p "[DOMAIN_NAME]" at bounding box center [767, 574] width 86 height 29
click at [743, 582] on p "sr120004am-p01.stcpay.com.sa" at bounding box center [767, 574] width 86 height 29
copy p "sr120004am-p01.stcpay.com.sa"
click at [1264, 59] on span "Download Excel" at bounding box center [1258, 62] width 66 height 9
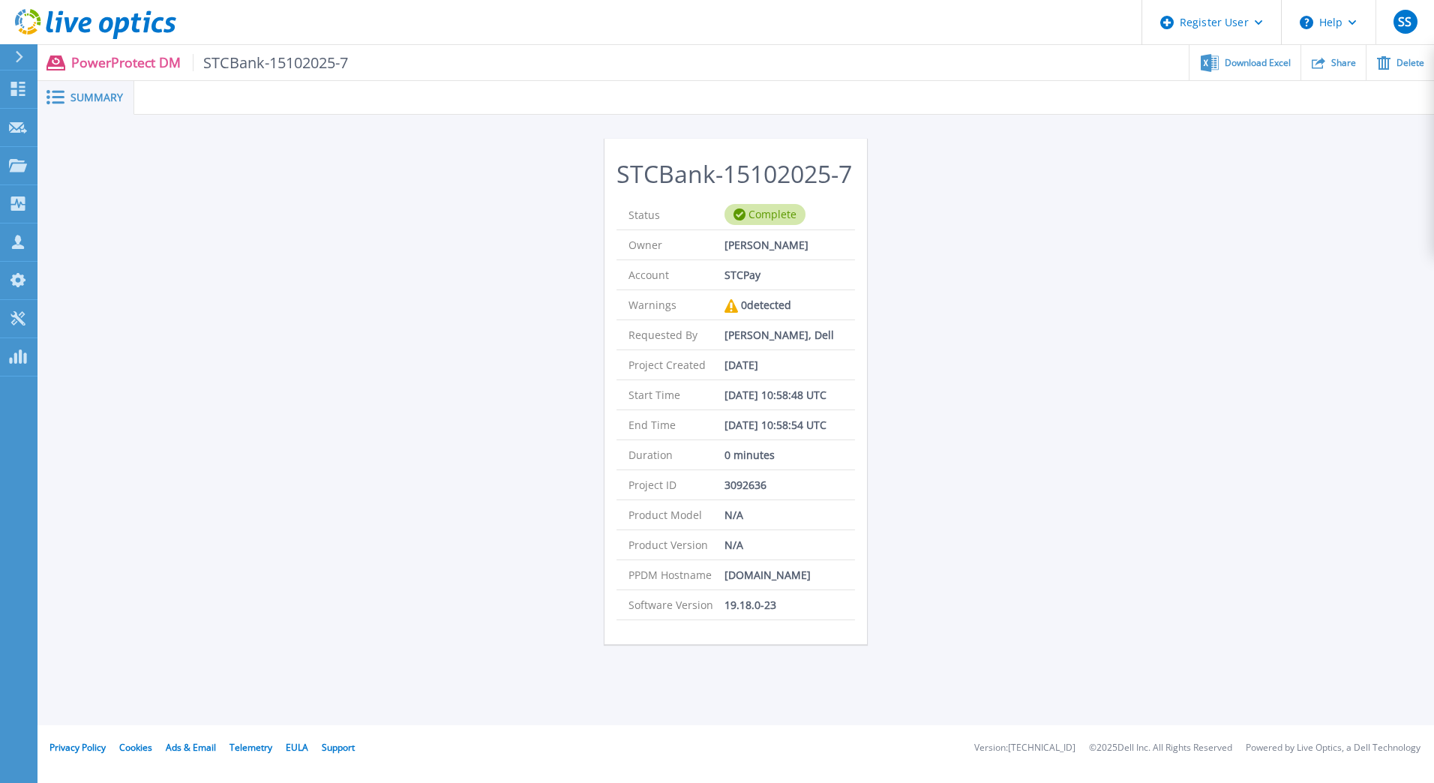
click at [25, 52] on div at bounding box center [25, 56] width 24 height 25
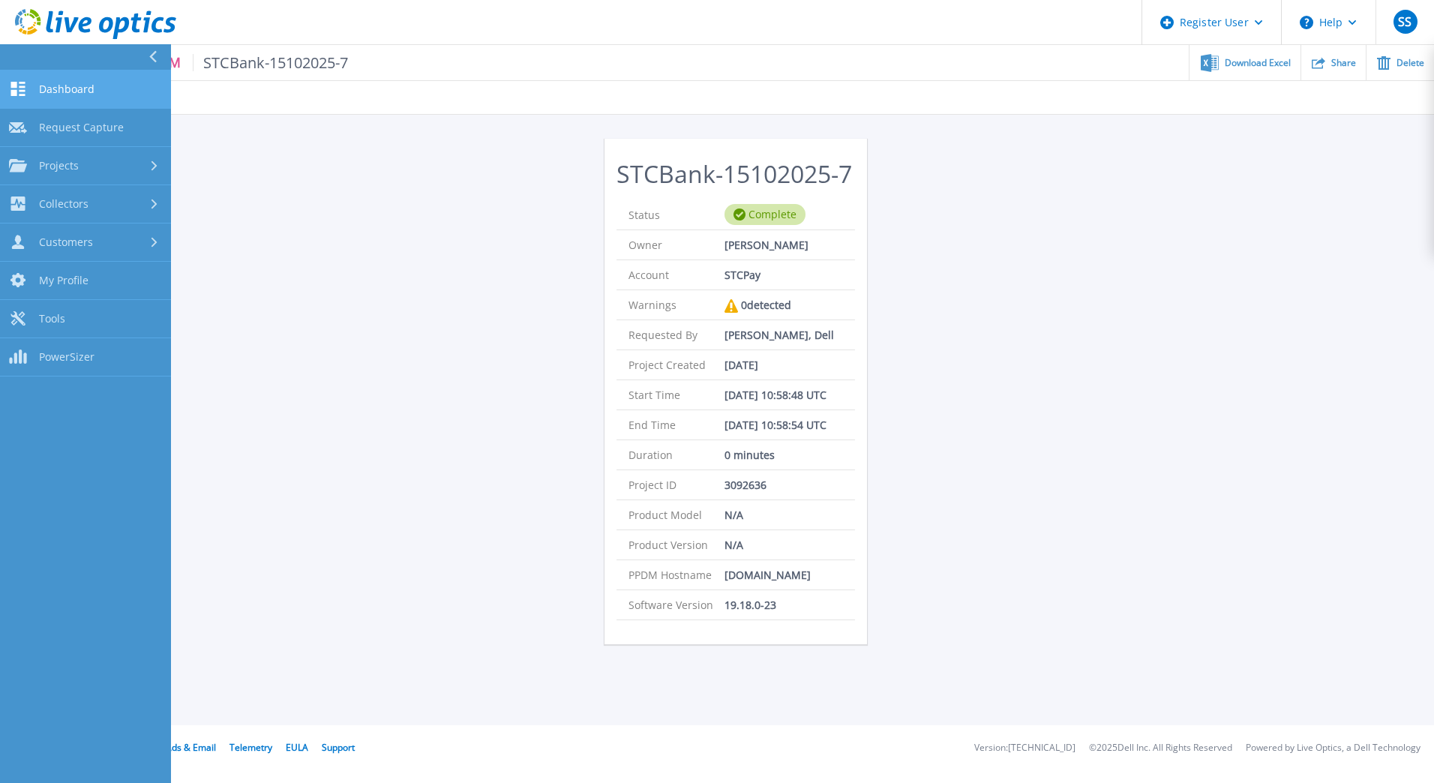
click at [70, 96] on link "Dashboard Dashboard" at bounding box center [85, 89] width 171 height 38
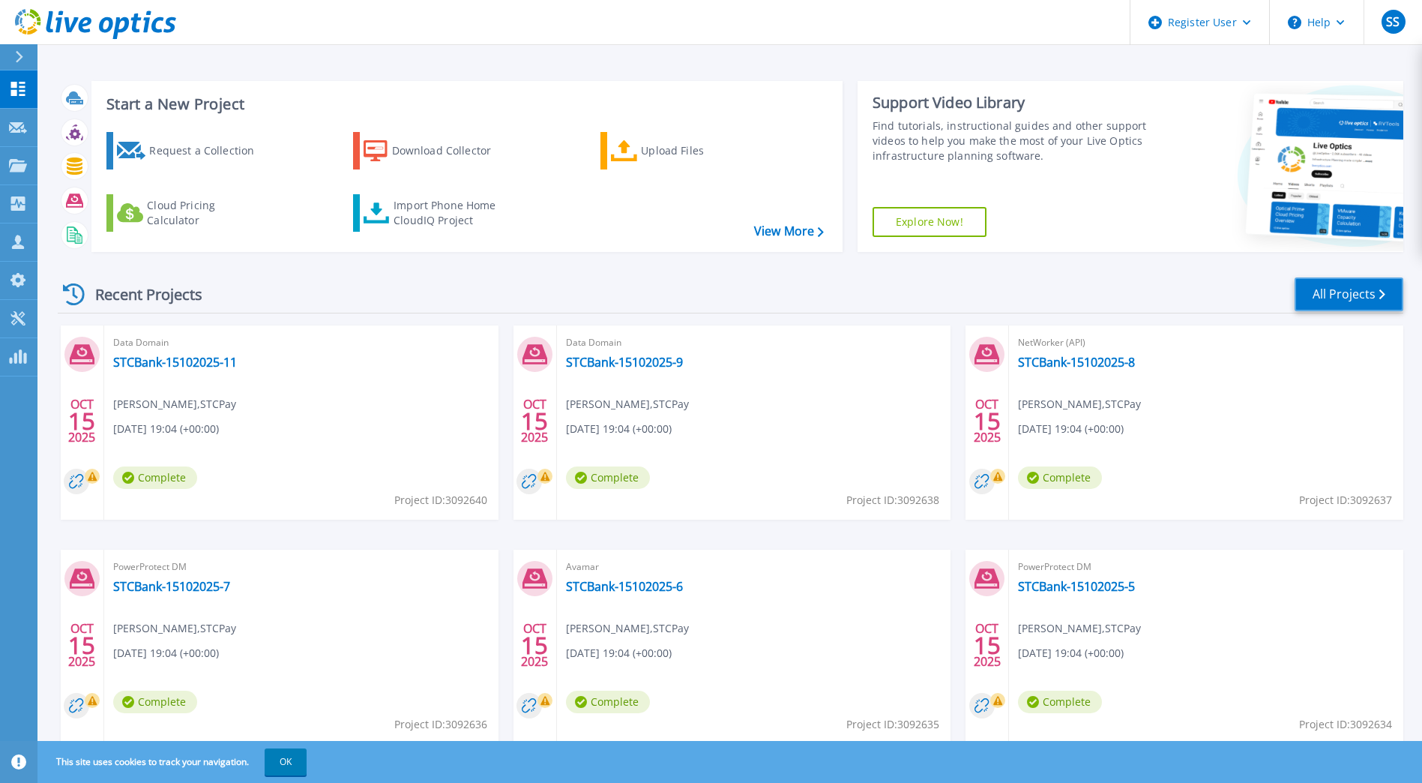
click at [1333, 295] on link "All Projects" at bounding box center [1349, 294] width 109 height 34
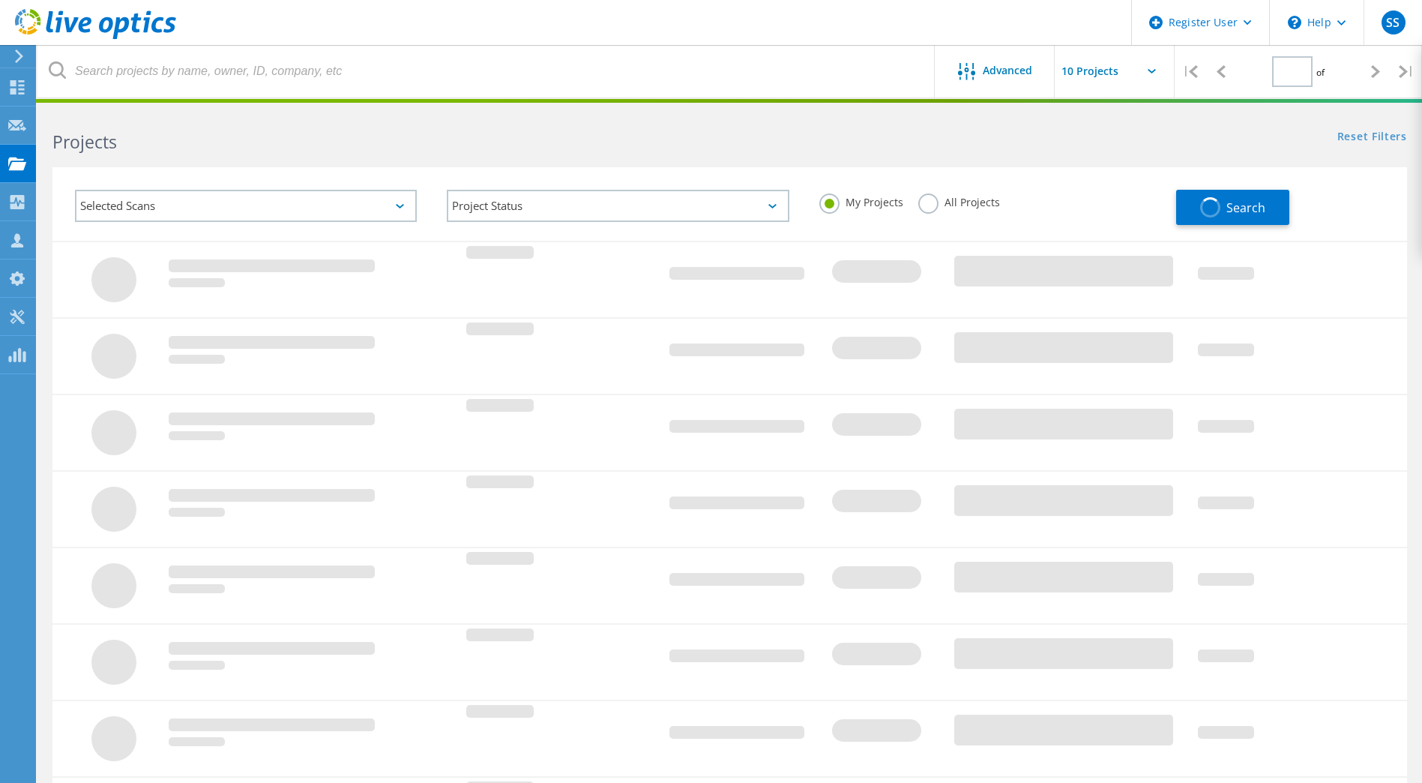
type input "1"
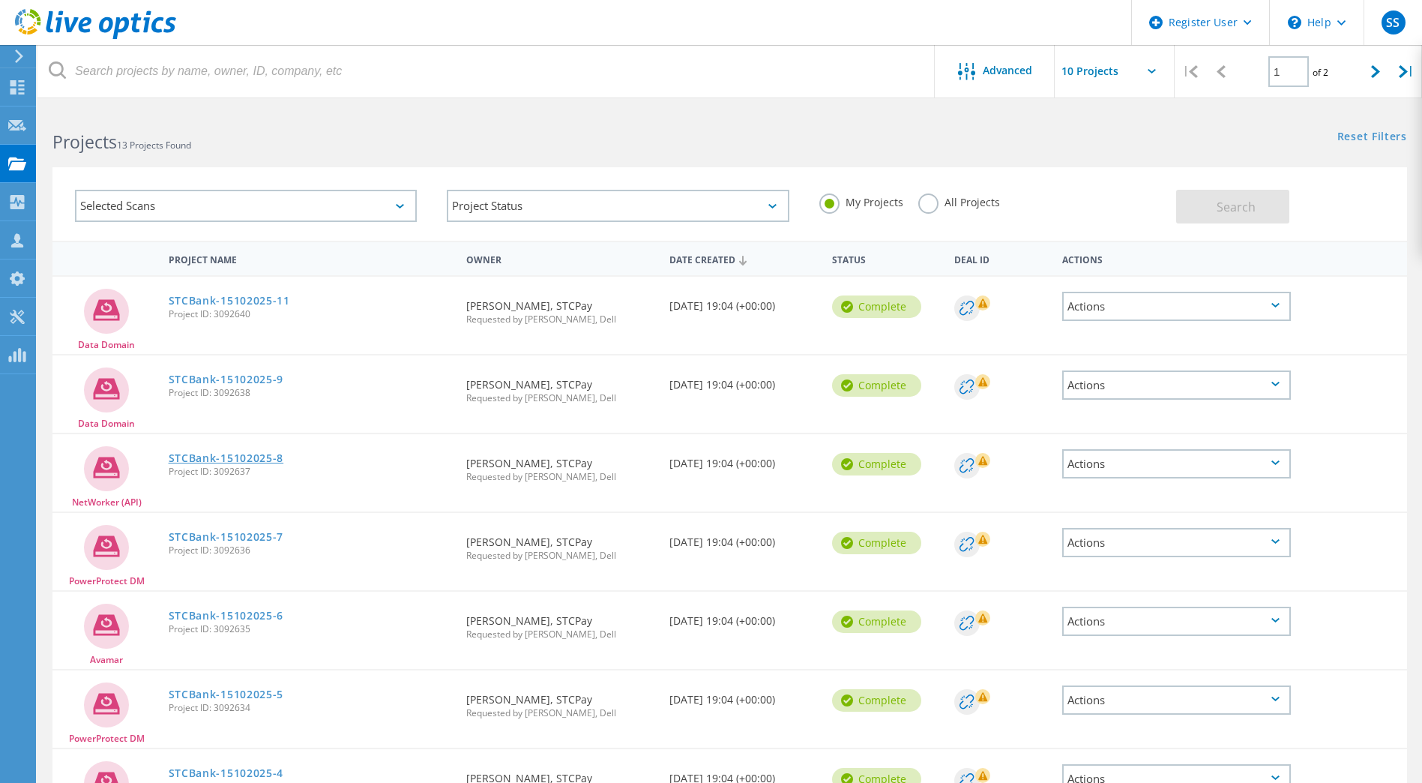
click at [189, 454] on link "STCBank-15102025-8" at bounding box center [226, 458] width 115 height 10
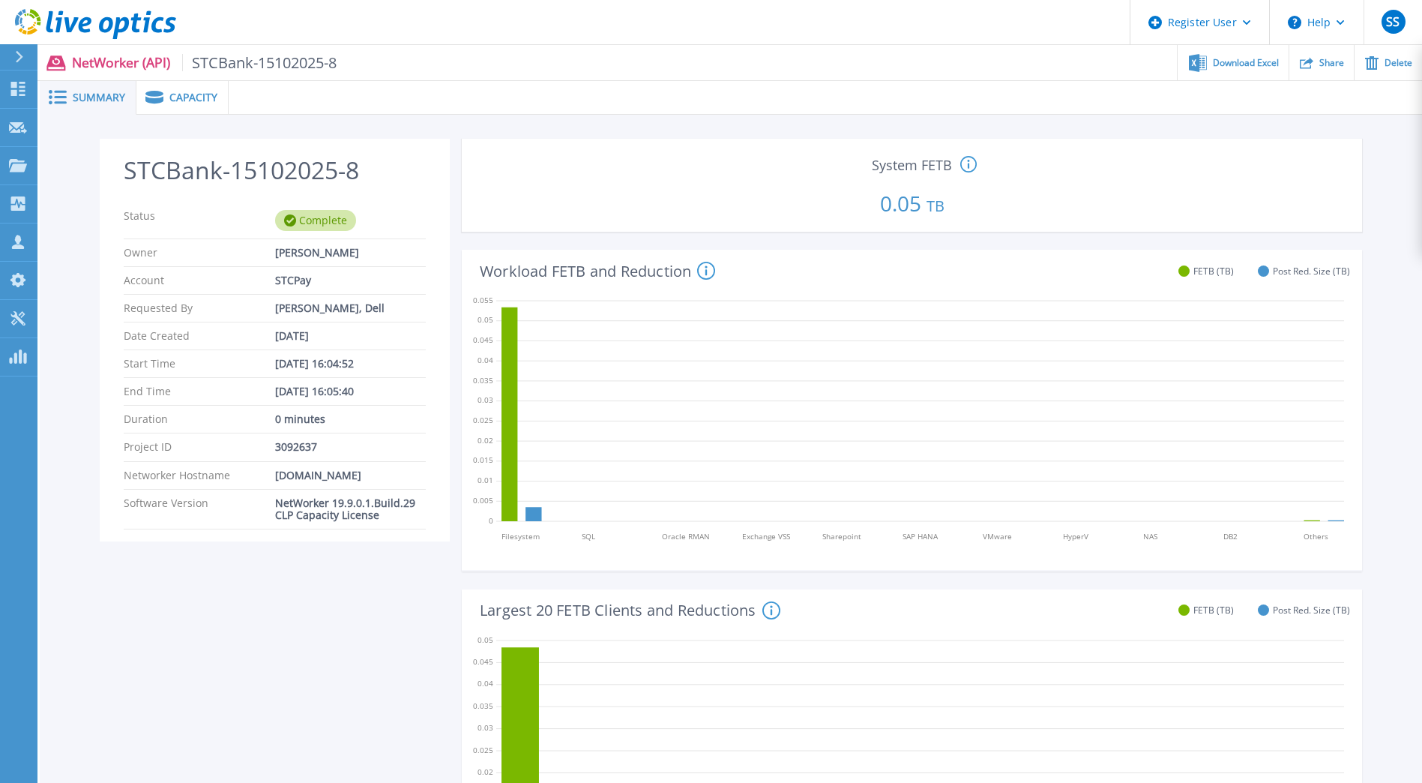
click at [303, 479] on div "[DOMAIN_NAME]" at bounding box center [350, 475] width 151 height 12
click at [303, 479] on div "sr120001wm-p01.ad.stcpay.com.sa" at bounding box center [350, 475] width 151 height 12
copy div "sr120001wm-p01.ad.stcpay.com.sa"
click at [1246, 65] on span "Download Excel" at bounding box center [1246, 62] width 66 height 9
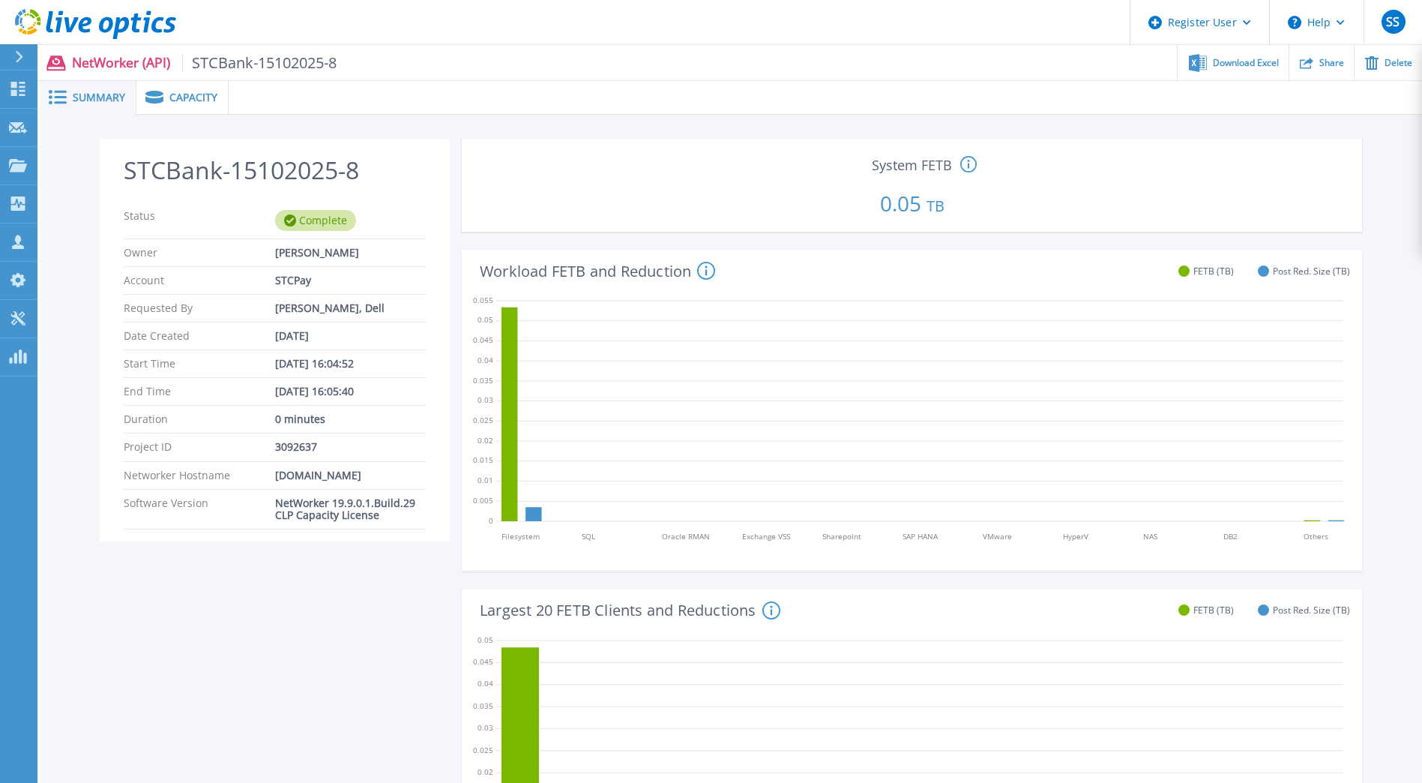
click at [15, 61] on icon at bounding box center [19, 57] width 8 height 12
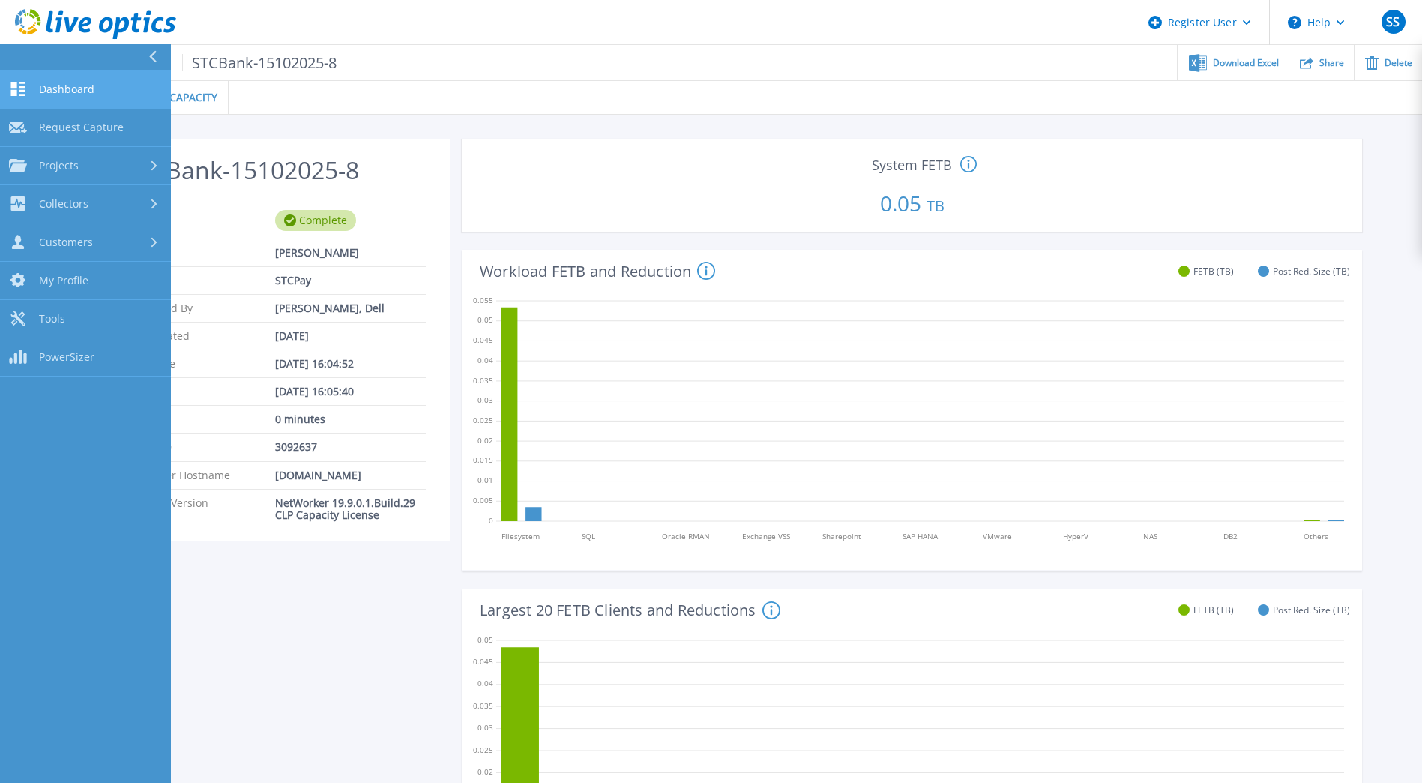
click at [64, 99] on link "Dashboard Dashboard" at bounding box center [85, 89] width 171 height 38
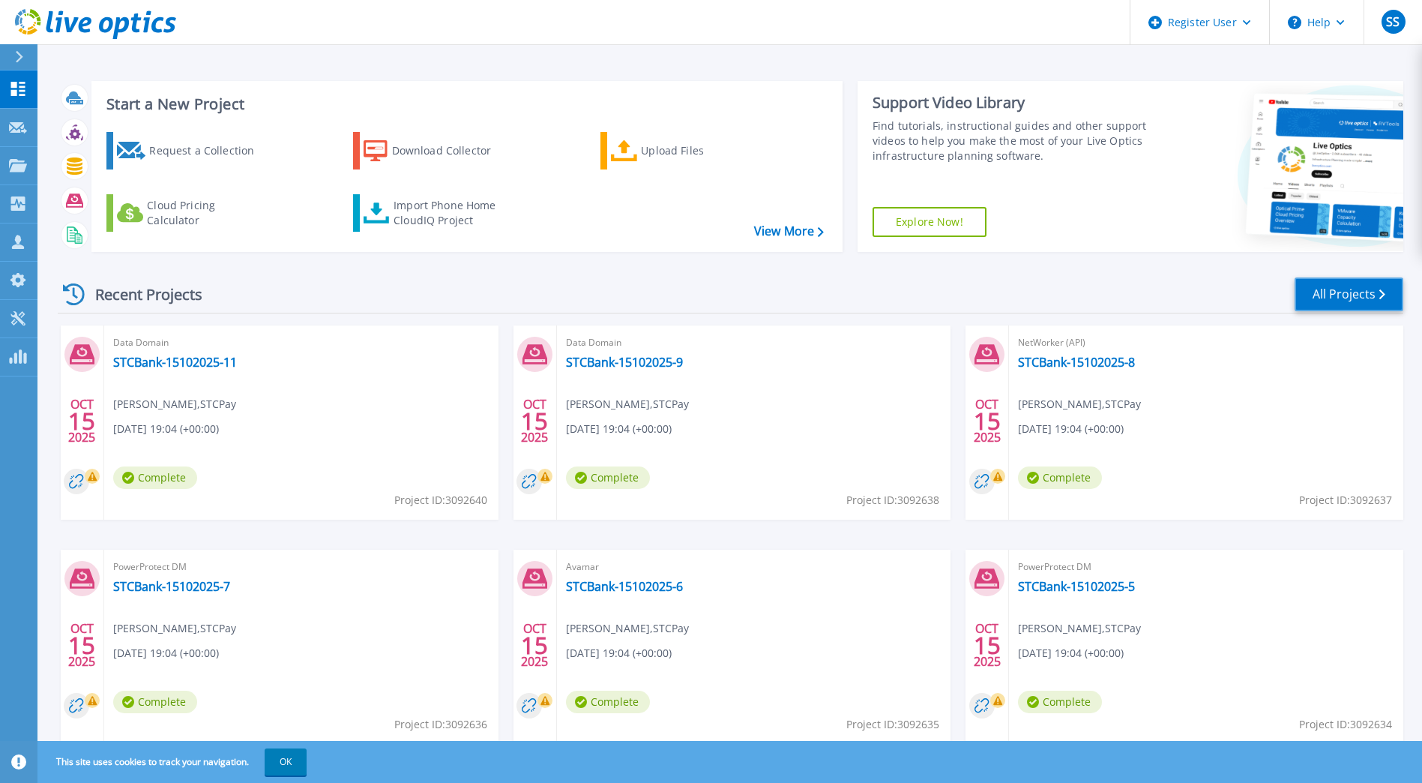
click at [1311, 298] on link "All Projects" at bounding box center [1349, 294] width 109 height 34
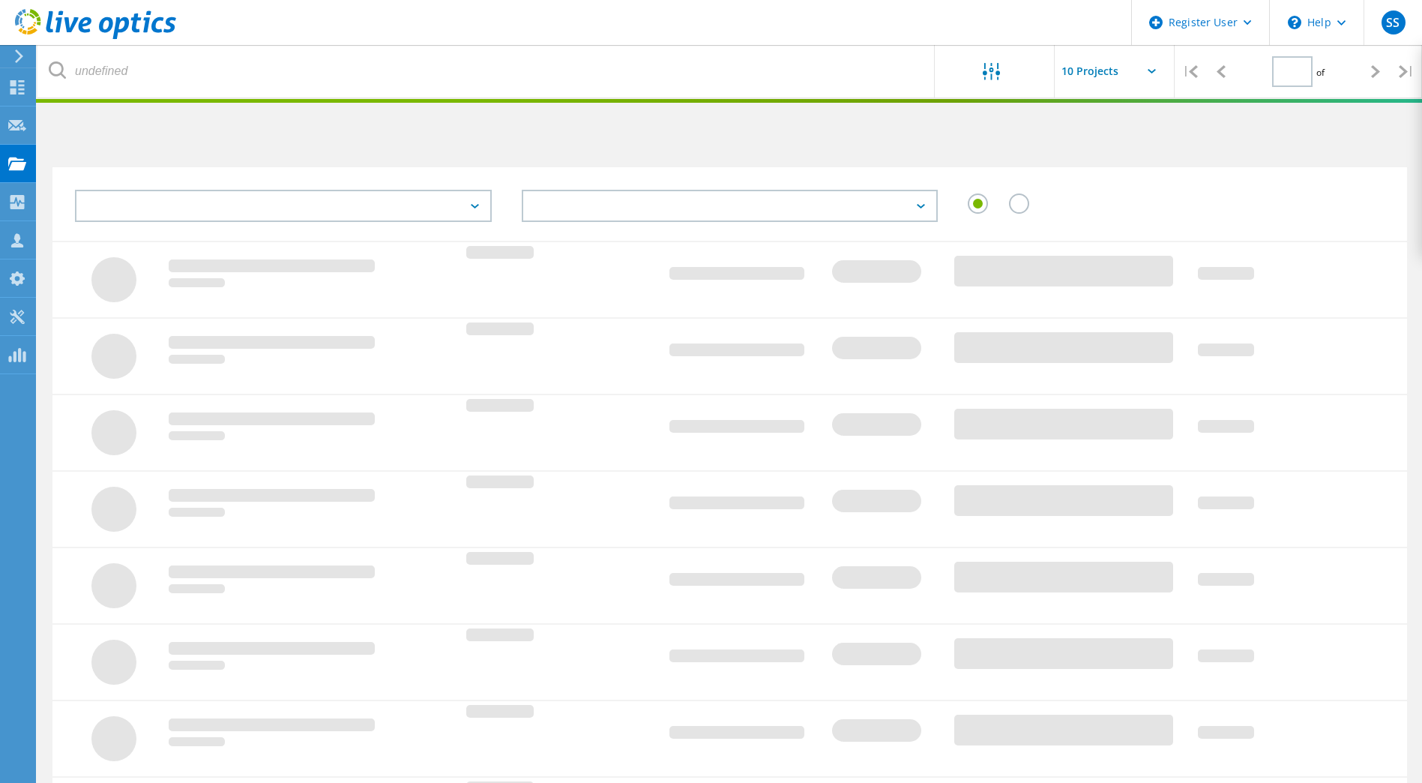
type input "1"
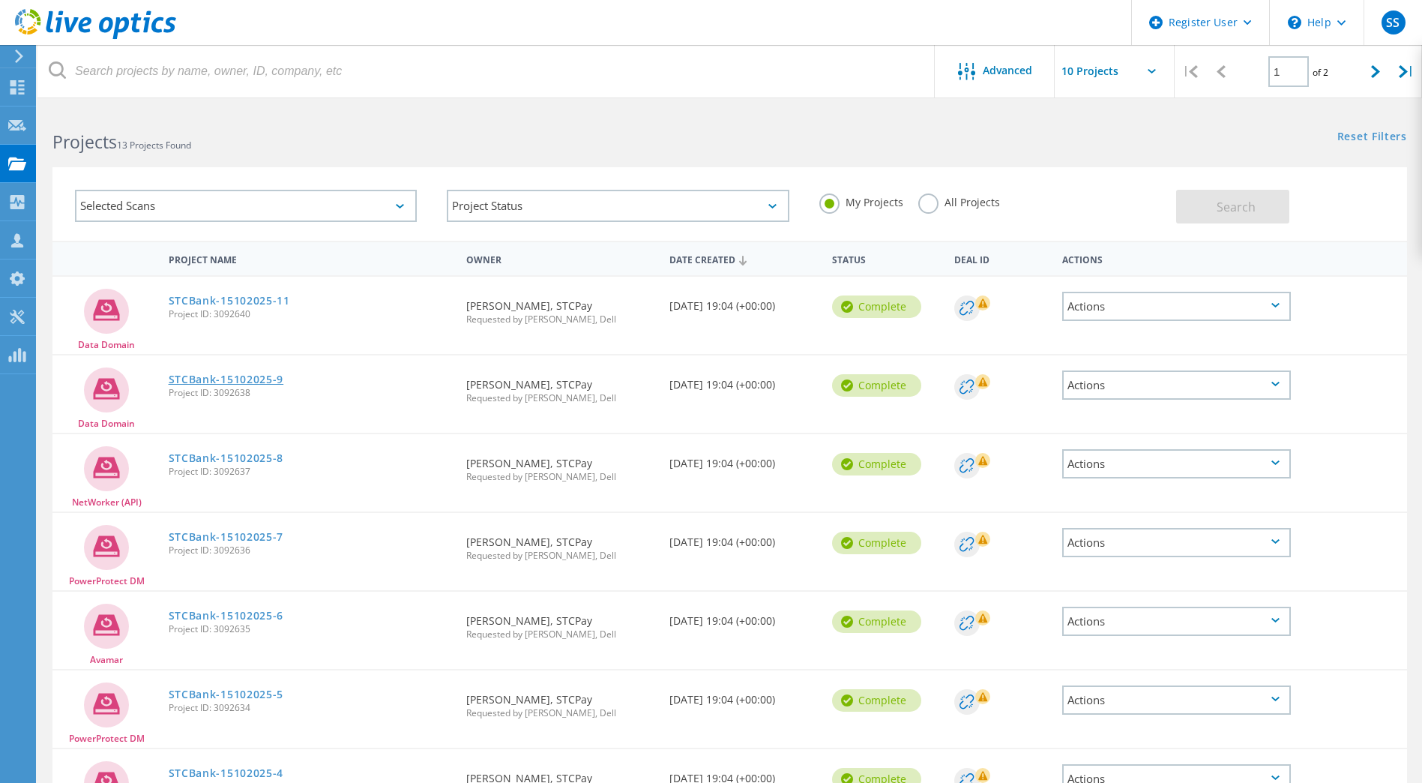
click at [212, 377] on link "STCBank-15102025-9" at bounding box center [226, 379] width 115 height 10
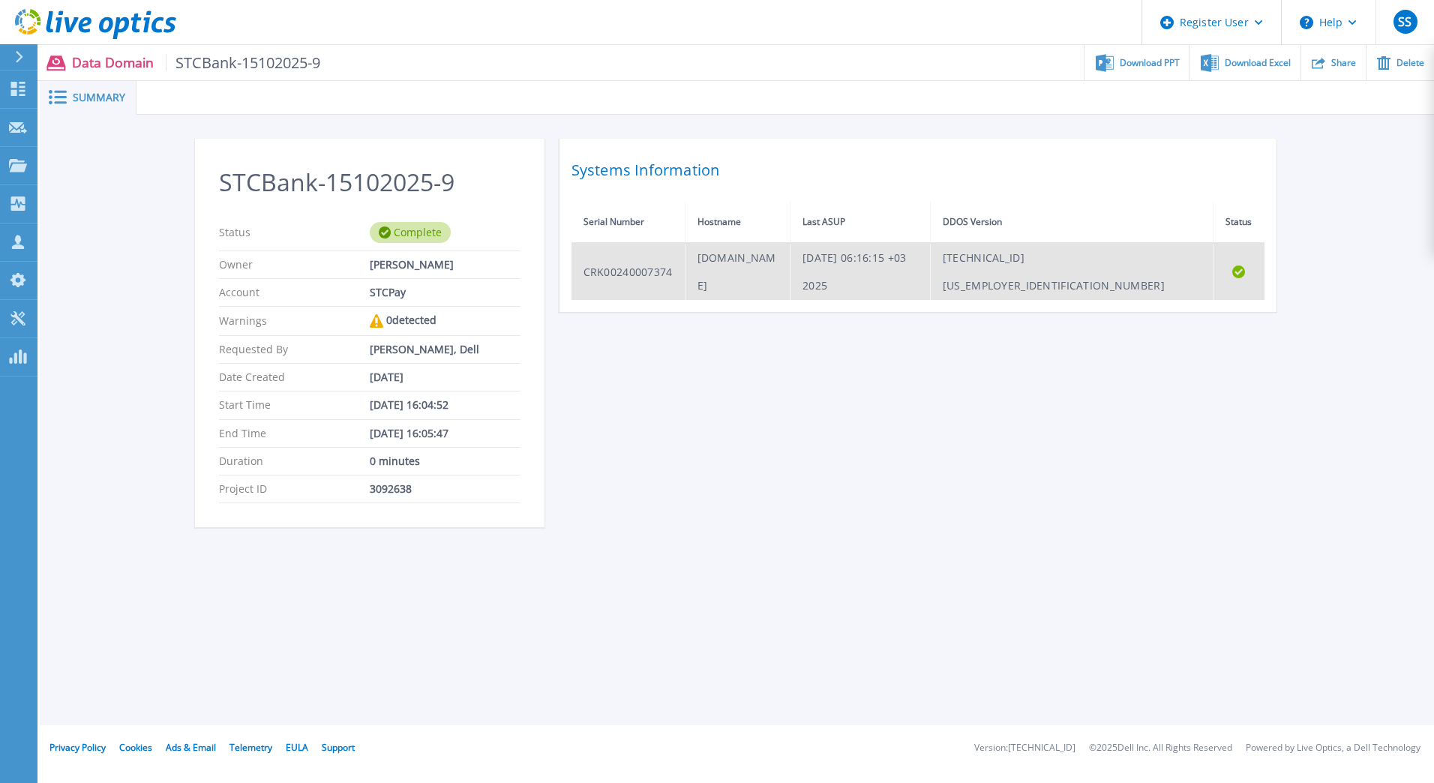
click at [750, 262] on td "[DOMAIN_NAME]" at bounding box center [737, 271] width 105 height 57
copy td "[DOMAIN_NAME]"
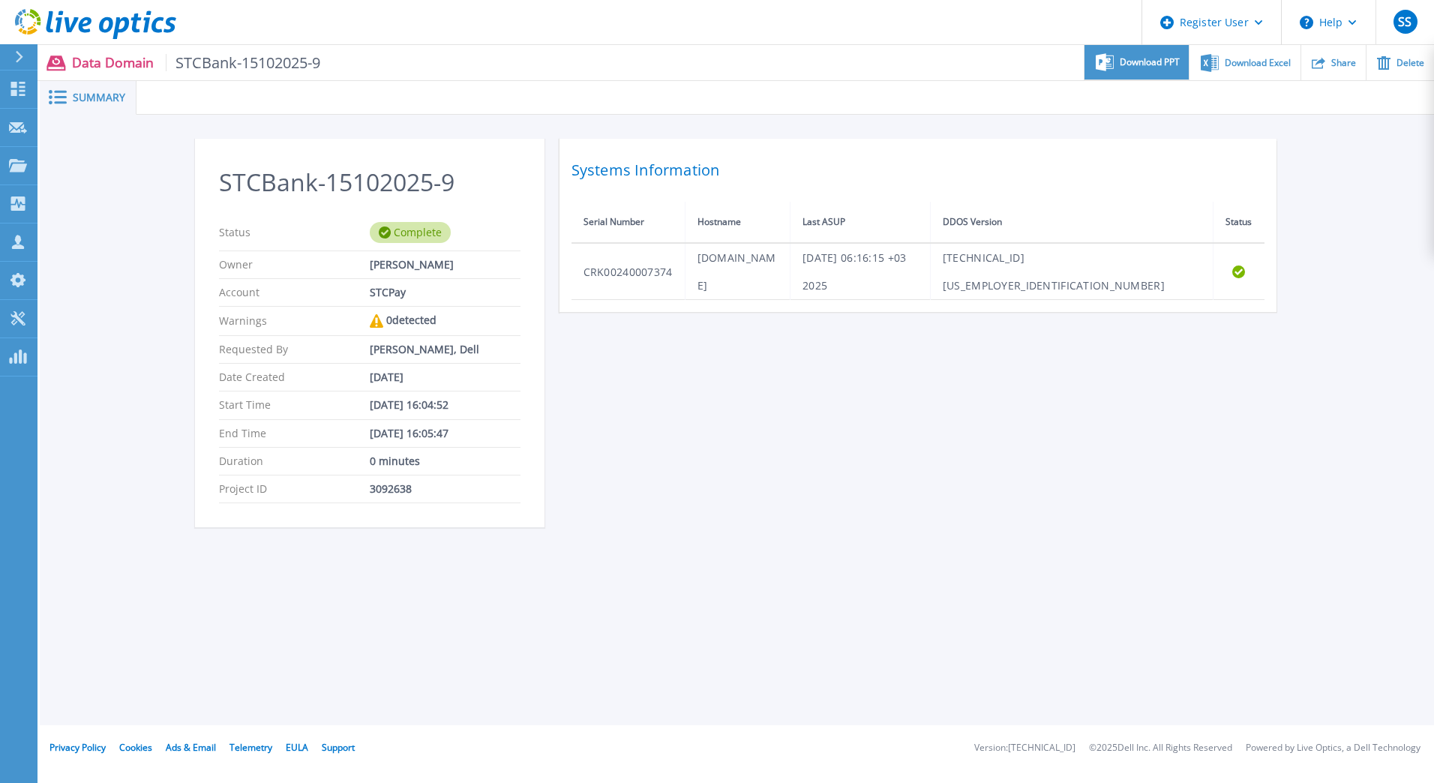
click at [1156, 58] on span "Download PPT" at bounding box center [1150, 62] width 60 height 9
click at [1000, 136] on div "STCBank-15102025-9 Status Complete Owner [PERSON_NAME] Account STCPay Warnings …" at bounding box center [737, 341] width 1394 height 453
click at [1229, 65] on span "Download Excel" at bounding box center [1258, 62] width 66 height 9
click at [802, 539] on div "STCBank-15102025-9 Status Complete Owner Waseem Ahmed Account STCPay Warnings 0…" at bounding box center [737, 342] width 1084 height 406
click at [17, 67] on div at bounding box center [25, 56] width 24 height 25
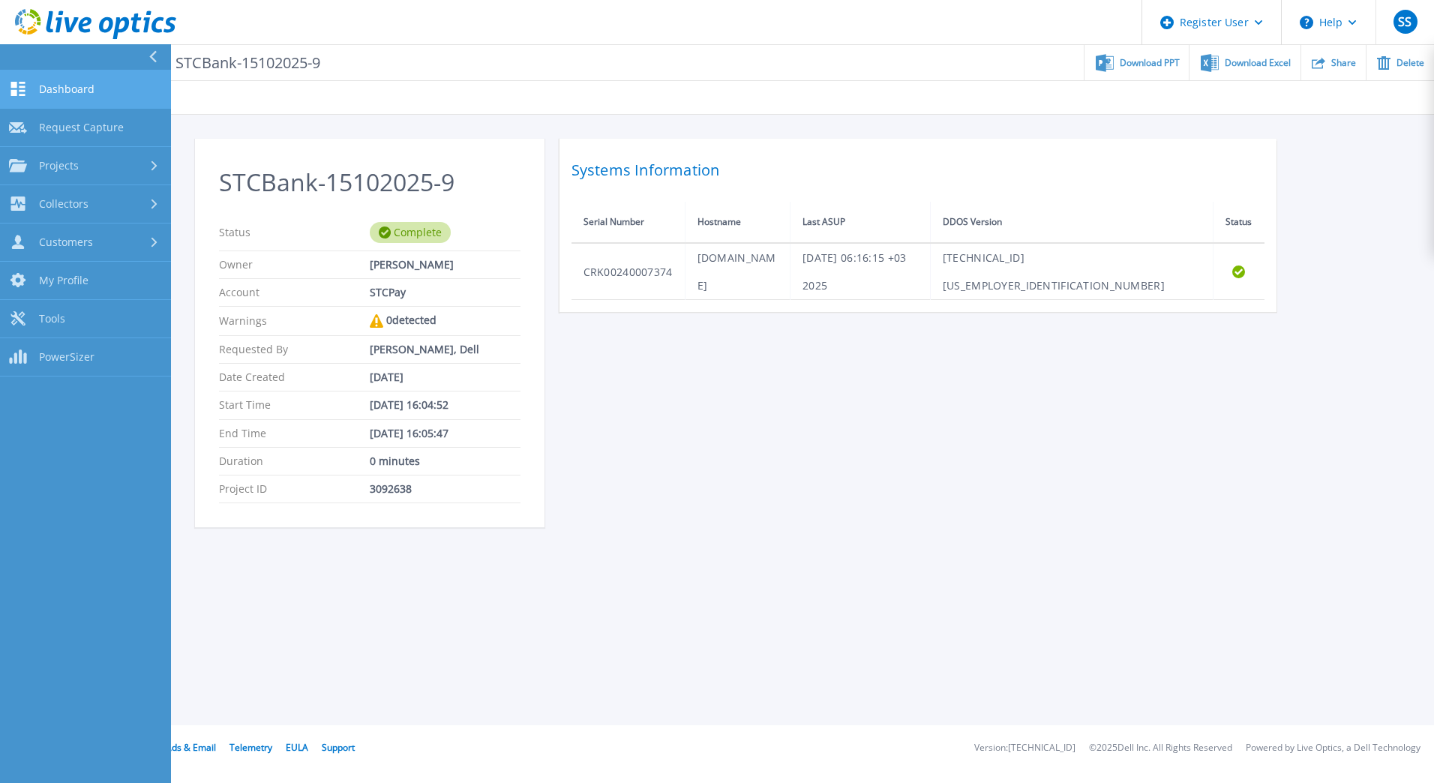
click at [63, 101] on link "Dashboard Dashboard" at bounding box center [85, 89] width 171 height 38
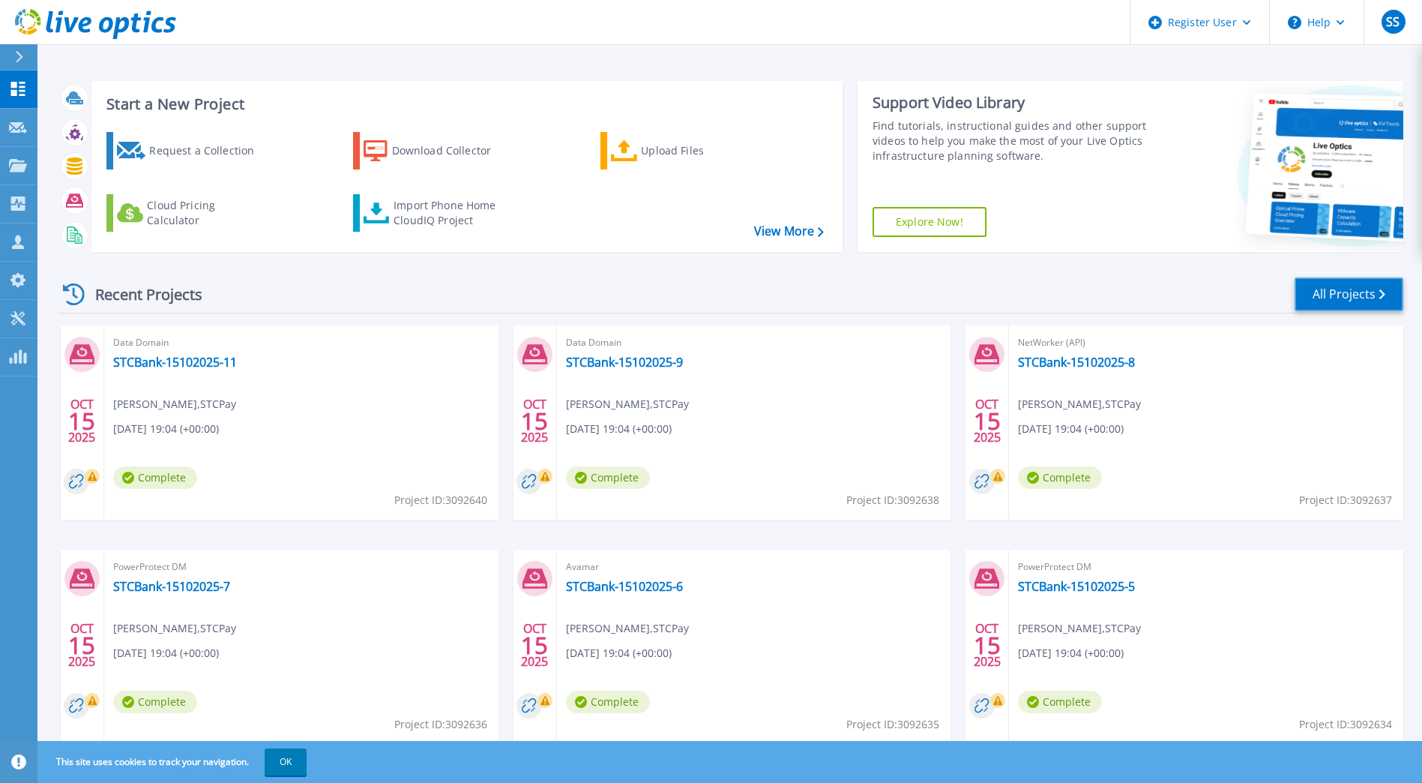
click at [1327, 293] on link "All Projects" at bounding box center [1349, 294] width 109 height 34
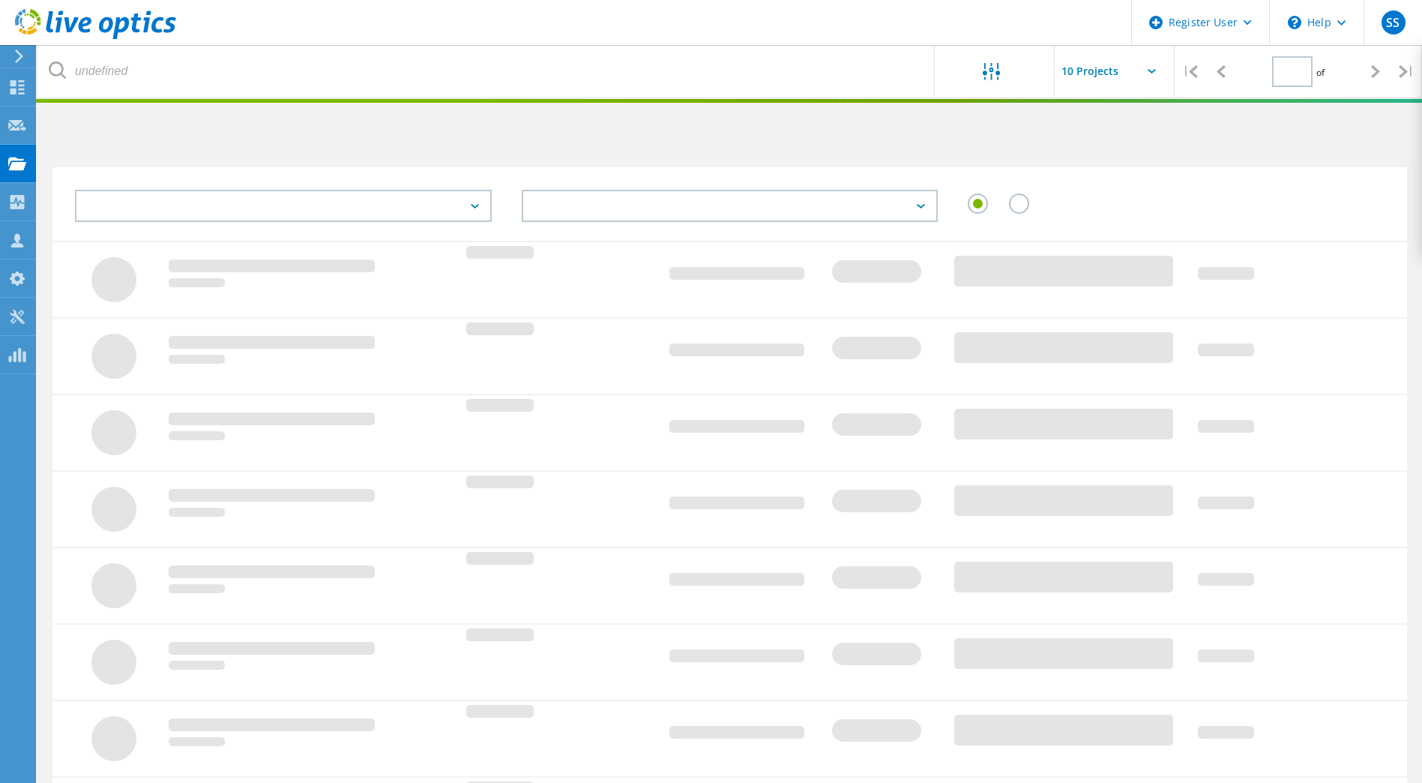
type input "1"
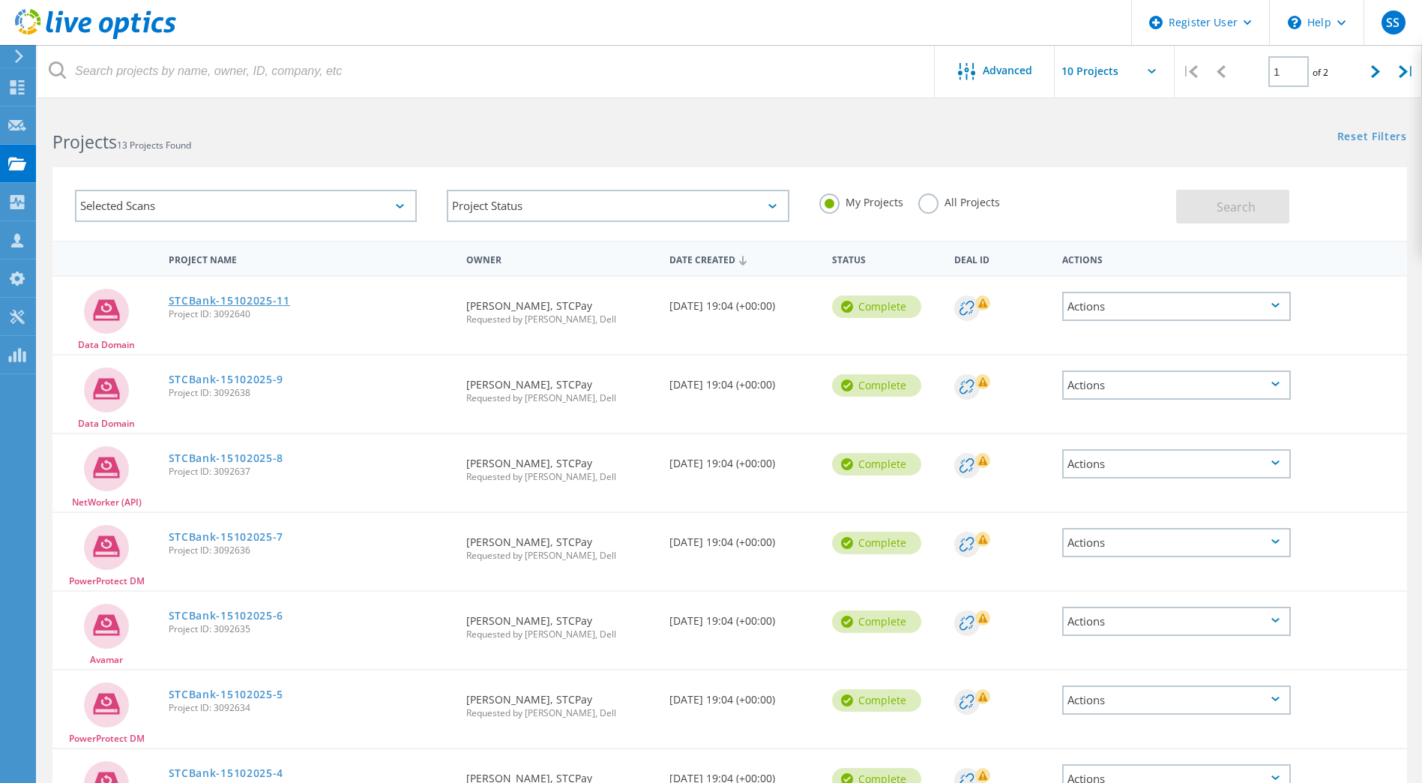
click at [274, 297] on link "STCBank-15102025-11" at bounding box center [229, 300] width 121 height 10
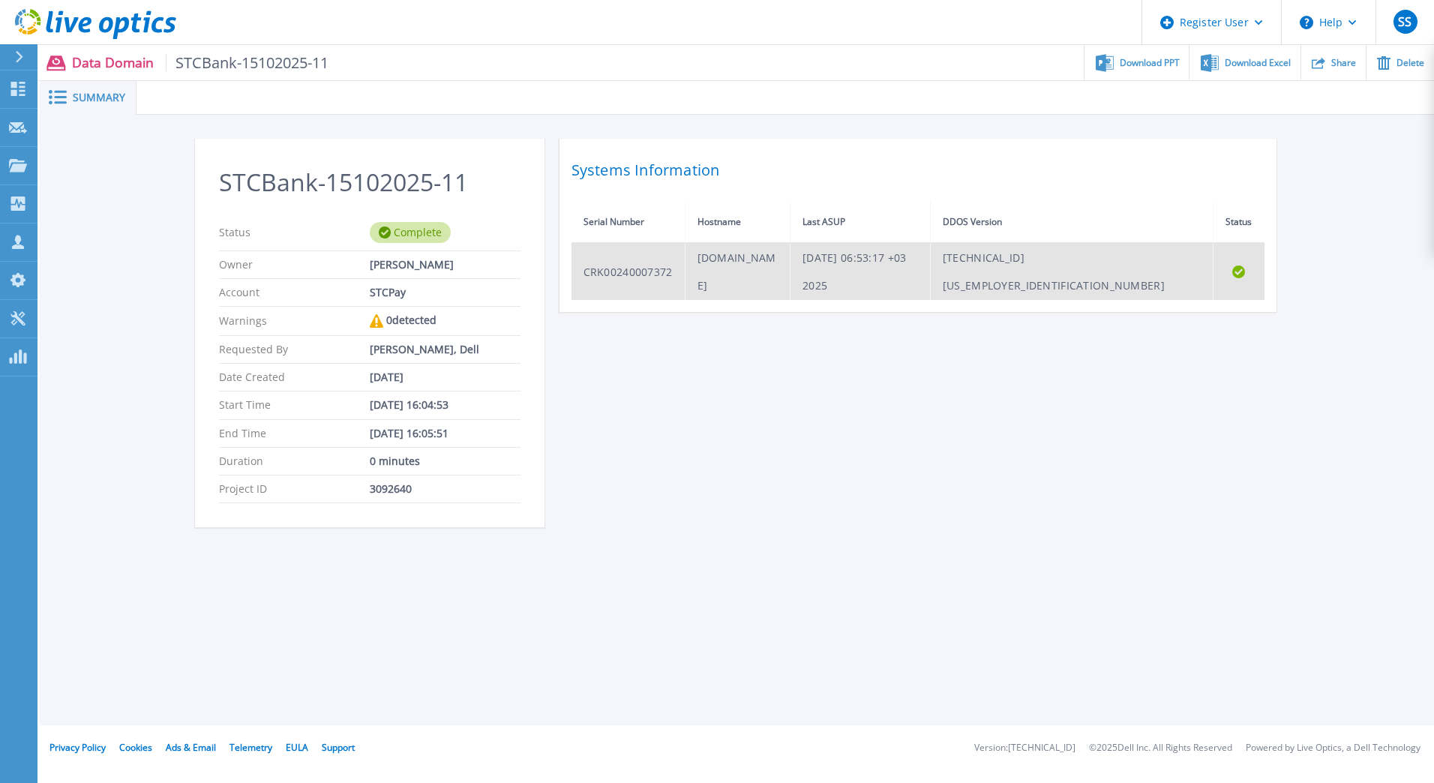
click at [790, 249] on td "sd120006dm-p01.stcpay.com.sa" at bounding box center [737, 271] width 105 height 57
click at [790, 248] on td "sd120006dm-p01.stcpay.com.sa" at bounding box center [737, 271] width 105 height 57
copy td "sd120006dm-p01.stcpay.com.sa"
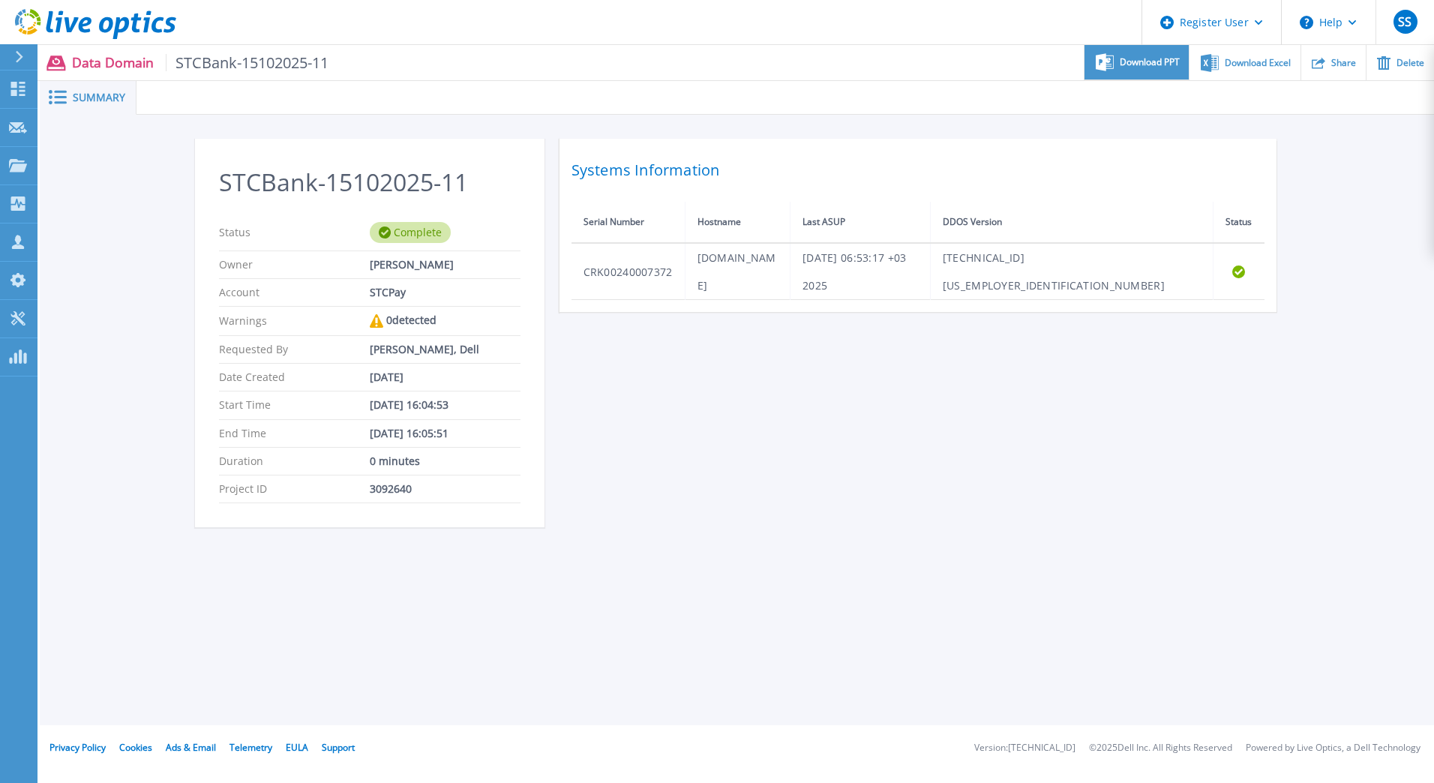
click at [1129, 65] on span "Download PPT" at bounding box center [1150, 62] width 60 height 9
click at [969, 166] on h2 "Systems Information" at bounding box center [917, 170] width 693 height 27
click at [1235, 61] on span "Download Excel" at bounding box center [1258, 62] width 66 height 9
click at [969, 463] on div "STCBank-15102025-11 Status Complete Owner Waseem Ahmed Account STCPay Warnings …" at bounding box center [737, 342] width 1084 height 406
click at [15, 53] on icon at bounding box center [19, 57] width 8 height 12
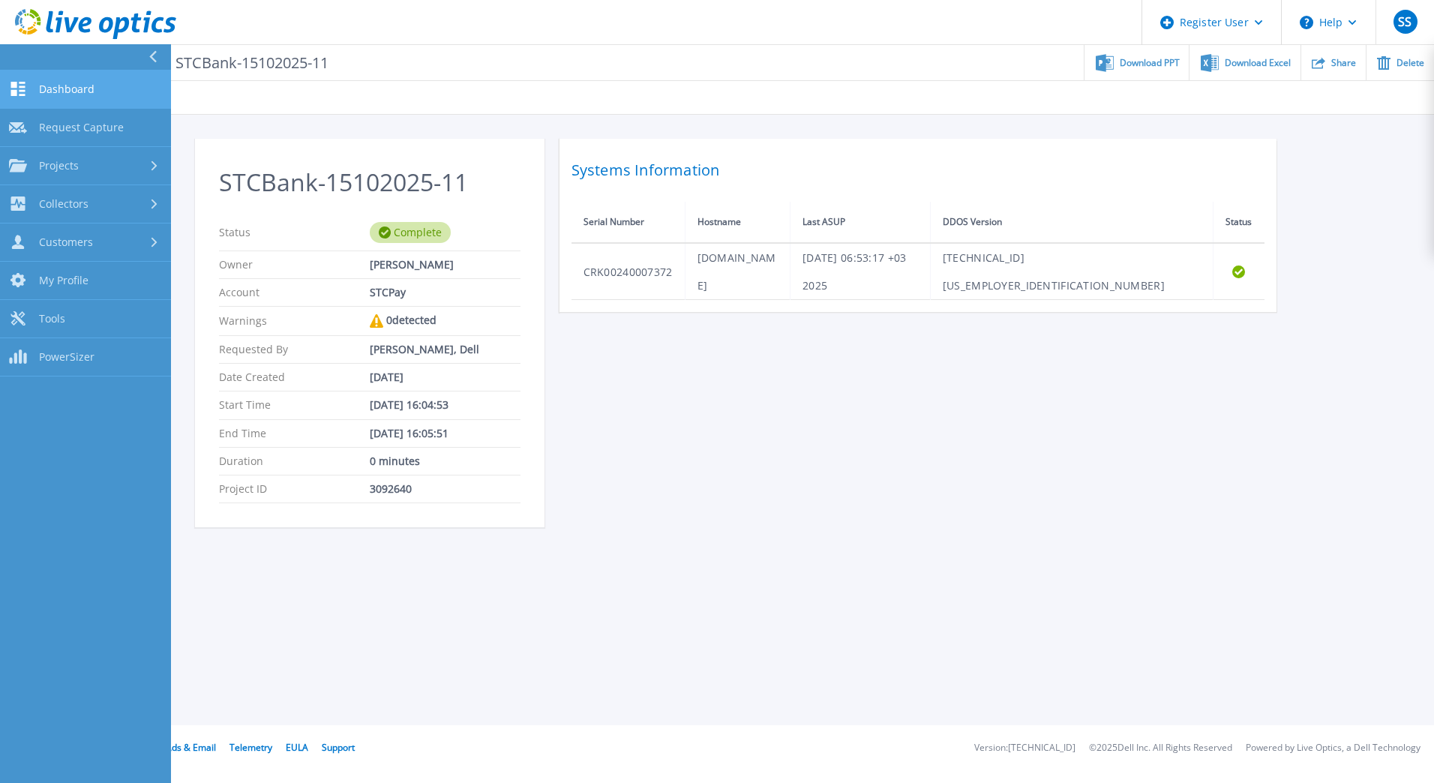
click at [101, 98] on link "Dashboard Dashboard" at bounding box center [85, 89] width 171 height 38
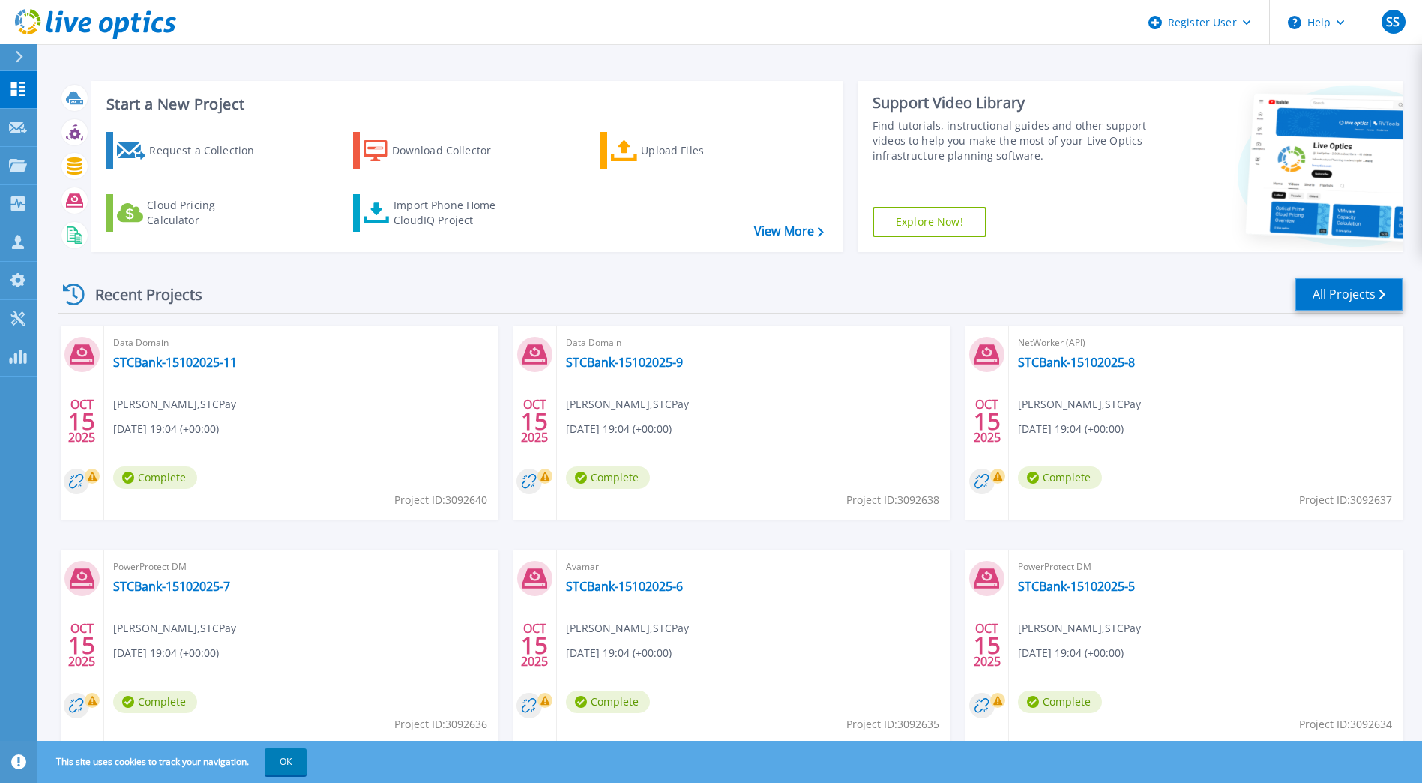
click at [1343, 294] on link "All Projects" at bounding box center [1349, 294] width 109 height 34
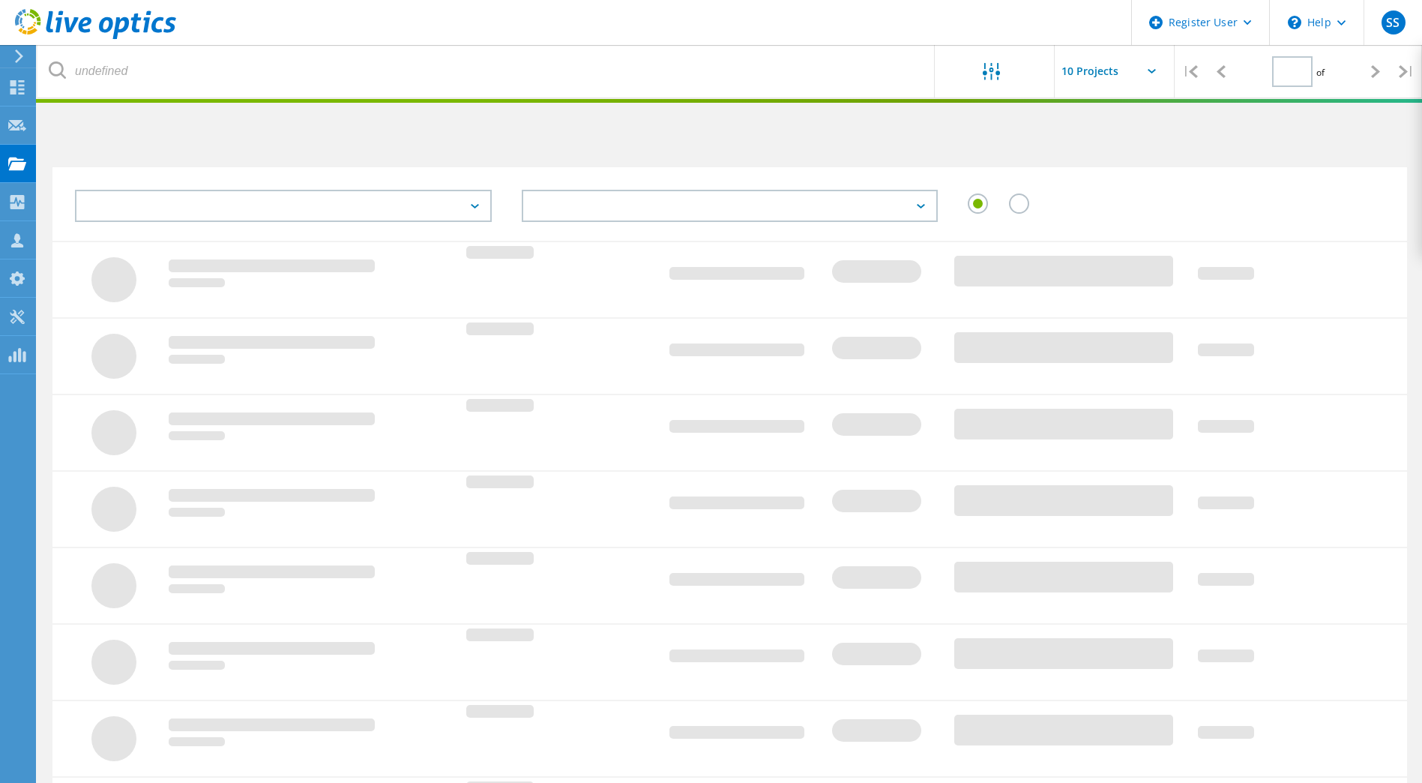
type input "1"
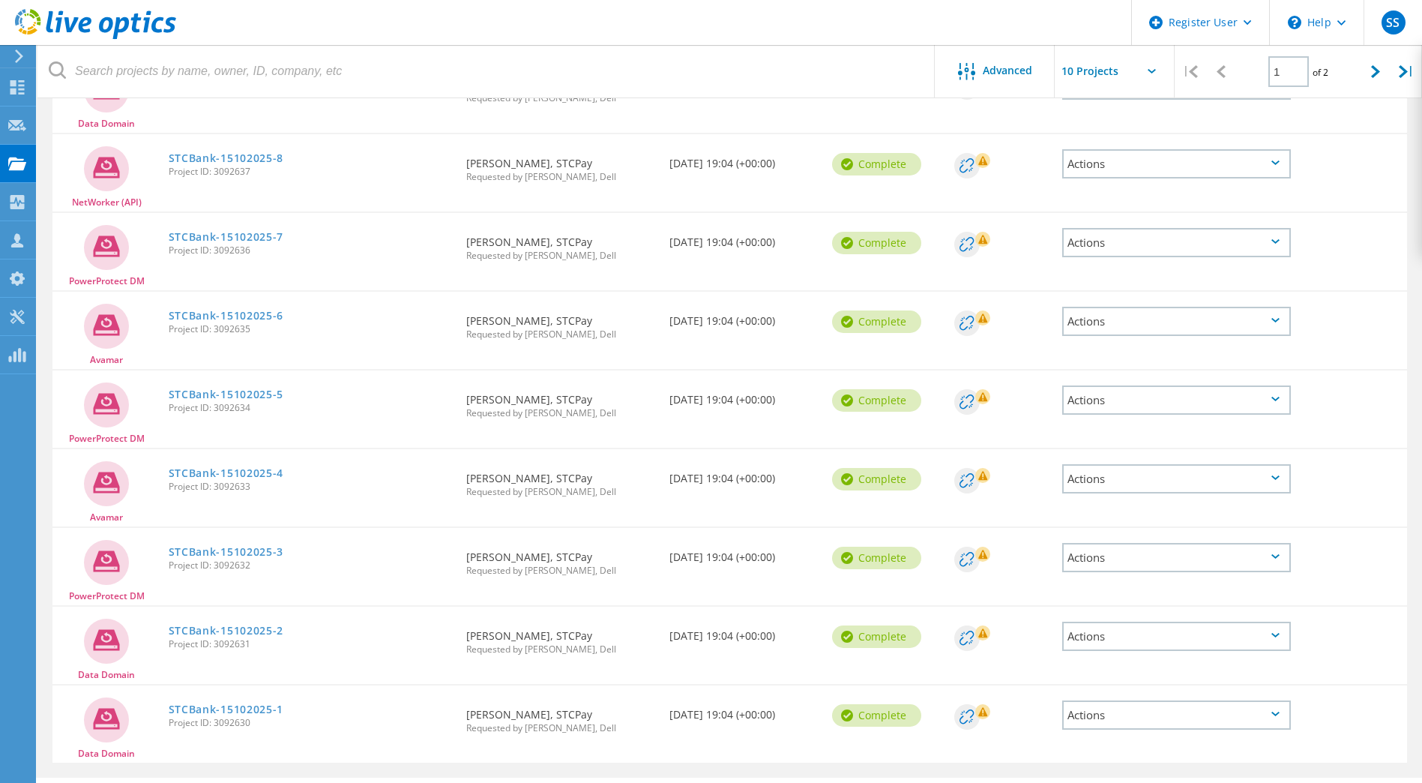
scroll to position [340, 0]
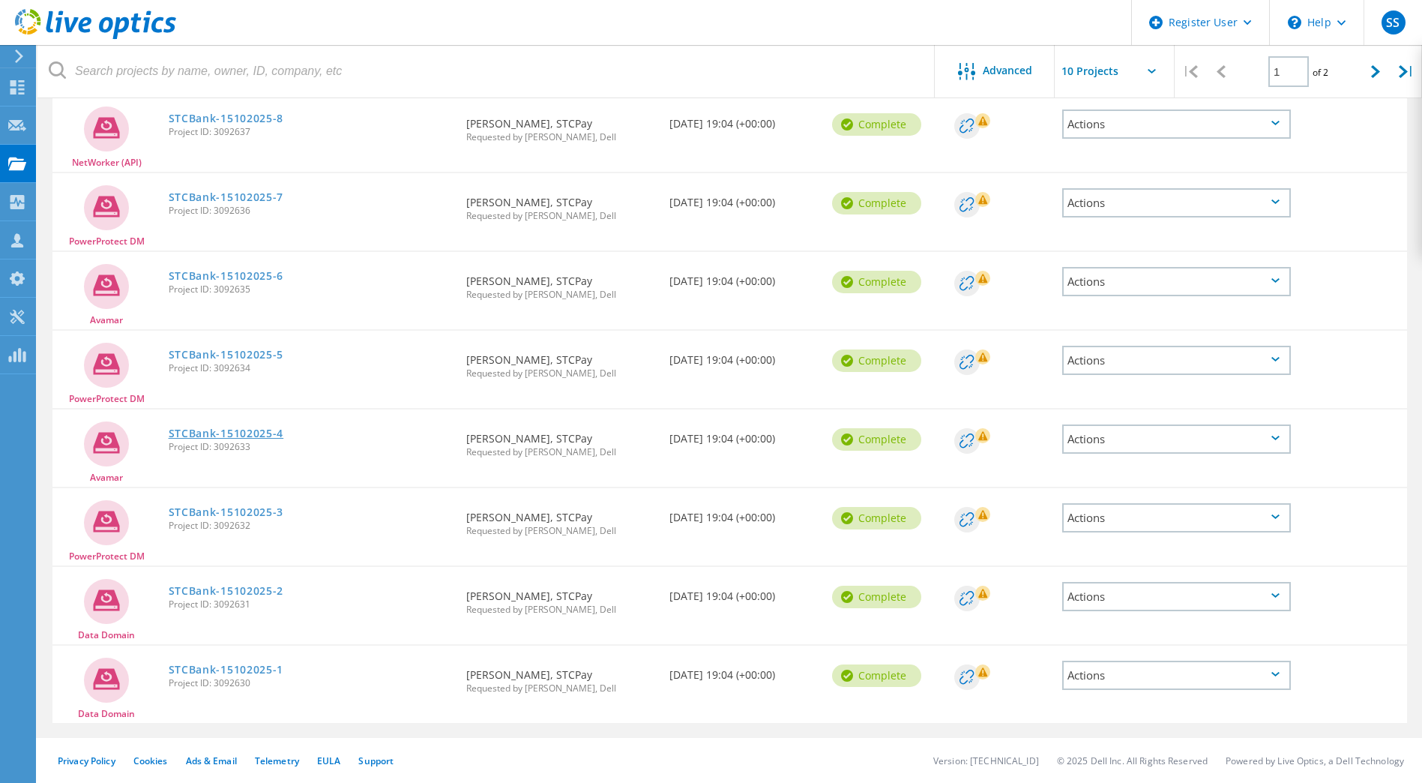
click at [199, 434] on link "STCBank-15102025-4" at bounding box center [226, 433] width 115 height 10
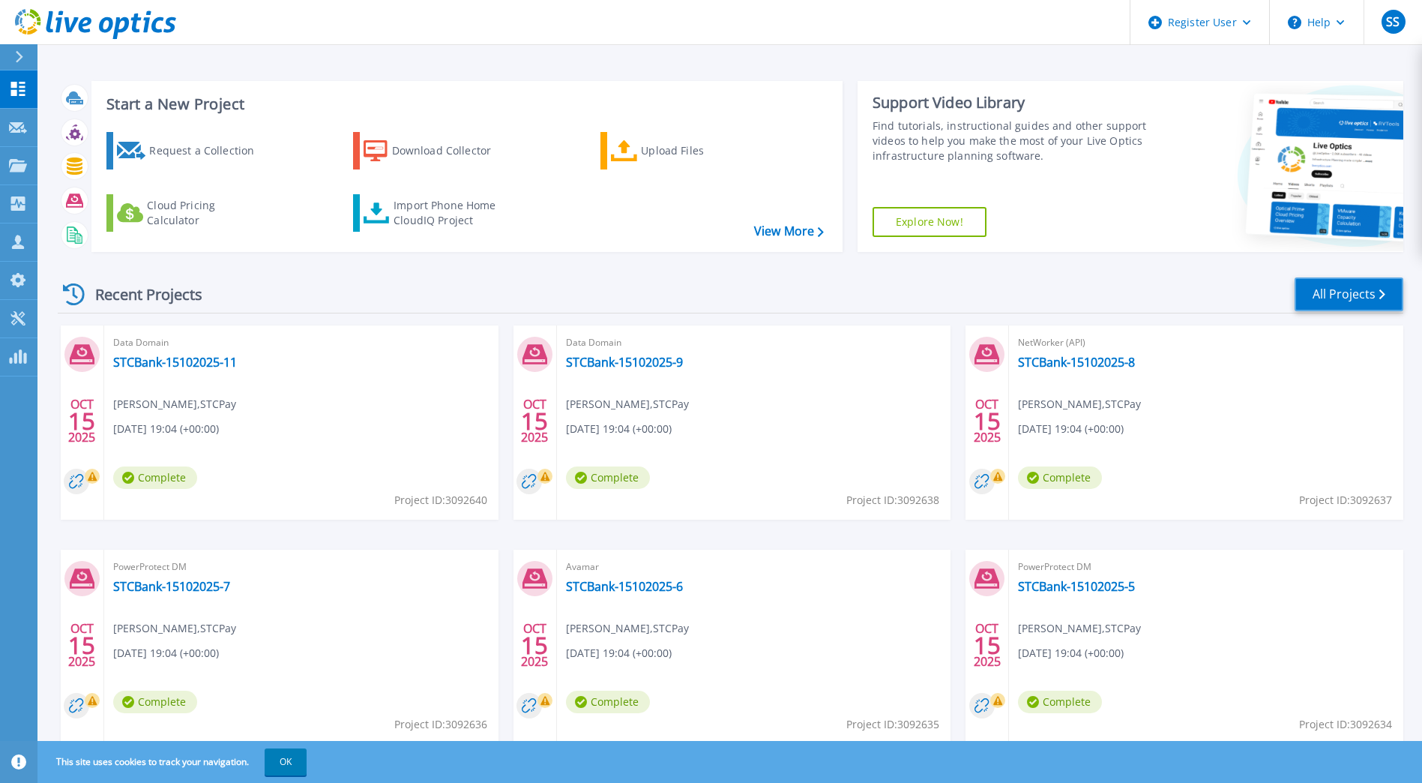
click at [1332, 295] on link "All Projects" at bounding box center [1349, 294] width 109 height 34
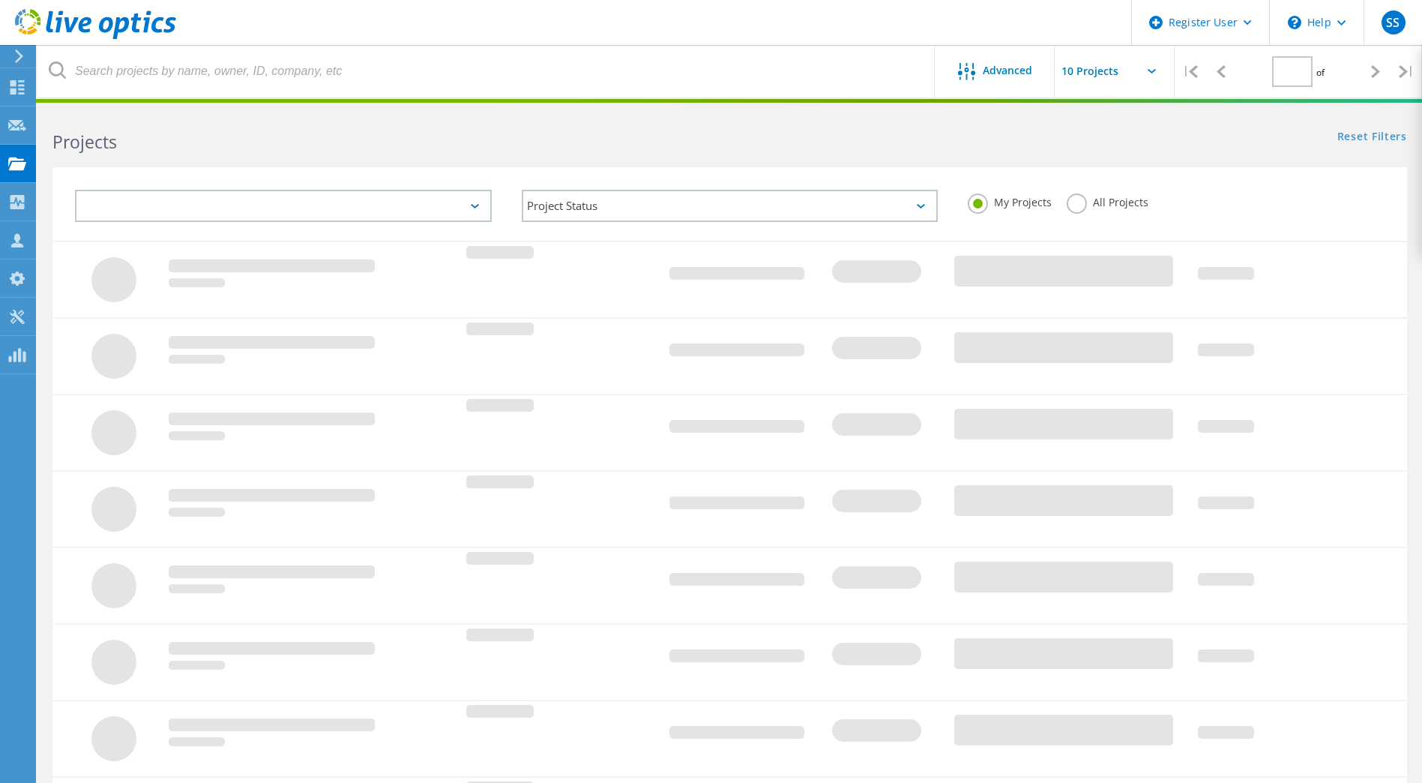
type input "1"
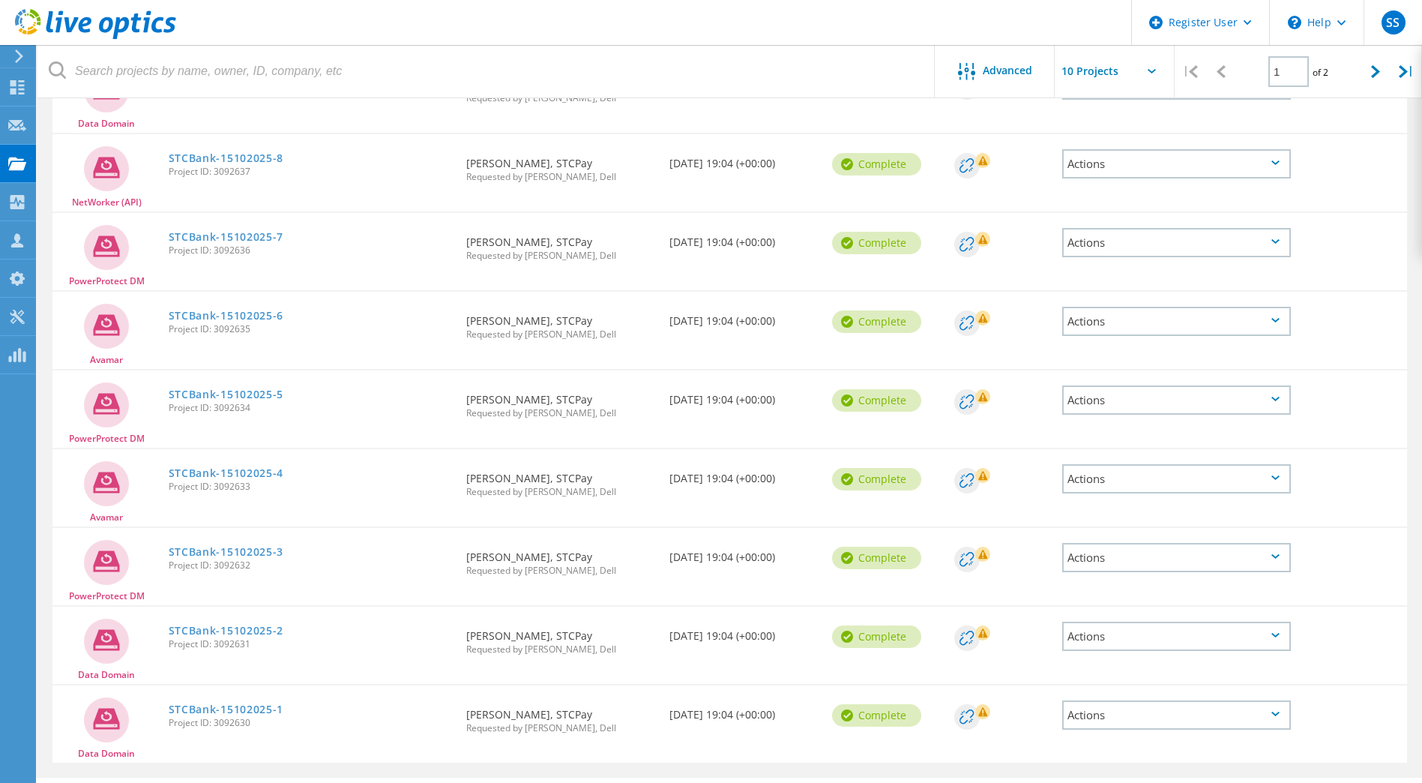
scroll to position [340, 0]
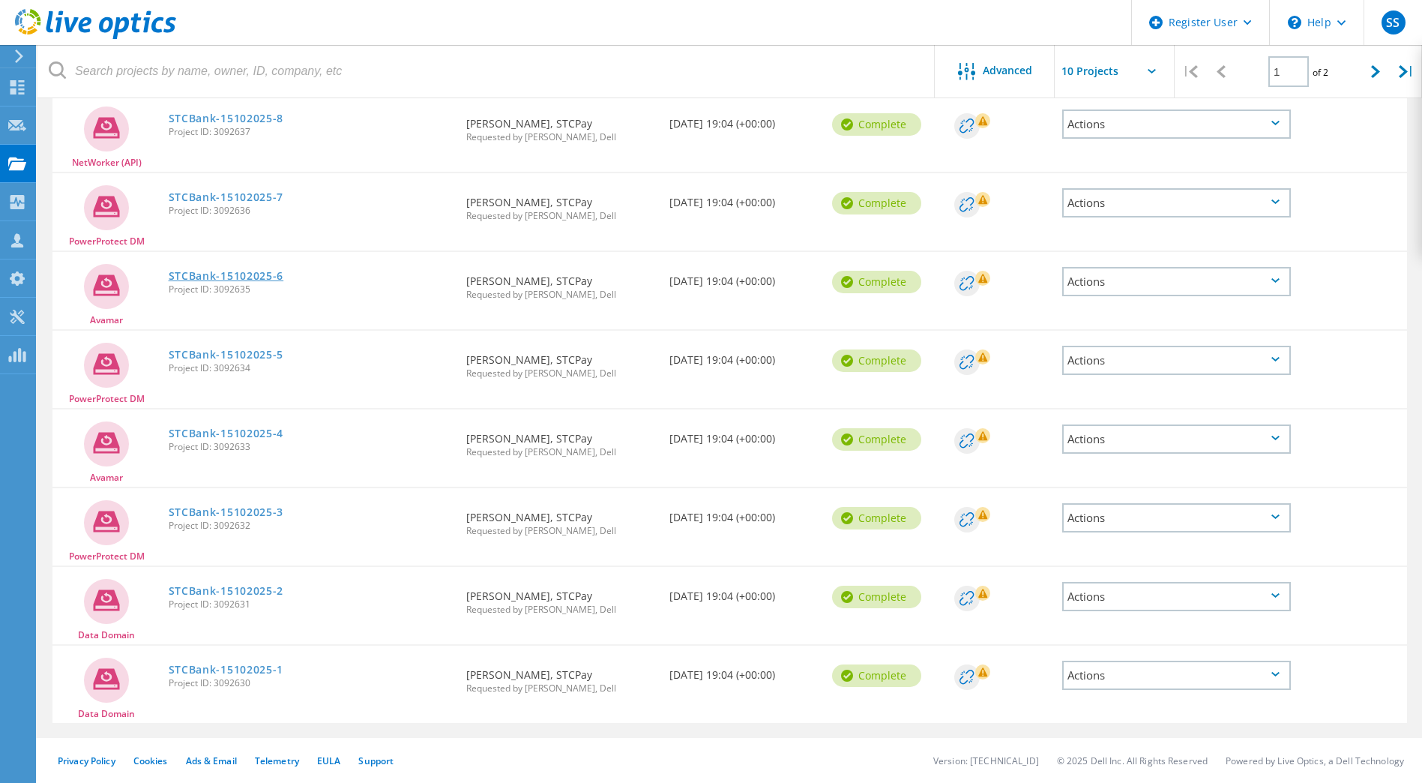
click at [226, 271] on link "STCBank-15102025-6" at bounding box center [226, 276] width 115 height 10
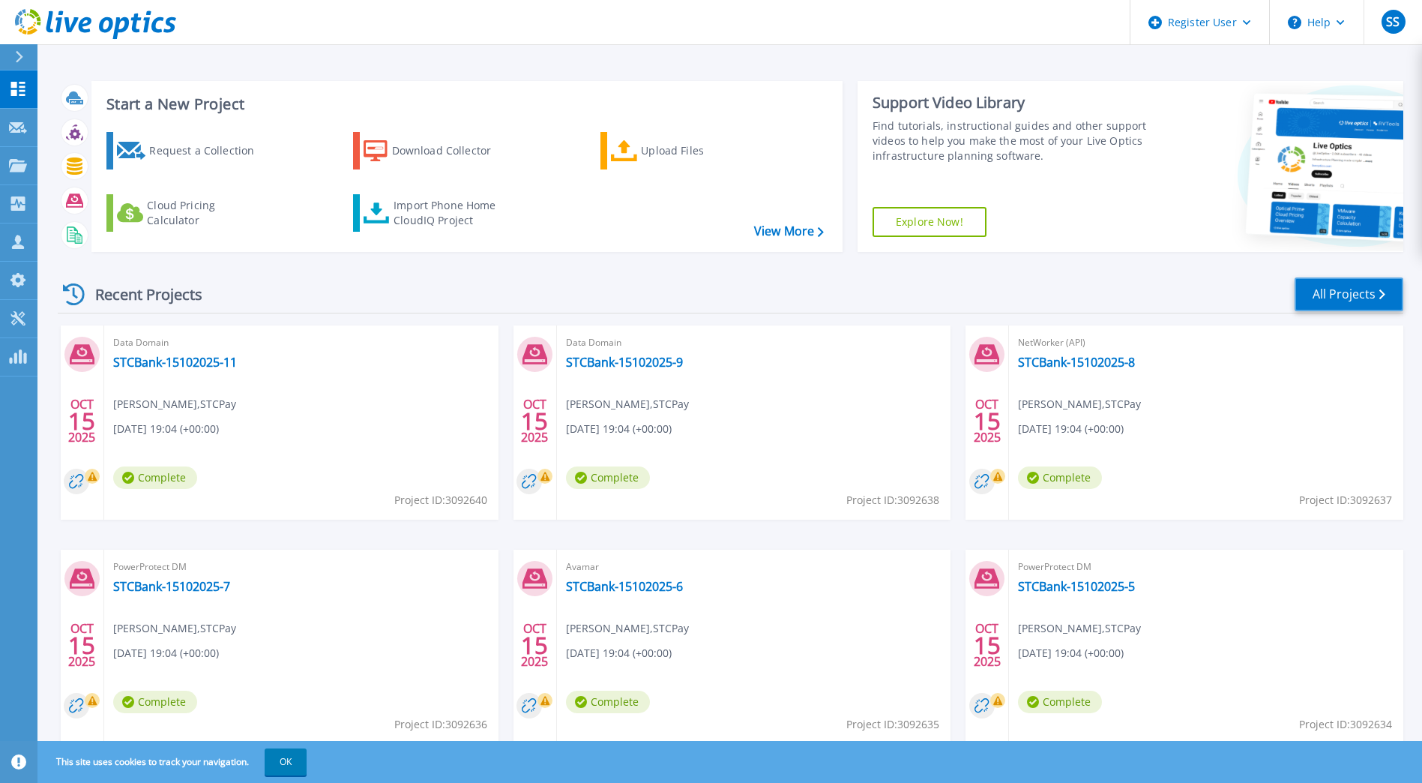
click at [1346, 290] on link "All Projects" at bounding box center [1349, 294] width 109 height 34
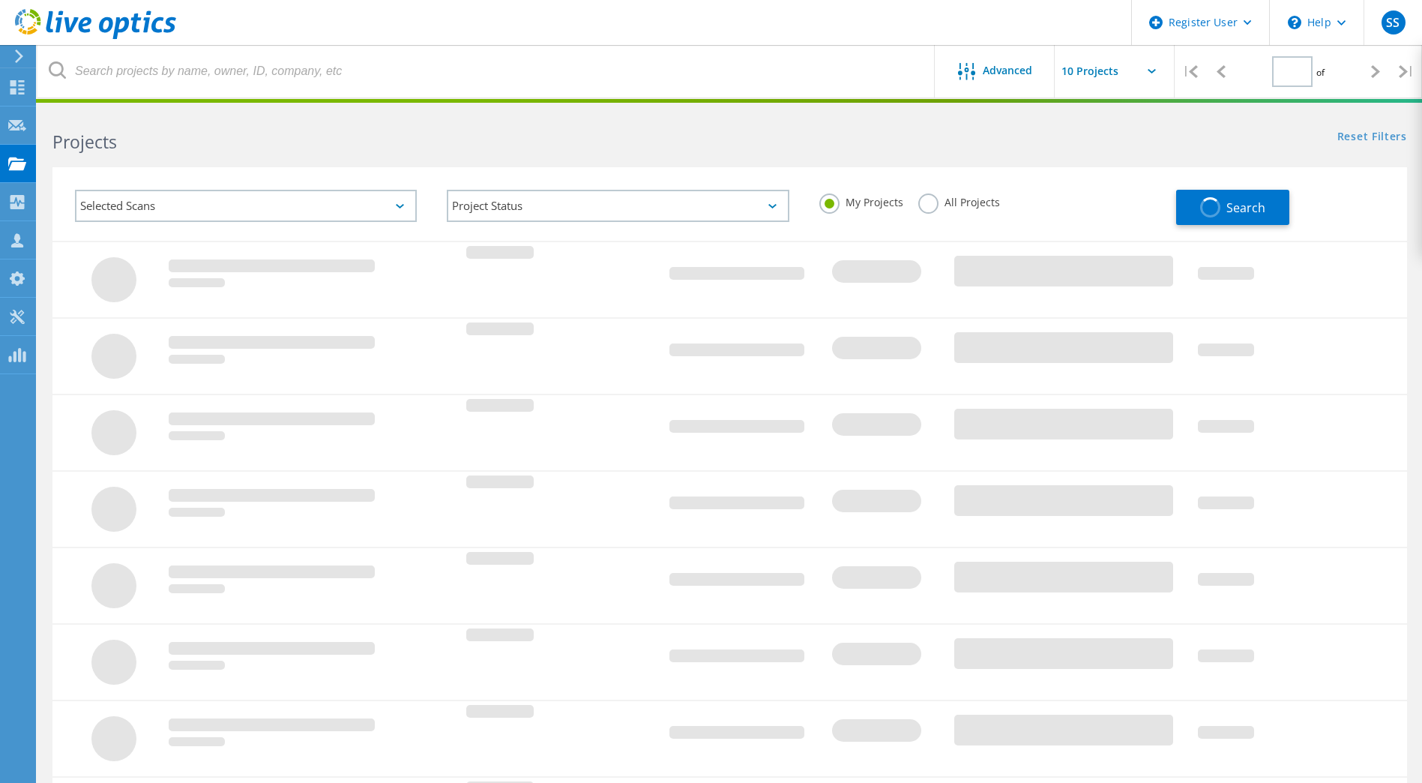
type input "1"
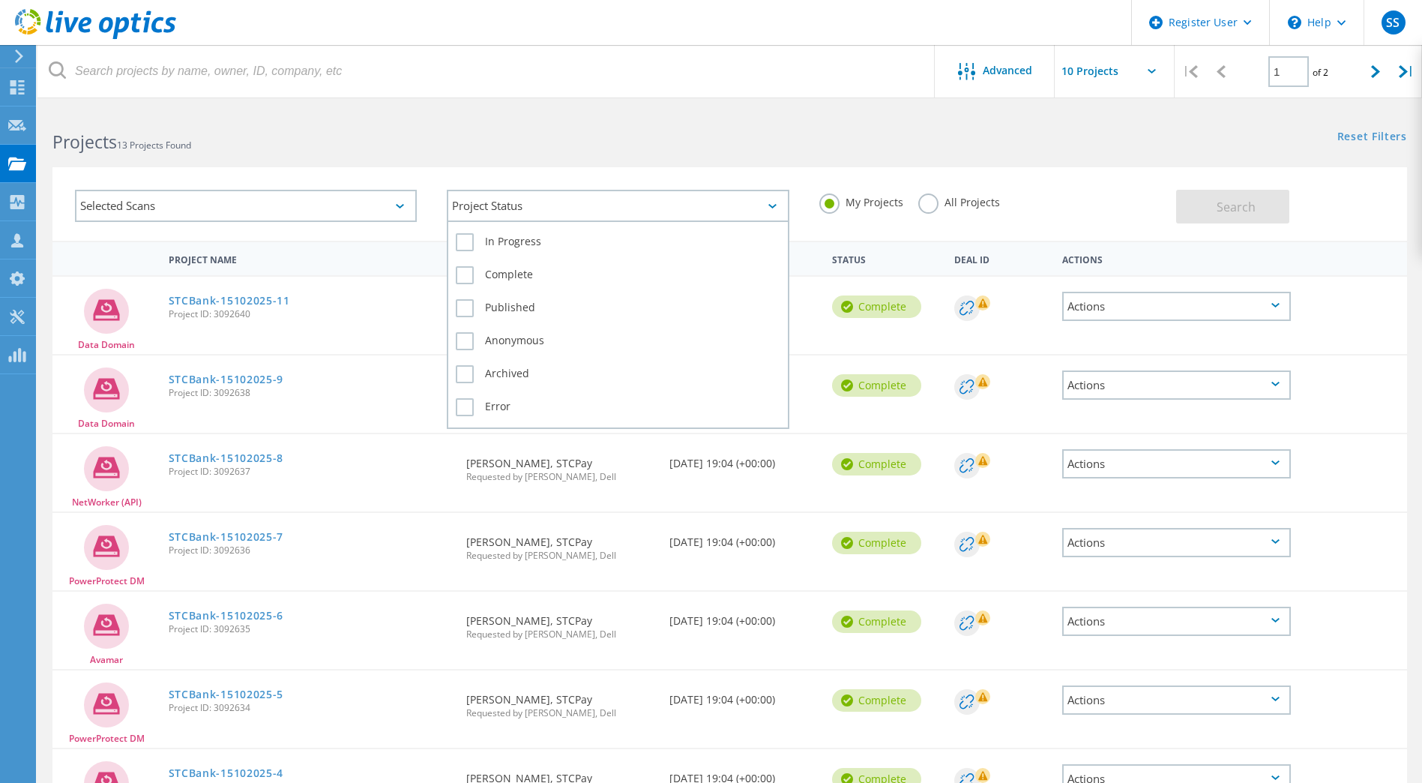
click at [673, 201] on div "Project Status" at bounding box center [618, 206] width 342 height 32
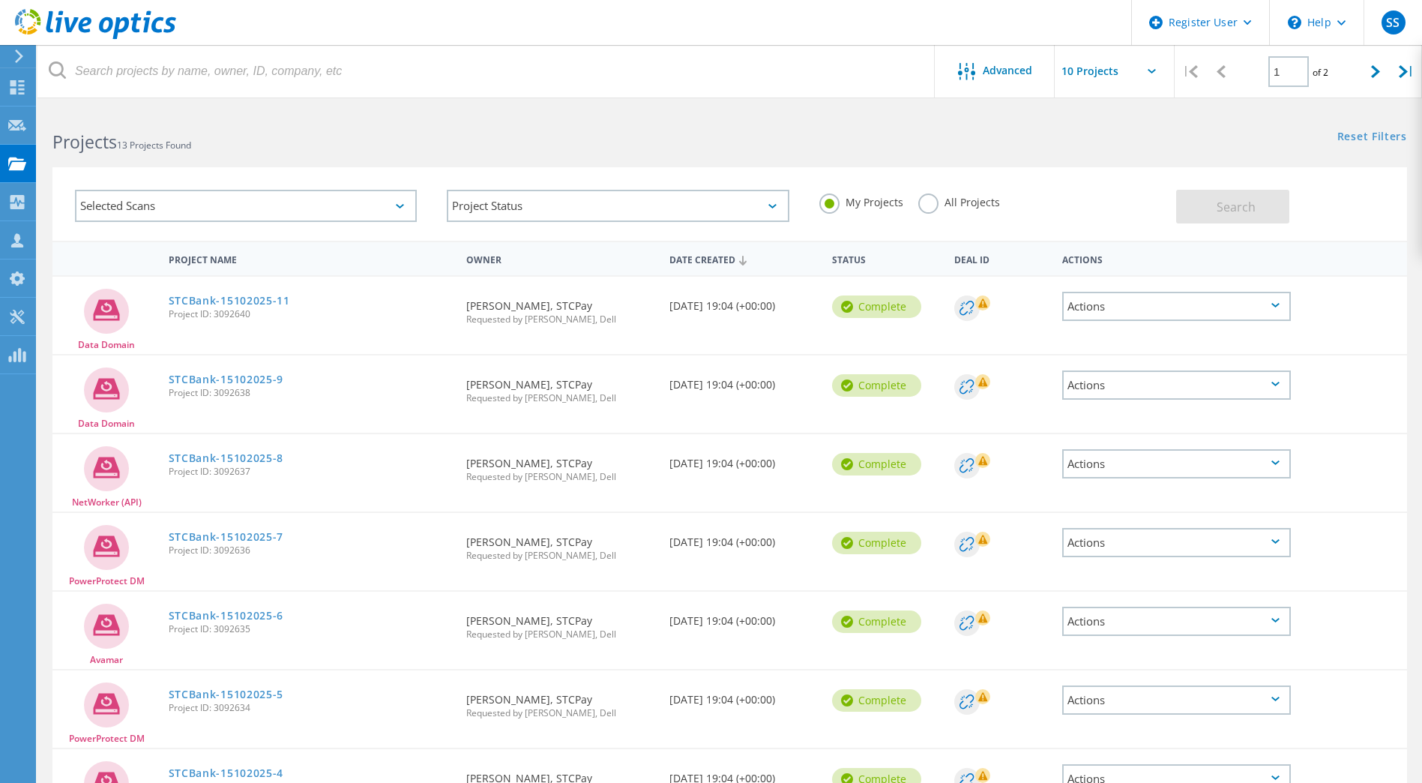
click at [601, 148] on h2 "Projects 13 Projects Found" at bounding box center [383, 142] width 662 height 25
click at [316, 209] on div "Selected Scans" at bounding box center [246, 206] width 342 height 32
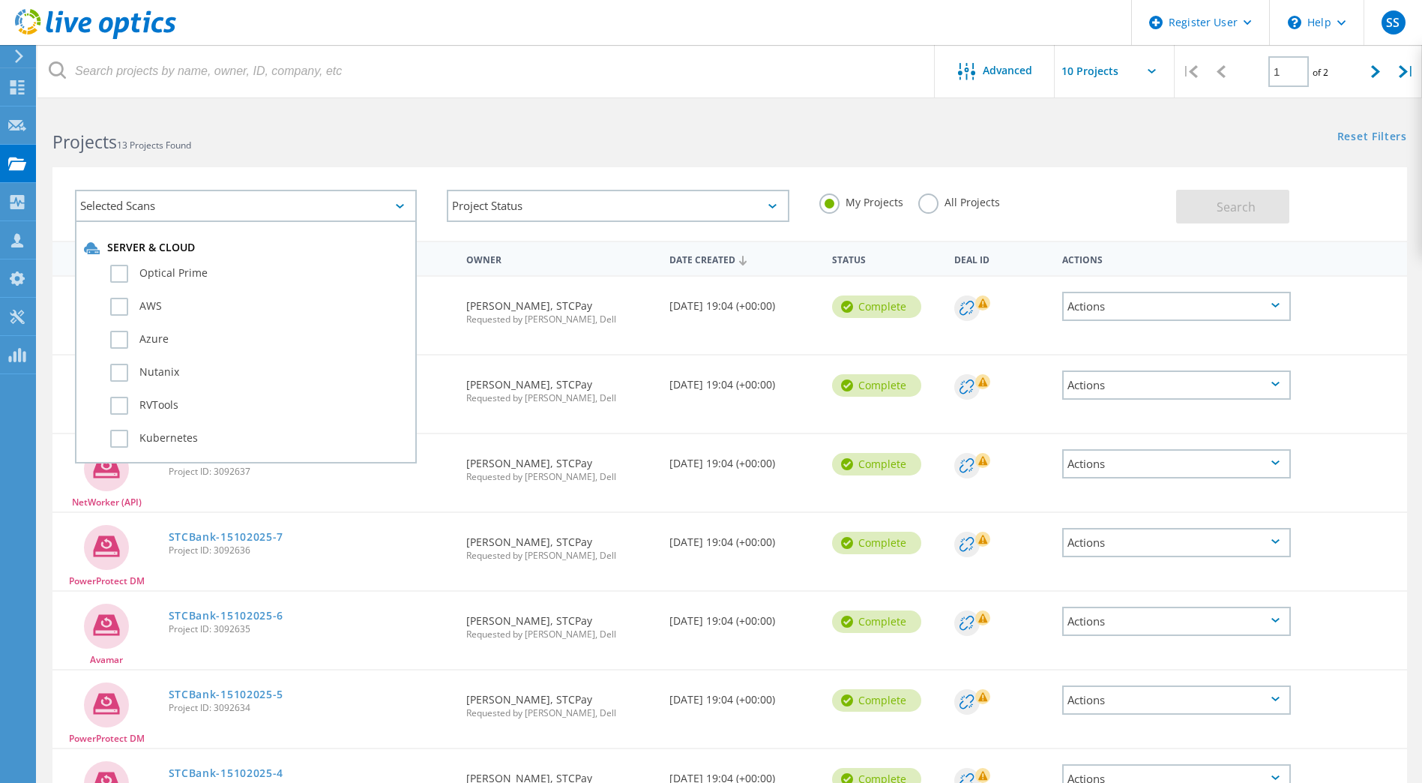
click at [336, 153] on h2 "Projects 13 Projects Found" at bounding box center [383, 142] width 662 height 25
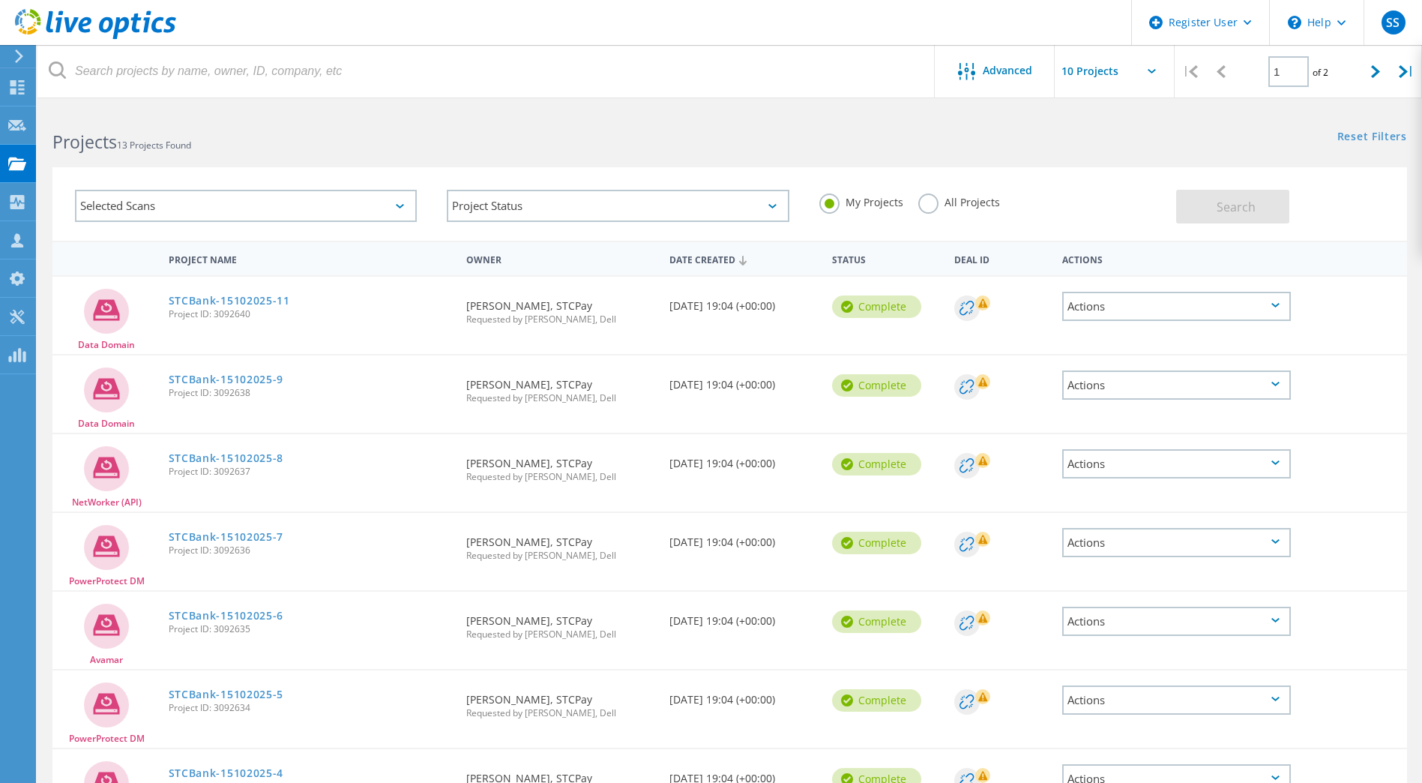
click at [13, 51] on div at bounding box center [16, 55] width 22 height 13
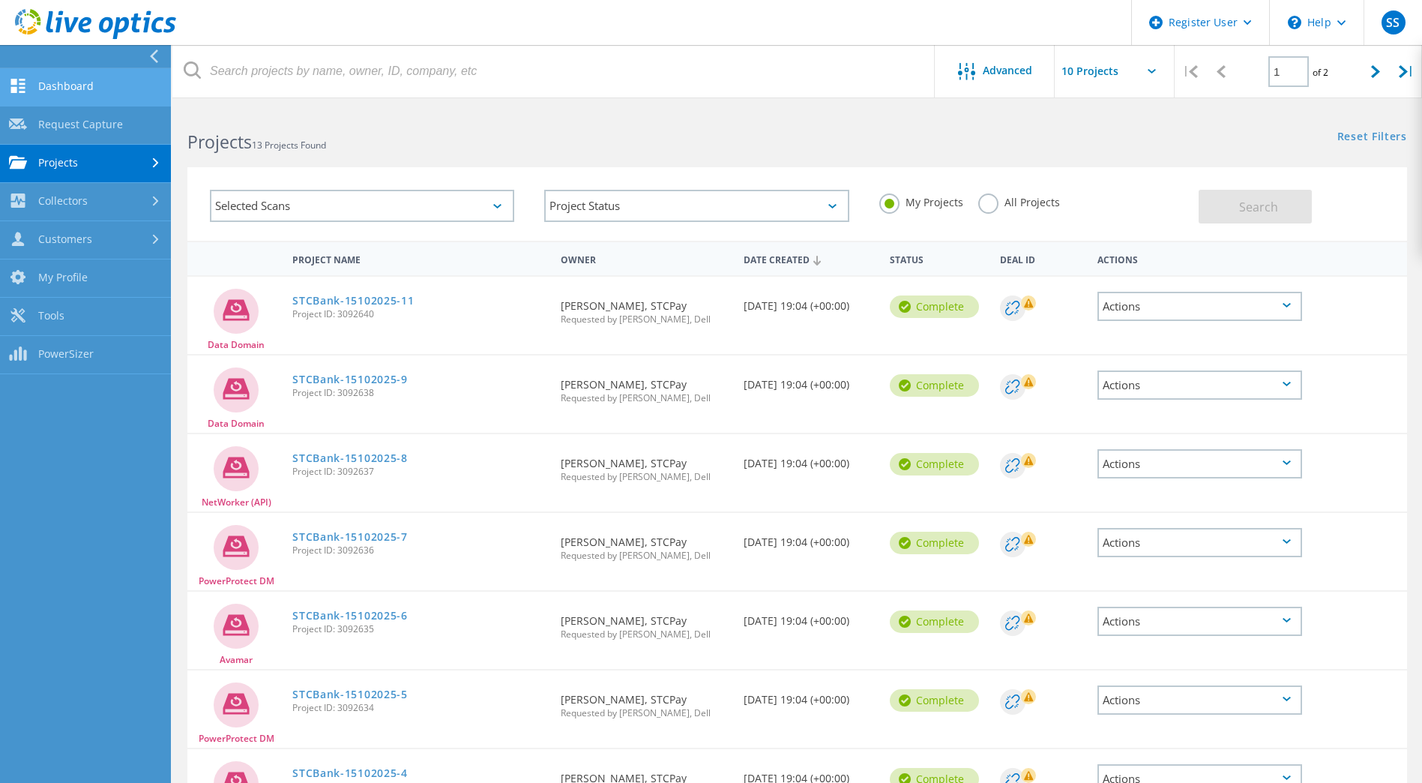
click at [67, 85] on link "Dashboard" at bounding box center [85, 87] width 171 height 38
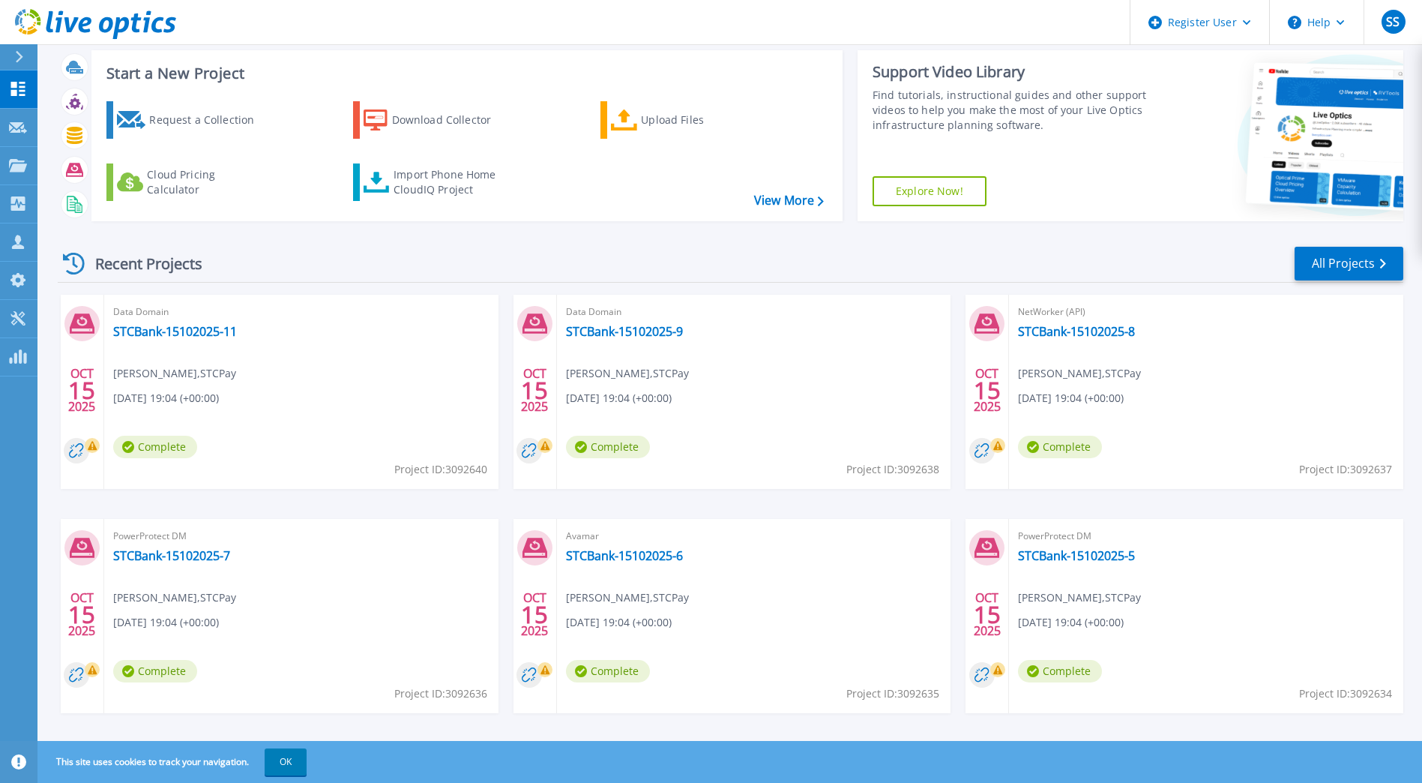
scroll to position [48, 0]
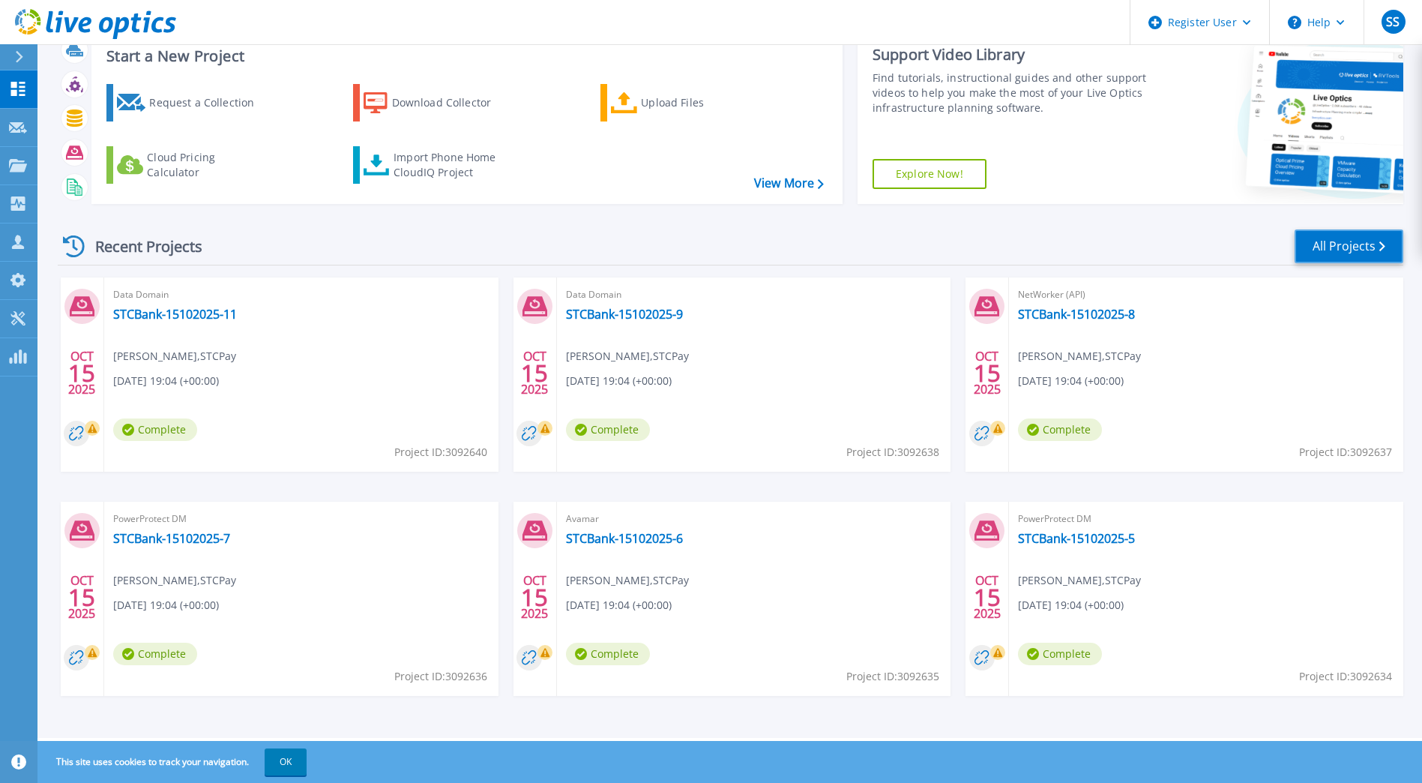
click at [1362, 238] on link "All Projects" at bounding box center [1349, 246] width 109 height 34
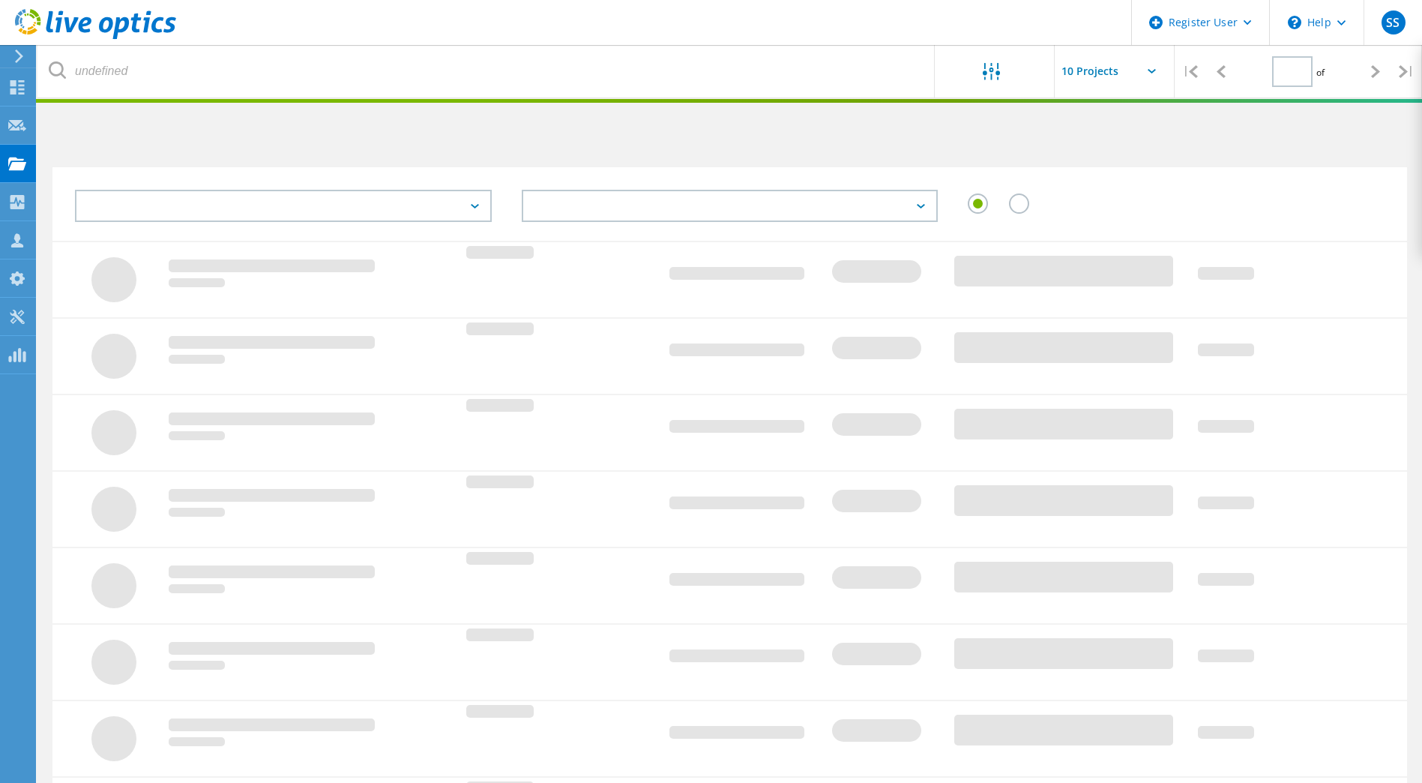
type input "1"
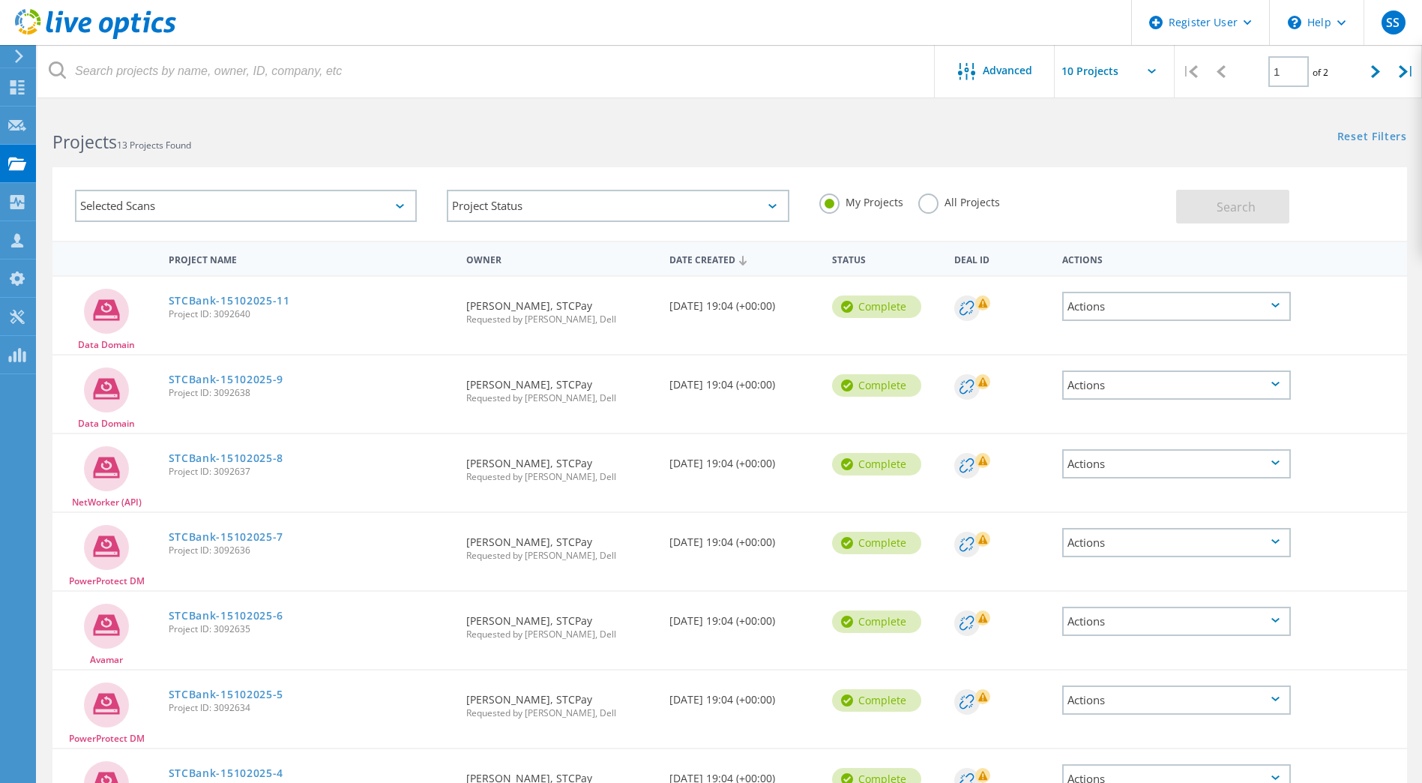
click at [1203, 296] on div "Actions" at bounding box center [1177, 306] width 229 height 29
click at [1198, 265] on div "Project Details" at bounding box center [1177, 271] width 226 height 23
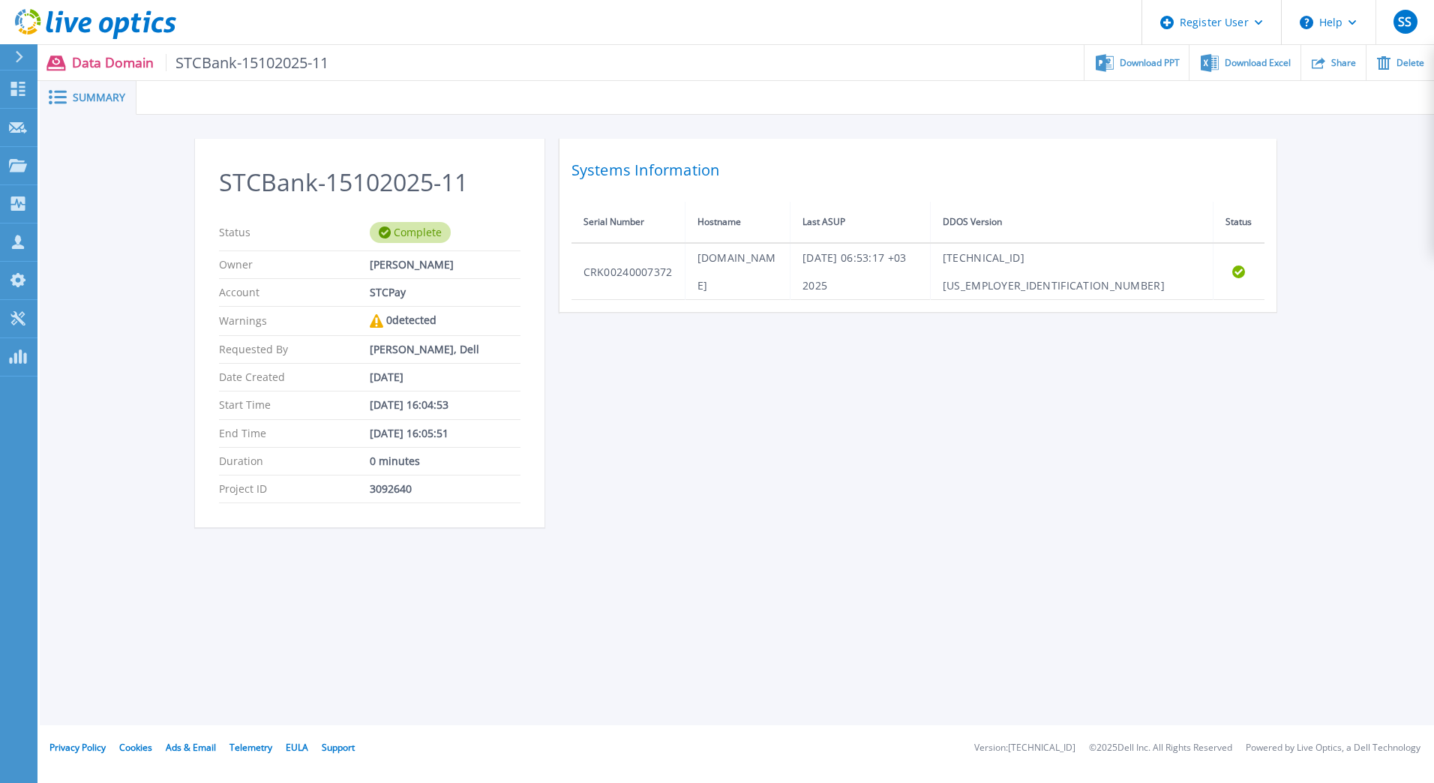
click at [421, 177] on h2 "STCBank-15102025-11" at bounding box center [369, 183] width 301 height 28
click at [655, 396] on div "STCBank-15102025-11 Status Complete Owner [PERSON_NAME] Account STCPay Warnings…" at bounding box center [737, 342] width 1084 height 406
click at [1347, 23] on button "Help" at bounding box center [1328, 22] width 94 height 45
click at [1217, 362] on div "STCBank-15102025-11 Status Complete Owner [PERSON_NAME] Account STCPay Warnings…" at bounding box center [737, 342] width 1084 height 406
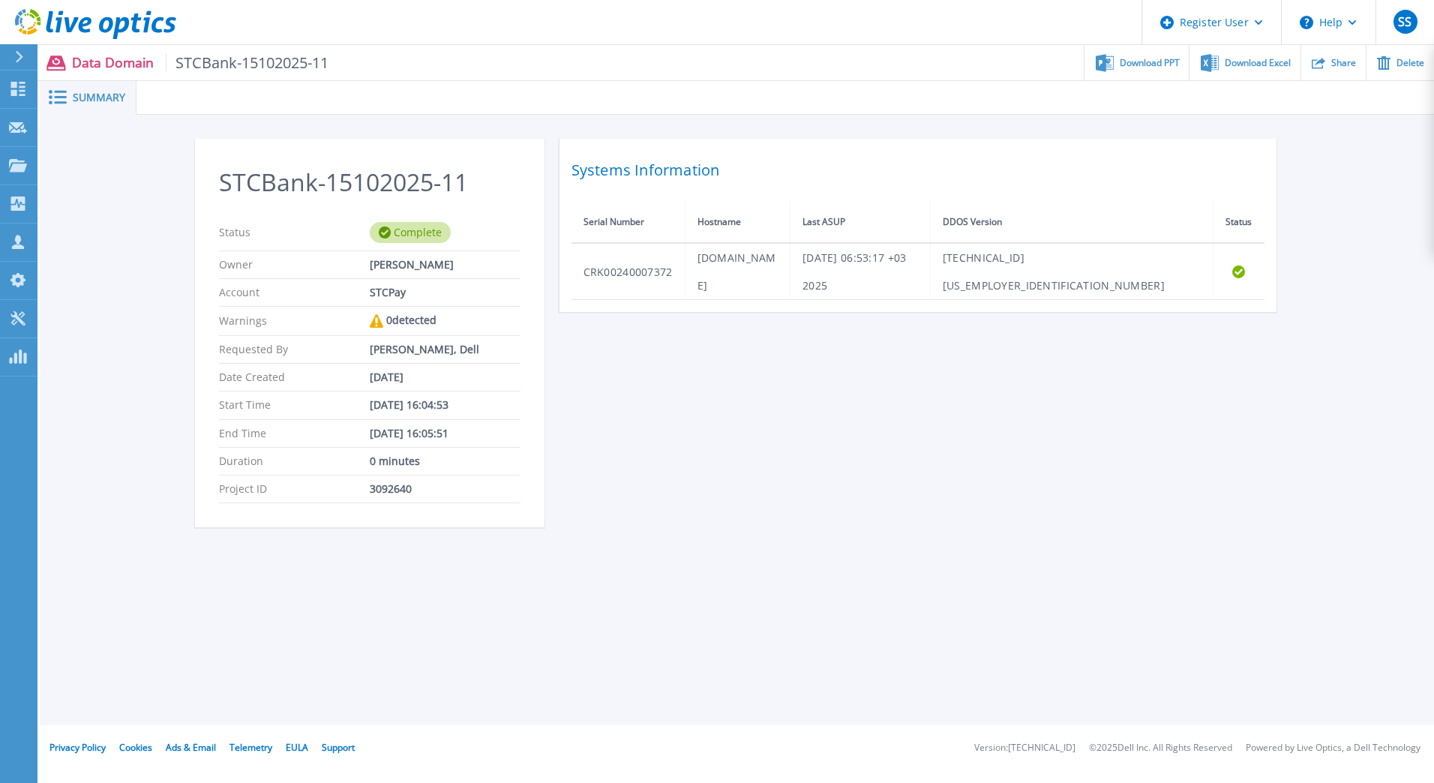
click at [22, 61] on icon at bounding box center [19, 57] width 8 height 12
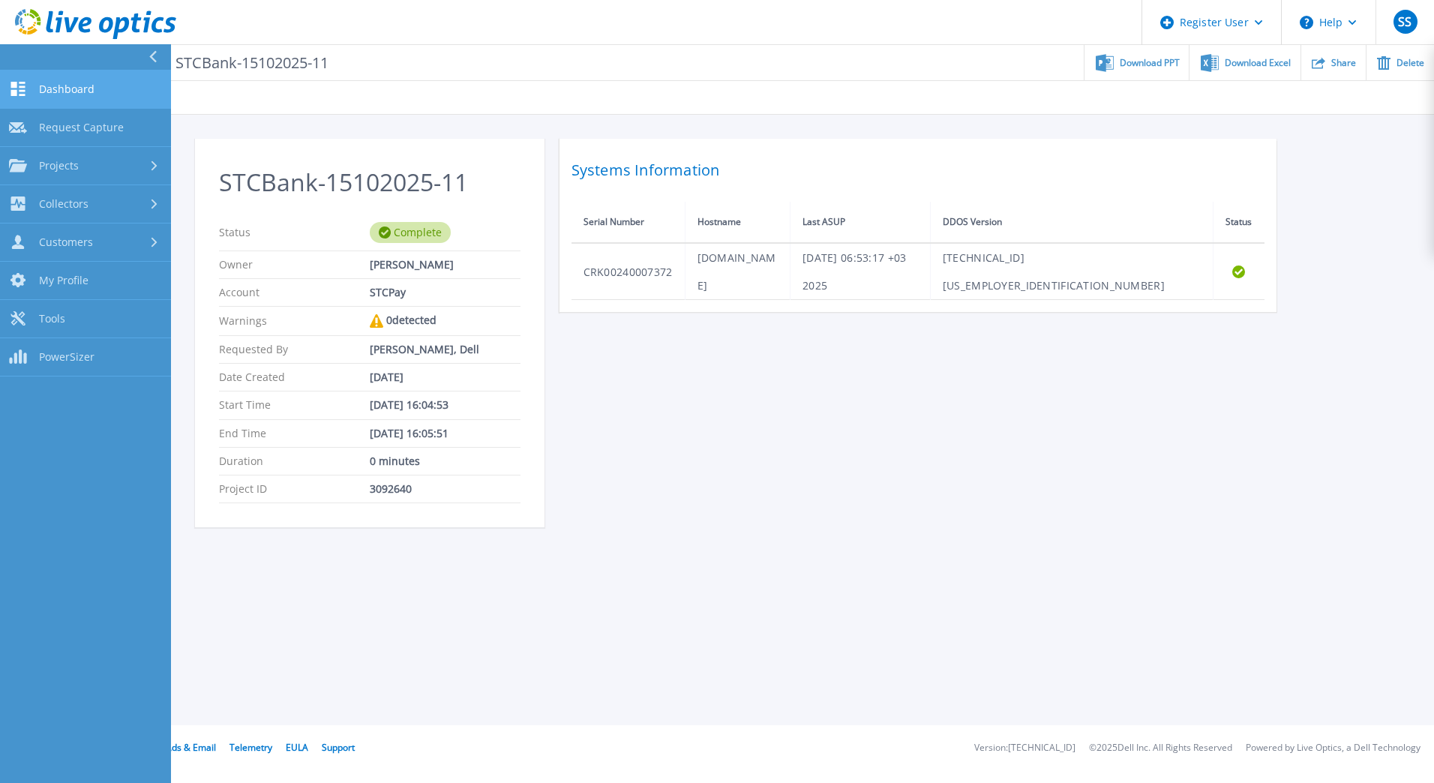
click at [51, 94] on span "Dashboard" at bounding box center [66, 88] width 55 height 13
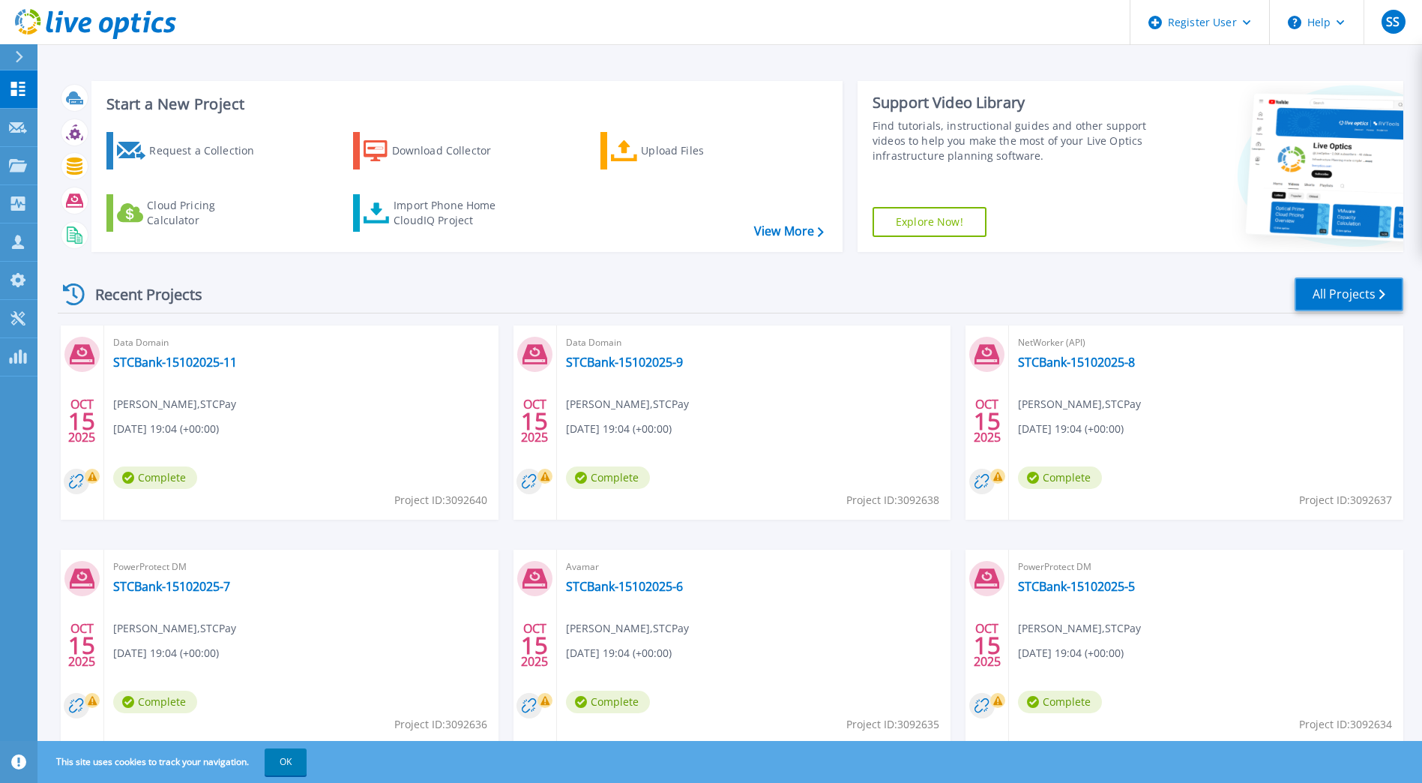
click at [1346, 291] on link "All Projects" at bounding box center [1349, 294] width 109 height 34
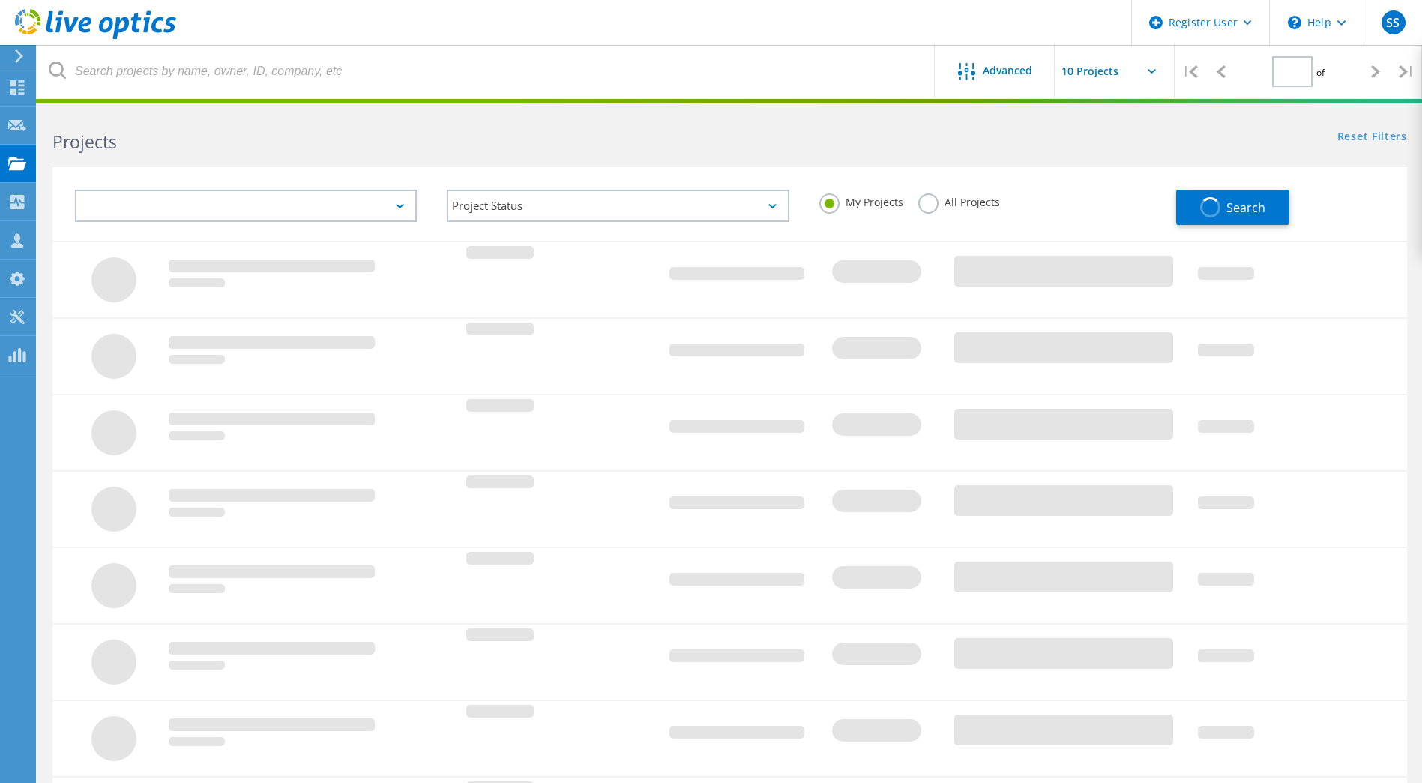
type input "1"
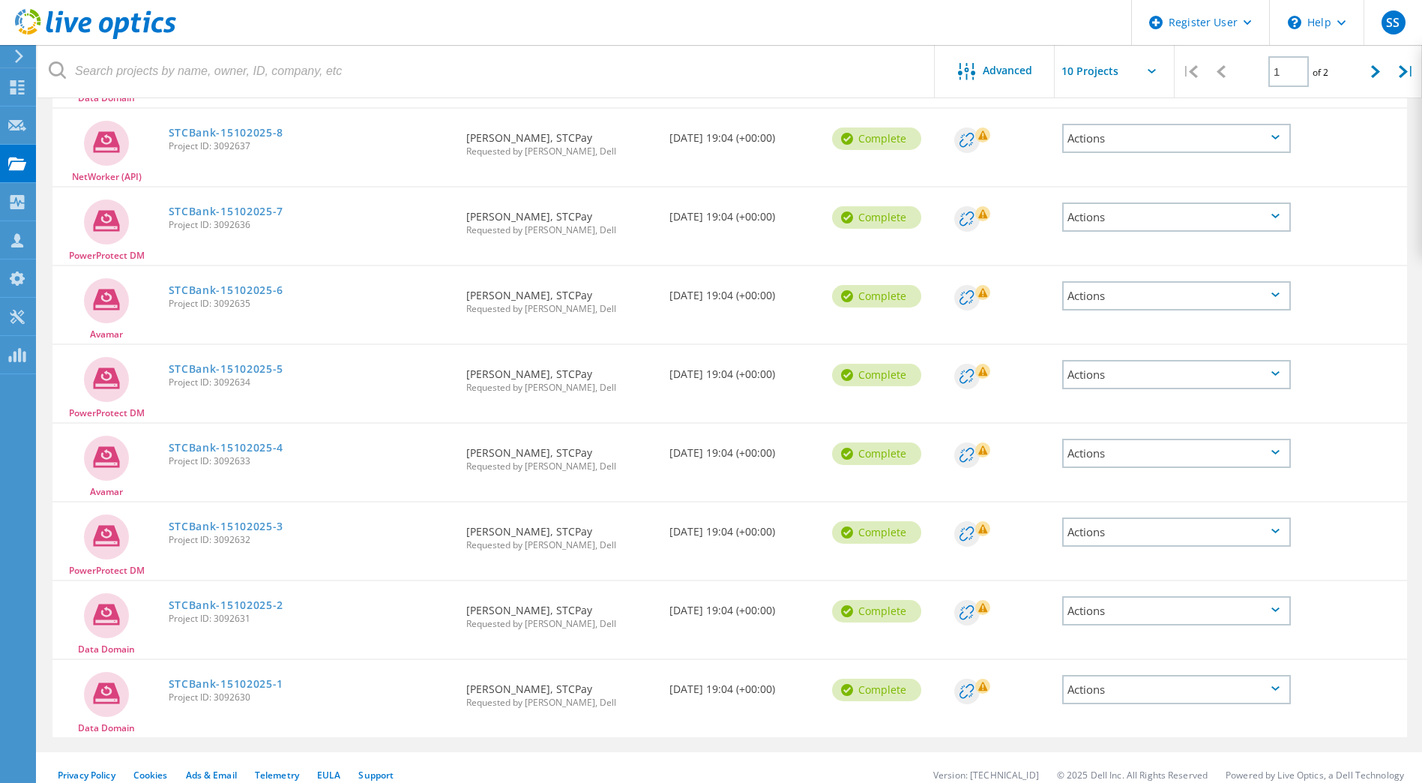
scroll to position [340, 0]
